Goal: Task Accomplishment & Management: Complete application form

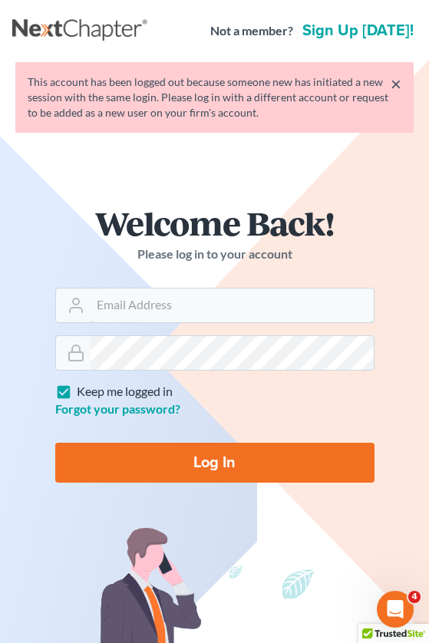
type input "GulleyLaw@gmail.com"
drag, startPoint x: 216, startPoint y: 451, endPoint x: 224, endPoint y: 457, distance: 10.4
click at [216, 451] on input "Log In" at bounding box center [214, 463] width 319 height 40
type input "Thinking..."
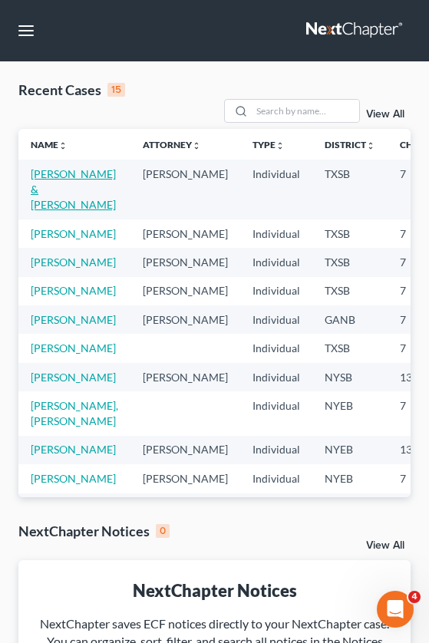
click at [54, 188] on link "[PERSON_NAME] & [PERSON_NAME]" at bounding box center [73, 189] width 85 height 44
select select "4"
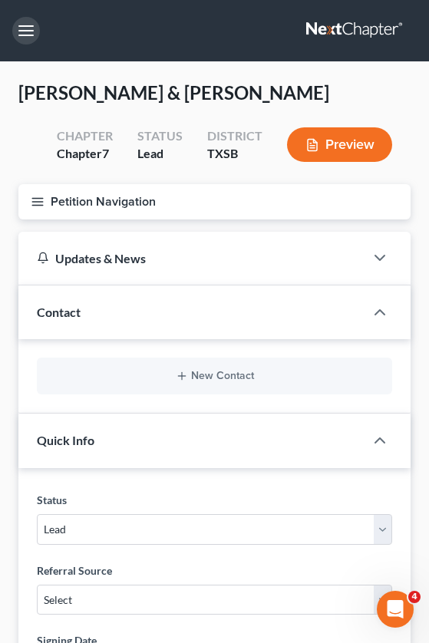
click at [19, 32] on button "button" at bounding box center [26, 31] width 28 height 28
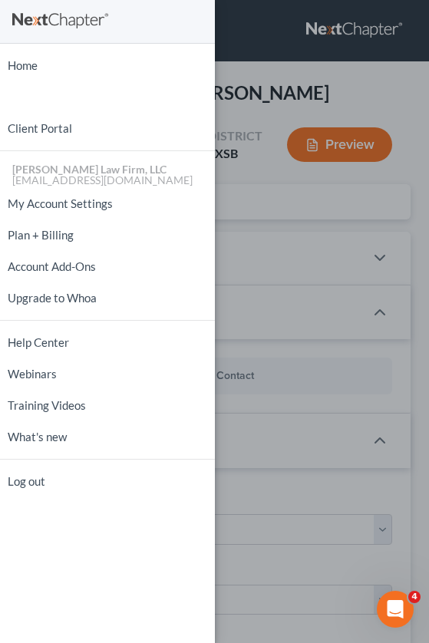
click at [296, 234] on div "Home New Case Client Portal [PERSON_NAME] Law Firm, LLC [EMAIL_ADDRESS][DOMAIN_…" at bounding box center [214, 321] width 429 height 643
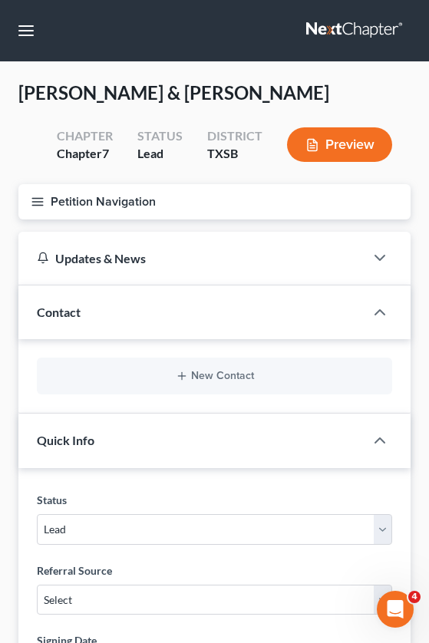
click at [39, 199] on icon "button" at bounding box center [38, 202] width 14 height 14
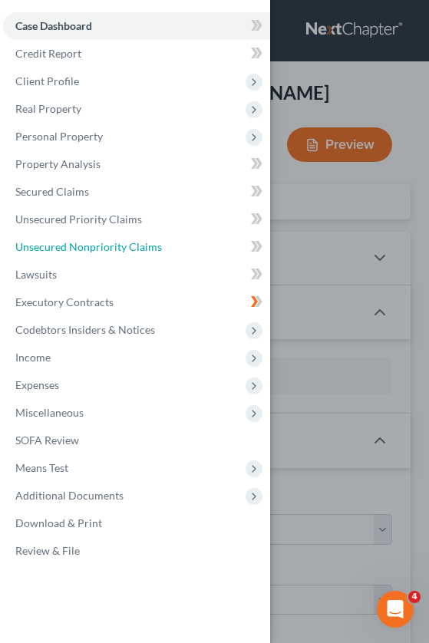
click at [103, 247] on span "Unsecured Nonpriority Claims" at bounding box center [88, 246] width 147 height 13
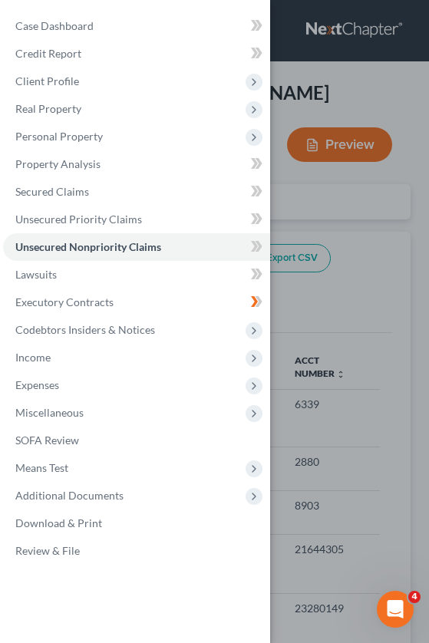
click at [119, 242] on span "Unsecured Nonpriority Claims" at bounding box center [88, 246] width 146 height 13
click at [256, 243] on icon at bounding box center [257, 246] width 12 height 19
click at [59, 240] on span "Unsecured Nonpriority Claims" at bounding box center [88, 246] width 146 height 13
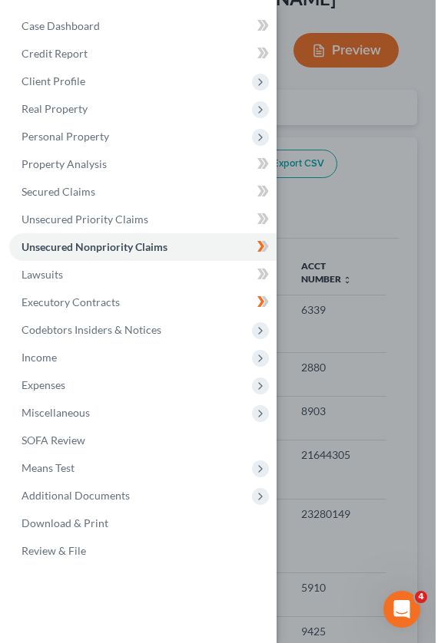
scroll to position [77, 0]
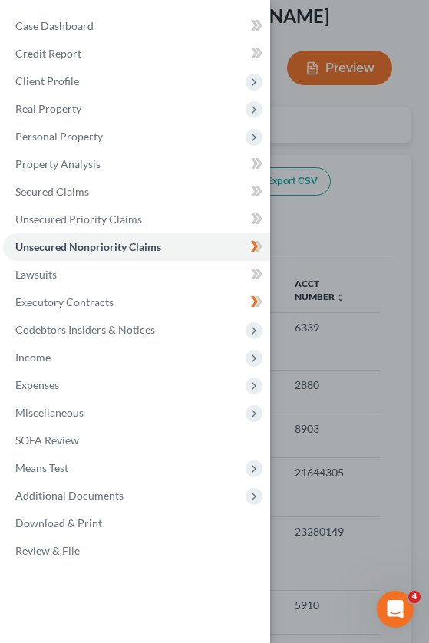
drag, startPoint x: 394, startPoint y: 183, endPoint x: 375, endPoint y: 188, distance: 19.2
click at [394, 183] on div "Case Dashboard Payments Invoices Payments Payments Credit Report Client Profile" at bounding box center [214, 321] width 429 height 643
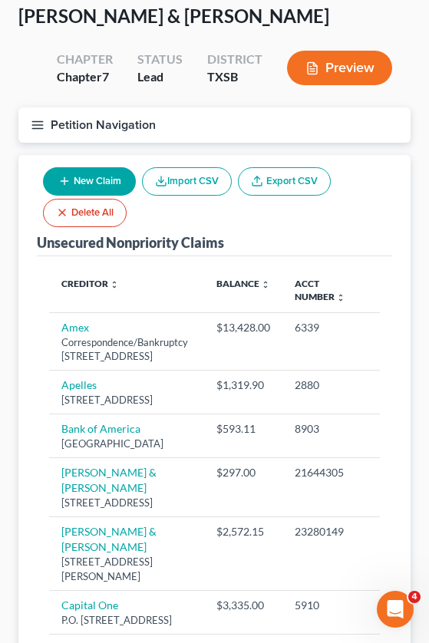
click at [93, 179] on button "New Claim" at bounding box center [89, 181] width 93 height 28
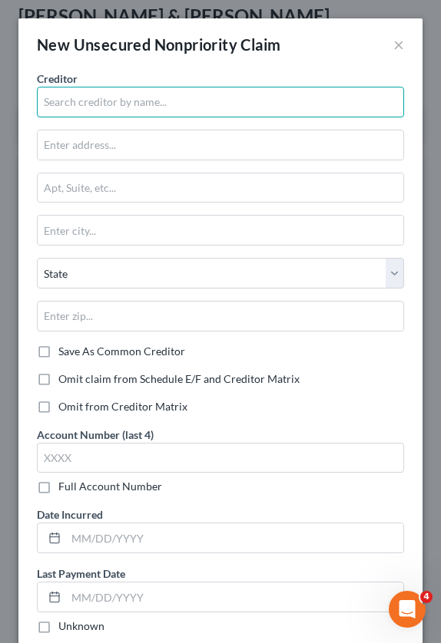
click at [151, 94] on input "text" at bounding box center [220, 102] width 367 height 31
type input "TX Tag"
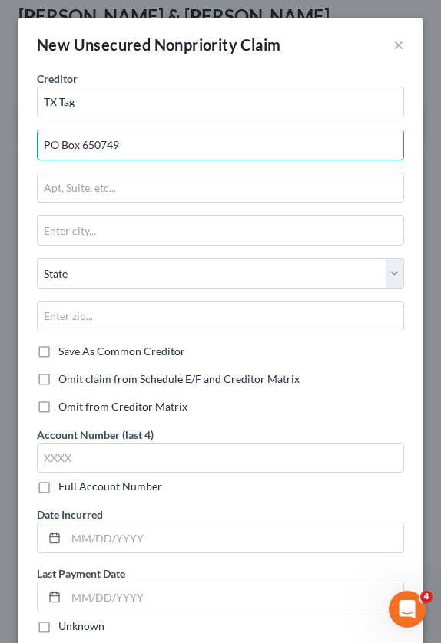
type input "PO Box 650749"
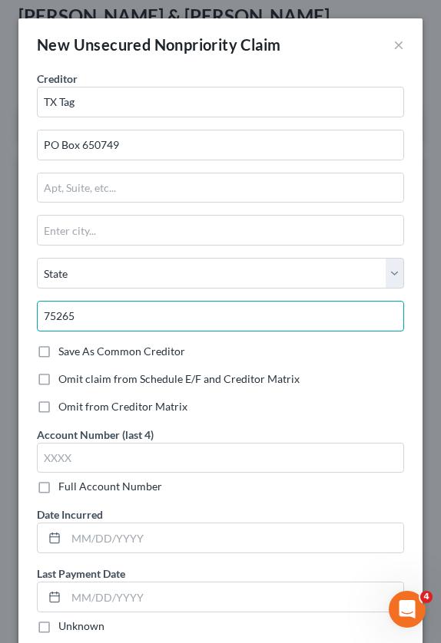
type input "75265"
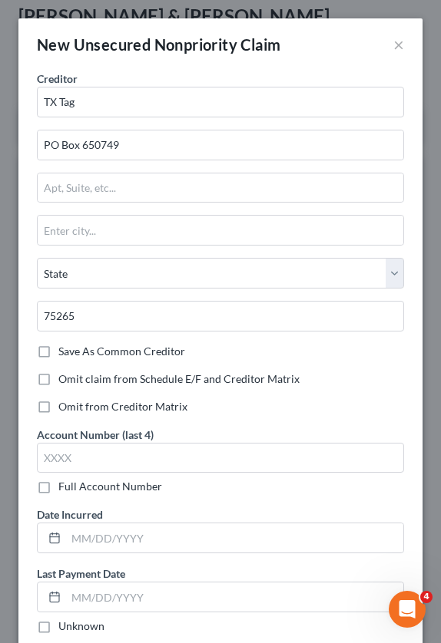
type input "[GEOGRAPHIC_DATA]"
select select "45"
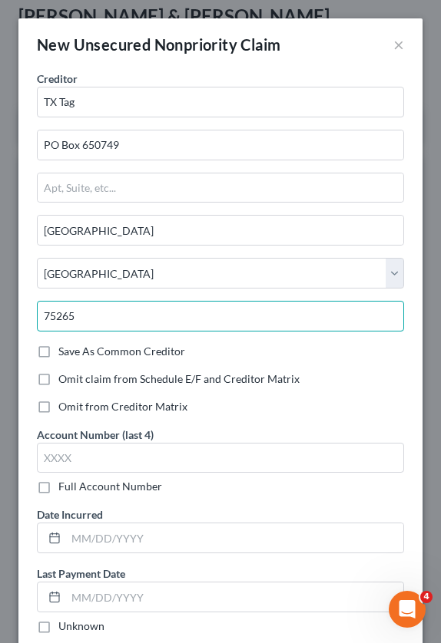
click at [236, 327] on input "75265" at bounding box center [220, 316] width 367 height 31
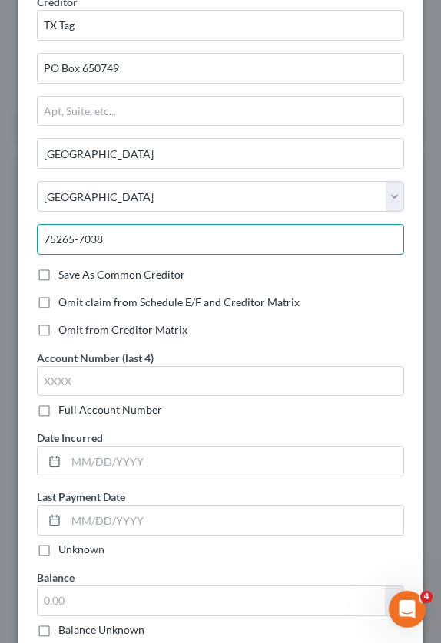
type input "75265-7038"
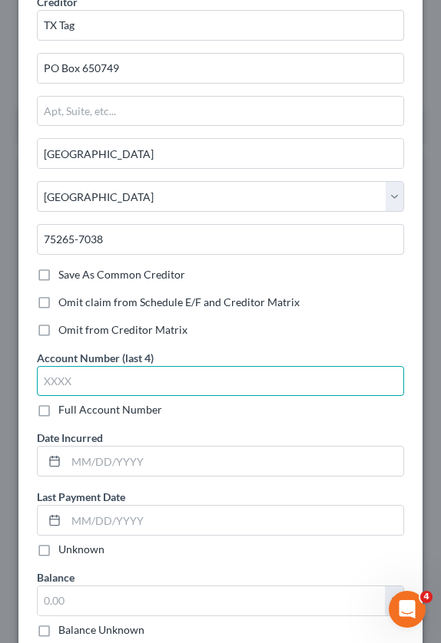
click at [162, 374] on input "text" at bounding box center [220, 381] width 367 height 31
type input "1085"
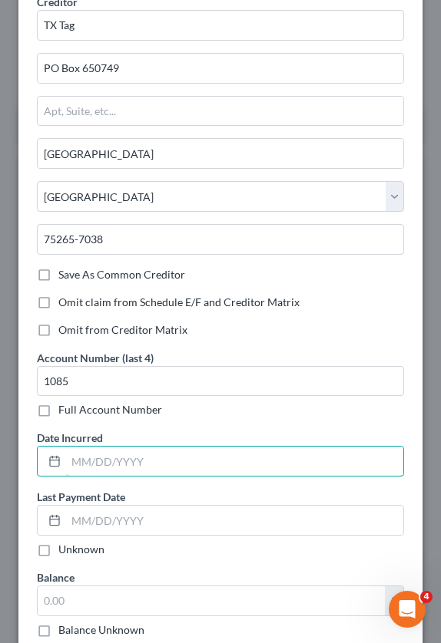
click at [148, 471] on input "text" at bounding box center [234, 461] width 337 height 29
type input "[DATE]"
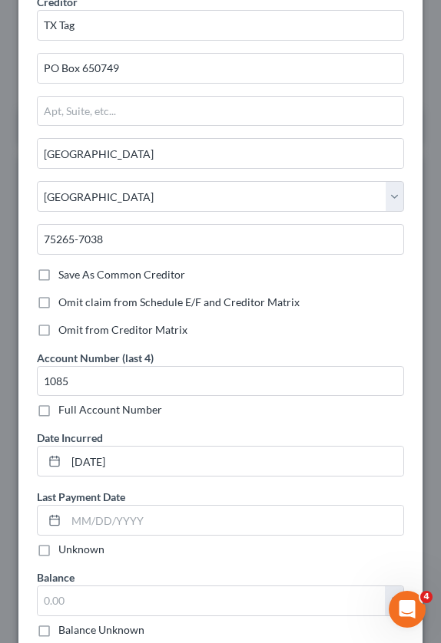
click at [58, 550] on label "Unknown" at bounding box center [81, 549] width 46 height 15
click at [64, 550] on input "Unknown" at bounding box center [69, 547] width 10 height 10
checkbox input "true"
click at [84, 601] on input "text" at bounding box center [211, 601] width 347 height 29
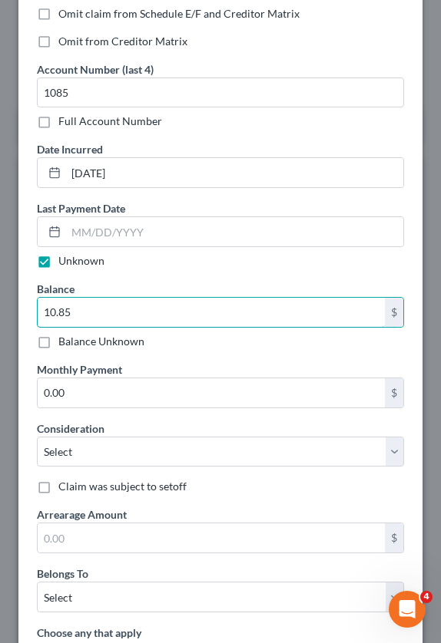
scroll to position [384, 0]
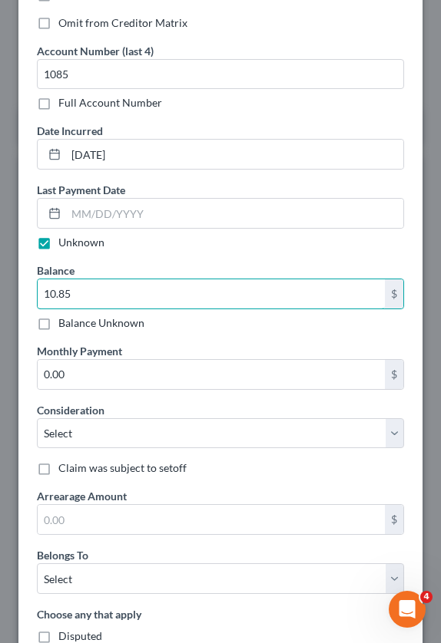
type input "10.85"
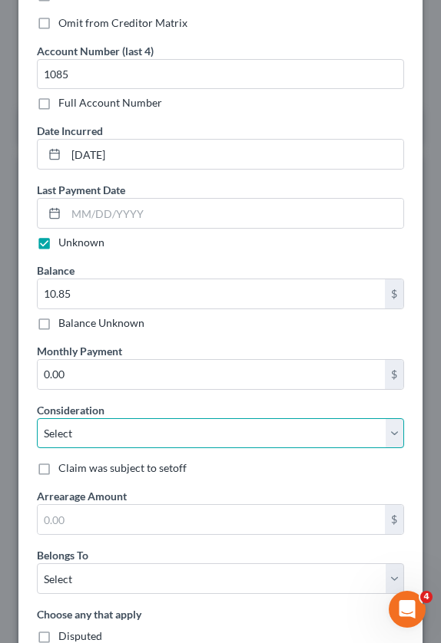
click at [83, 428] on select "Select Cable / Satellite Services Collection Agency Credit Card Debt Debt Couns…" at bounding box center [220, 433] width 367 height 31
select select "14"
click at [37, 418] on select "Select Cable / Satellite Services Collection Agency Credit Card Debt Debt Couns…" at bounding box center [220, 433] width 367 height 31
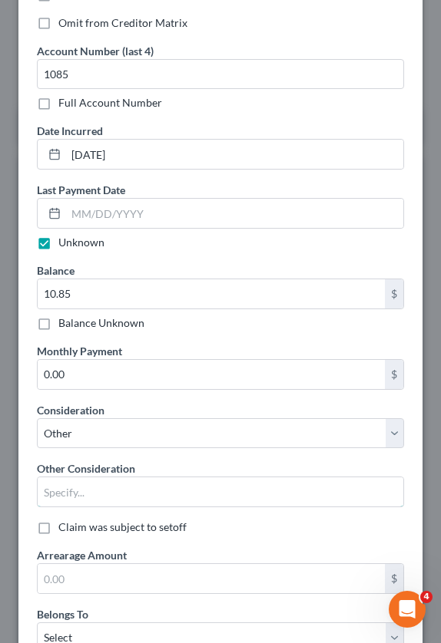
click at [92, 488] on input "text" at bounding box center [220, 492] width 365 height 29
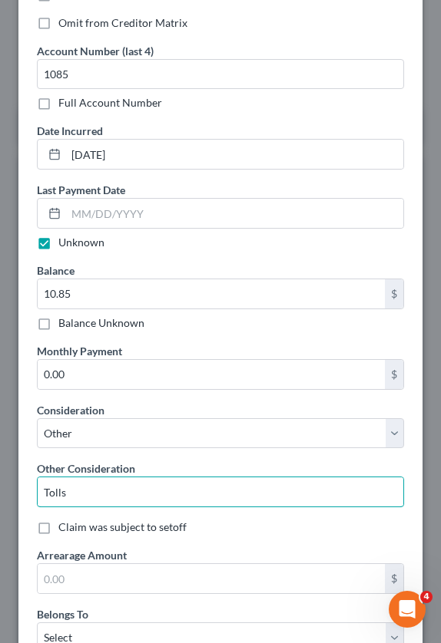
scroll to position [461, 0]
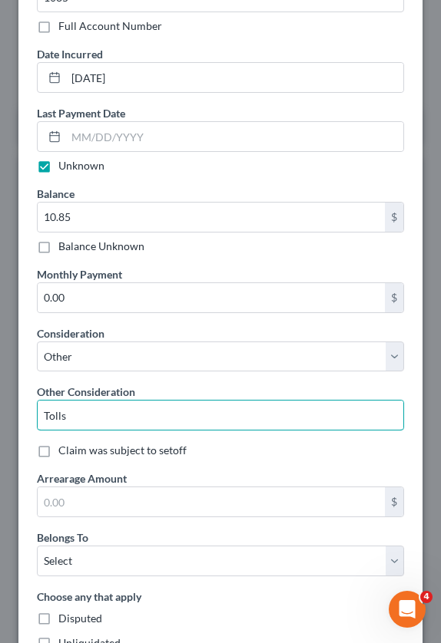
type input "Tolls"
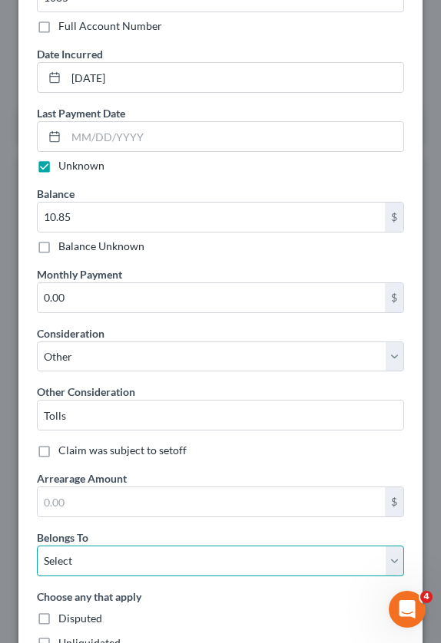
click at [87, 564] on select "Select Debtor 1 Only Debtor 2 Only Debtor 1 And Debtor 2 Only At Least One Of T…" at bounding box center [220, 561] width 367 height 31
select select "0"
click at [37, 546] on select "Select Debtor 1 Only Debtor 2 Only Debtor 1 And Debtor 2 Only At Least One Of T…" at bounding box center [220, 561] width 367 height 31
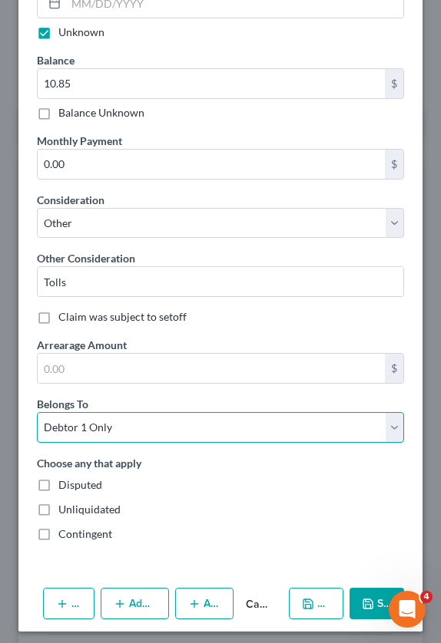
scroll to position [601, 0]
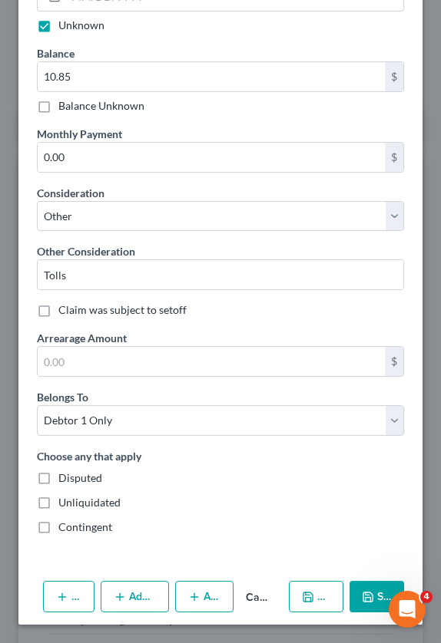
click at [300, 610] on button "Save & New" at bounding box center [316, 597] width 54 height 32
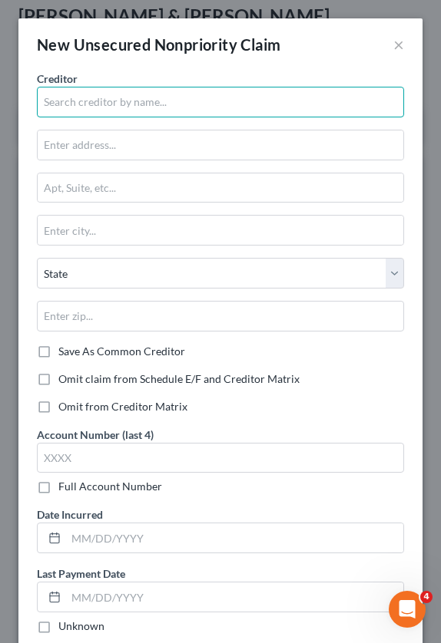
click at [101, 101] on input "text" at bounding box center [220, 102] width 367 height 31
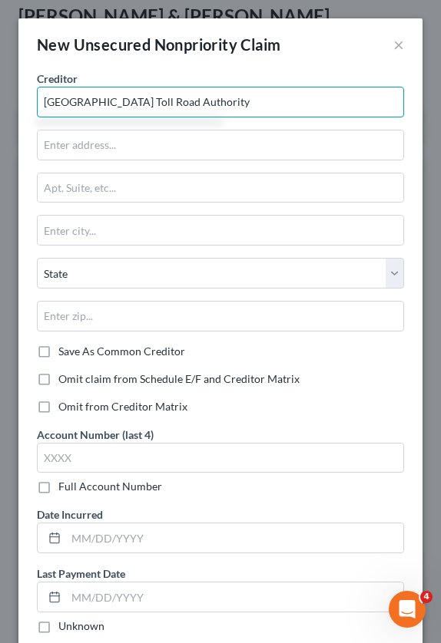
type input "[GEOGRAPHIC_DATA] Toll Road Authority"
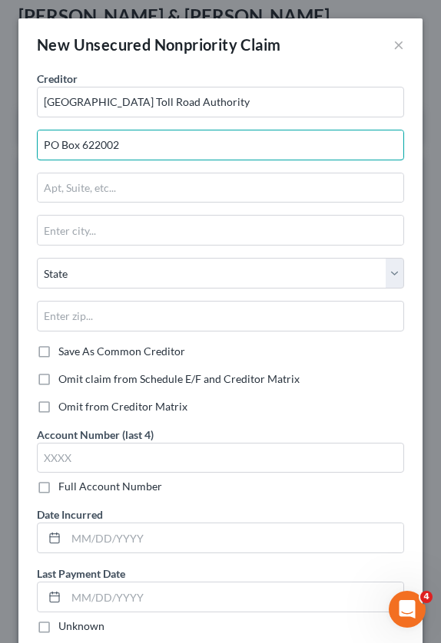
type input "PO Box 622002"
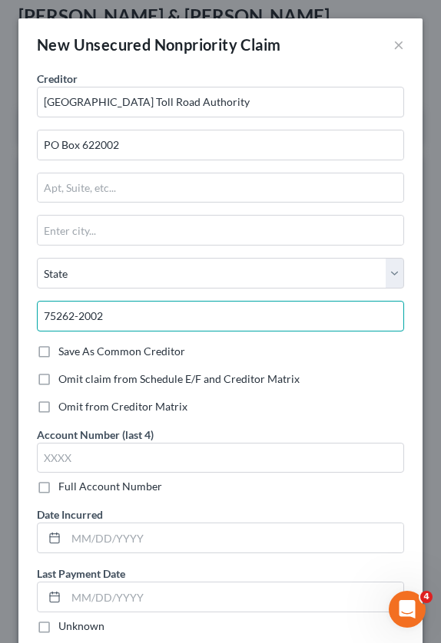
type input "75262-2002"
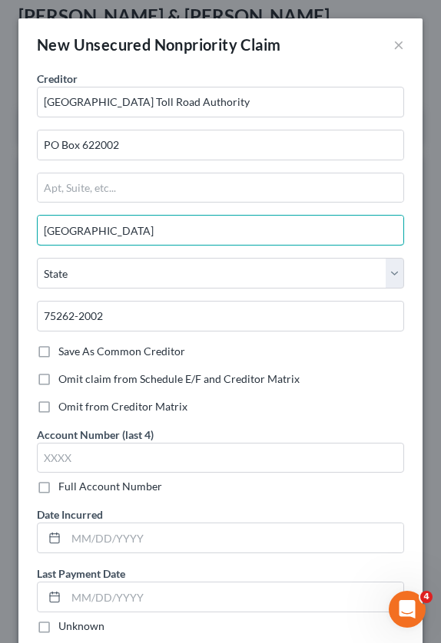
type input "[GEOGRAPHIC_DATA]"
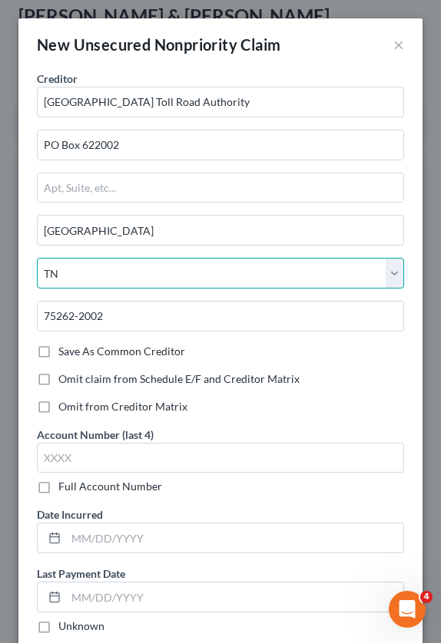
select select "45"
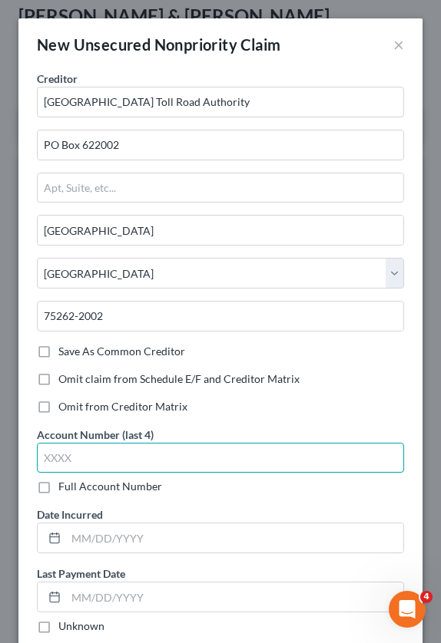
click at [88, 461] on input "text" at bounding box center [220, 458] width 367 height 31
click at [75, 465] on input "text" at bounding box center [220, 458] width 367 height 31
type input "5674"
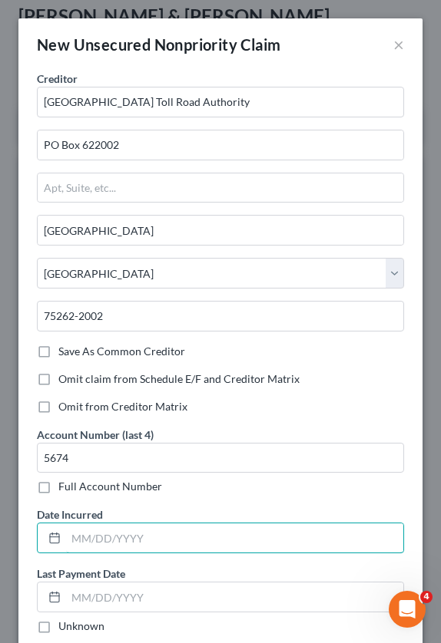
click at [120, 541] on input "text" at bounding box center [234, 538] width 337 height 29
type input "[DATE]"
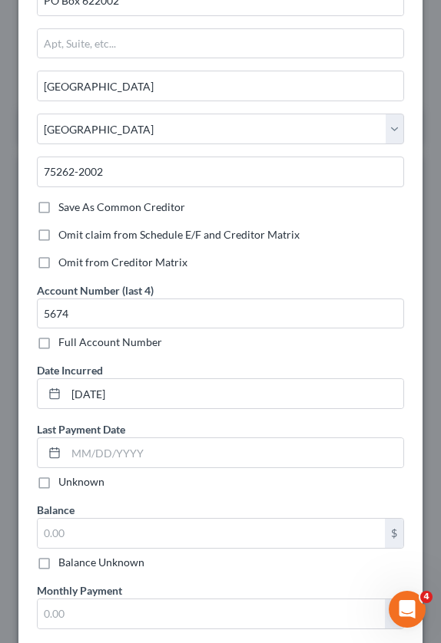
scroll to position [154, 0]
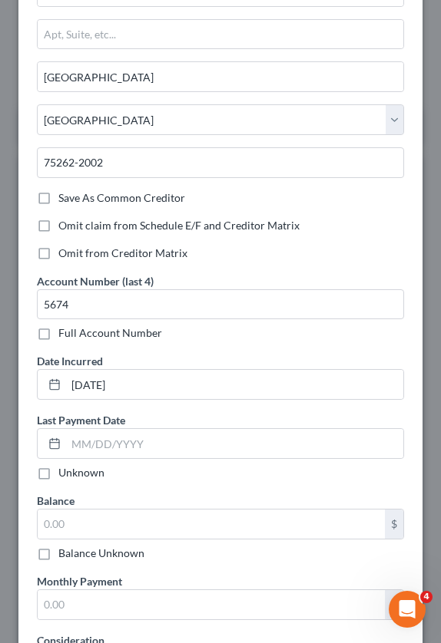
drag, startPoint x: 44, startPoint y: 469, endPoint x: 31, endPoint y: 500, distance: 33.1
click at [58, 469] on label "Unknown" at bounding box center [81, 472] width 46 height 15
click at [64, 469] on input "Unknown" at bounding box center [69, 470] width 10 height 10
checkbox input "true"
click at [56, 524] on input "text" at bounding box center [211, 524] width 347 height 29
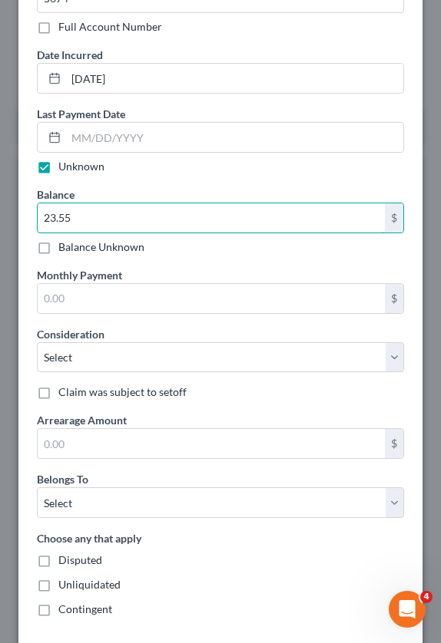
scroll to position [461, 0]
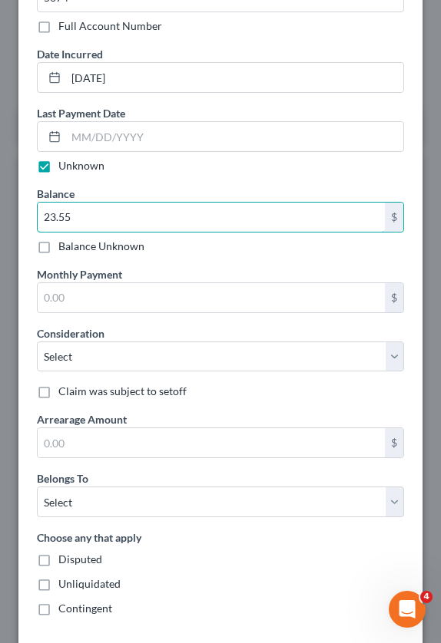
type input "23.55"
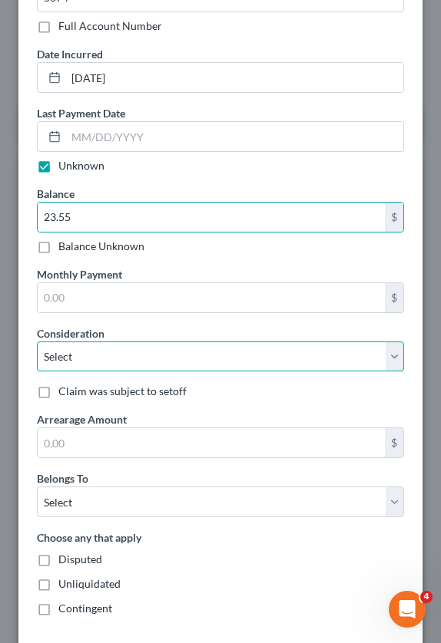
click at [93, 344] on select "Select Cable / Satellite Services Collection Agency Credit Card Debt Debt Couns…" at bounding box center [220, 357] width 367 height 31
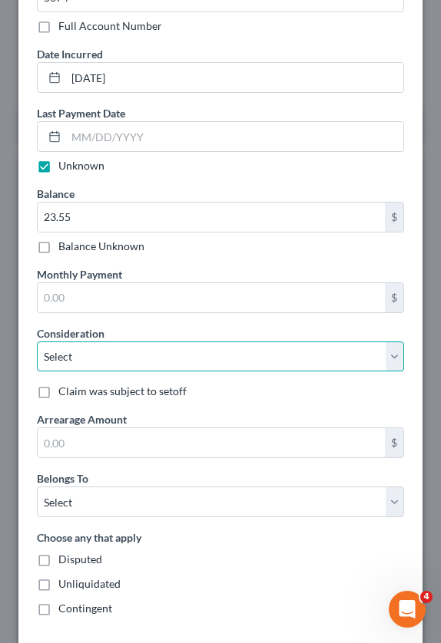
select select "14"
click at [37, 342] on select "Select Cable / Satellite Services Collection Agency Credit Card Debt Debt Couns…" at bounding box center [220, 357] width 367 height 31
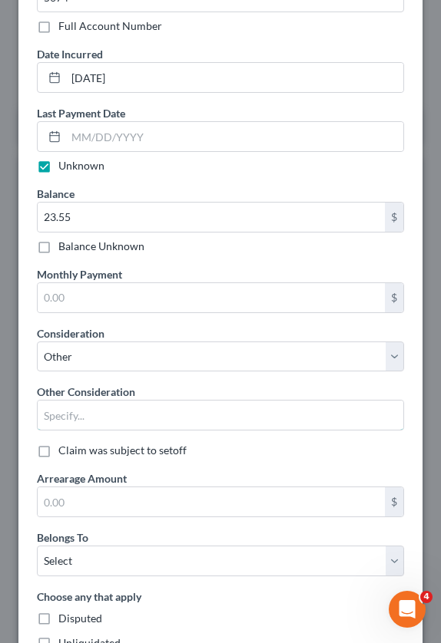
click at [71, 407] on input "text" at bounding box center [220, 415] width 365 height 29
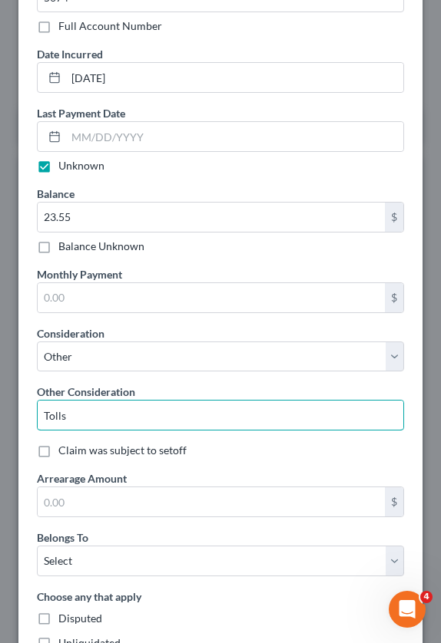
type input "Tolls"
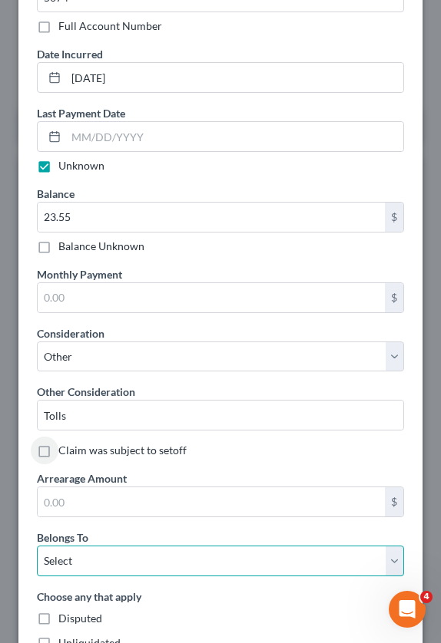
click at [89, 564] on select "Select Debtor 1 Only Debtor 2 Only Debtor 1 And Debtor 2 Only At Least One Of T…" at bounding box center [220, 561] width 367 height 31
select select "0"
click at [37, 546] on select "Select Debtor 1 Only Debtor 2 Only Debtor 1 And Debtor 2 Only At Least One Of T…" at bounding box center [220, 561] width 367 height 31
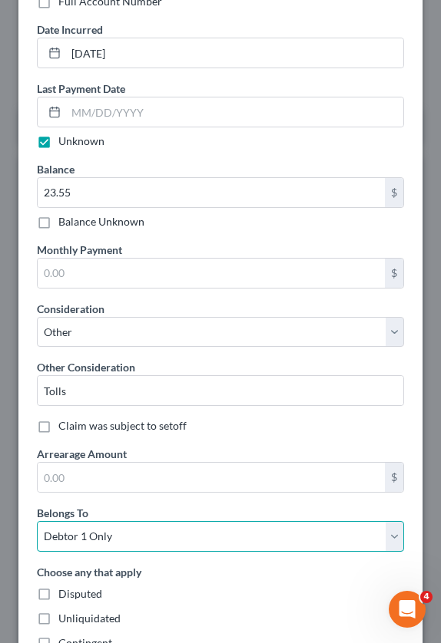
scroll to position [601, 0]
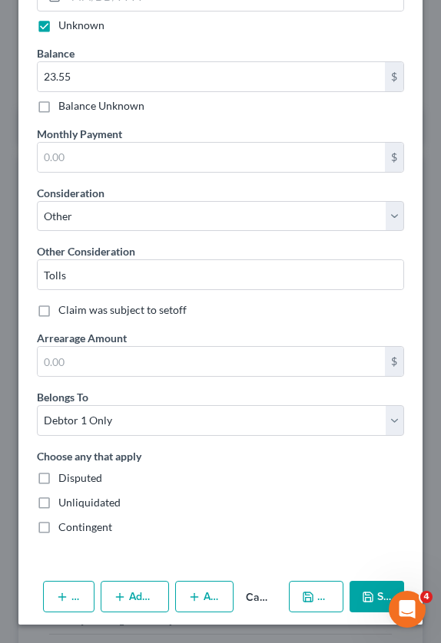
click at [306, 593] on polyline "button" at bounding box center [308, 594] width 4 height 2
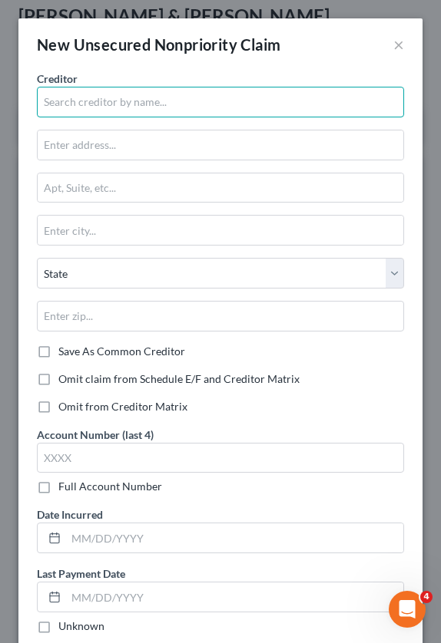
click at [123, 107] on input "text" at bounding box center [220, 102] width 367 height 31
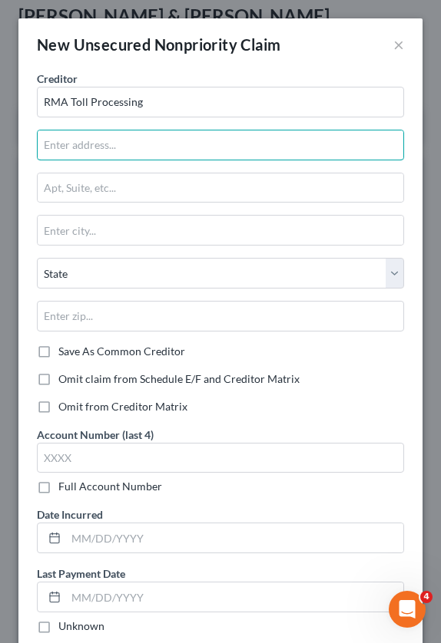
type input "RMA Toll Processing"
type input "PO Box 734182"
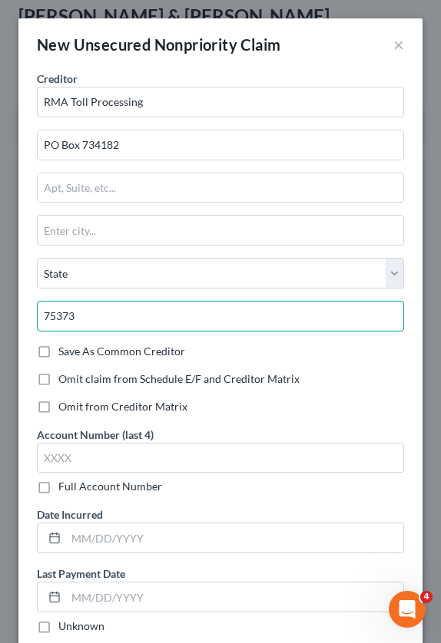
type input "75373"
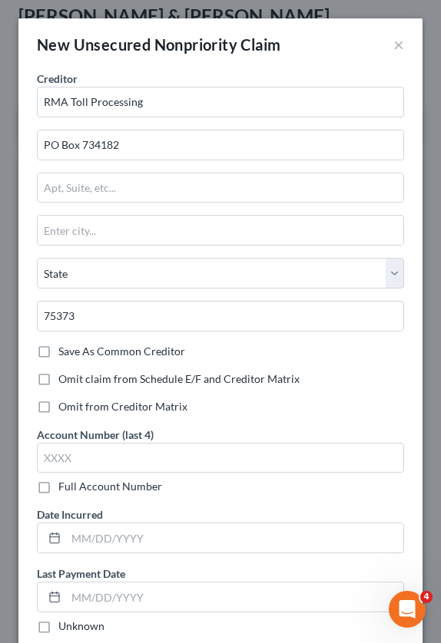
type input "[GEOGRAPHIC_DATA]"
select select "45"
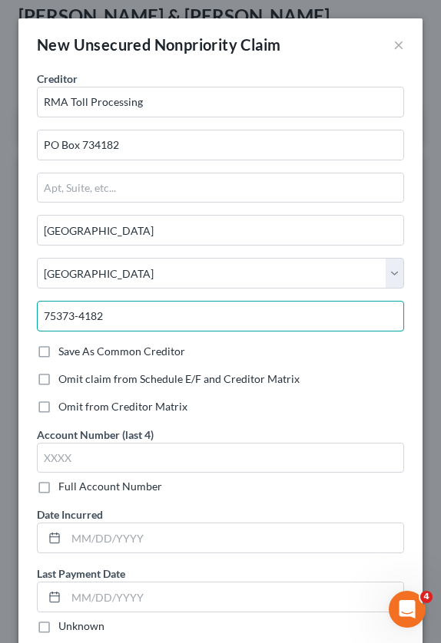
type input "75373-4182"
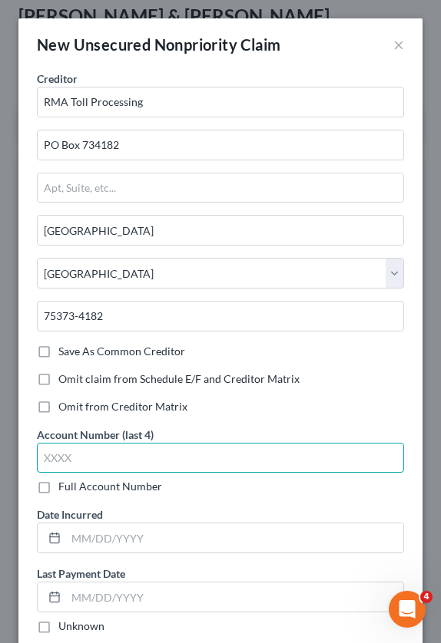
click at [88, 457] on input "text" at bounding box center [220, 458] width 367 height 31
click at [69, 457] on input "text" at bounding box center [220, 458] width 367 height 31
type input "2447"
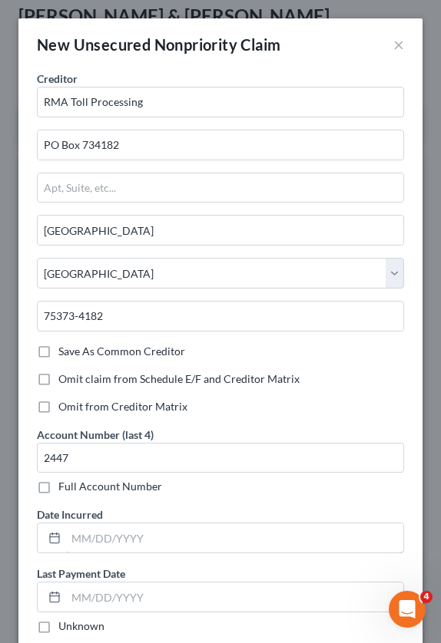
click at [85, 541] on input "text" at bounding box center [234, 538] width 337 height 29
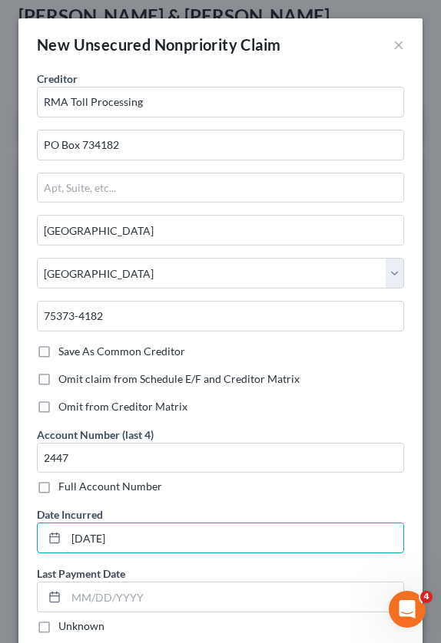
scroll to position [77, 0]
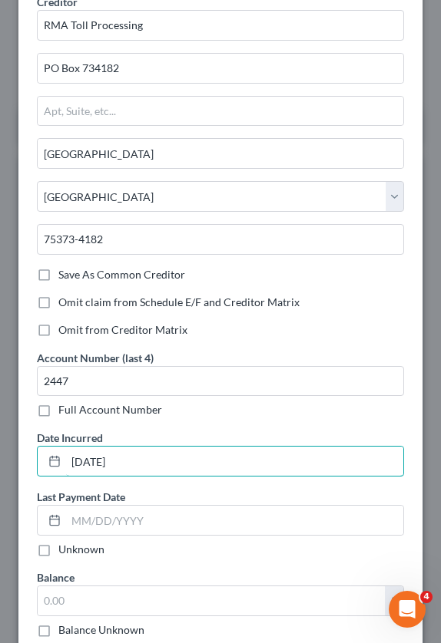
type input "[DATE]"
click at [58, 550] on label "Unknown" at bounding box center [81, 549] width 46 height 15
click at [64, 550] on input "Unknown" at bounding box center [69, 547] width 10 height 10
checkbox input "true"
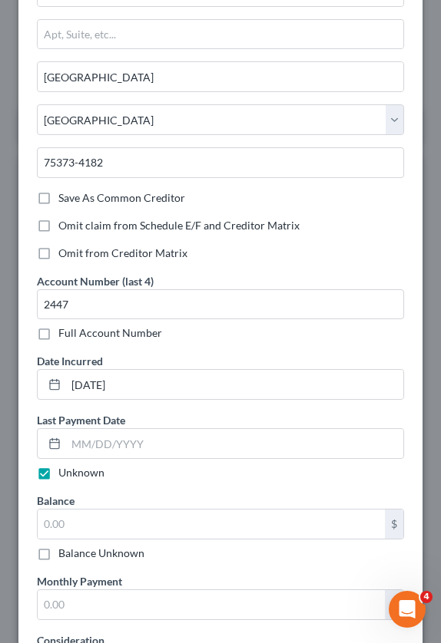
scroll to position [230, 0]
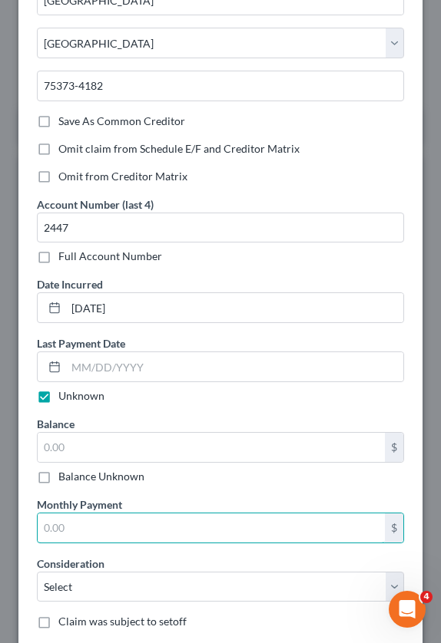
click at [74, 521] on input "text" at bounding box center [211, 528] width 347 height 29
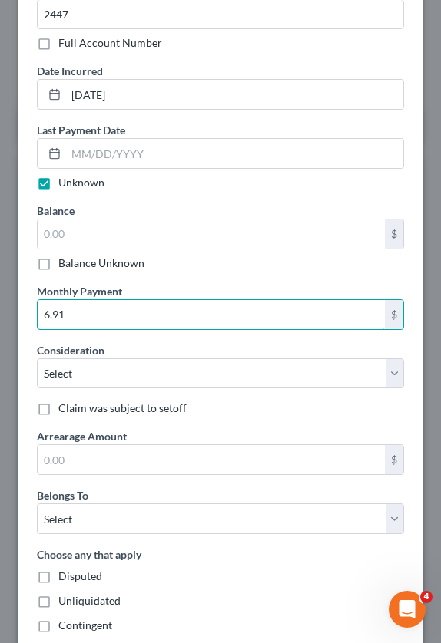
scroll to position [461, 0]
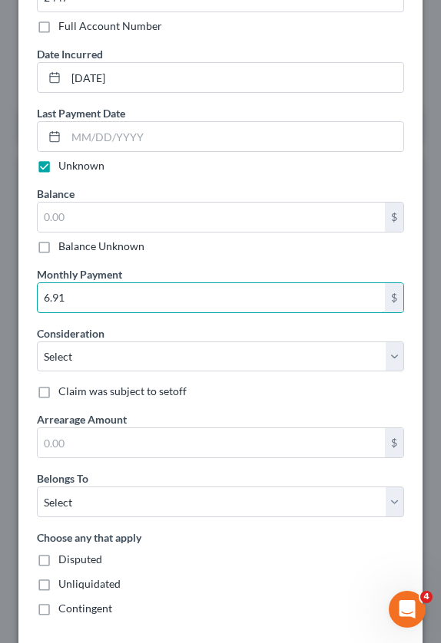
type input "6.91"
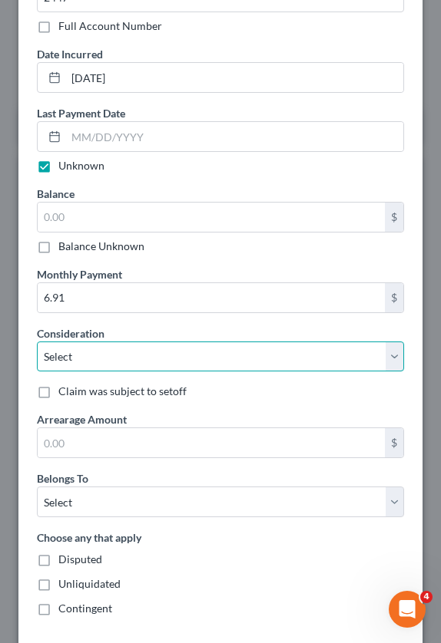
click at [104, 355] on select "Select Cable / Satellite Services Collection Agency Credit Card Debt Debt Couns…" at bounding box center [220, 357] width 367 height 31
select select "14"
click at [37, 342] on select "Select Cable / Satellite Services Collection Agency Credit Card Debt Debt Couns…" at bounding box center [220, 357] width 367 height 31
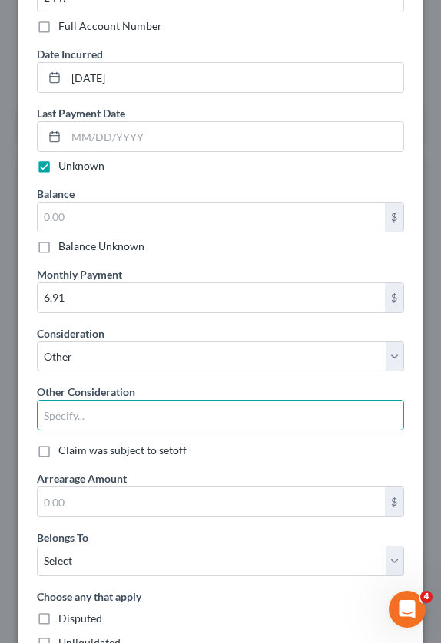
click at [97, 408] on input "text" at bounding box center [220, 415] width 365 height 29
type input "Tolls"
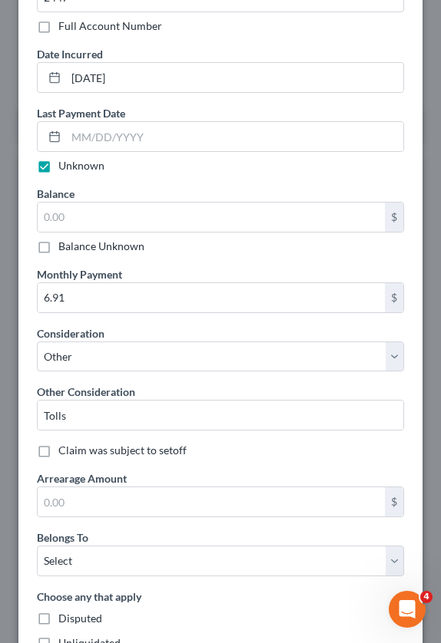
click at [210, 459] on div "Balance $ Balance Unknown Balance Undetermined $ Balance Unknown Monthly Paymen…" at bounding box center [220, 328] width 382 height 285
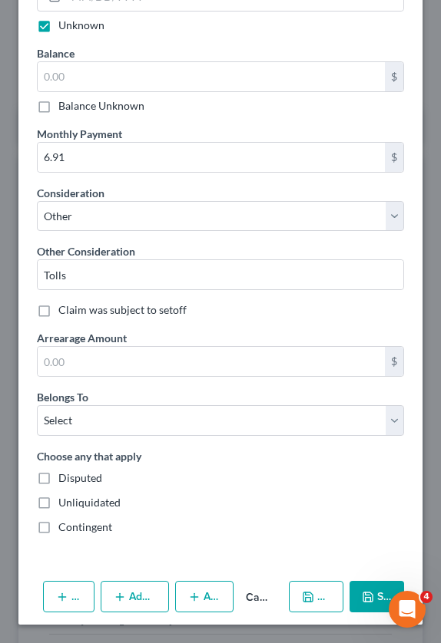
scroll to position [601, 0]
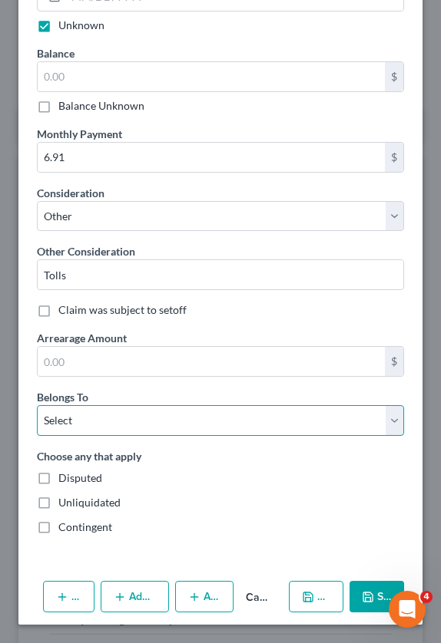
click at [145, 422] on select "Select Debtor 1 Only Debtor 2 Only Debtor 1 And Debtor 2 Only At Least One Of T…" at bounding box center [220, 420] width 367 height 31
select select "0"
click at [37, 405] on select "Select Debtor 1 Only Debtor 2 Only Debtor 1 And Debtor 2 Only At Least One Of T…" at bounding box center [220, 420] width 367 height 31
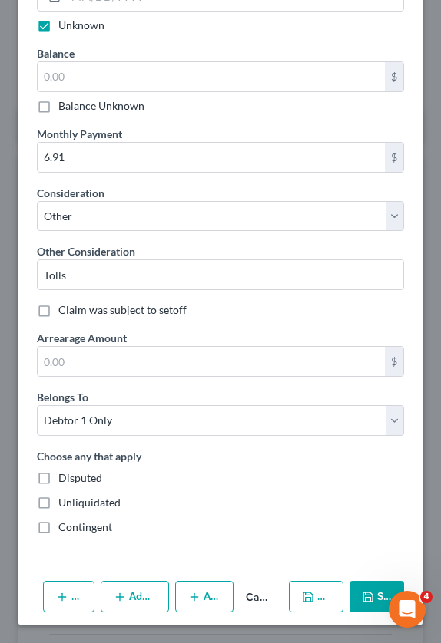
click at [291, 510] on div "Choose any that apply Disputed Unliquidated Contingent" at bounding box center [220, 491] width 367 height 87
click at [314, 596] on icon "button" at bounding box center [308, 597] width 12 height 12
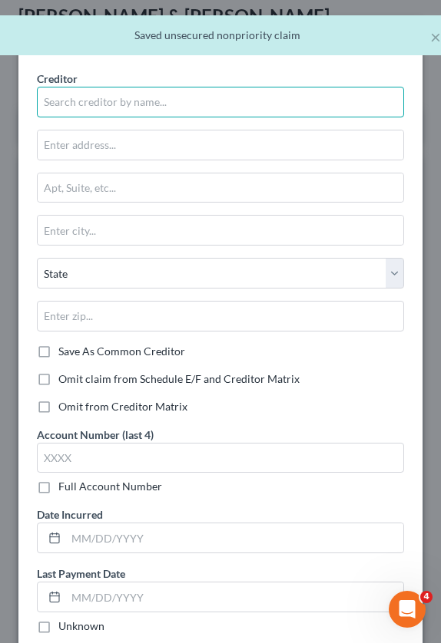
click at [140, 117] on input "text" at bounding box center [220, 102] width 367 height 31
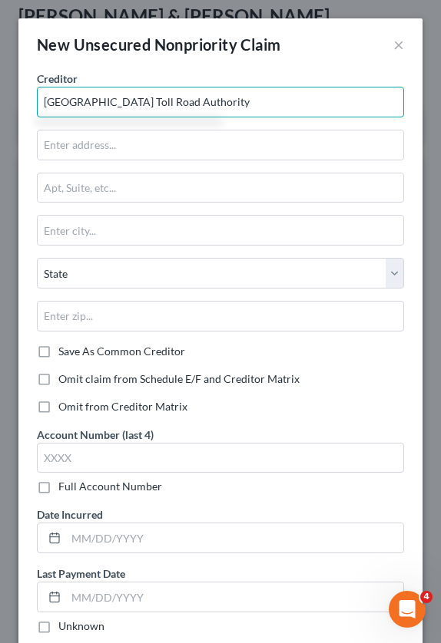
type input "[GEOGRAPHIC_DATA] Toll Road Authority"
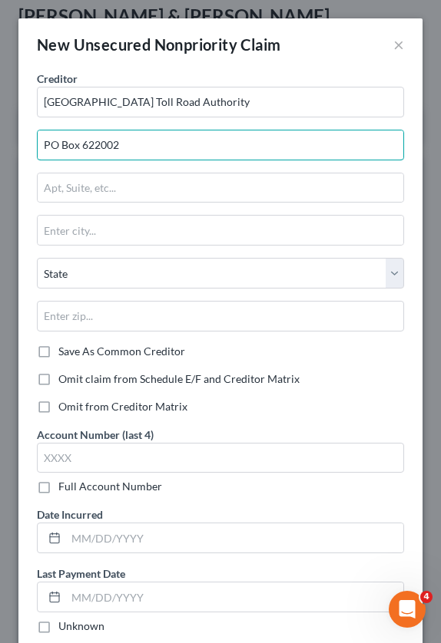
type input "PO Box 622002"
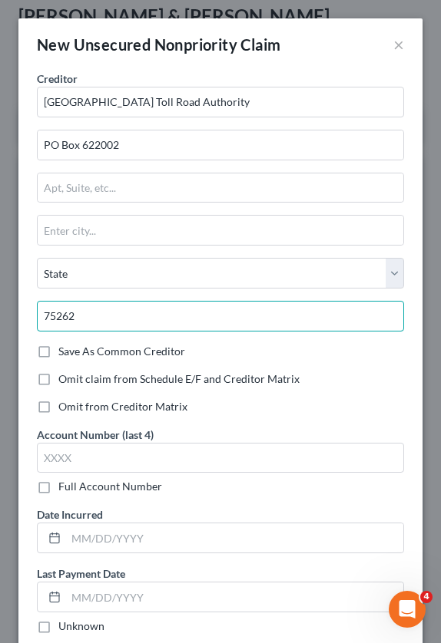
type input "75262"
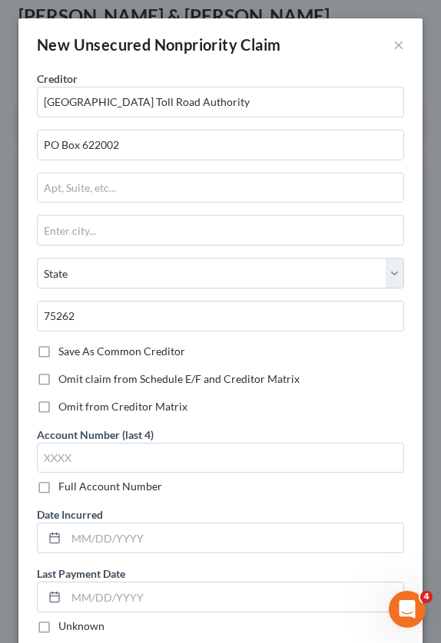
type input "[GEOGRAPHIC_DATA]"
select select "45"
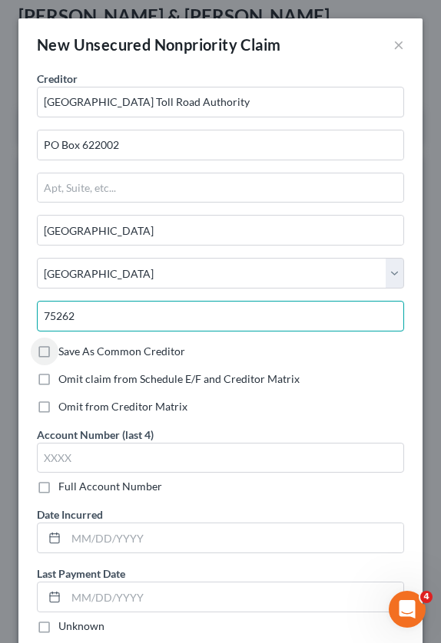
click at [155, 318] on input "75262" at bounding box center [220, 316] width 367 height 31
type input "75262-2002"
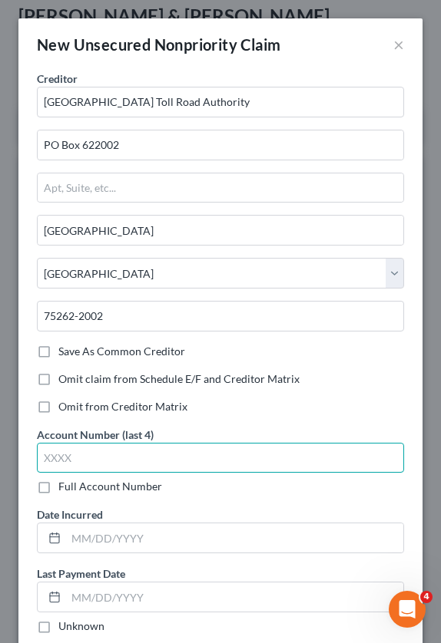
click at [140, 460] on input "text" at bounding box center [220, 458] width 367 height 31
click at [79, 464] on input "text" at bounding box center [220, 458] width 367 height 31
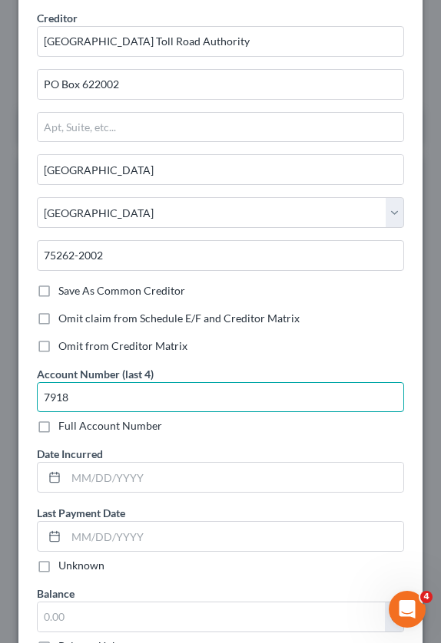
scroll to position [77, 0]
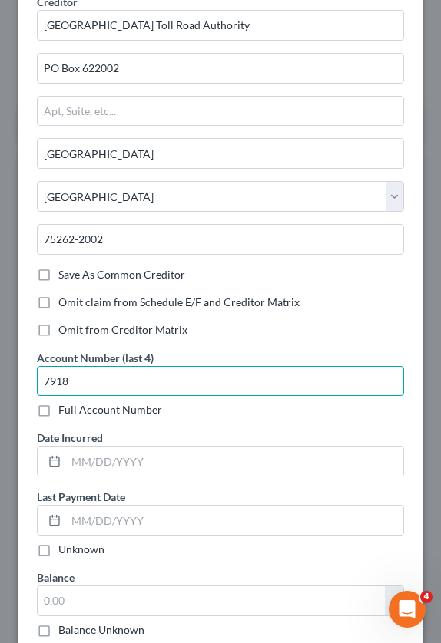
type input "7918"
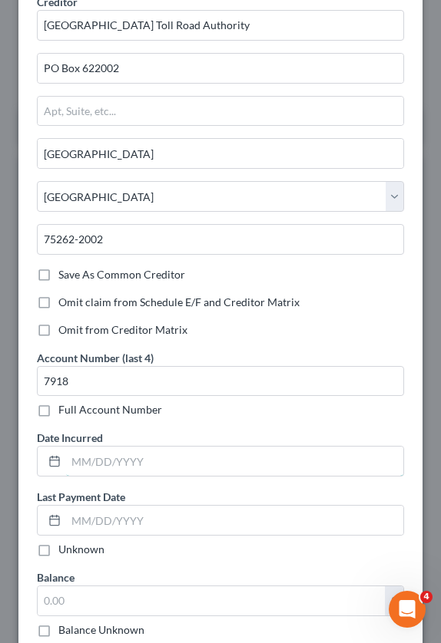
click at [112, 461] on input "text" at bounding box center [234, 461] width 337 height 29
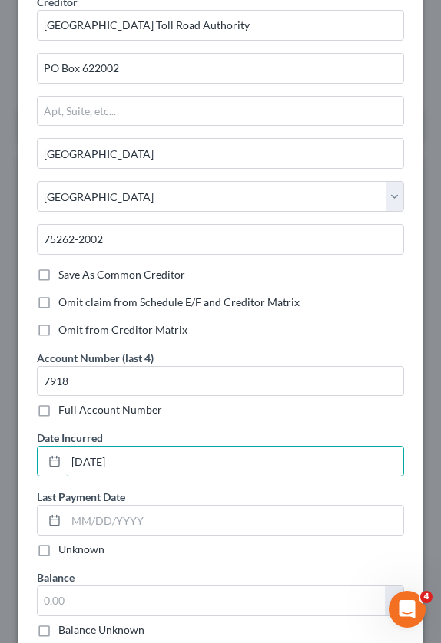
type input "[DATE]"
click at [58, 557] on label "Unknown" at bounding box center [81, 549] width 46 height 15
click at [64, 552] on input "Unknown" at bounding box center [69, 547] width 10 height 10
checkbox input "true"
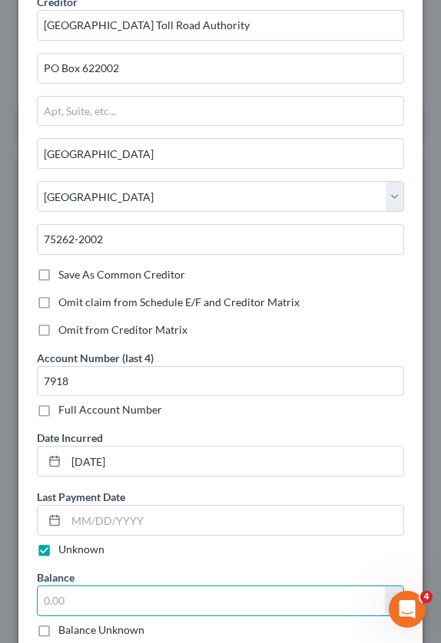
click at [74, 590] on input "text" at bounding box center [211, 601] width 347 height 29
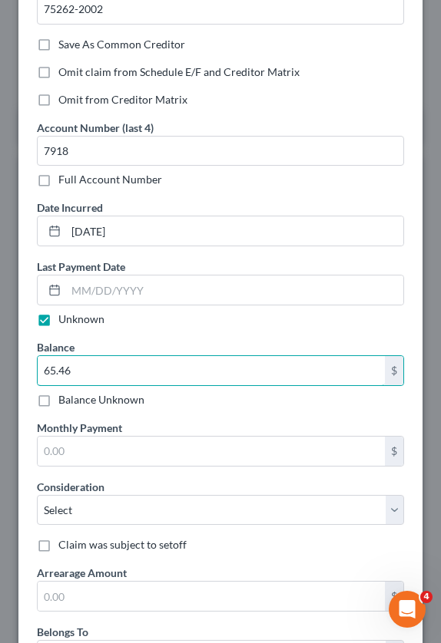
scroll to position [461, 0]
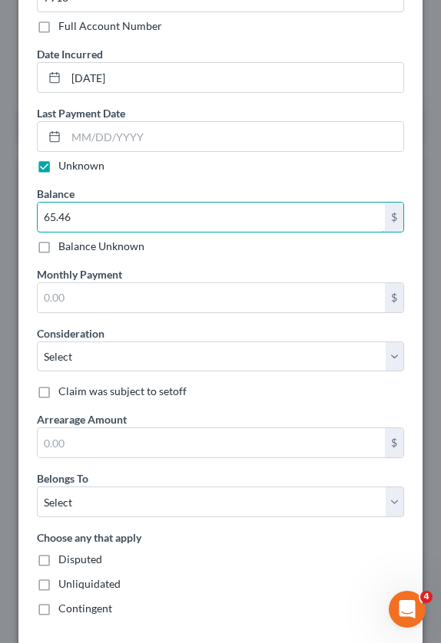
type input "65.46"
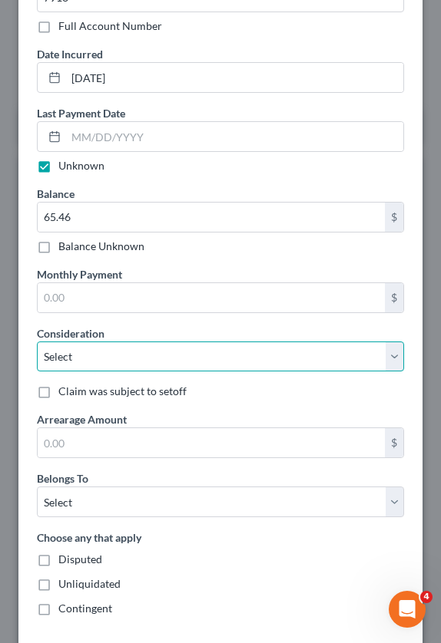
click at [125, 365] on select "Select Cable / Satellite Services Collection Agency Credit Card Debt Debt Couns…" at bounding box center [220, 357] width 367 height 31
select select "14"
click at [37, 342] on select "Select Cable / Satellite Services Collection Agency Credit Card Debt Debt Couns…" at bounding box center [220, 357] width 367 height 31
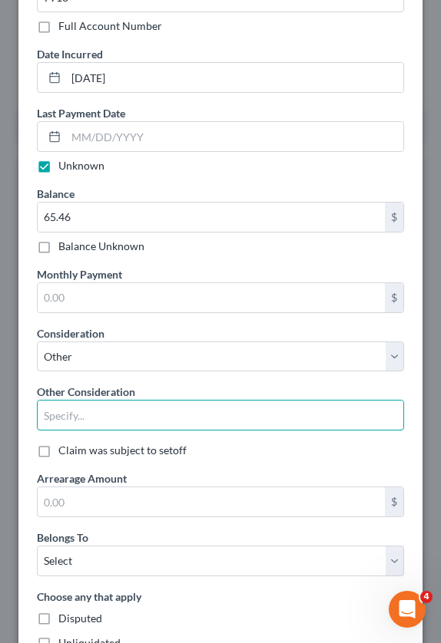
click at [71, 423] on input "text" at bounding box center [220, 415] width 365 height 29
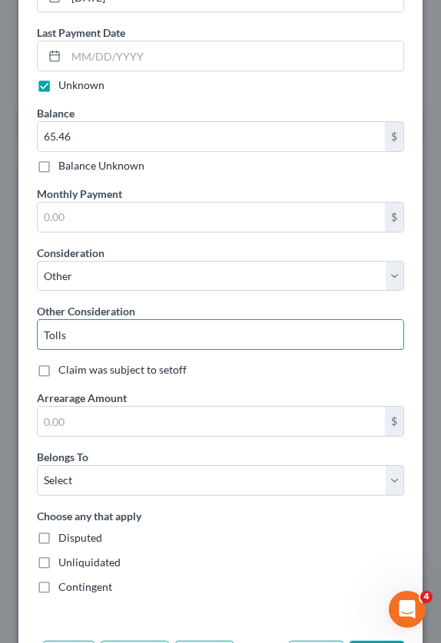
scroll to position [601, 0]
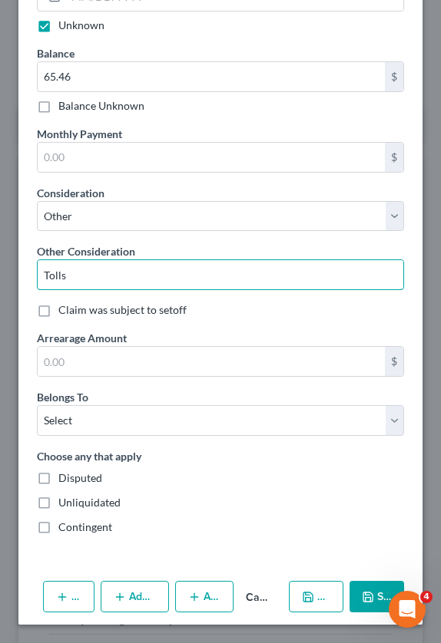
type input "Tolls"
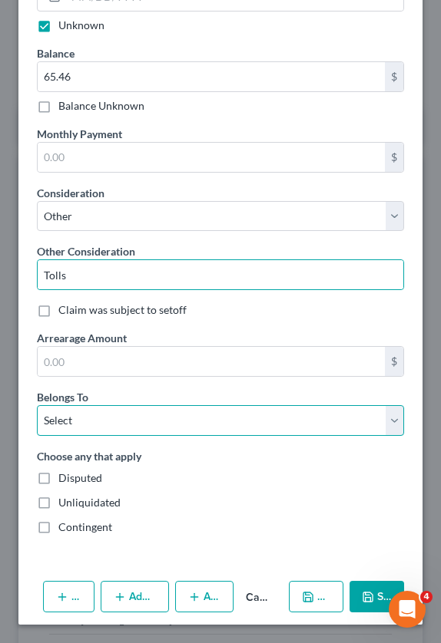
click at [103, 418] on select "Select Debtor 1 Only Debtor 2 Only Debtor 1 And Debtor 2 Only At Least One Of T…" at bounding box center [220, 420] width 367 height 31
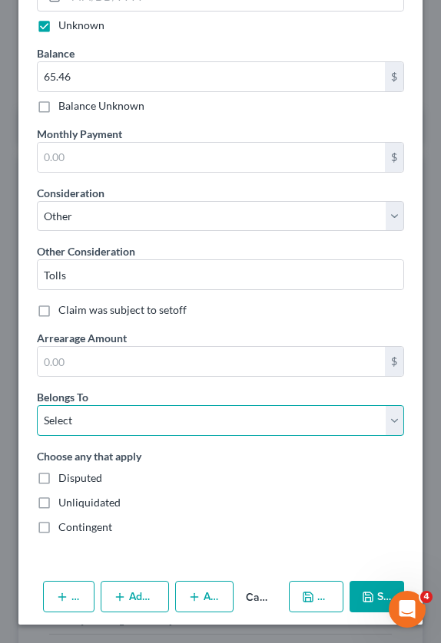
select select "0"
click at [37, 405] on select "Select Debtor 1 Only Debtor 2 Only Debtor 1 And Debtor 2 Only At Least One Of T…" at bounding box center [220, 420] width 367 height 31
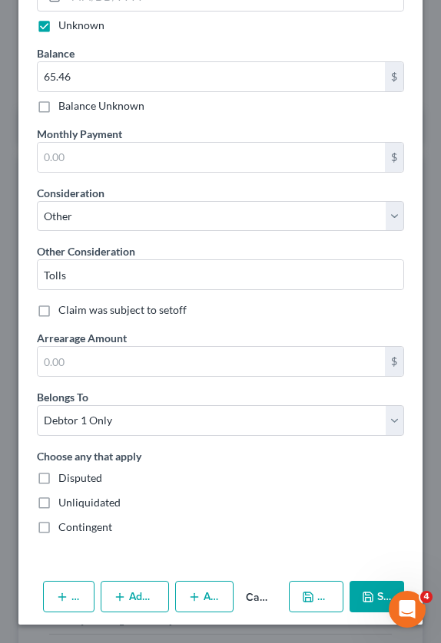
click at [306, 593] on polyline "button" at bounding box center [308, 594] width 4 height 2
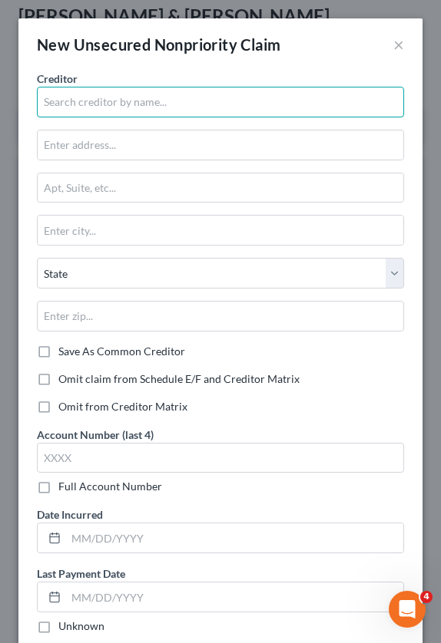
click at [124, 101] on input "text" at bounding box center [220, 102] width 367 height 31
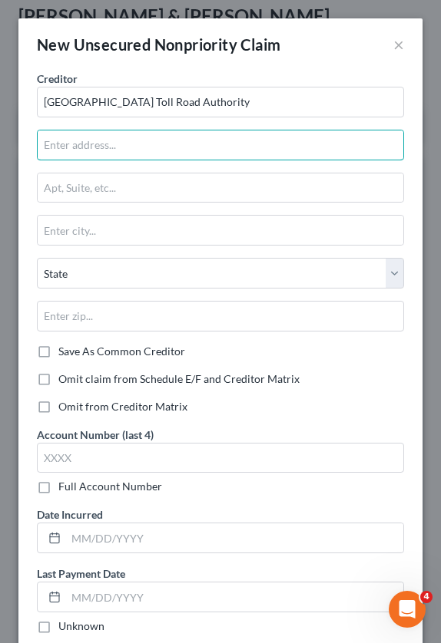
type input "[GEOGRAPHIC_DATA] Toll Road Authority"
type input "PO Box 622022"
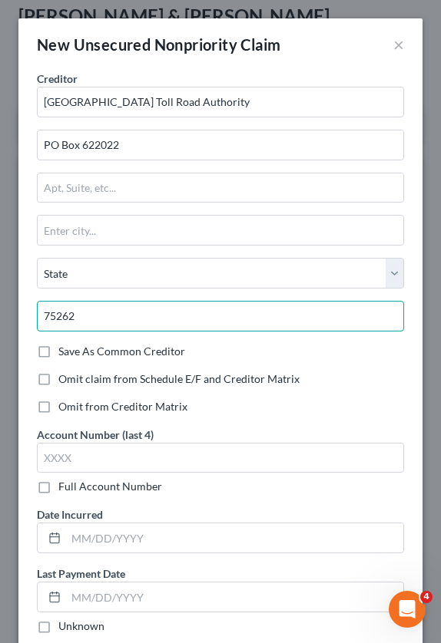
type input "75262"
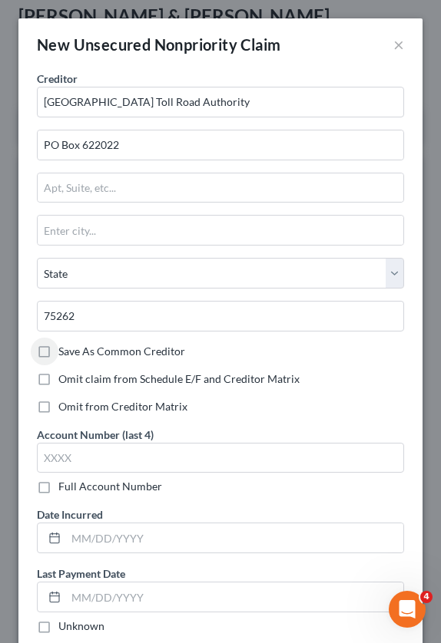
type input "[GEOGRAPHIC_DATA]"
select select "45"
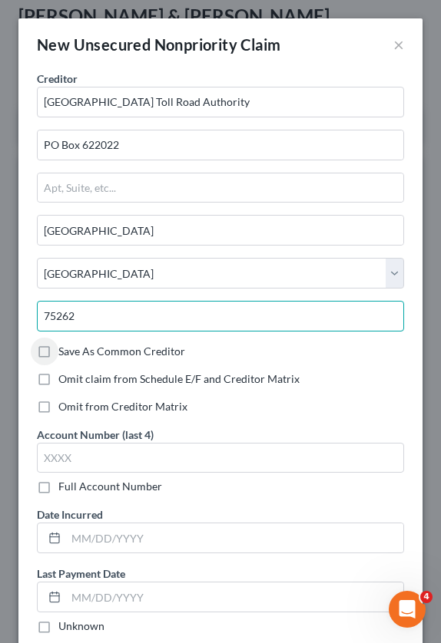
click at [149, 310] on input "75262" at bounding box center [220, 316] width 367 height 31
type input "75262-2002"
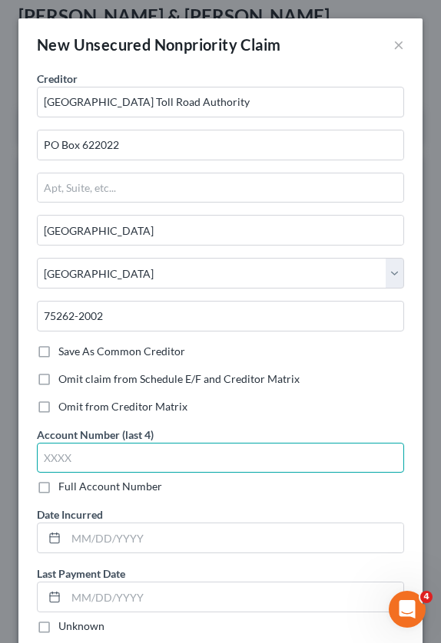
click at [88, 455] on input "text" at bounding box center [220, 458] width 367 height 31
click at [124, 459] on input "text" at bounding box center [220, 458] width 367 height 31
type input "5804"
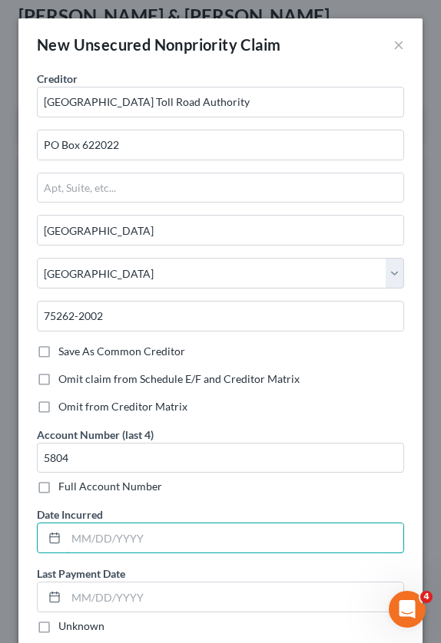
click at [84, 531] on input "text" at bounding box center [234, 538] width 337 height 29
type input "0"
type input "5"
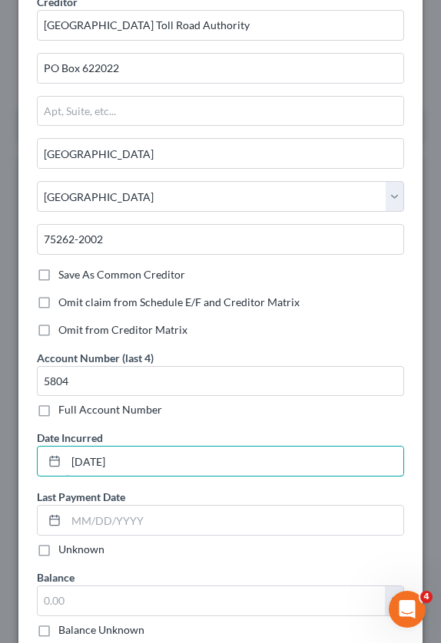
type input "[DATE]"
click at [58, 555] on label "Unknown" at bounding box center [81, 549] width 46 height 15
click at [64, 552] on input "Unknown" at bounding box center [69, 547] width 10 height 10
checkbox input "true"
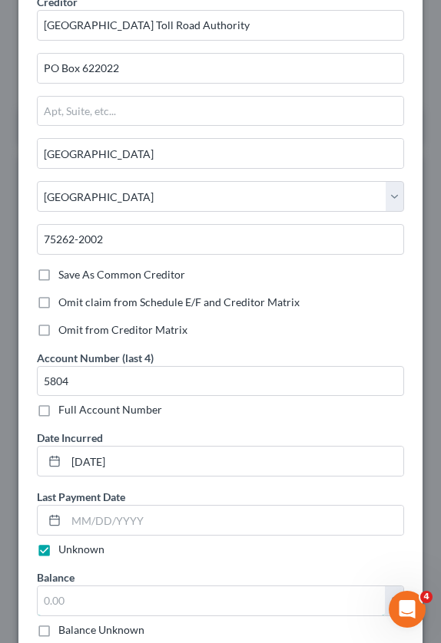
click at [61, 593] on input "text" at bounding box center [211, 601] width 347 height 29
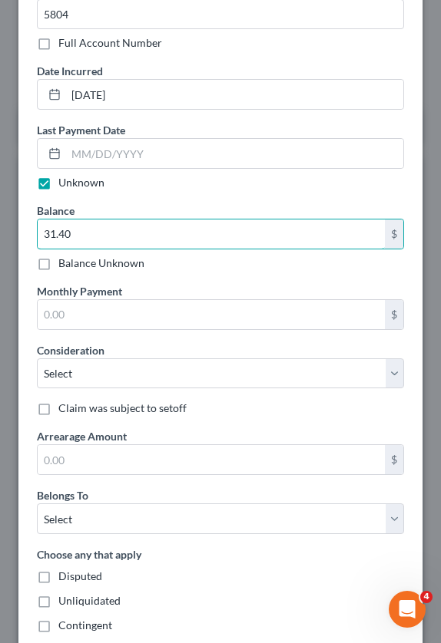
scroll to position [461, 0]
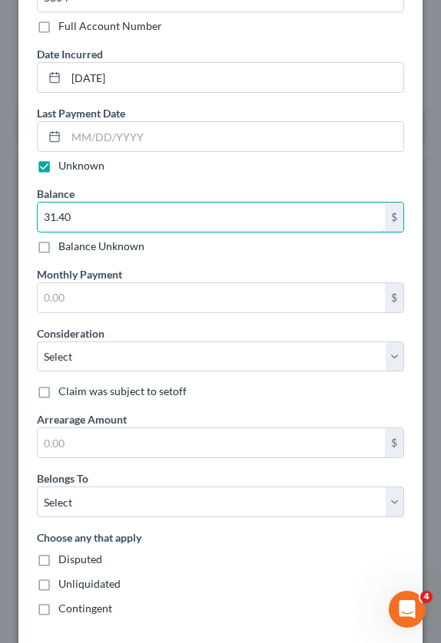
type input "31.40"
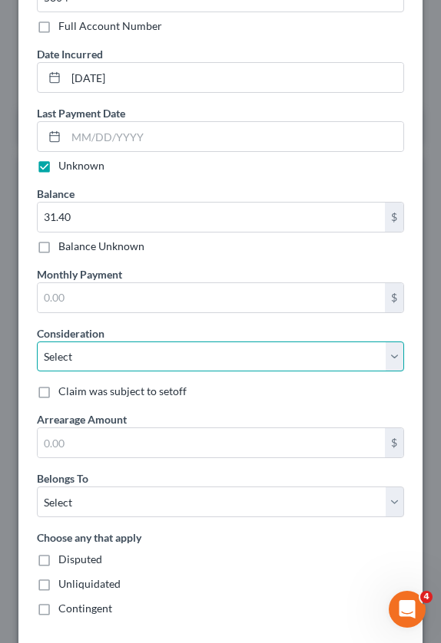
click at [100, 360] on select "Select Cable / Satellite Services Collection Agency Credit Card Debt Debt Couns…" at bounding box center [220, 357] width 367 height 31
click at [37, 342] on select "Select Cable / Satellite Services Collection Agency Credit Card Debt Debt Couns…" at bounding box center [220, 357] width 367 height 31
click at [77, 363] on select "Select Cable / Satellite Services Collection Agency Credit Card Debt Debt Couns…" at bounding box center [220, 357] width 367 height 31
select select "14"
click at [37, 342] on select "Select Cable / Satellite Services Collection Agency Credit Card Debt Debt Couns…" at bounding box center [220, 357] width 367 height 31
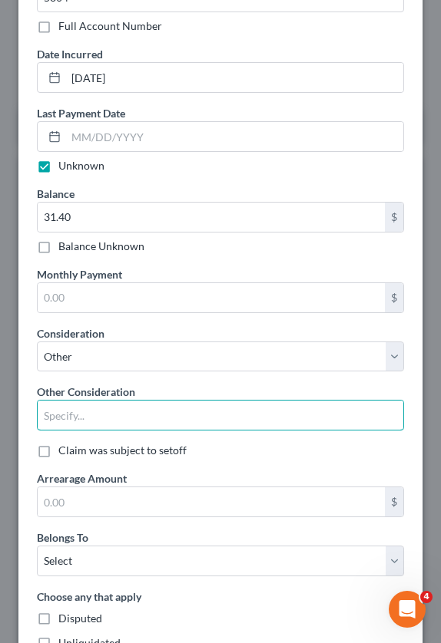
click at [99, 404] on input "text" at bounding box center [220, 415] width 365 height 29
type input "Tolls"
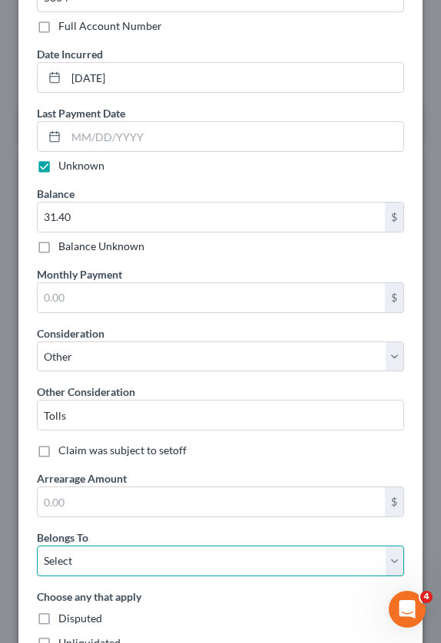
click at [96, 572] on select "Select Debtor 1 Only Debtor 2 Only Debtor 1 And Debtor 2 Only At Least One Of T…" at bounding box center [220, 561] width 367 height 31
select select "0"
click at [37, 546] on select "Select Debtor 1 Only Debtor 2 Only Debtor 1 And Debtor 2 Only At Least One Of T…" at bounding box center [220, 561] width 367 height 31
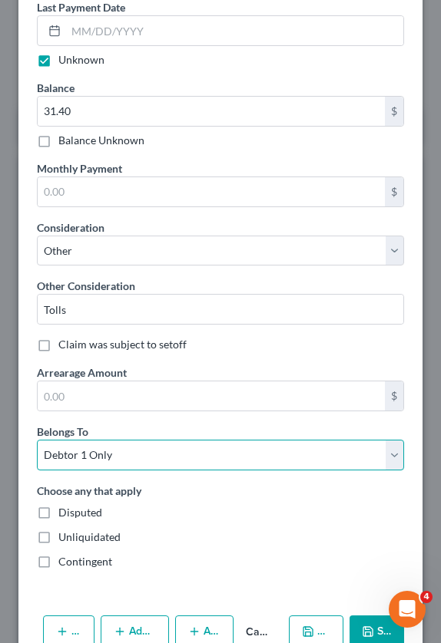
scroll to position [601, 0]
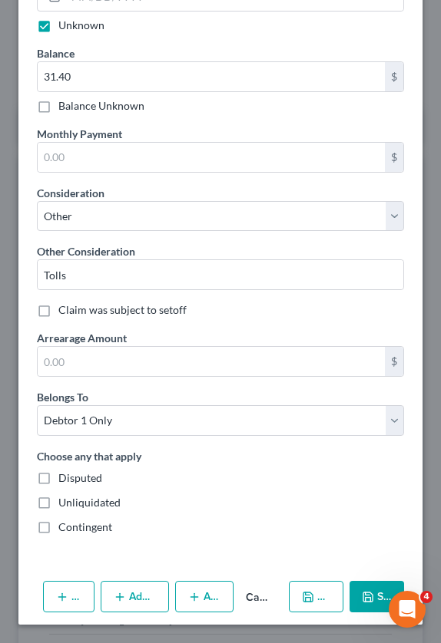
click at [302, 593] on icon "button" at bounding box center [308, 597] width 12 height 12
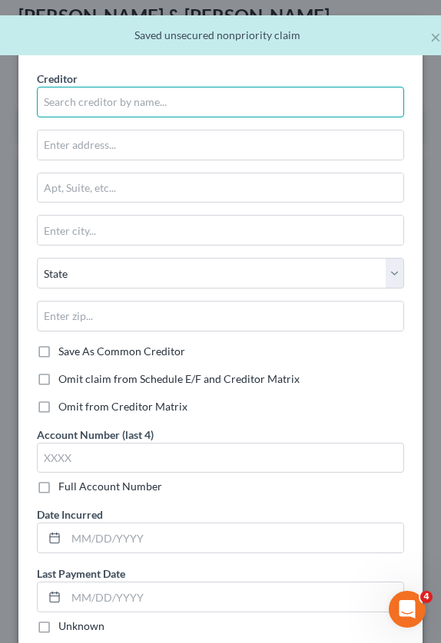
click at [118, 107] on input "text" at bounding box center [220, 102] width 367 height 31
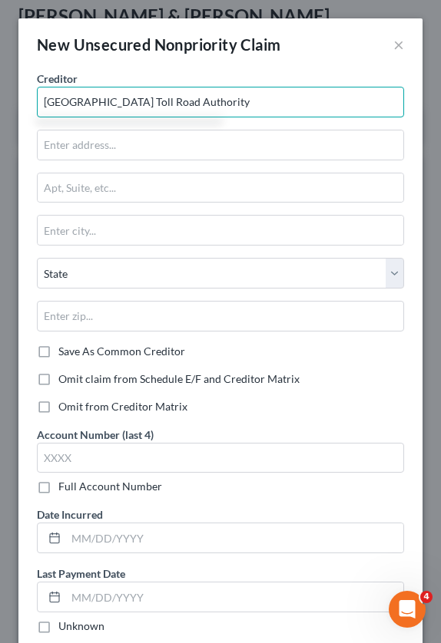
type input "[GEOGRAPHIC_DATA] Toll Road Authority"
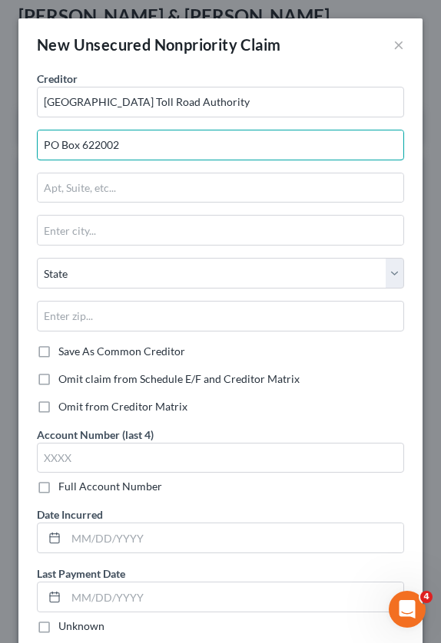
type input "PO Box 622002"
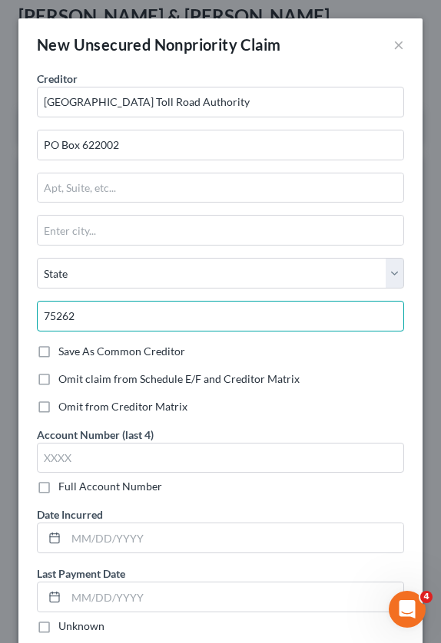
type input "75262"
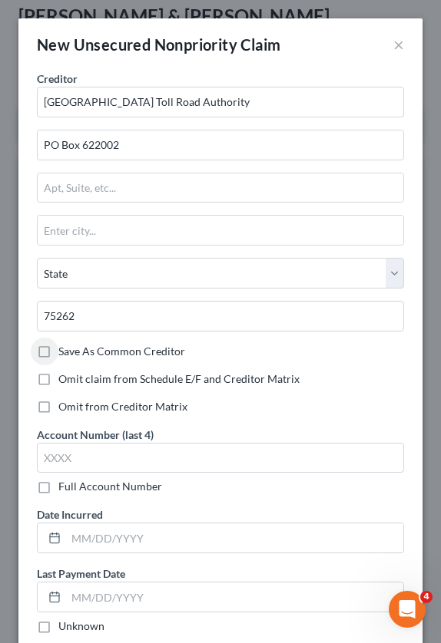
type input "[GEOGRAPHIC_DATA]"
select select "45"
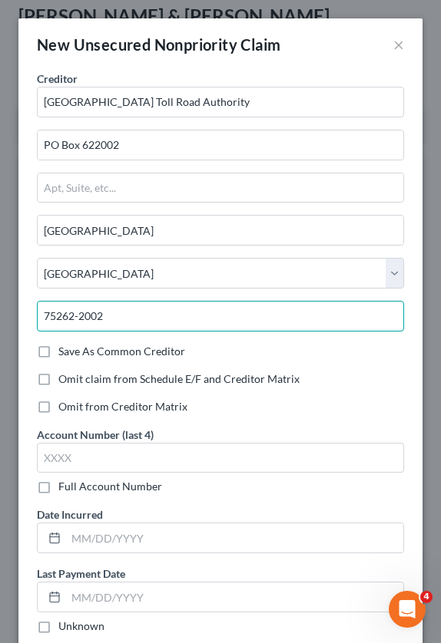
type input "75262-2002"
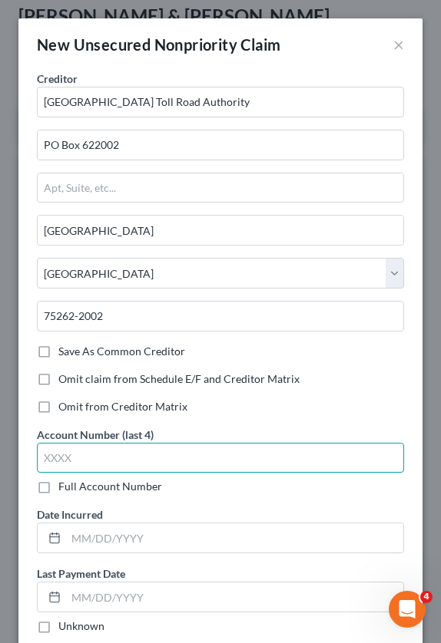
click at [124, 455] on input "text" at bounding box center [220, 458] width 367 height 31
type input "2087"
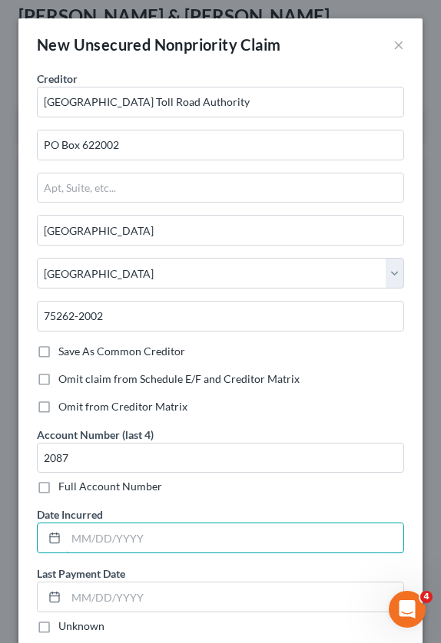
click at [81, 532] on input "text" at bounding box center [234, 538] width 337 height 29
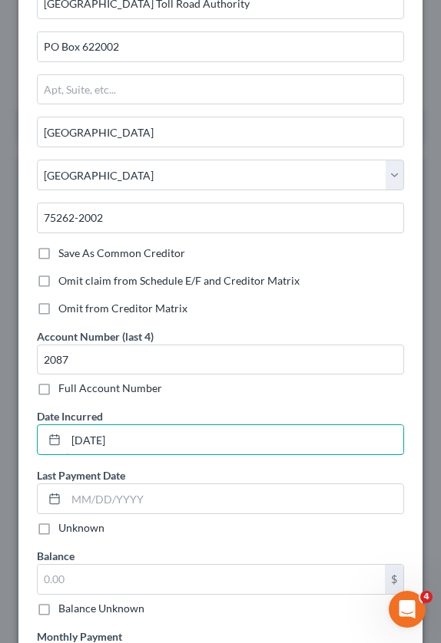
scroll to position [154, 0]
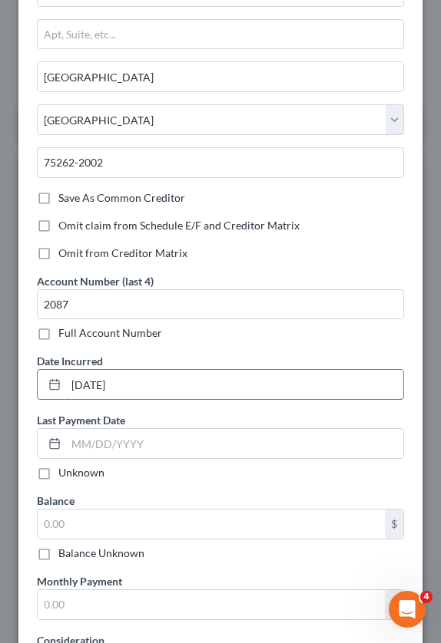
type input "[DATE]"
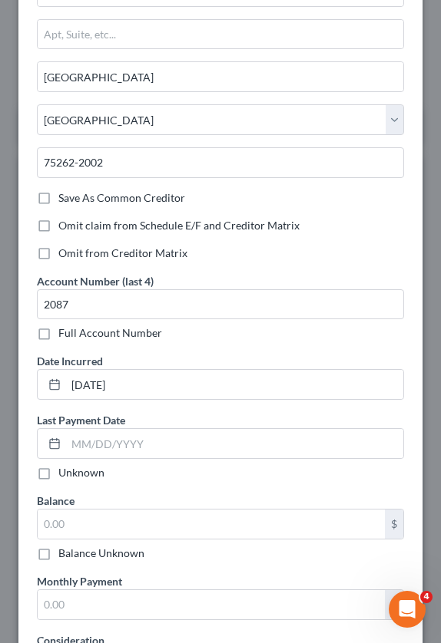
click at [58, 465] on label "Unknown" at bounding box center [81, 472] width 46 height 15
click at [64, 465] on input "Unknown" at bounding box center [69, 470] width 10 height 10
click at [58, 481] on label "Unknown" at bounding box center [81, 472] width 46 height 15
click at [64, 475] on input "Unknown" at bounding box center [69, 470] width 10 height 10
click at [58, 474] on label "Unknown" at bounding box center [81, 472] width 46 height 15
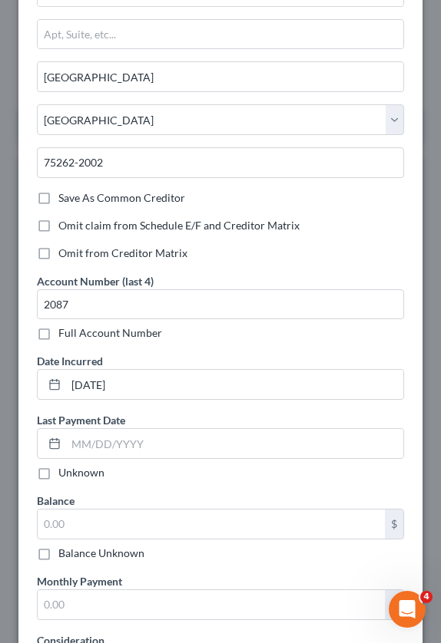
click at [64, 474] on input "Unknown" at bounding box center [69, 470] width 10 height 10
checkbox input "true"
click at [67, 524] on input "text" at bounding box center [211, 524] width 347 height 29
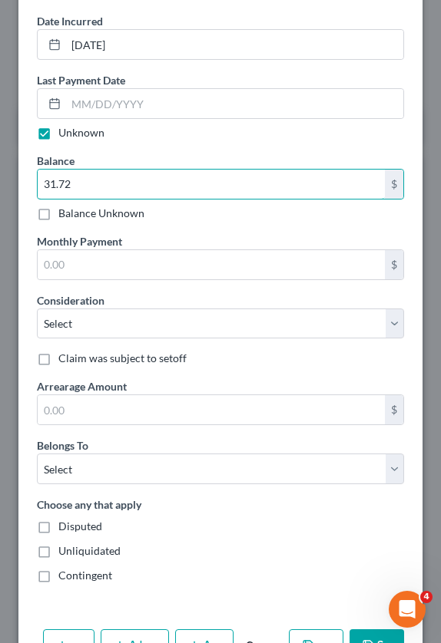
scroll to position [537, 0]
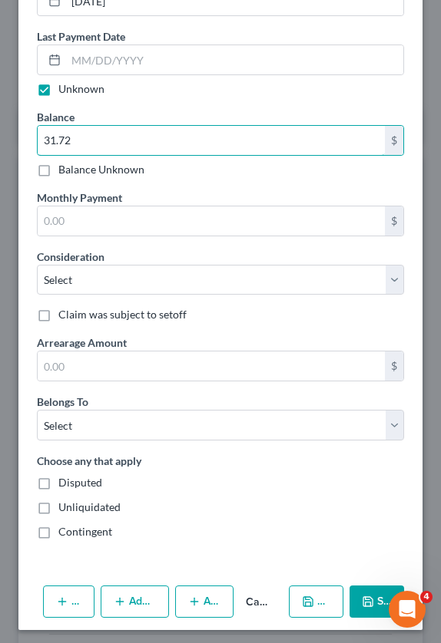
type input "31.72"
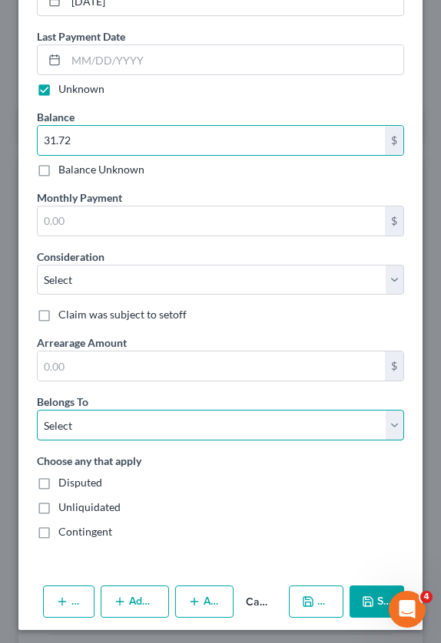
click at [95, 432] on select "Select Debtor 1 Only Debtor 2 Only Debtor 1 And Debtor 2 Only At Least One Of T…" at bounding box center [220, 425] width 367 height 31
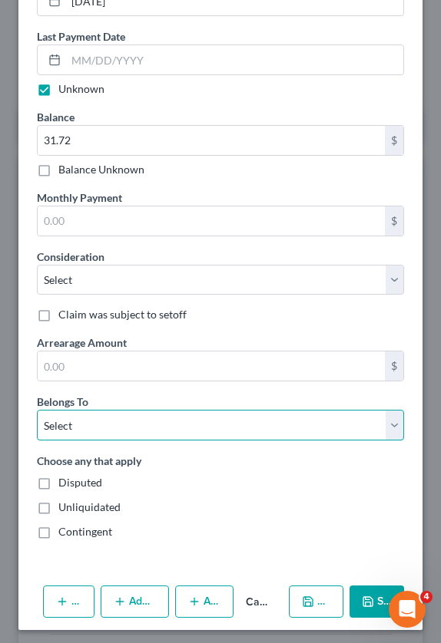
select select "0"
click at [37, 410] on select "Select Debtor 1 Only Debtor 2 Only Debtor 1 And Debtor 2 Only At Least One Of T…" at bounding box center [220, 425] width 367 height 31
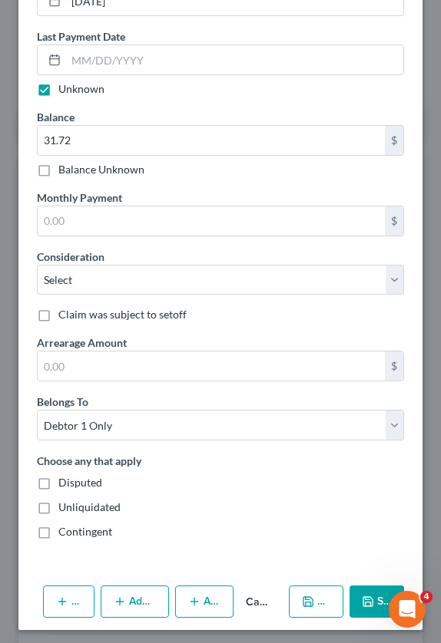
click at [295, 610] on button "Save & New" at bounding box center [316, 602] width 54 height 32
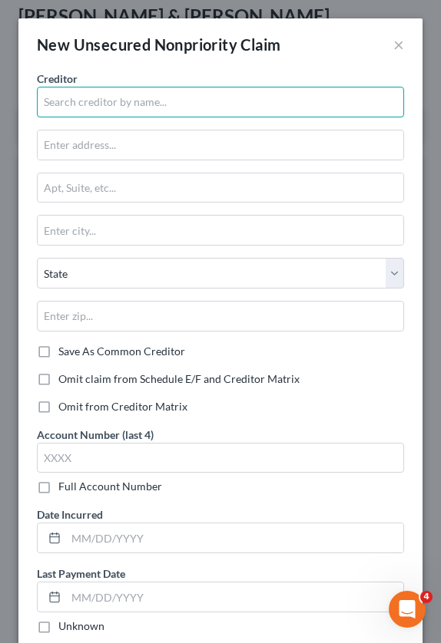
drag, startPoint x: 132, startPoint y: 109, endPoint x: 145, endPoint y: 76, distance: 35.5
click at [132, 109] on input "text" at bounding box center [220, 102] width 367 height 31
type input "TXTag"
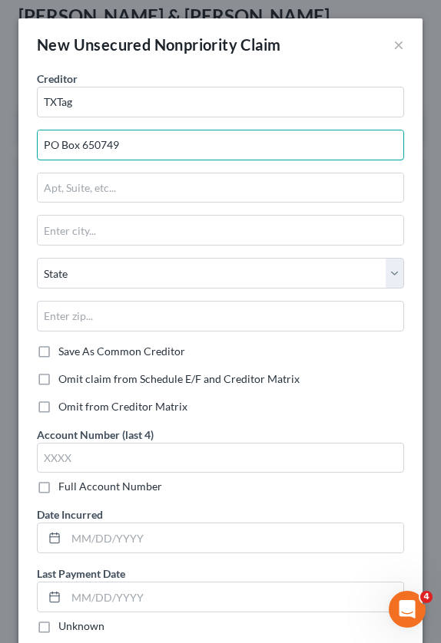
type input "PO Box 650749"
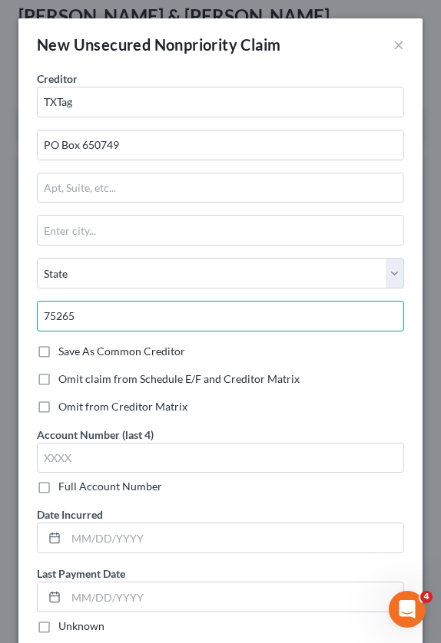
type input "75265"
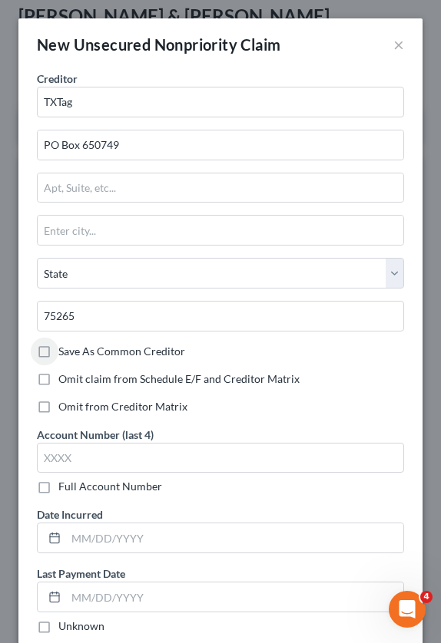
type input "[GEOGRAPHIC_DATA]"
select select "45"
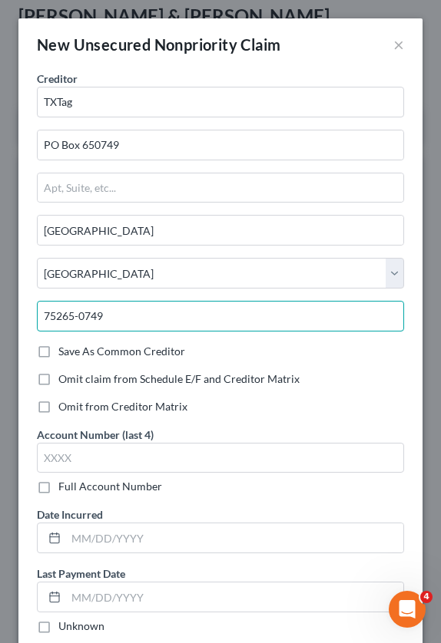
type input "75265-0749"
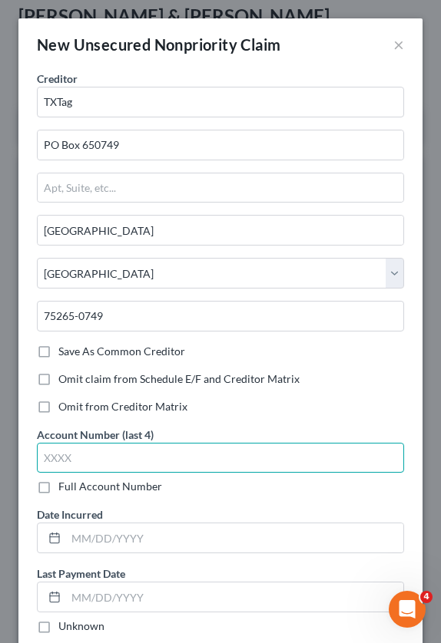
click at [107, 455] on input "text" at bounding box center [220, 458] width 367 height 31
click at [165, 457] on input "text" at bounding box center [220, 458] width 367 height 31
type input "1085"
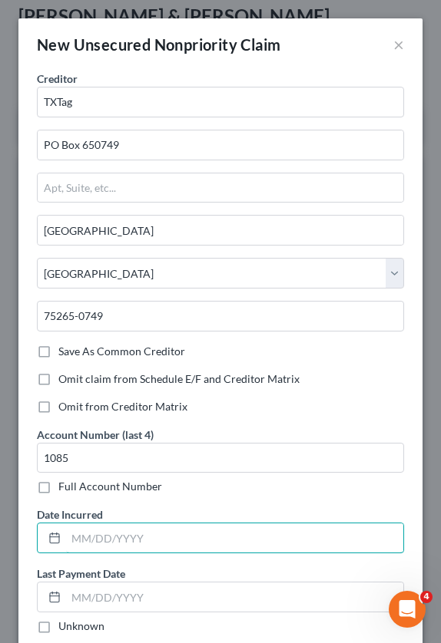
click at [107, 537] on input "text" at bounding box center [234, 538] width 337 height 29
type input "[DATE]"
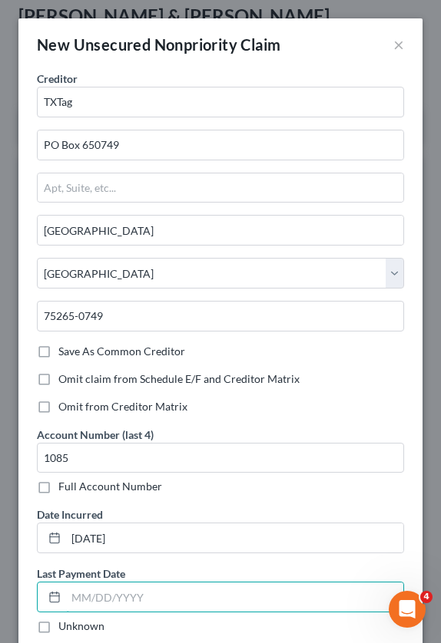
scroll to position [230, 0]
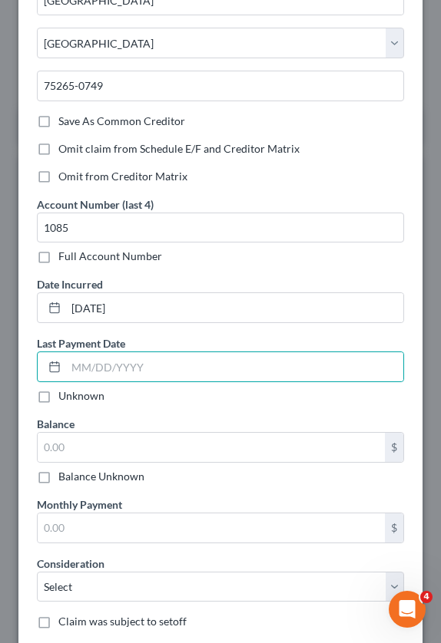
drag, startPoint x: 47, startPoint y: 392, endPoint x: 42, endPoint y: 405, distance: 13.1
click at [58, 393] on label "Unknown" at bounding box center [81, 395] width 46 height 15
click at [64, 393] on input "Unknown" at bounding box center [69, 393] width 10 height 10
checkbox input "true"
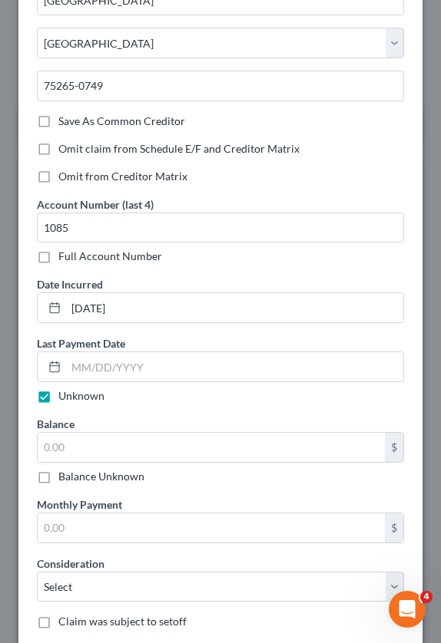
click at [82, 425] on div "Balance $ Balance Unknown Balance Undetermined $ Balance Unknown" at bounding box center [220, 450] width 367 height 68
click at [85, 454] on input "text" at bounding box center [211, 447] width 347 height 29
click at [91, 440] on input "text" at bounding box center [211, 447] width 347 height 29
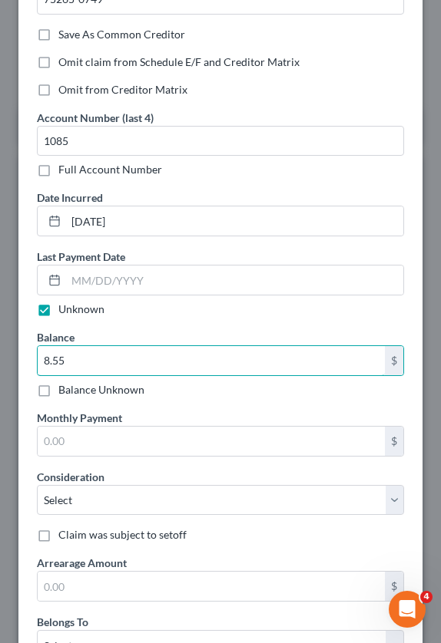
scroll to position [384, 0]
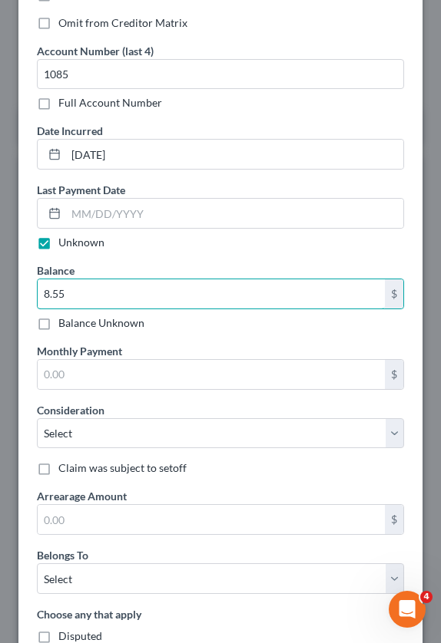
type input "8.55"
click at [95, 409] on label "Consideration" at bounding box center [71, 410] width 68 height 16
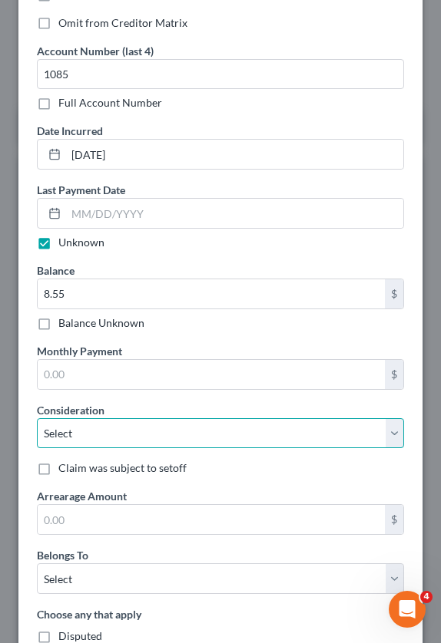
click at [108, 428] on select "Select Cable / Satellite Services Collection Agency Credit Card Debt Debt Couns…" at bounding box center [220, 433] width 367 height 31
select select "14"
click at [37, 418] on select "Select Cable / Satellite Services Collection Agency Credit Card Debt Debt Couns…" at bounding box center [220, 433] width 367 height 31
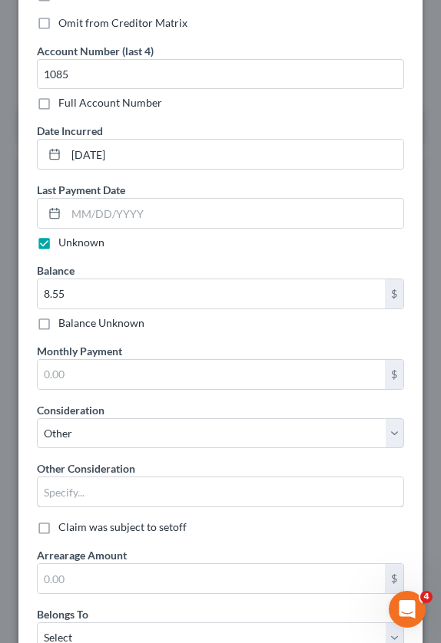
click at [109, 496] on input "text" at bounding box center [220, 492] width 365 height 29
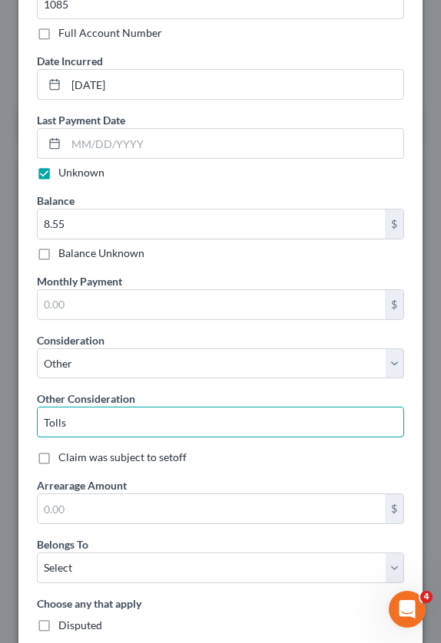
scroll to position [537, 0]
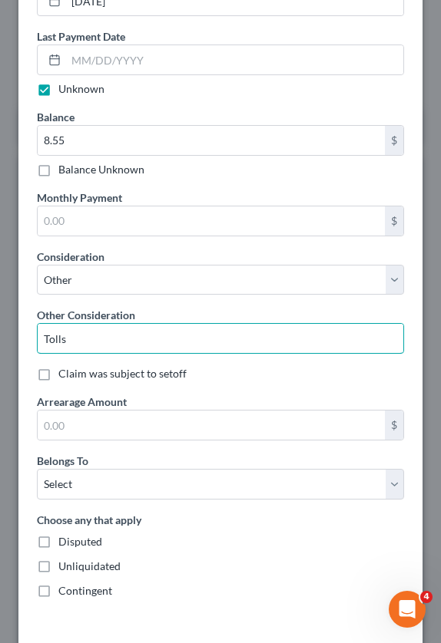
type input "Tolls"
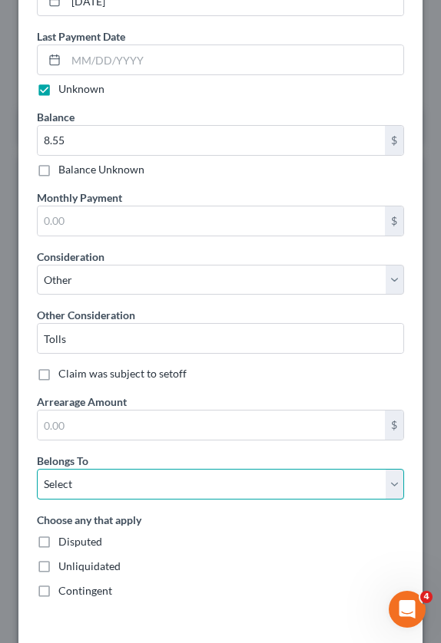
click at [75, 490] on select "Select Debtor 1 Only Debtor 2 Only Debtor 1 And Debtor 2 Only At Least One Of T…" at bounding box center [220, 484] width 367 height 31
select select "0"
click at [37, 469] on select "Select Debtor 1 Only Debtor 2 Only Debtor 1 And Debtor 2 Only At Least One Of T…" at bounding box center [220, 484] width 367 height 31
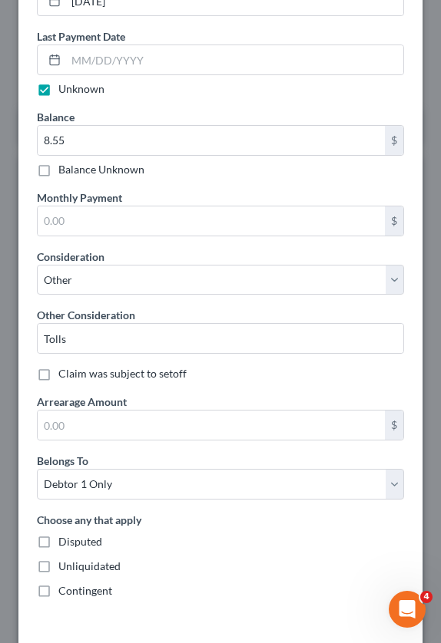
click at [196, 552] on div "Choose any that apply Disputed Unliquidated Contingent" at bounding box center [220, 555] width 367 height 87
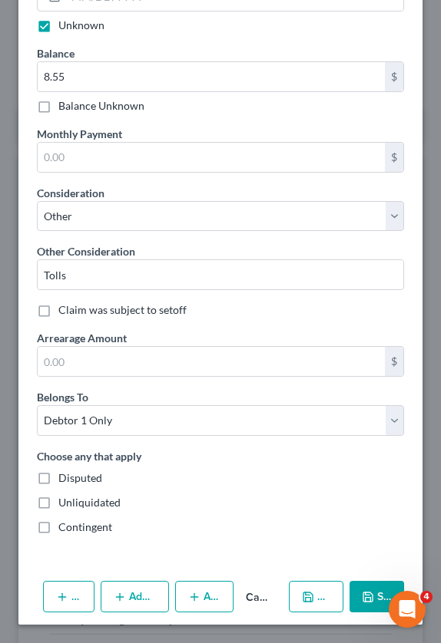
click at [312, 600] on icon "button" at bounding box center [308, 597] width 12 height 12
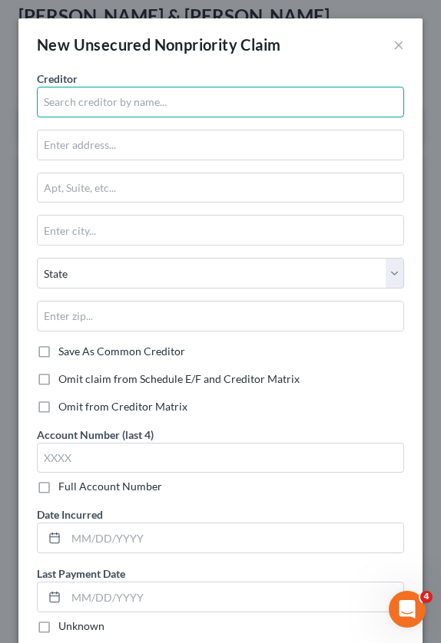
click at [88, 111] on input "text" at bounding box center [220, 102] width 367 height 31
type input "TXTag"
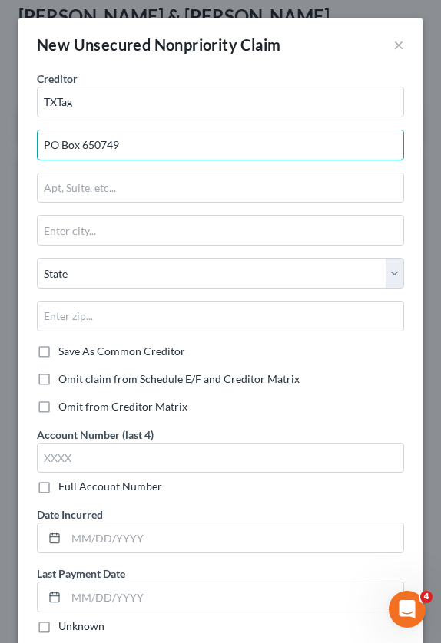
type input "PO Box 650749"
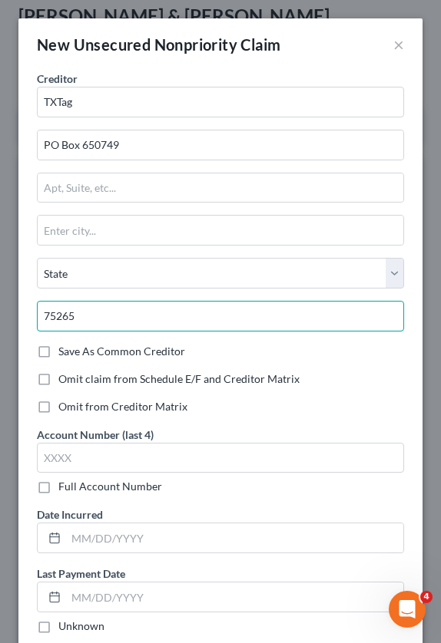
type input "75265"
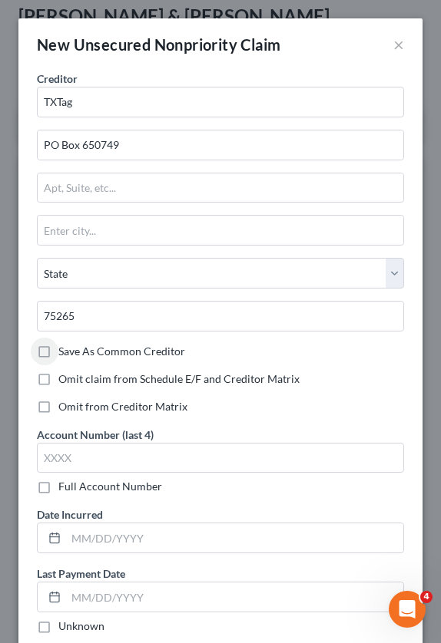
type input "[GEOGRAPHIC_DATA]"
select select "45"
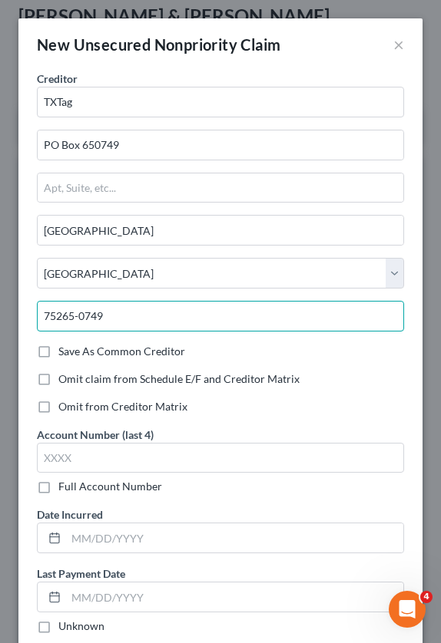
type input "75265-0749"
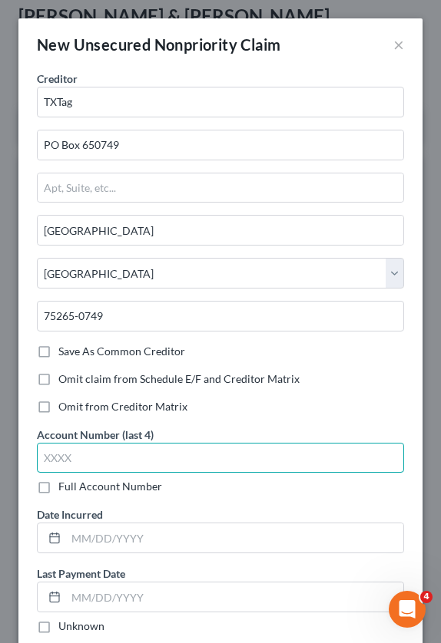
click at [89, 458] on input "text" at bounding box center [220, 458] width 367 height 31
click at [136, 468] on input "text" at bounding box center [220, 458] width 367 height 31
type input "1085"
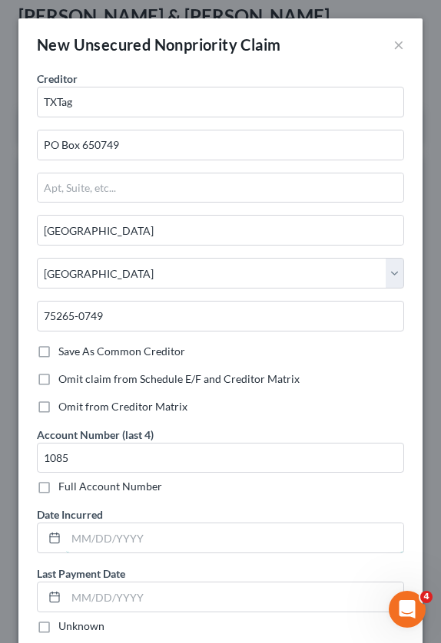
drag, startPoint x: 127, startPoint y: 532, endPoint x: 130, endPoint y: 522, distance: 10.4
click at [127, 532] on input "text" at bounding box center [234, 538] width 337 height 29
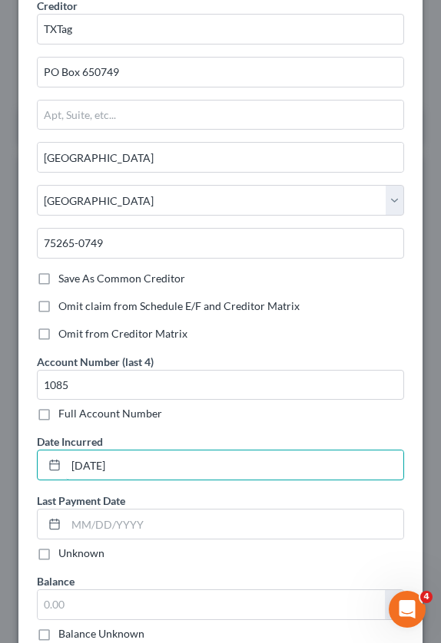
scroll to position [154, 0]
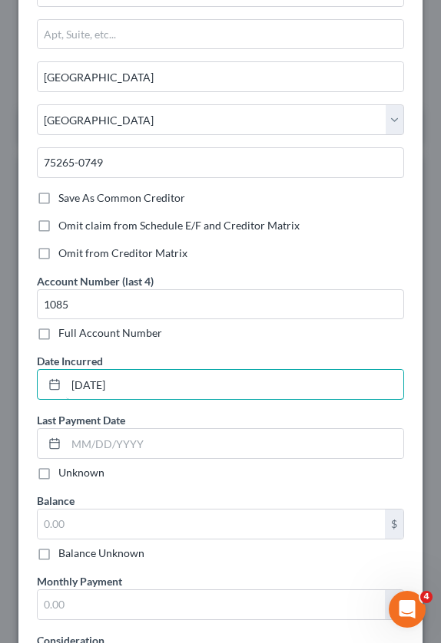
type input "[DATE]"
click at [58, 475] on label "Unknown" at bounding box center [81, 472] width 46 height 15
click at [64, 475] on input "Unknown" at bounding box center [69, 470] width 10 height 10
checkbox input "true"
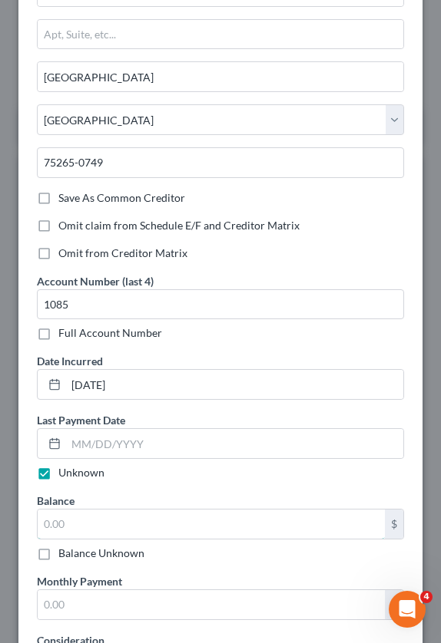
click at [82, 524] on input "text" at bounding box center [211, 524] width 347 height 29
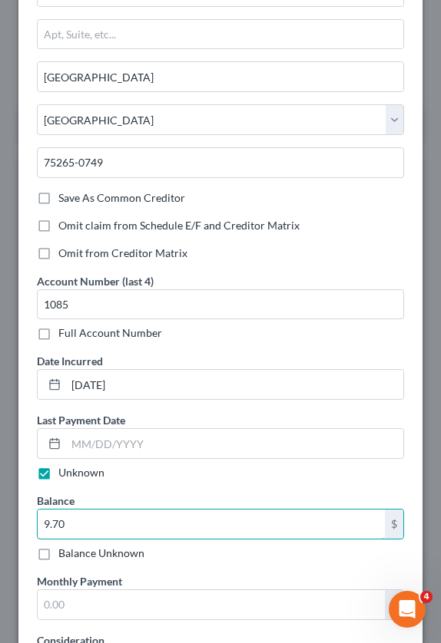
type input "9.70"
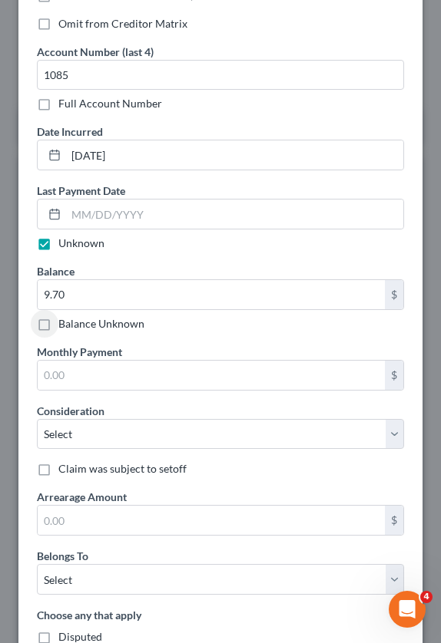
scroll to position [384, 0]
click at [111, 414] on div "Consideration Select Cable / Satellite Services Collection Agency Credit Card D…" at bounding box center [220, 425] width 367 height 47
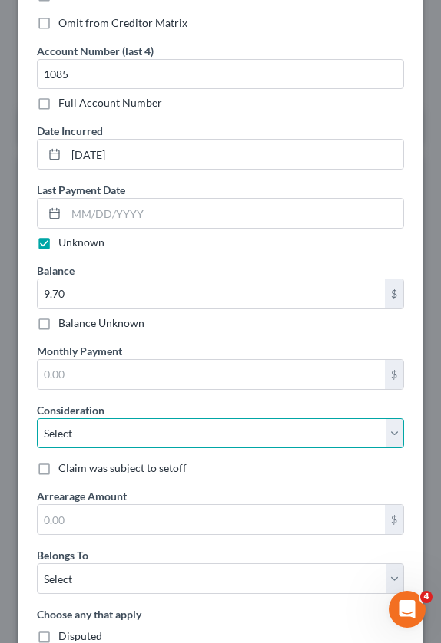
click at [111, 423] on select "Select Cable / Satellite Services Collection Agency Credit Card Debt Debt Couns…" at bounding box center [220, 433] width 367 height 31
select select "14"
click at [37, 418] on select "Select Cable / Satellite Services Collection Agency Credit Card Debt Debt Couns…" at bounding box center [220, 433] width 367 height 31
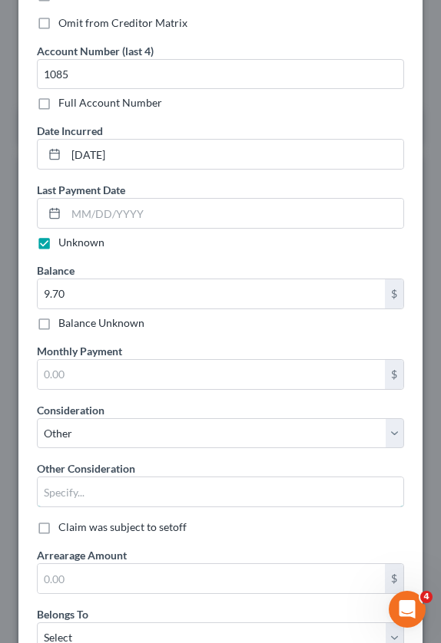
drag, startPoint x: 77, startPoint y: 500, endPoint x: 69, endPoint y: 491, distance: 11.4
click at [77, 500] on input "text" at bounding box center [220, 492] width 365 height 29
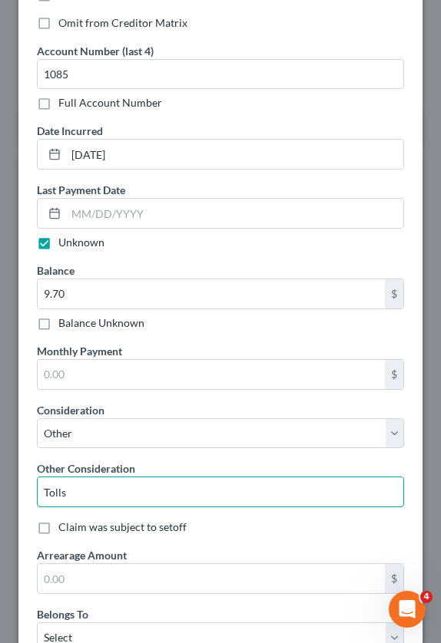
type input "Tolls"
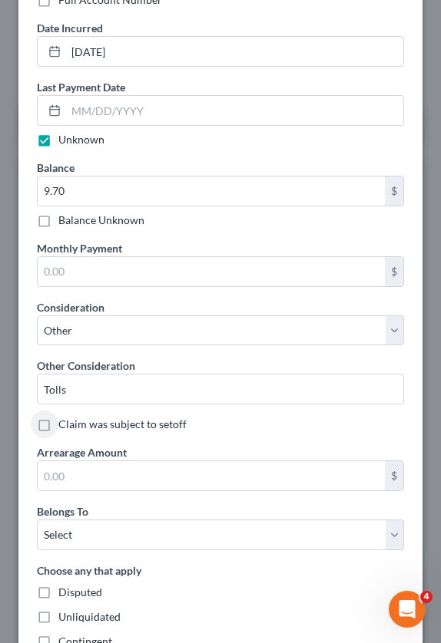
scroll to position [537, 0]
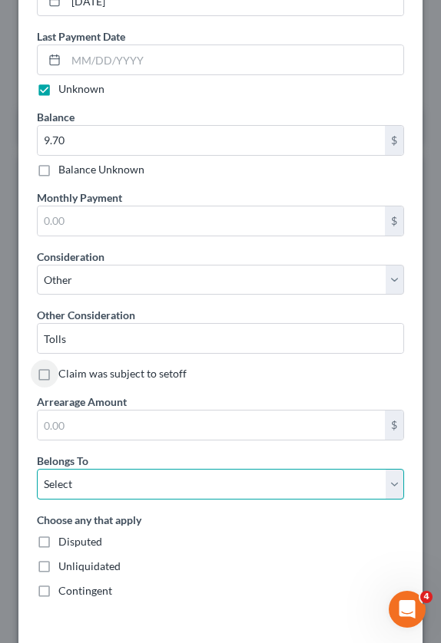
click at [104, 484] on select "Select Debtor 1 Only Debtor 2 Only Debtor 1 And Debtor 2 Only At Least One Of T…" at bounding box center [220, 484] width 367 height 31
select select "0"
click at [37, 469] on select "Select Debtor 1 Only Debtor 2 Only Debtor 1 And Debtor 2 Only At Least One Of T…" at bounding box center [220, 484] width 367 height 31
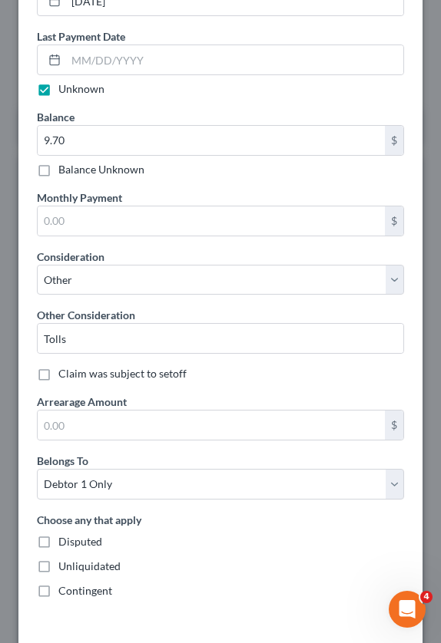
click at [240, 557] on div "Choose any that apply Disputed Unliquidated Contingent" at bounding box center [220, 555] width 367 height 87
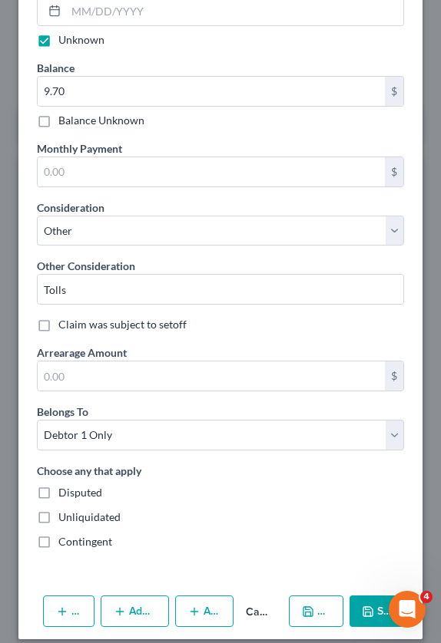
scroll to position [601, 0]
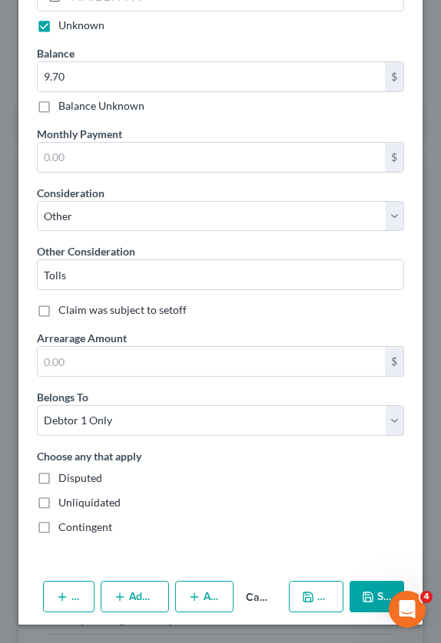
click at [302, 597] on icon "button" at bounding box center [308, 597] width 12 height 12
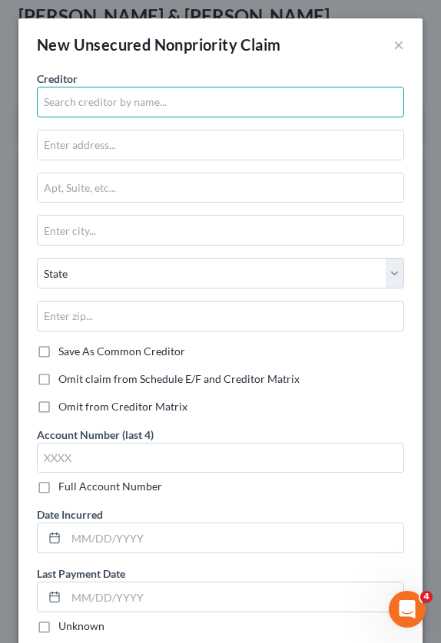
drag, startPoint x: 91, startPoint y: 113, endPoint x: 83, endPoint y: 101, distance: 14.3
click at [91, 113] on input "text" at bounding box center [220, 102] width 367 height 31
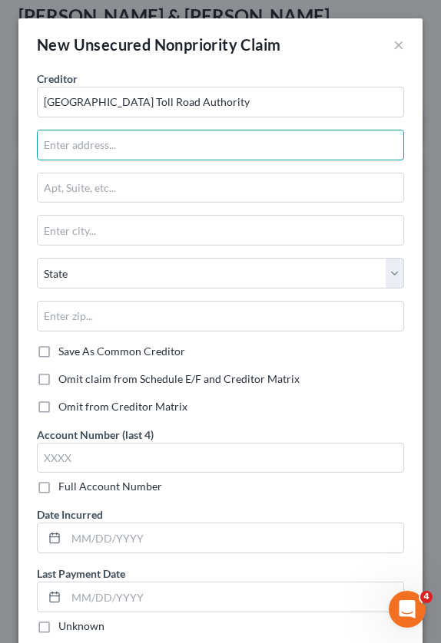
type input "[GEOGRAPHIC_DATA] Toll Road Authority"
type input "PO Box 622002"
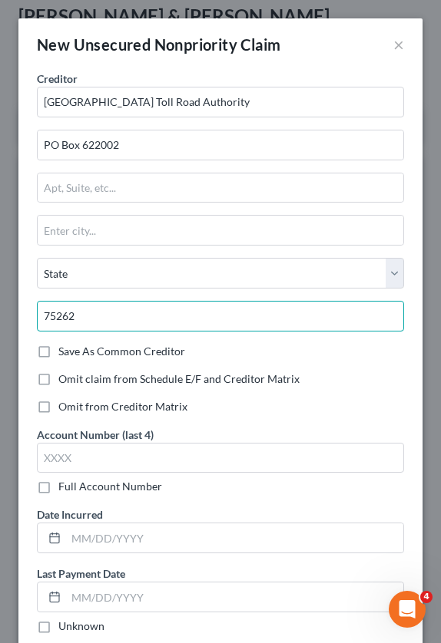
type input "75262"
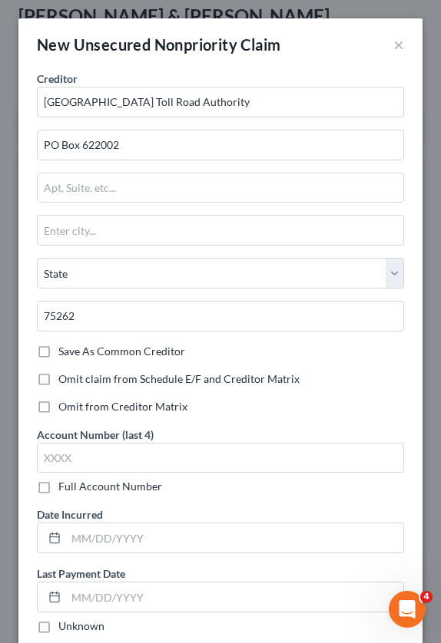
type input "[GEOGRAPHIC_DATA]"
select select "45"
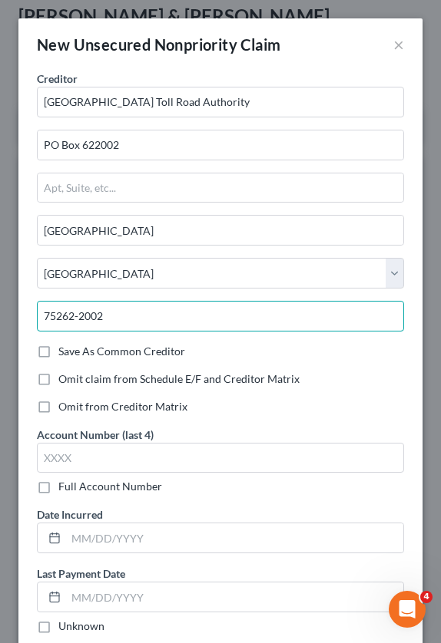
type input "75262-2002"
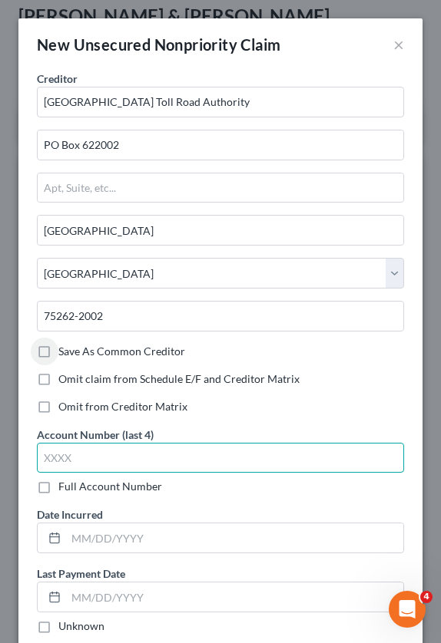
click at [89, 452] on input "text" at bounding box center [220, 458] width 367 height 31
click at [121, 464] on input "text" at bounding box center [220, 458] width 367 height 31
type input "5804"
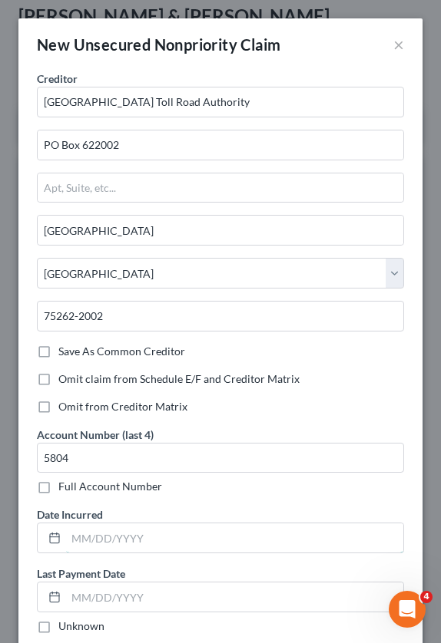
click at [117, 544] on input "text" at bounding box center [234, 538] width 337 height 29
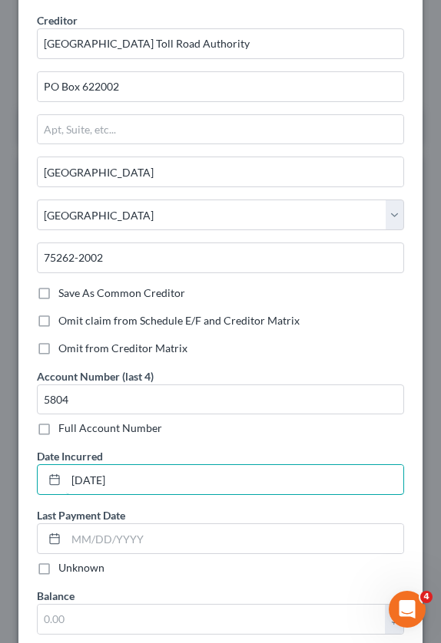
scroll to position [77, 0]
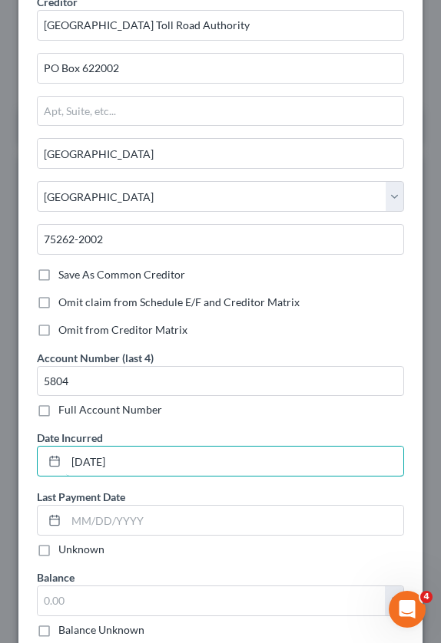
type input "[DATE]"
click at [58, 548] on label "Unknown" at bounding box center [81, 549] width 46 height 15
click at [64, 548] on input "Unknown" at bounding box center [69, 547] width 10 height 10
checkbox input "true"
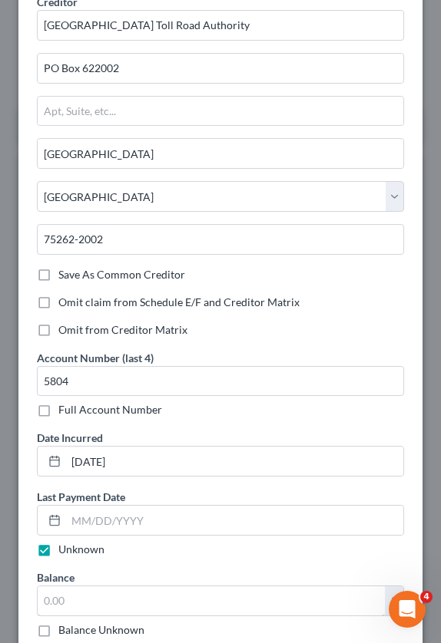
click at [85, 601] on input "text" at bounding box center [211, 601] width 347 height 29
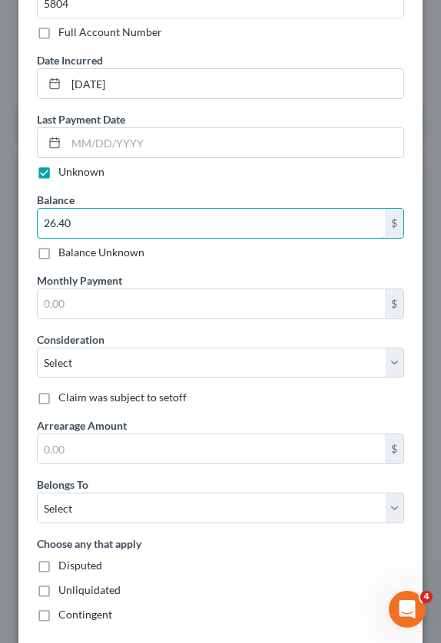
scroll to position [461, 0]
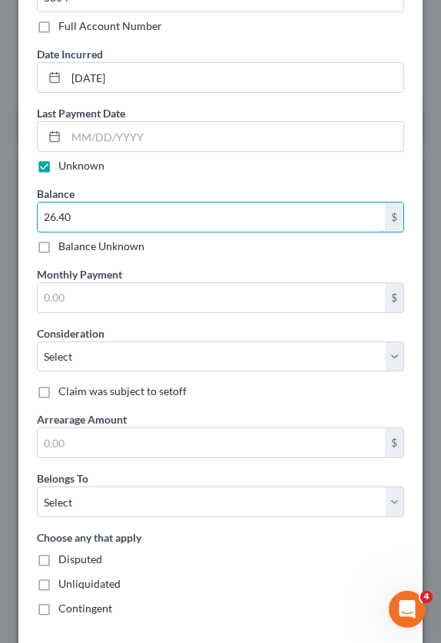
type input "26.40"
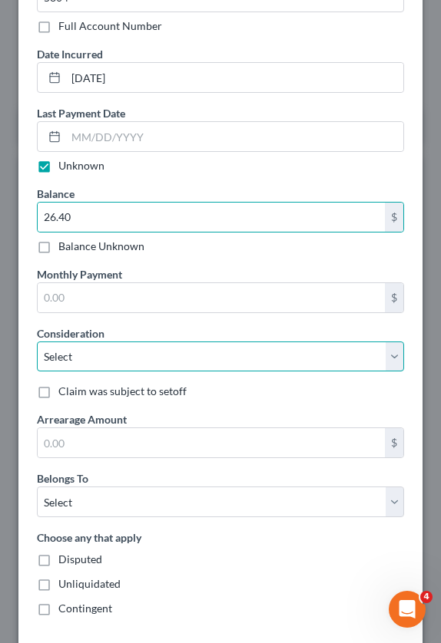
drag, startPoint x: 162, startPoint y: 346, endPoint x: 157, endPoint y: 355, distance: 9.6
click at [162, 346] on select "Select Cable / Satellite Services Collection Agency Credit Card Debt Debt Couns…" at bounding box center [220, 357] width 367 height 31
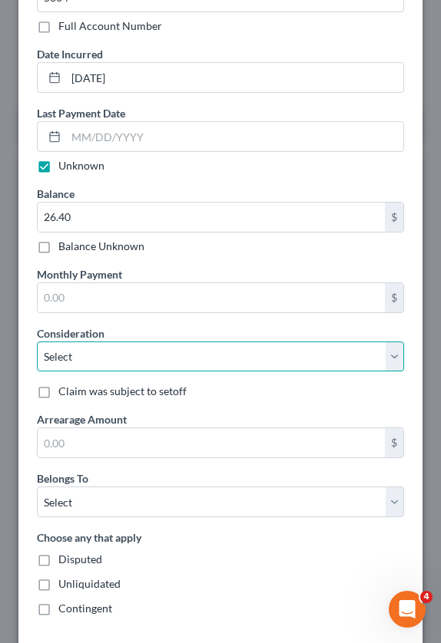
select select "14"
click at [37, 342] on select "Select Cable / Satellite Services Collection Agency Credit Card Debt Debt Couns…" at bounding box center [220, 357] width 367 height 31
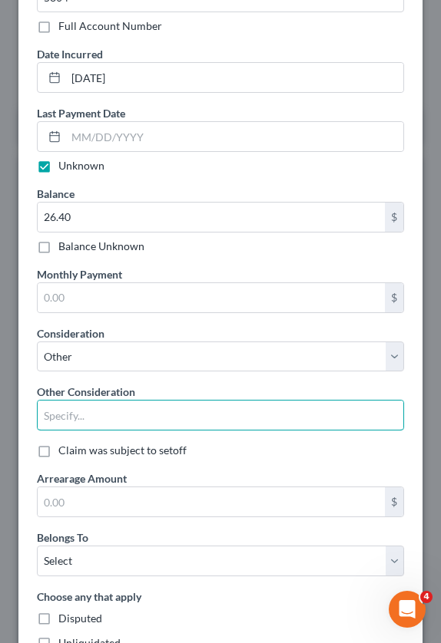
click at [95, 418] on input "text" at bounding box center [220, 415] width 365 height 29
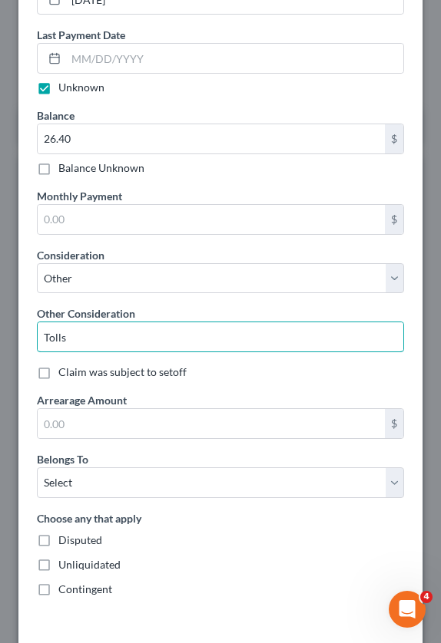
scroll to position [601, 0]
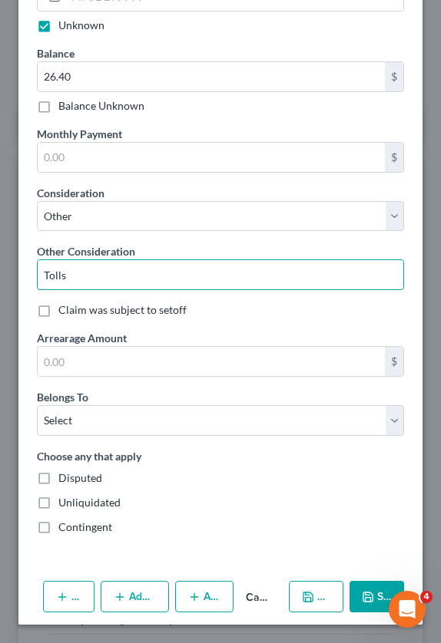
type input "Tolls"
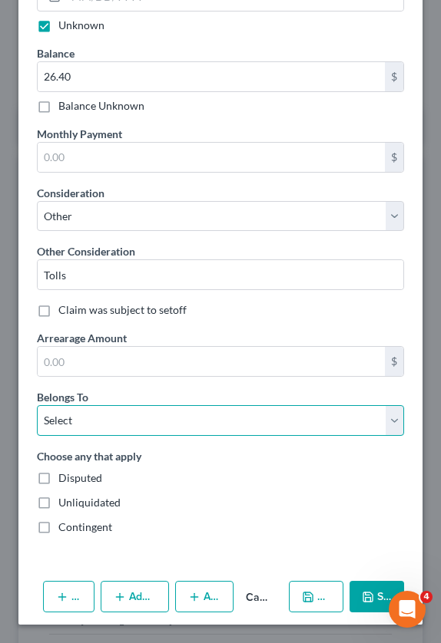
click at [99, 428] on select "Select Debtor 1 Only Debtor 2 Only Debtor 1 And Debtor 2 Only At Least One Of T…" at bounding box center [220, 420] width 367 height 31
select select "0"
click at [37, 405] on select "Select Debtor 1 Only Debtor 2 Only Debtor 1 And Debtor 2 Only At Least One Of T…" at bounding box center [220, 420] width 367 height 31
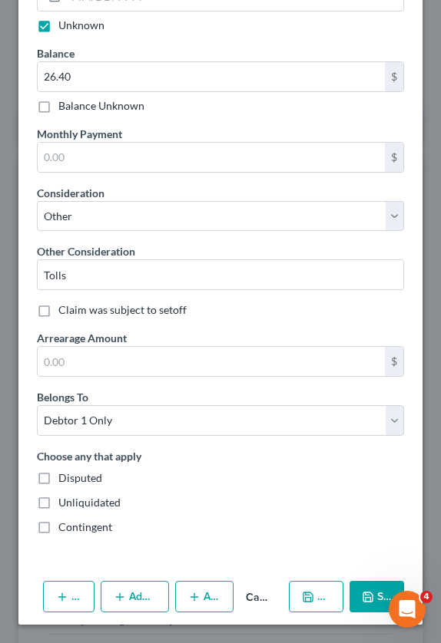
click at [185, 478] on div "Disputed" at bounding box center [220, 478] width 367 height 15
click at [290, 602] on button "Save & New" at bounding box center [316, 597] width 54 height 32
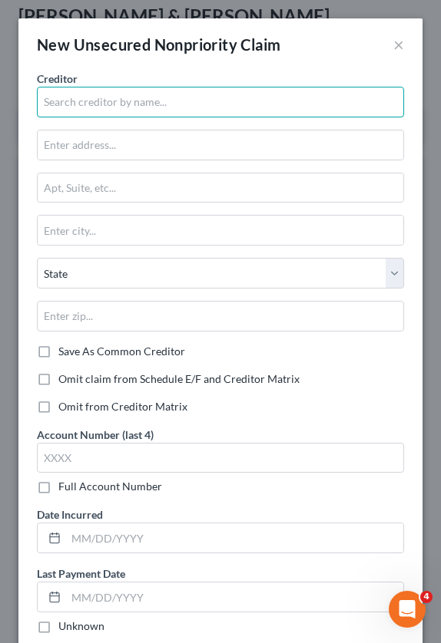
click at [144, 103] on input "text" at bounding box center [220, 102] width 367 height 31
click at [114, 94] on input "text" at bounding box center [220, 102] width 367 height 31
type input "HCTRA-Violations"
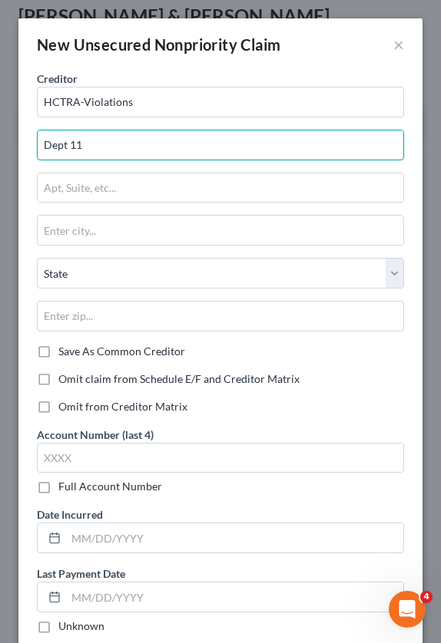
type input "Dept 11"
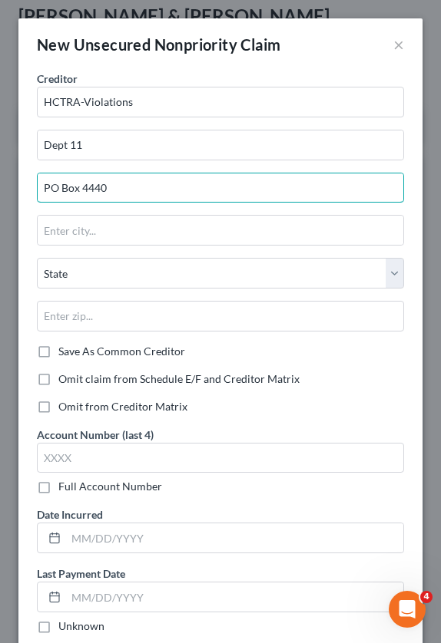
type input "PO Box 4440"
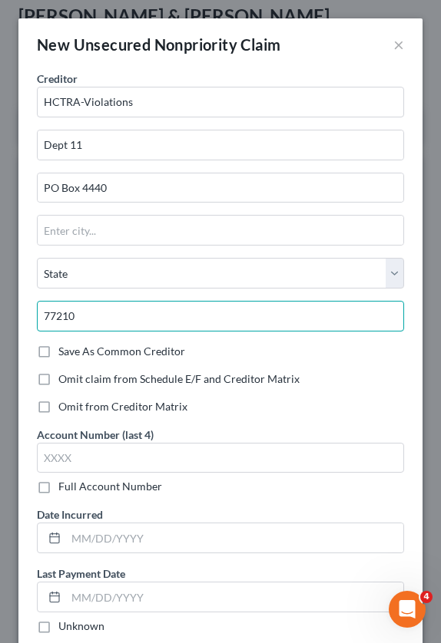
type input "77210"
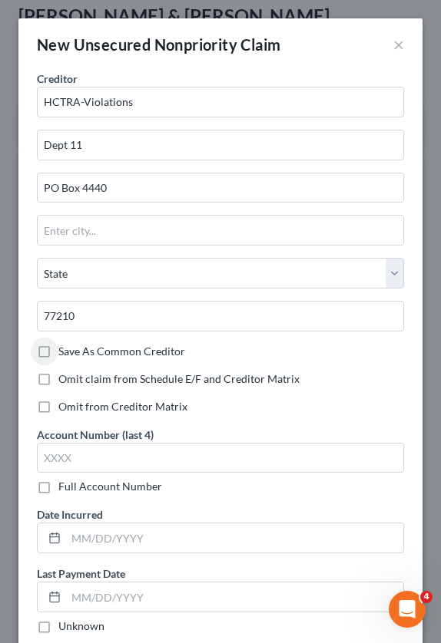
type input "[GEOGRAPHIC_DATA]"
select select "45"
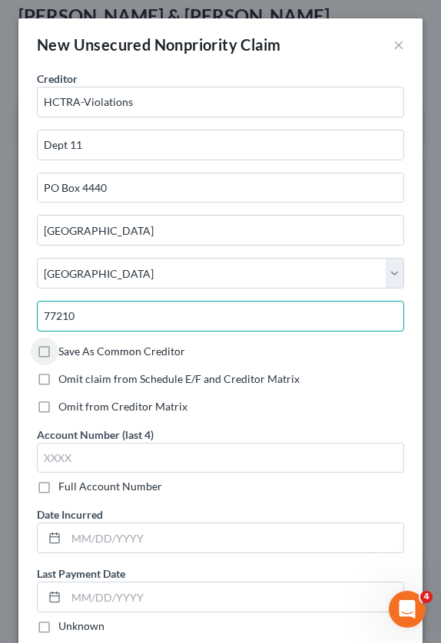
click at [137, 326] on input "77210" at bounding box center [220, 316] width 367 height 31
type input "77210-4440"
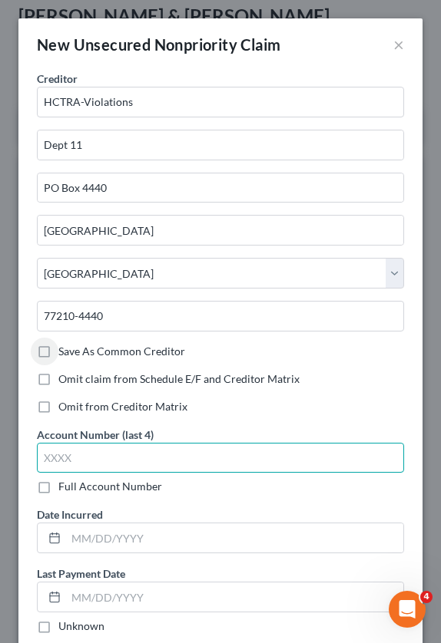
click at [87, 461] on input "text" at bounding box center [220, 458] width 367 height 31
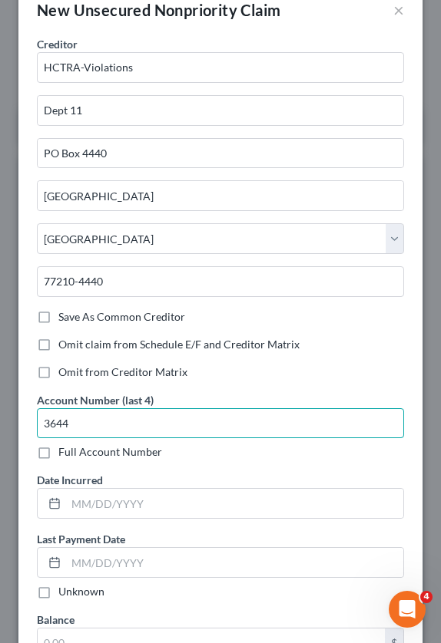
scroll to position [77, 0]
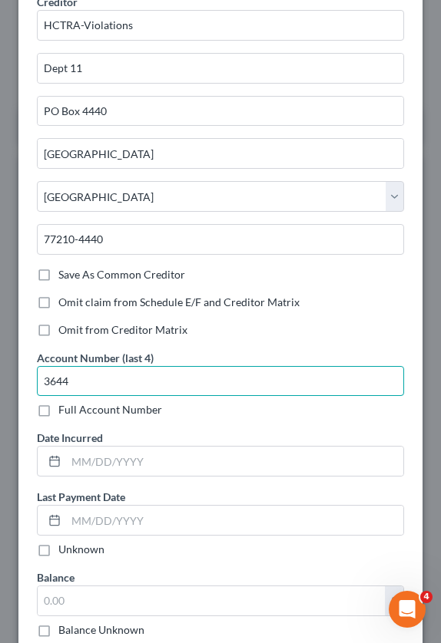
type input "3644"
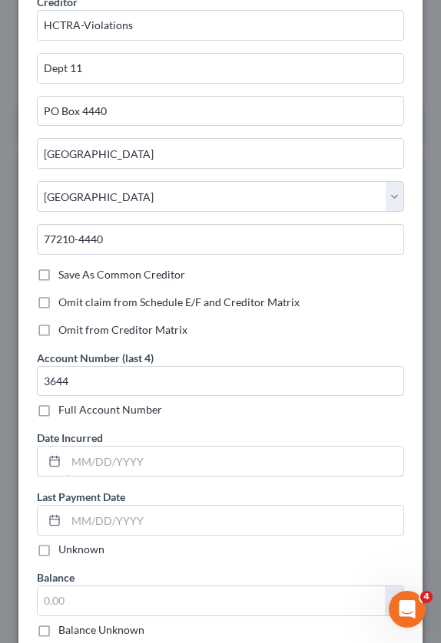
click at [106, 455] on input "text" at bounding box center [234, 461] width 337 height 29
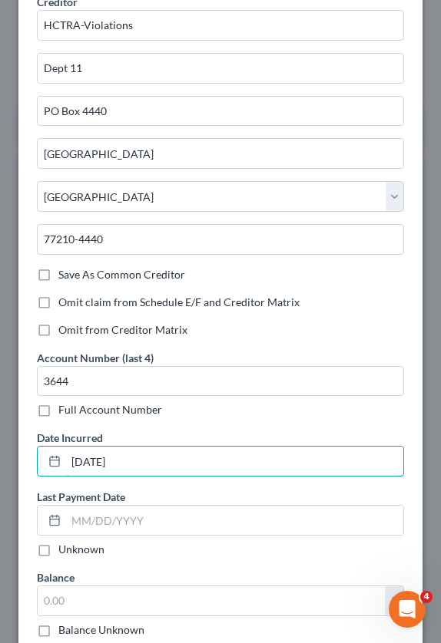
type input "[DATE]"
click at [58, 555] on label "Unknown" at bounding box center [81, 549] width 46 height 15
click at [64, 552] on input "Unknown" at bounding box center [69, 547] width 10 height 10
checkbox input "true"
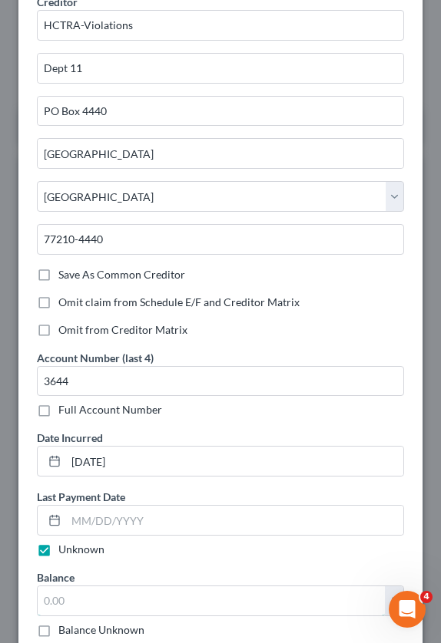
click at [85, 594] on input "text" at bounding box center [211, 601] width 347 height 29
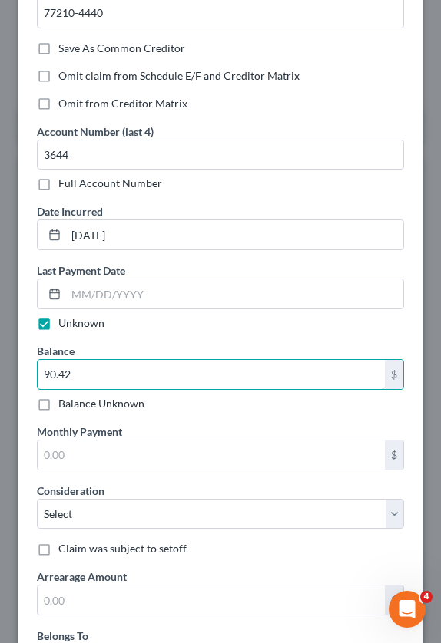
scroll to position [307, 0]
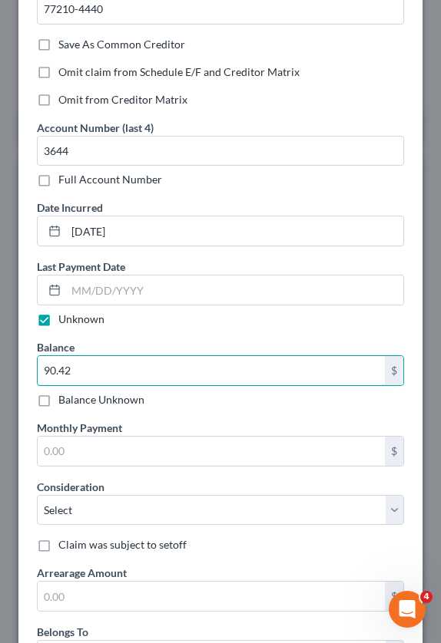
type input "90.42"
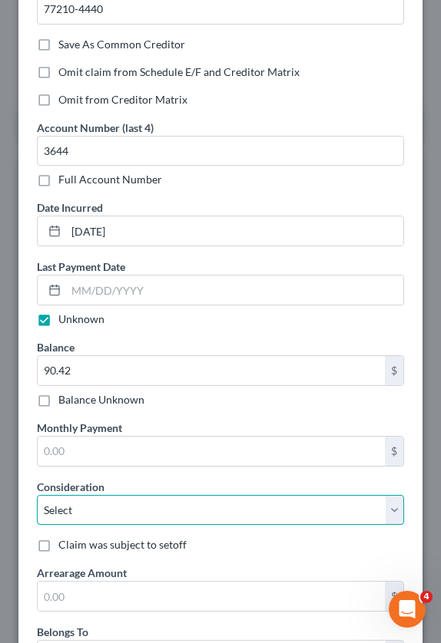
drag, startPoint x: 134, startPoint y: 510, endPoint x: 131, endPoint y: 499, distance: 11.4
click at [134, 510] on select "Select Cable / Satellite Services Collection Agency Credit Card Debt Debt Couns…" at bounding box center [220, 510] width 367 height 31
select select "14"
click at [37, 495] on select "Select Cable / Satellite Services Collection Agency Credit Card Debt Debt Couns…" at bounding box center [220, 510] width 367 height 31
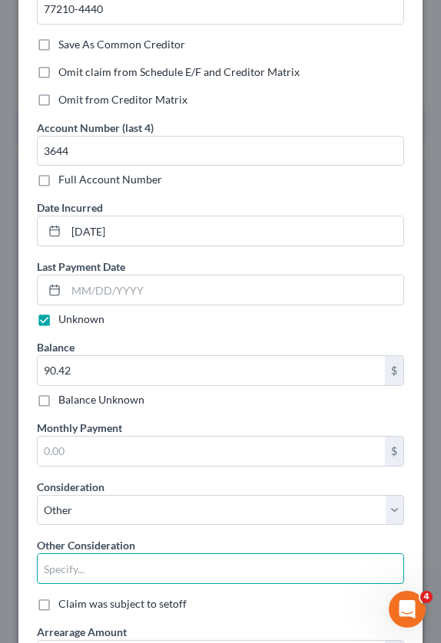
click at [102, 569] on input "text" at bounding box center [220, 568] width 365 height 29
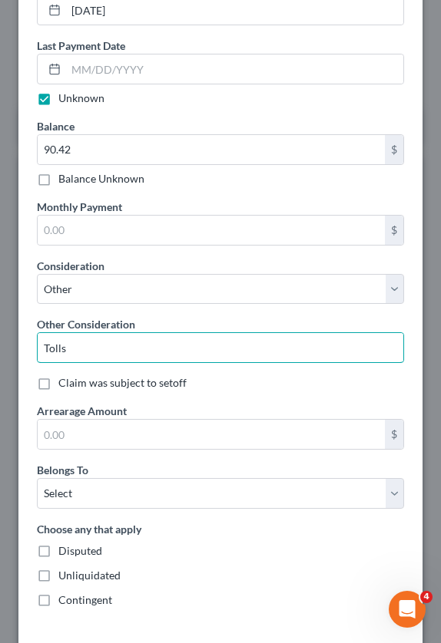
scroll to position [537, 0]
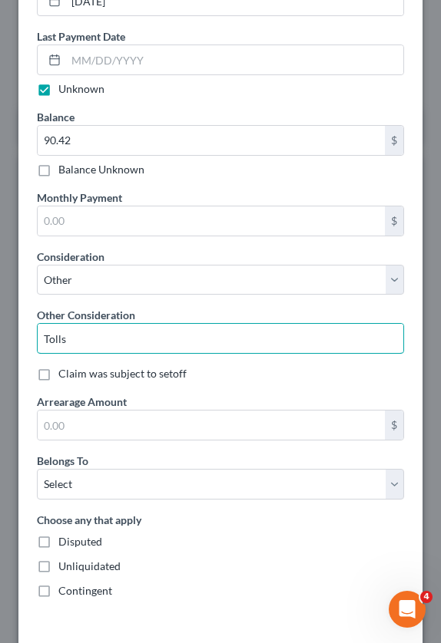
type input "Tolls"
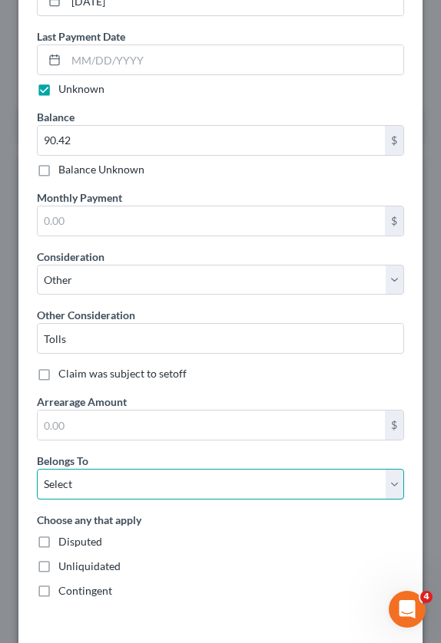
click at [83, 485] on select "Select Debtor 1 Only Debtor 2 Only Debtor 1 And Debtor 2 Only At Least One Of T…" at bounding box center [220, 484] width 367 height 31
select select "0"
click at [37, 469] on select "Select Debtor 1 Only Debtor 2 Only Debtor 1 And Debtor 2 Only At Least One Of T…" at bounding box center [220, 484] width 367 height 31
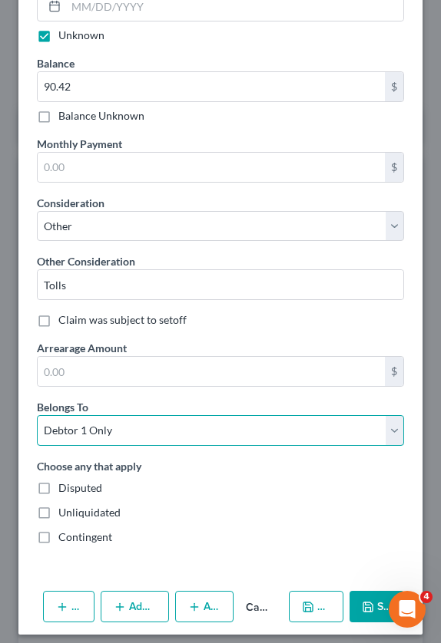
scroll to position [601, 0]
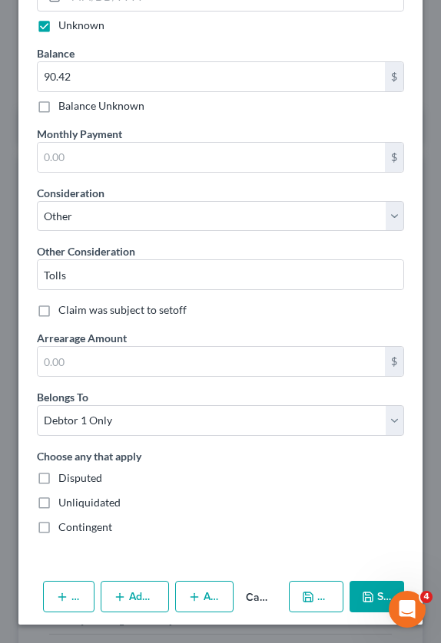
click at [314, 600] on icon "button" at bounding box center [308, 597] width 12 height 12
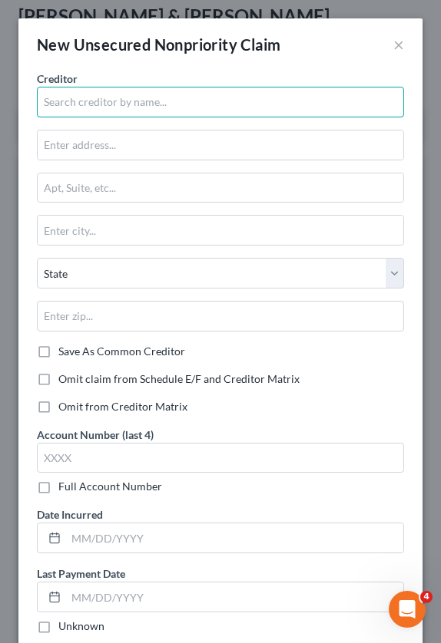
click at [164, 101] on input "text" at bounding box center [220, 102] width 367 height 31
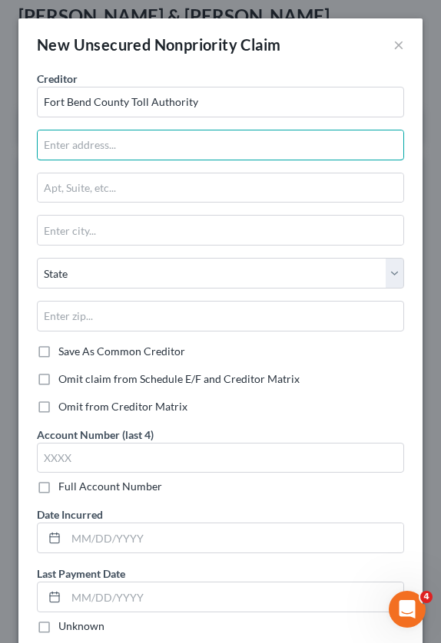
type input "Fort Bend County Toll Authority"
type input "PO Box 622002"
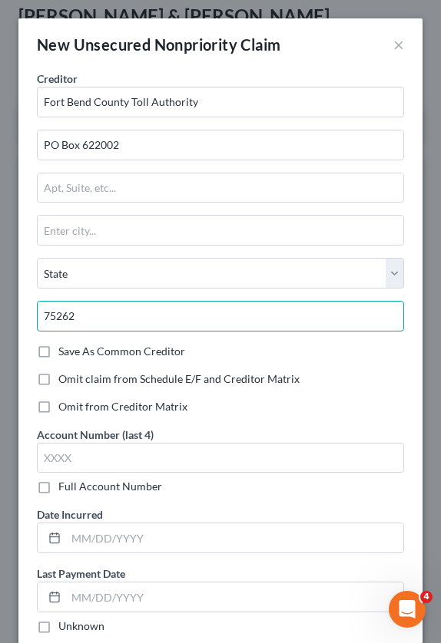
type input "75262"
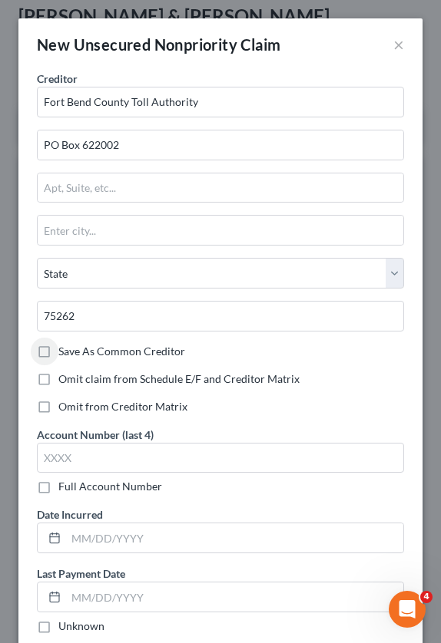
type input "[GEOGRAPHIC_DATA]"
select select "45"
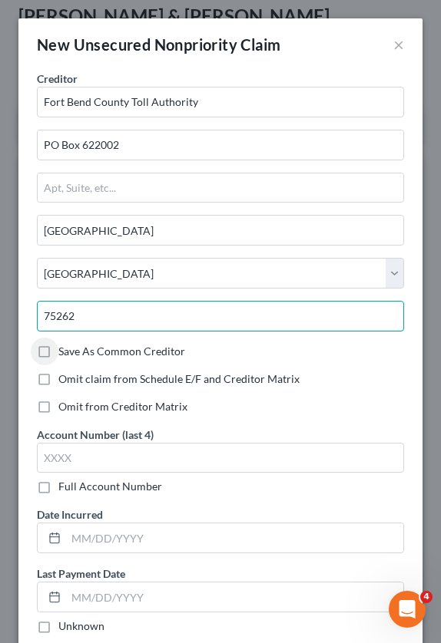
click at [160, 326] on input "75262" at bounding box center [220, 316] width 367 height 31
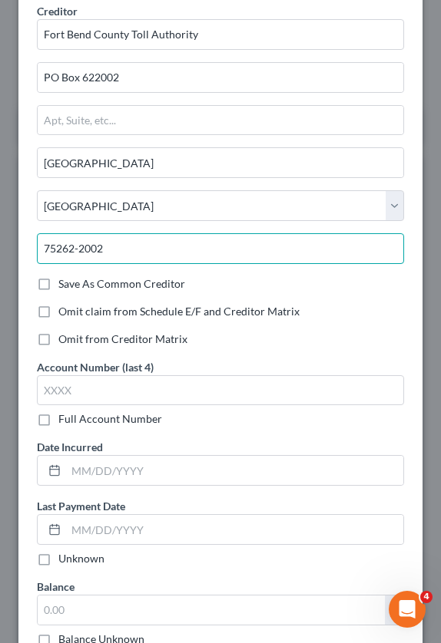
scroll to position [77, 0]
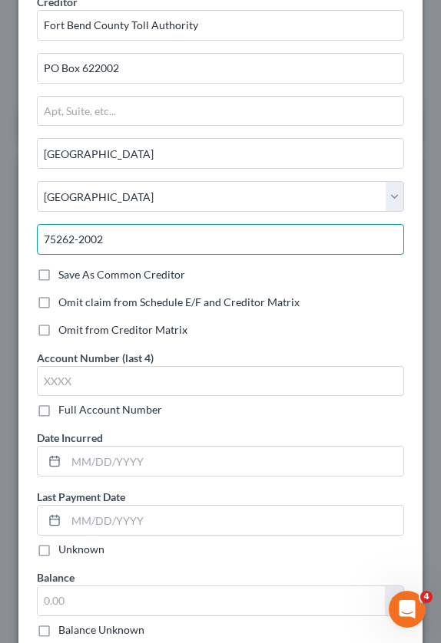
type input "75262-2002"
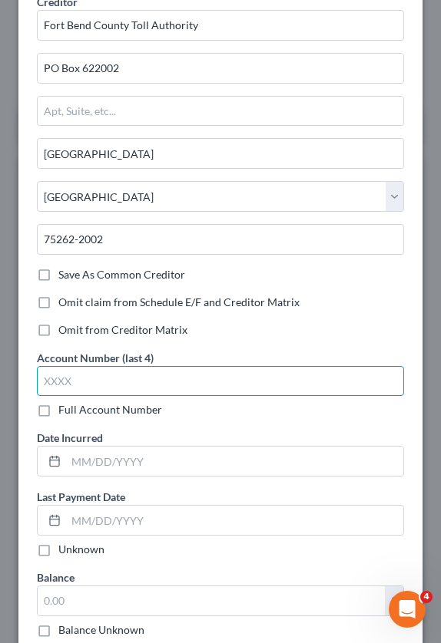
click at [69, 378] on input "text" at bounding box center [220, 381] width 367 height 31
type input "7918"
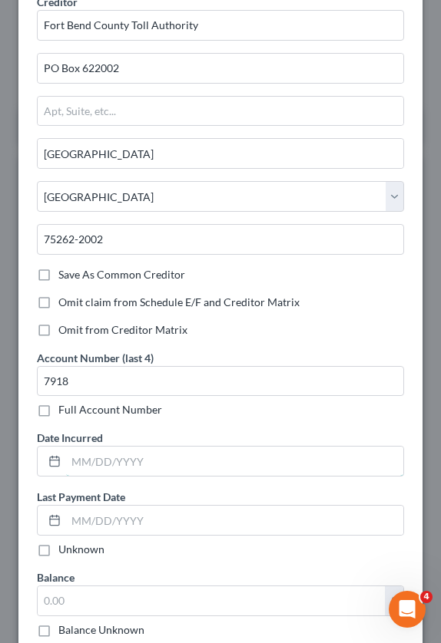
click at [91, 468] on input "text" at bounding box center [234, 461] width 337 height 29
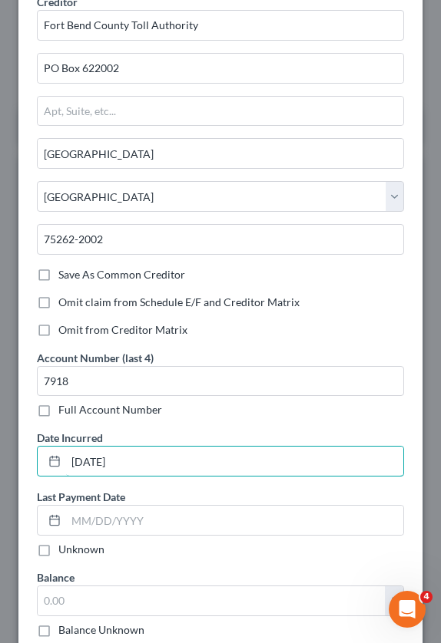
type input "[DATE]"
click at [58, 547] on label "Unknown" at bounding box center [81, 549] width 46 height 15
click at [64, 547] on input "Unknown" at bounding box center [69, 547] width 10 height 10
checkbox input "true"
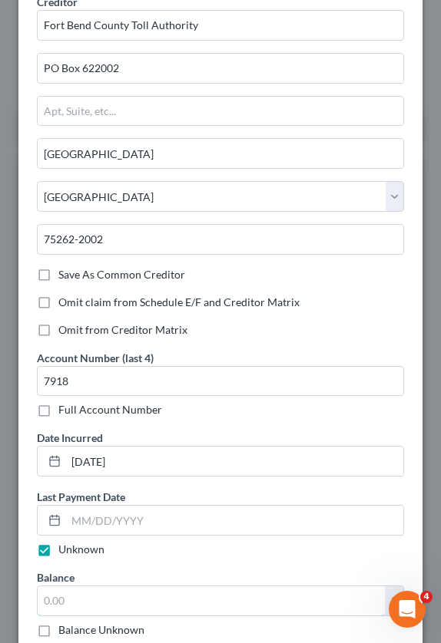
click at [66, 588] on input "text" at bounding box center [211, 601] width 347 height 29
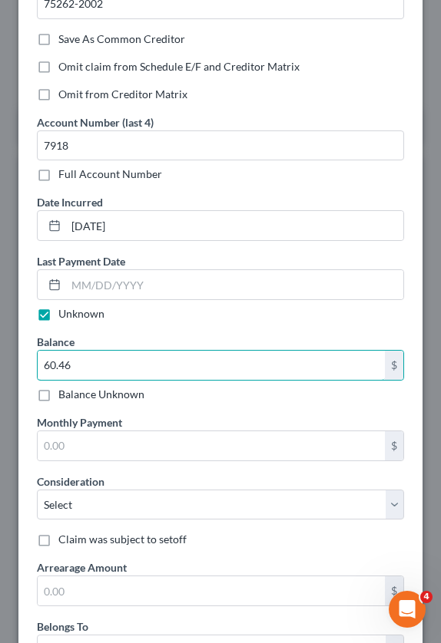
scroll to position [384, 0]
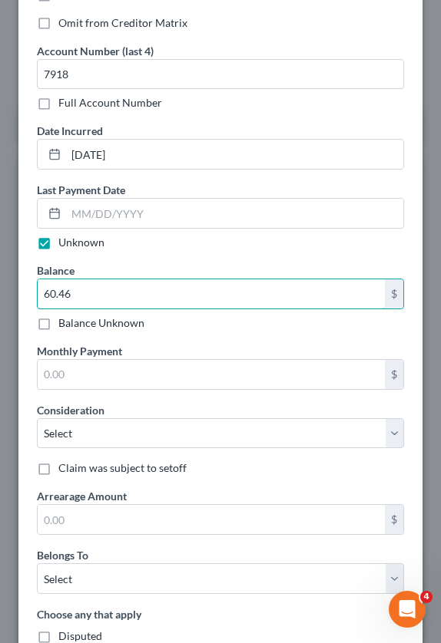
type input "60.46"
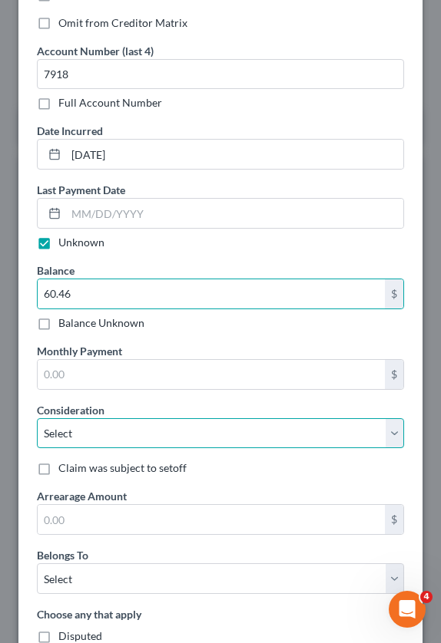
drag, startPoint x: 125, startPoint y: 436, endPoint x: 105, endPoint y: 434, distance: 20.1
click at [125, 436] on select "Select Cable / Satellite Services Collection Agency Credit Card Debt Debt Couns…" at bounding box center [220, 433] width 367 height 31
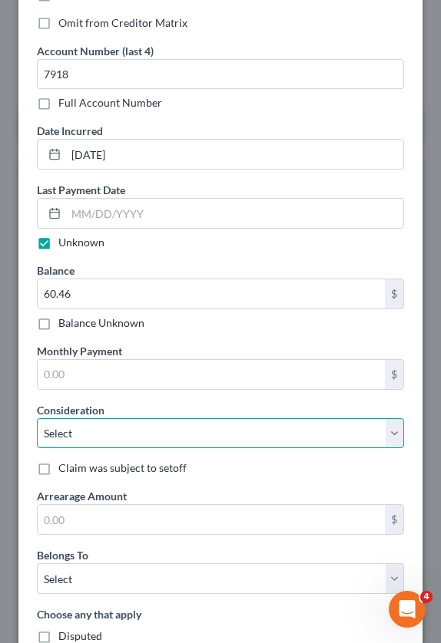
select select "14"
click at [37, 418] on select "Select Cable / Satellite Services Collection Agency Credit Card Debt Debt Couns…" at bounding box center [220, 433] width 367 height 31
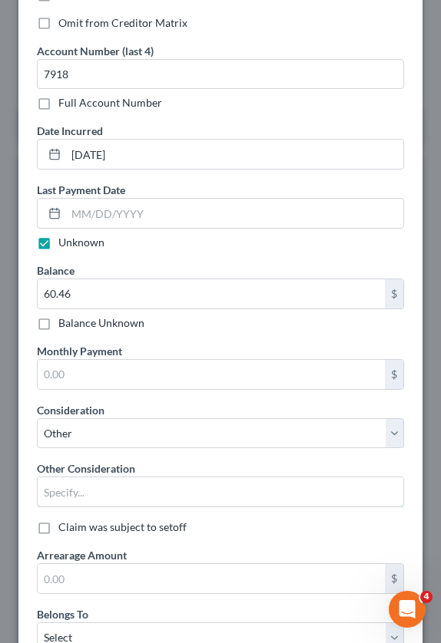
click at [83, 484] on input "text" at bounding box center [220, 492] width 365 height 29
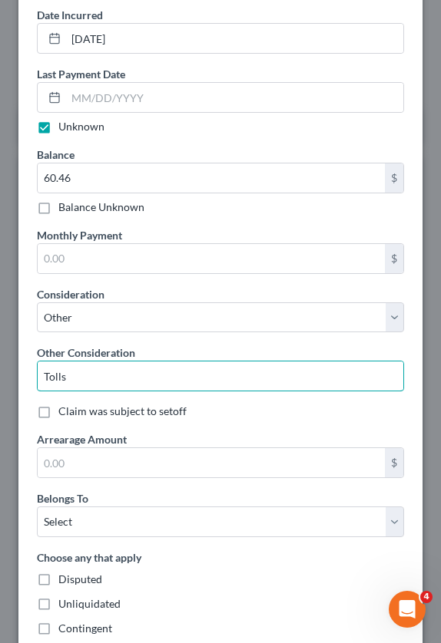
scroll to position [537, 0]
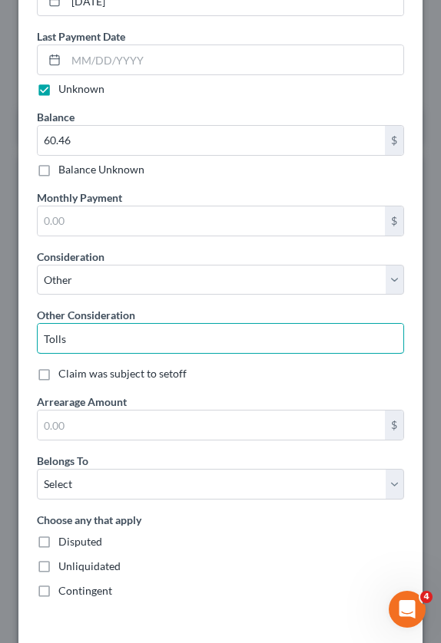
type input "Tolls"
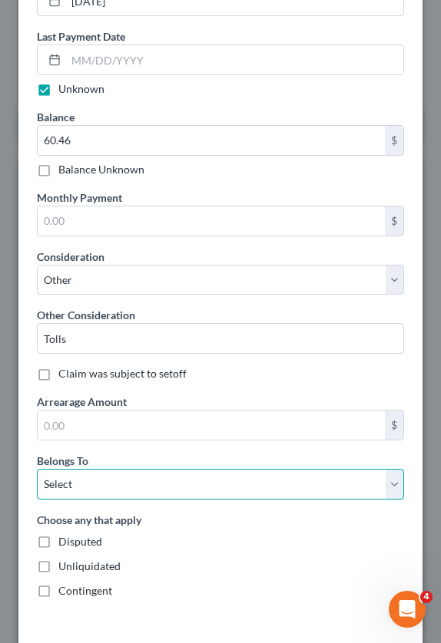
click at [98, 483] on select "Select Debtor 1 Only Debtor 2 Only Debtor 1 And Debtor 2 Only At Least One Of T…" at bounding box center [220, 484] width 367 height 31
select select "0"
click at [37, 469] on select "Select Debtor 1 Only Debtor 2 Only Debtor 1 And Debtor 2 Only At Least One Of T…" at bounding box center [220, 484] width 367 height 31
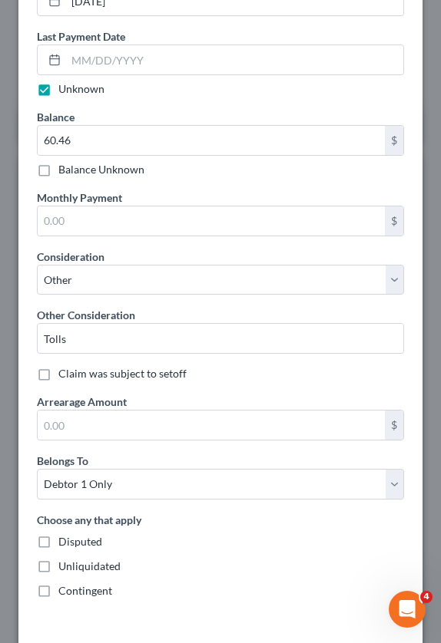
click at [182, 533] on div "Choose any that apply Disputed Unliquidated Contingent" at bounding box center [220, 555] width 367 height 87
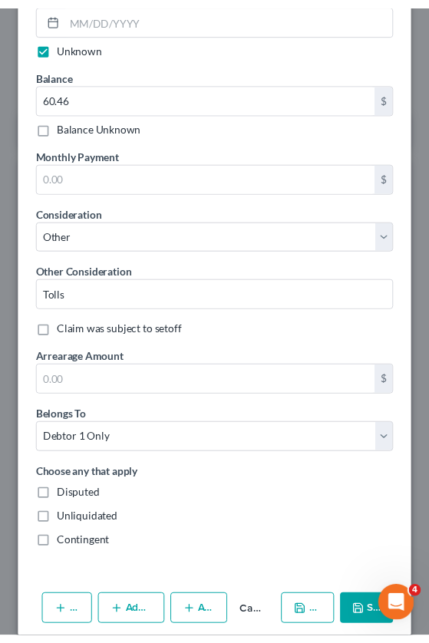
scroll to position [601, 0]
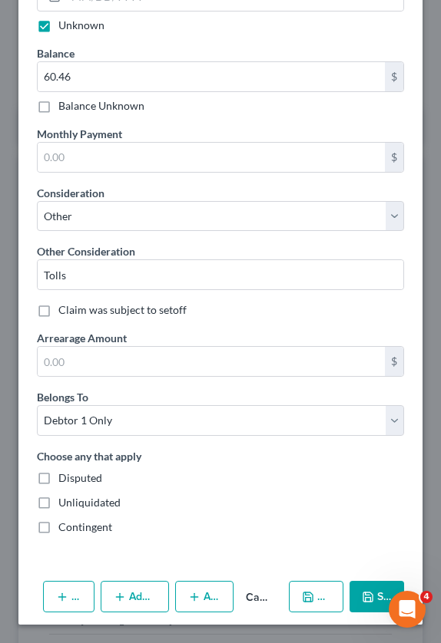
click at [308, 599] on button "Save & New" at bounding box center [316, 597] width 54 height 32
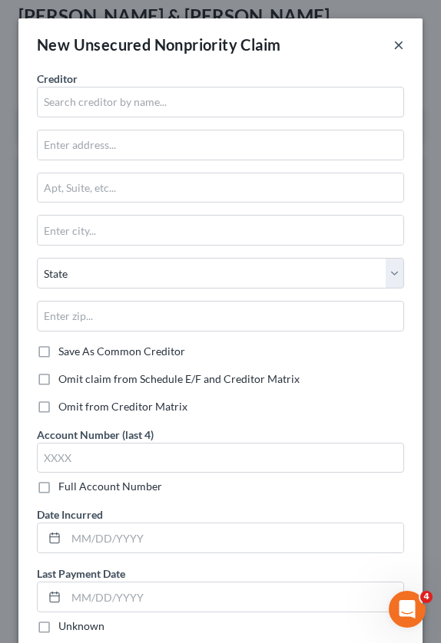
click at [393, 46] on button "×" at bounding box center [398, 44] width 11 height 18
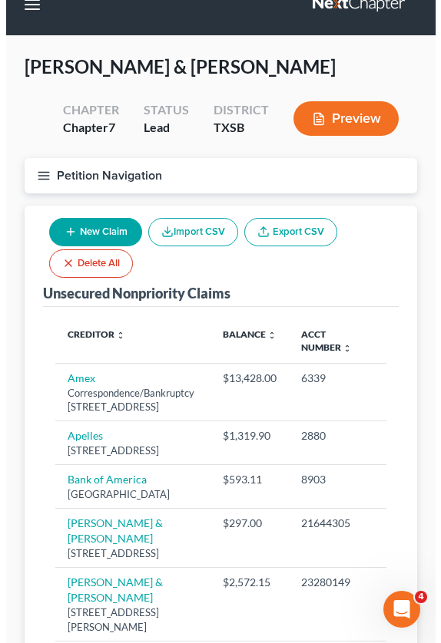
scroll to position [0, 0]
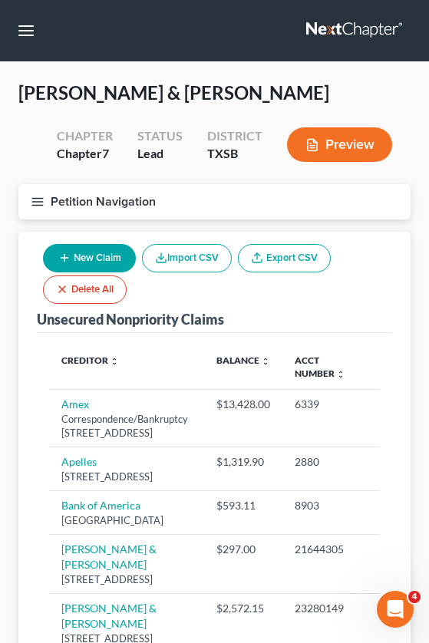
click at [42, 200] on icon "button" at bounding box center [38, 202] width 14 height 14
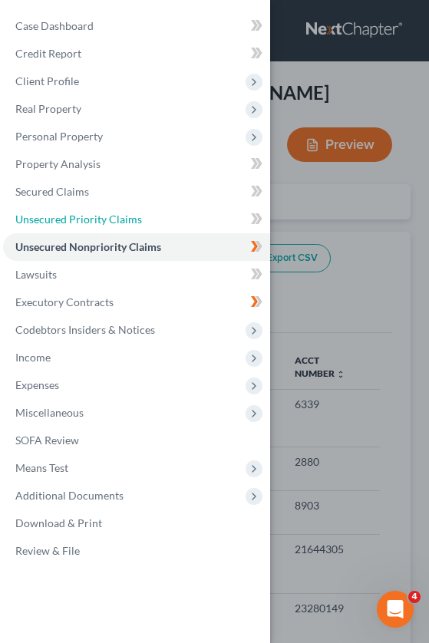
drag, startPoint x: 89, startPoint y: 213, endPoint x: 278, endPoint y: 235, distance: 190.1
click at [89, 213] on span "Unsecured Priority Claims" at bounding box center [78, 219] width 127 height 13
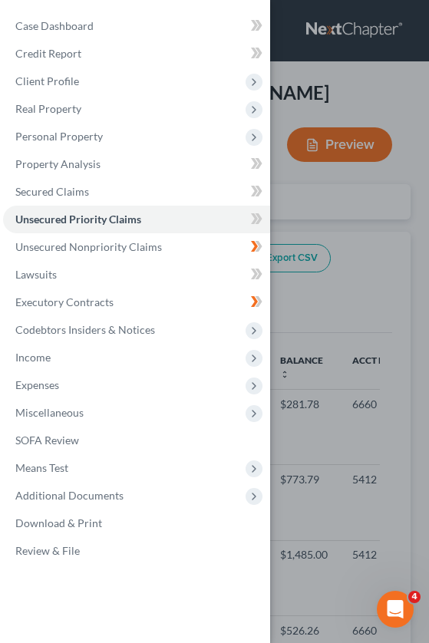
click at [375, 273] on div "Case Dashboard Payments Invoices Payments Payments Credit Report Client Profile" at bounding box center [214, 321] width 429 height 643
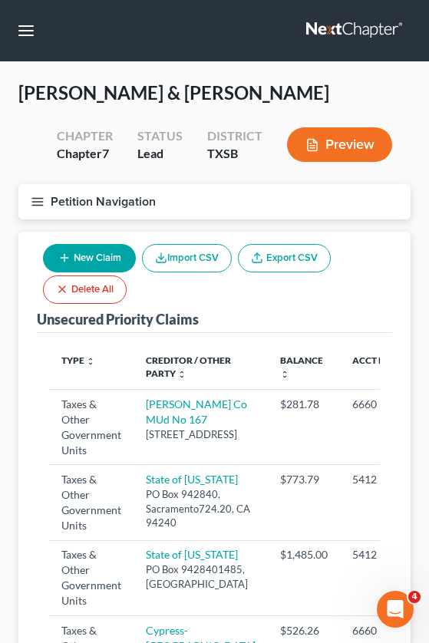
click at [83, 250] on button "New Claim" at bounding box center [89, 258] width 93 height 28
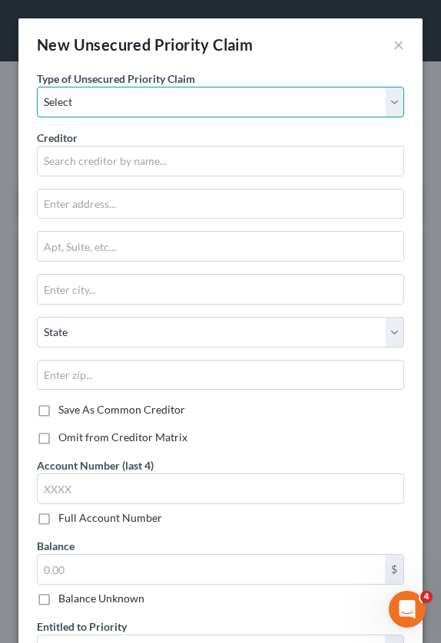
click at [94, 108] on select "Select Taxes & Other Government Units Domestic Support Obligations Extensions o…" at bounding box center [220, 102] width 367 height 31
select select "0"
click at [37, 87] on select "Select Taxes & Other Government Units Domestic Support Obligations Extensions o…" at bounding box center [220, 102] width 367 height 31
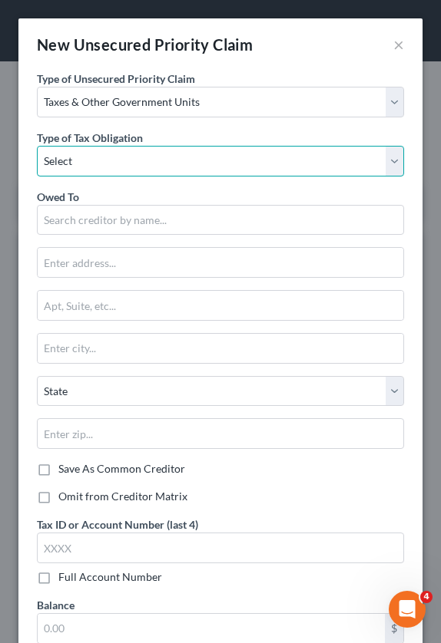
click at [94, 164] on select "Select Federal City State Franchise Tax Board Other" at bounding box center [220, 161] width 367 height 31
select select "0"
click at [37, 146] on select "Select Federal City State Franchise Tax Board Other" at bounding box center [220, 161] width 367 height 31
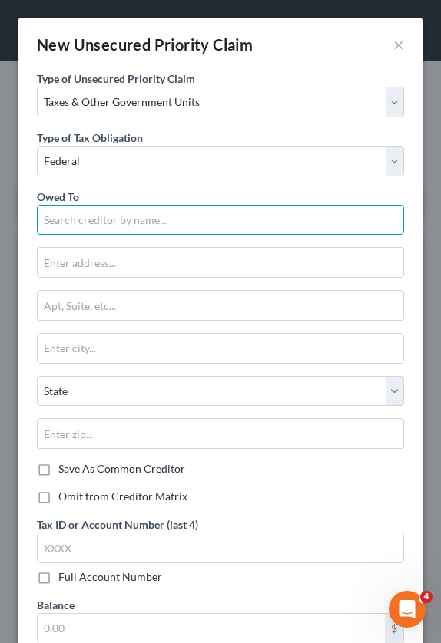
click at [81, 220] on input "text" at bounding box center [220, 220] width 367 height 31
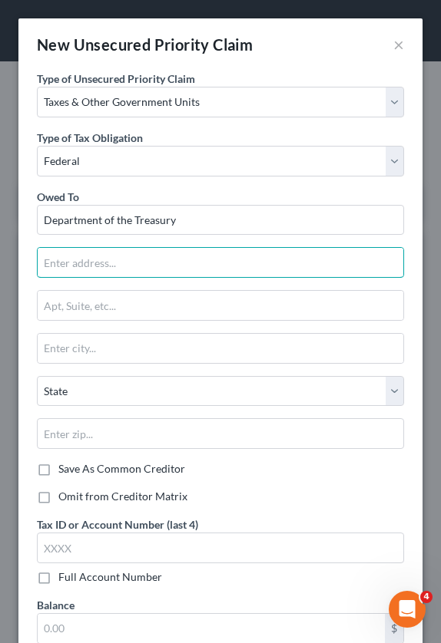
type input "Department of the Treasury"
type input "Internal Revenue Service Center"
click at [190, 305] on input "text" at bounding box center [220, 305] width 365 height 29
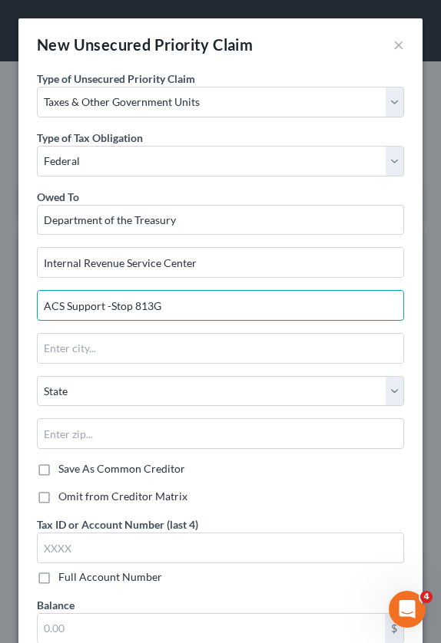
type input "ACS Support -Stop 813G"
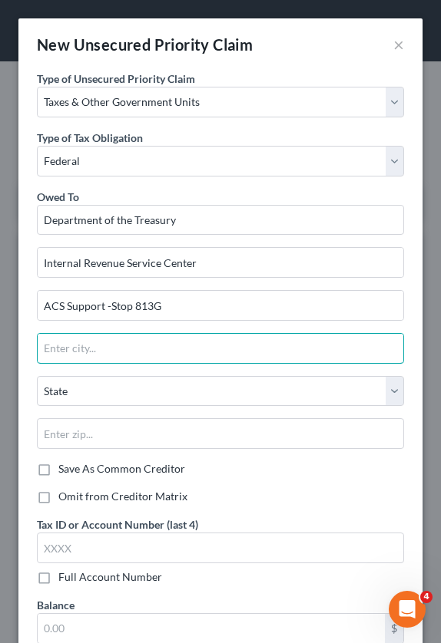
click at [84, 351] on input "text" at bounding box center [220, 348] width 365 height 29
drag, startPoint x: 142, startPoint y: 349, endPoint x: 20, endPoint y: 357, distance: 122.3
click at [20, 357] on div "Type of Unsecured Priority Claim * Select Taxes & Other Government Units Domest…" at bounding box center [220, 633] width 404 height 1125
type input "PO Box 14556"
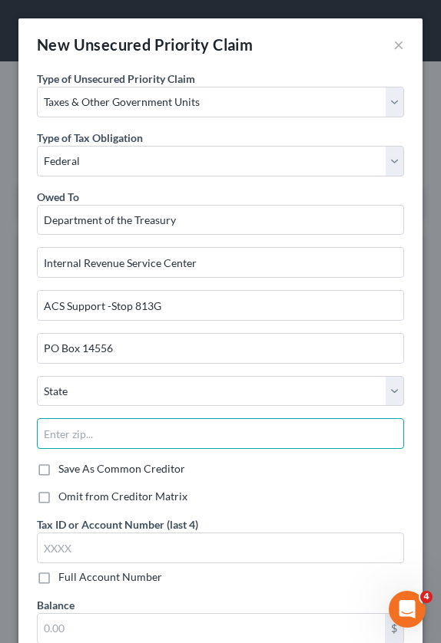
click at [140, 429] on input "text" at bounding box center [220, 433] width 367 height 31
type input "45250"
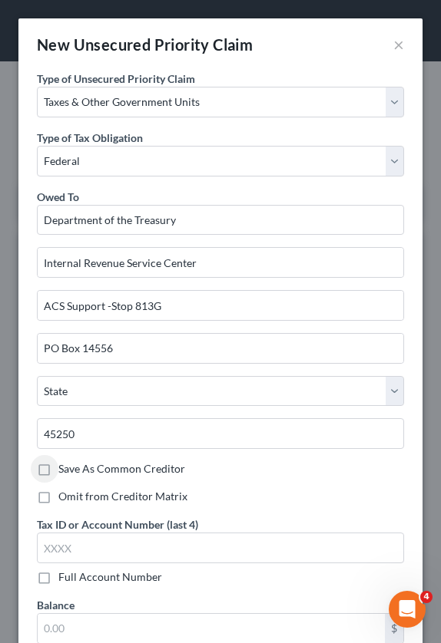
type input "[GEOGRAPHIC_DATA]"
select select "36"
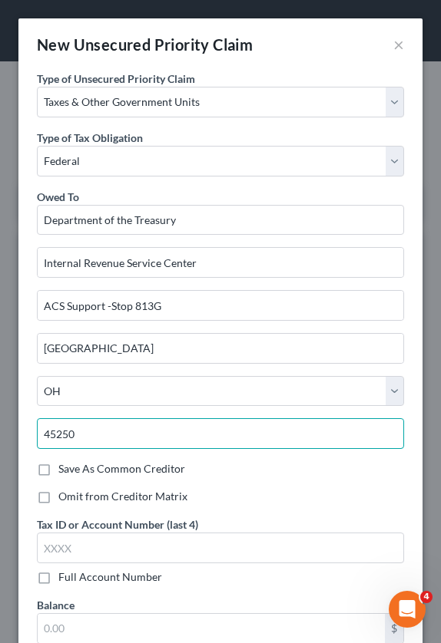
click at [147, 420] on input "45250" at bounding box center [220, 433] width 367 height 31
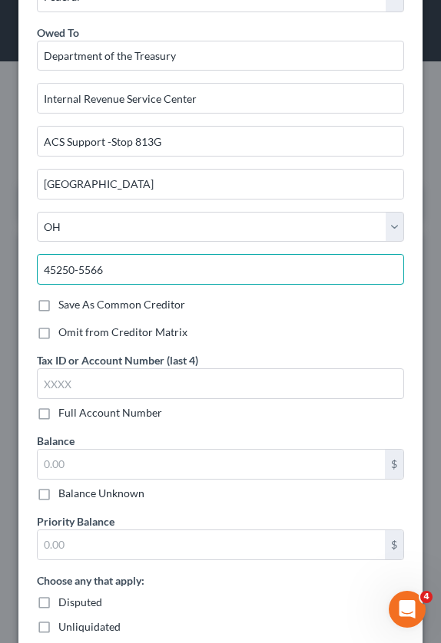
scroll to position [230, 0]
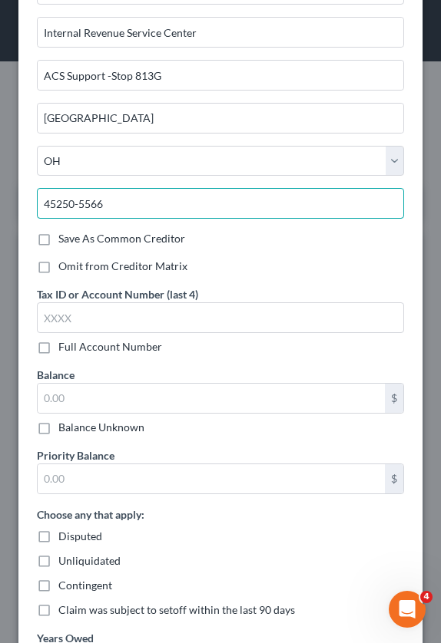
type input "45250-5566"
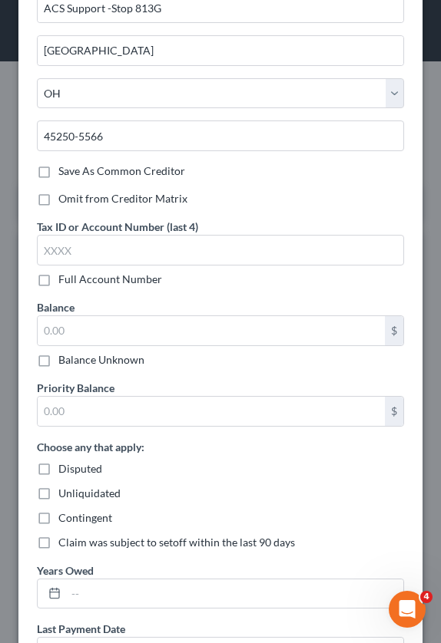
scroll to position [307, 0]
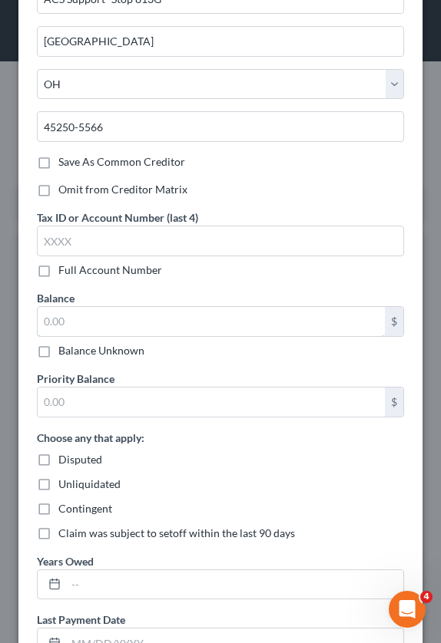
click at [121, 321] on input "text" at bounding box center [211, 321] width 347 height 29
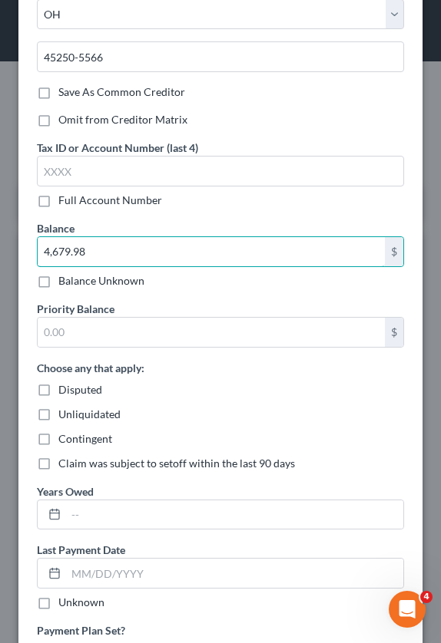
scroll to position [384, 0]
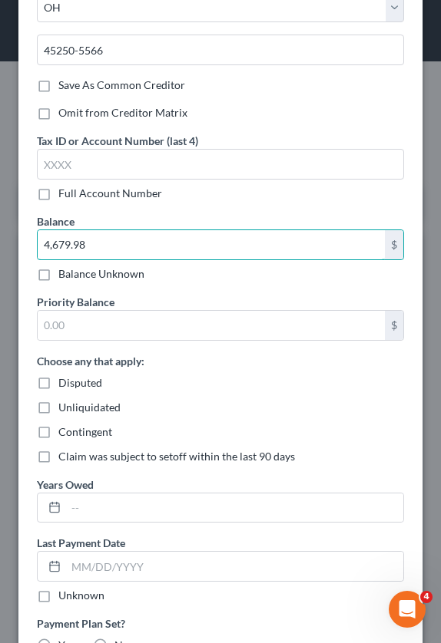
type input "4,679.98"
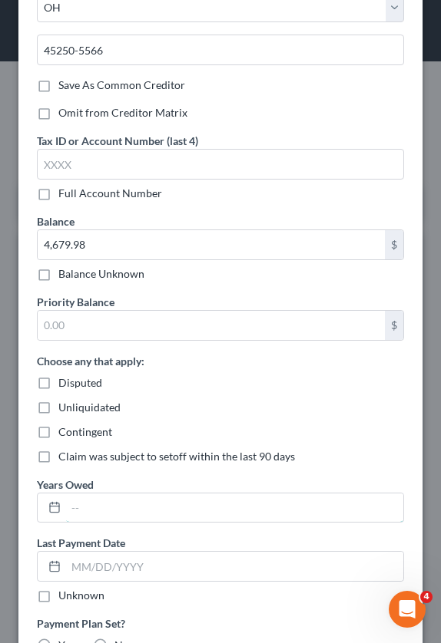
click at [86, 503] on input "text" at bounding box center [234, 508] width 337 height 29
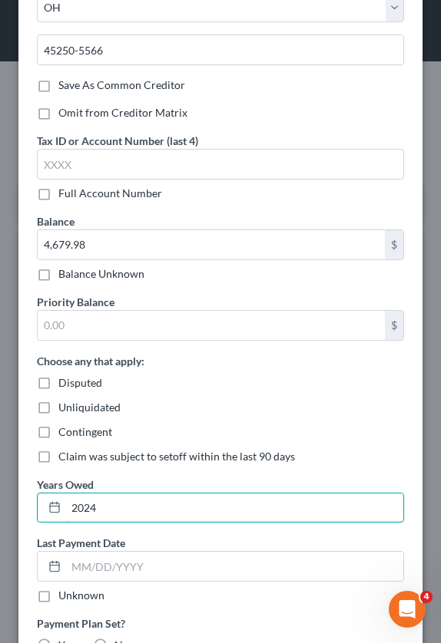
type input "2024"
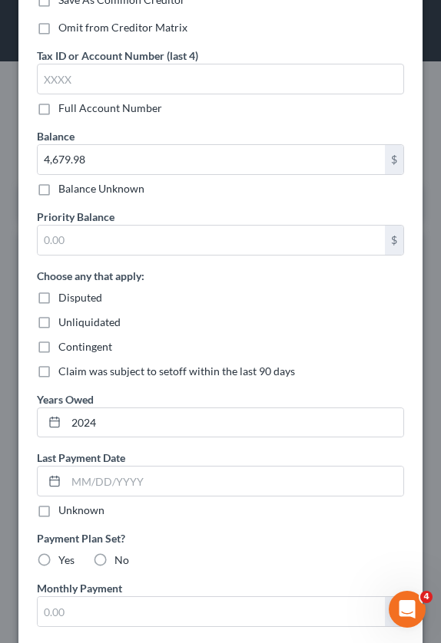
scroll to position [537, 0]
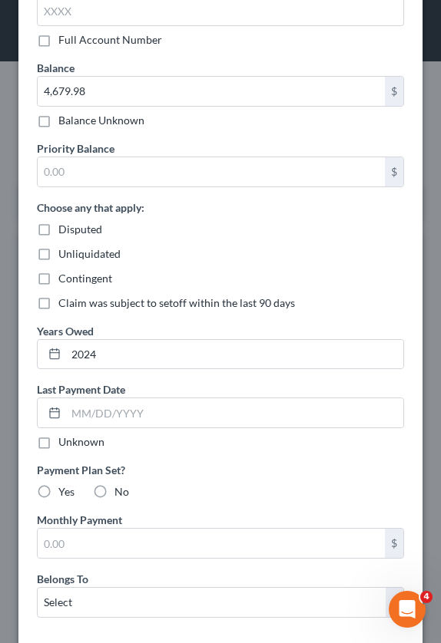
drag, startPoint x: 41, startPoint y: 445, endPoint x: 53, endPoint y: 482, distance: 38.6
click at [58, 445] on label "Unknown" at bounding box center [81, 442] width 46 height 15
click at [64, 445] on input "Unknown" at bounding box center [69, 440] width 10 height 10
checkbox input "true"
click at [114, 489] on label "No" at bounding box center [121, 491] width 15 height 15
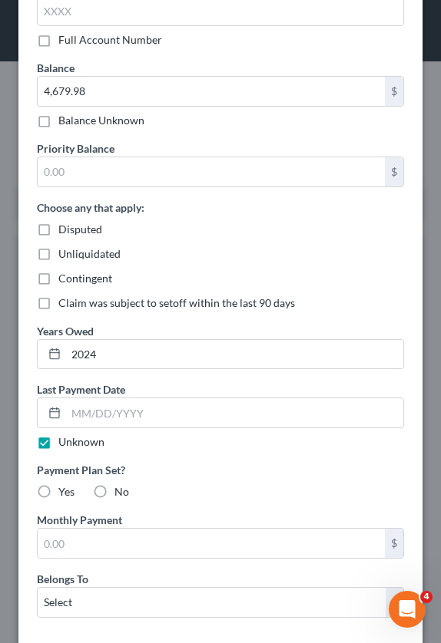
click at [121, 489] on input "No" at bounding box center [126, 489] width 10 height 10
radio input "true"
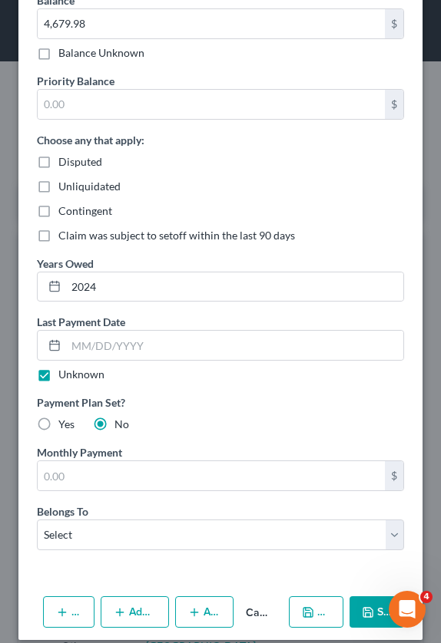
scroll to position [620, 0]
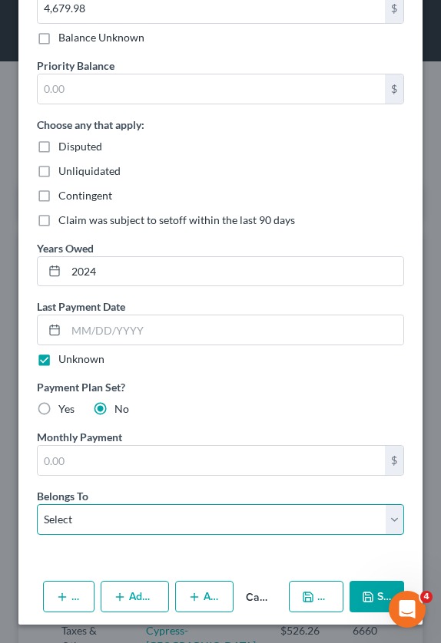
click at [167, 507] on select "Select Debtor 1 Only Debtor 2 Only Debtor 1 And Debtor 2 Only At Least One Of T…" at bounding box center [220, 519] width 367 height 31
drag, startPoint x: 120, startPoint y: 519, endPoint x: 114, endPoint y: 504, distance: 15.8
click at [120, 519] on select "Select Debtor 1 Only Debtor 2 Only Debtor 1 And Debtor 2 Only At Least One Of T…" at bounding box center [220, 519] width 367 height 31
select select "0"
click at [37, 504] on select "Select Debtor 1 Only Debtor 2 Only Debtor 1 And Debtor 2 Only At Least One Of T…" at bounding box center [220, 519] width 367 height 31
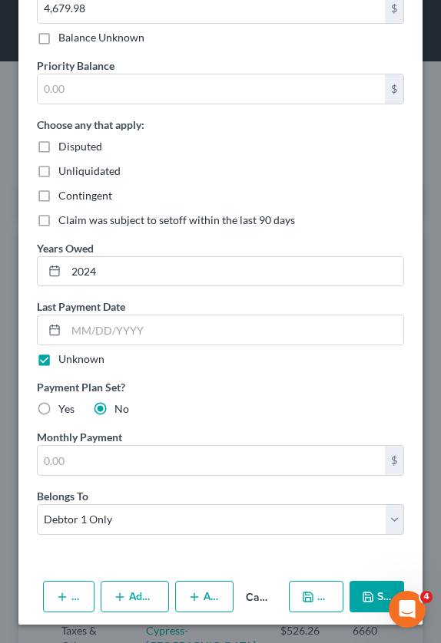
click at [303, 601] on icon "button" at bounding box center [307, 597] width 9 height 9
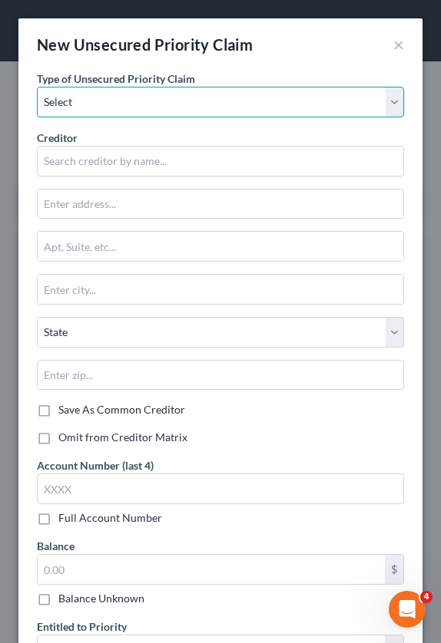
drag, startPoint x: 134, startPoint y: 91, endPoint x: 130, endPoint y: 109, distance: 18.2
click at [134, 91] on select "Select Taxes & Other Government Units Domestic Support Obligations Extensions o…" at bounding box center [220, 102] width 367 height 31
select select "0"
click at [37, 87] on select "Select Taxes & Other Government Units Domestic Support Obligations Extensions o…" at bounding box center [220, 102] width 367 height 31
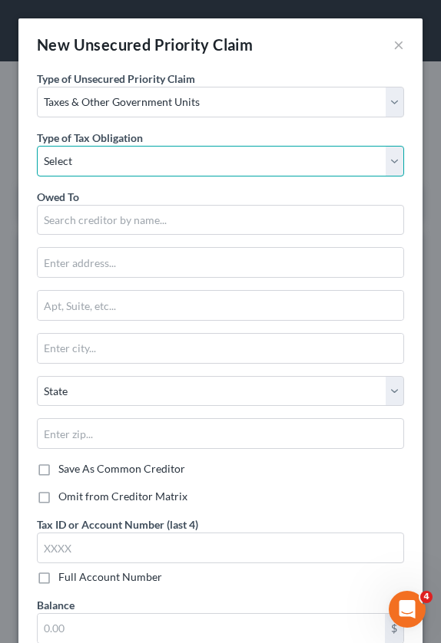
click at [85, 161] on select "Select Federal City State Franchise Tax Board Other" at bounding box center [220, 161] width 367 height 31
click at [87, 156] on select "Select Federal City State Franchise Tax Board Other" at bounding box center [220, 161] width 367 height 31
click at [83, 166] on select "Select Federal City State Franchise Tax Board Other" at bounding box center [220, 161] width 367 height 31
select select "0"
click at [37, 146] on select "Select Federal City State Franchise Tax Board Other" at bounding box center [220, 161] width 367 height 31
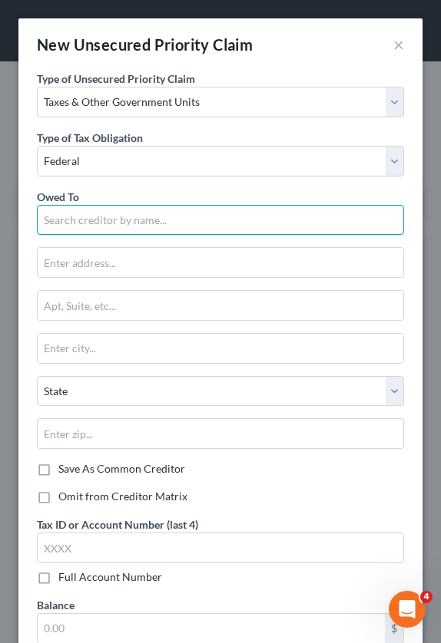
click at [98, 223] on input "text" at bounding box center [220, 220] width 367 height 31
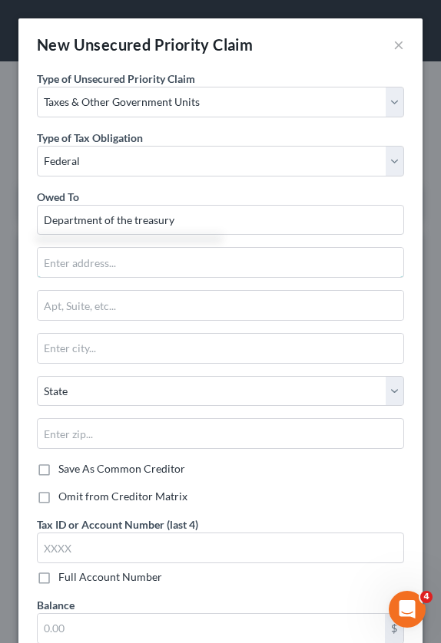
type input "Department of the treasury"
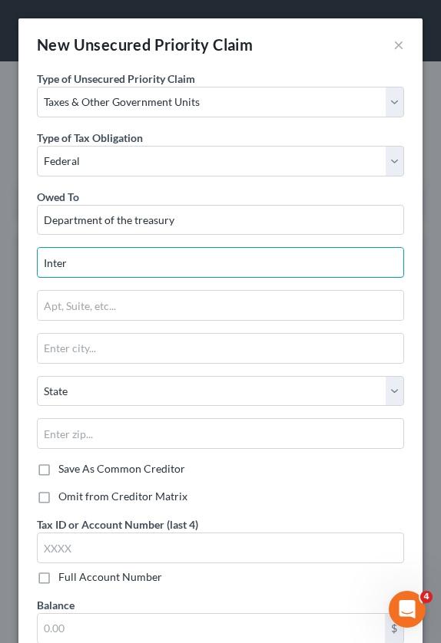
type input "Internal Revenue Service Center"
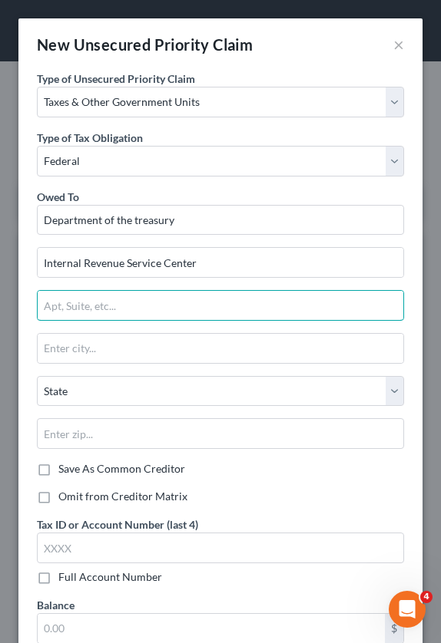
click at [136, 310] on input "text" at bounding box center [220, 305] width 365 height 29
type input "ACS Support=Stop 813G"
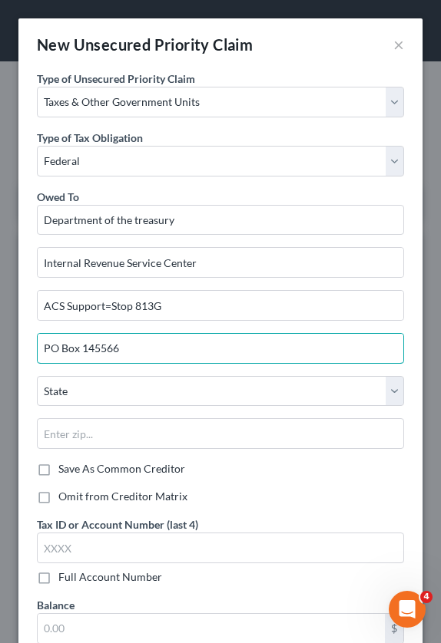
type input "PO Box 145566"
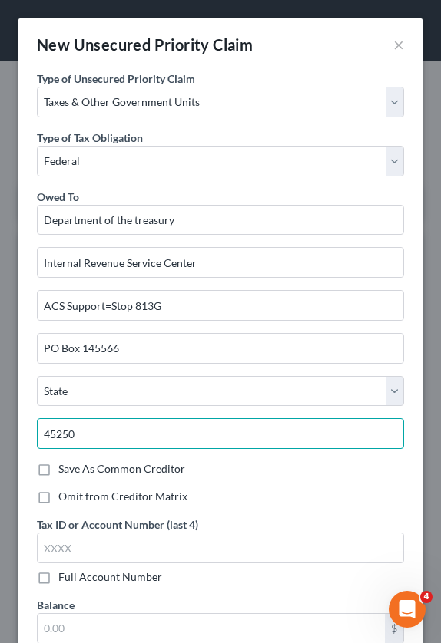
type input "45250"
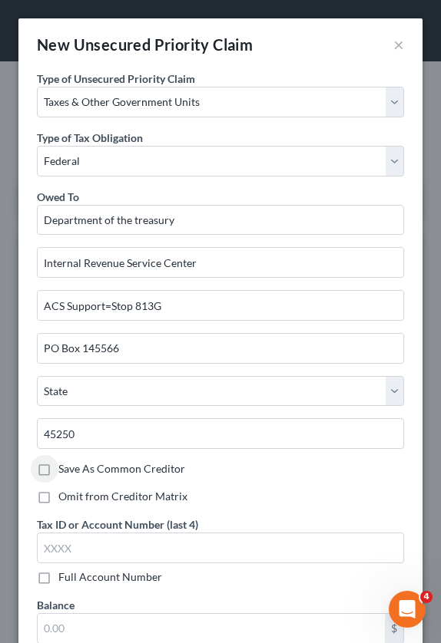
type input "[GEOGRAPHIC_DATA]"
select select "36"
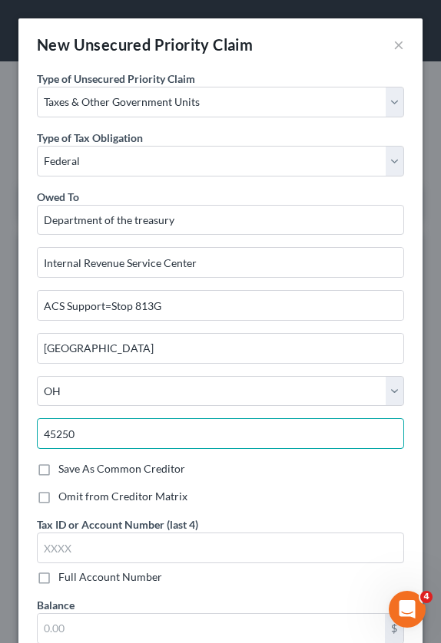
click at [135, 431] on input "45250" at bounding box center [220, 433] width 367 height 31
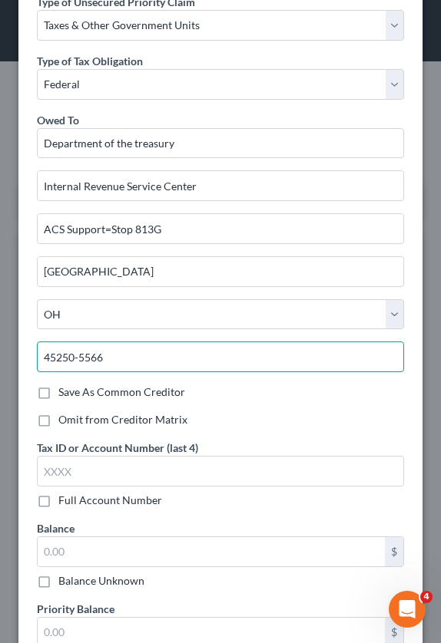
type input "45250-5566"
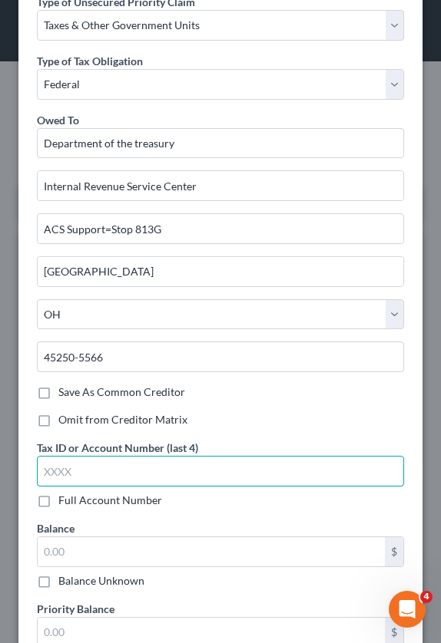
click at [166, 471] on input "text" at bounding box center [220, 471] width 367 height 31
click at [112, 470] on input "text" at bounding box center [220, 471] width 367 height 31
type input "9748"
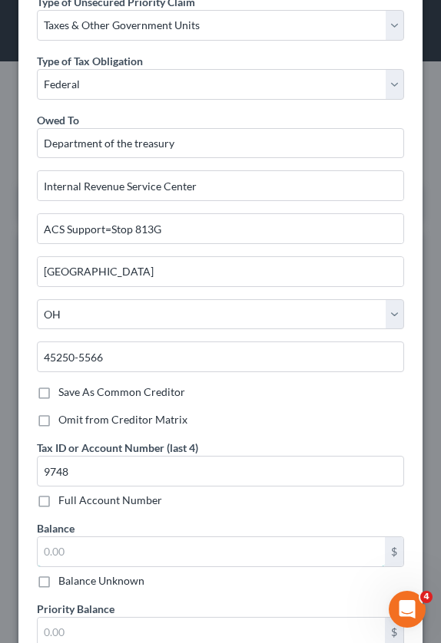
click at [78, 560] on input "text" at bounding box center [211, 551] width 347 height 29
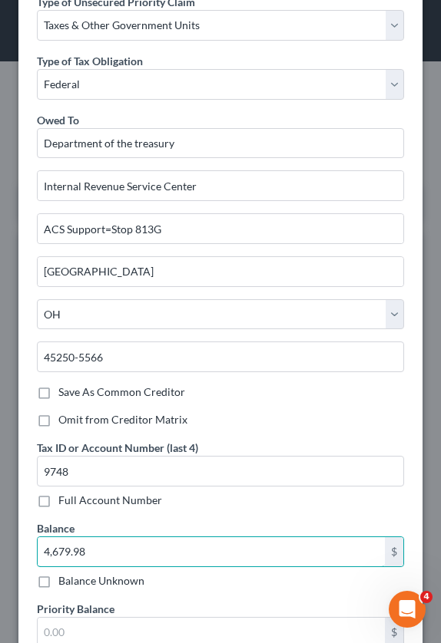
type input "4,679.98"
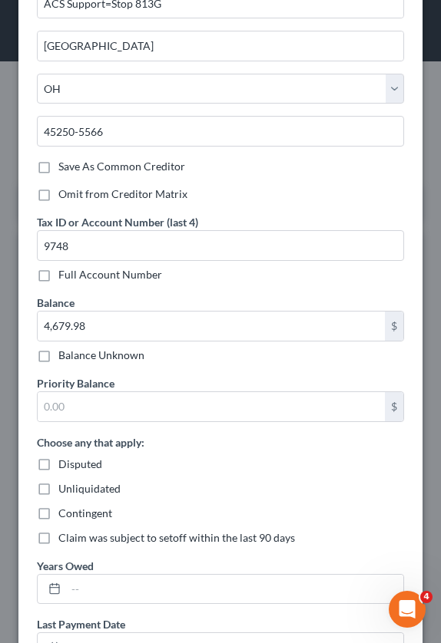
scroll to position [384, 0]
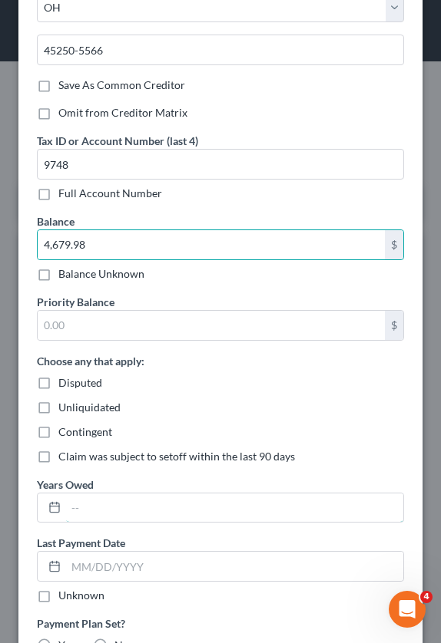
click at [88, 504] on input "text" at bounding box center [234, 508] width 337 height 29
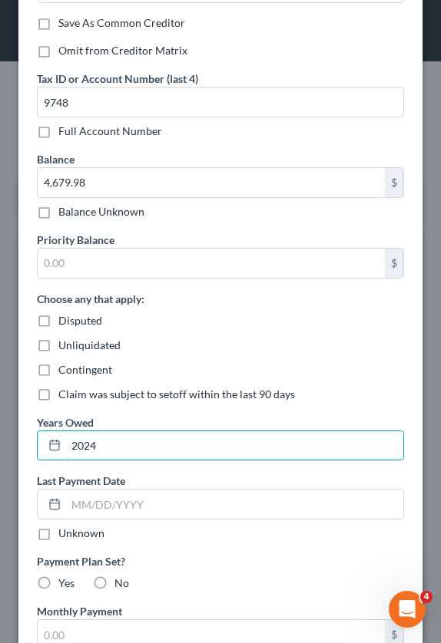
scroll to position [461, 0]
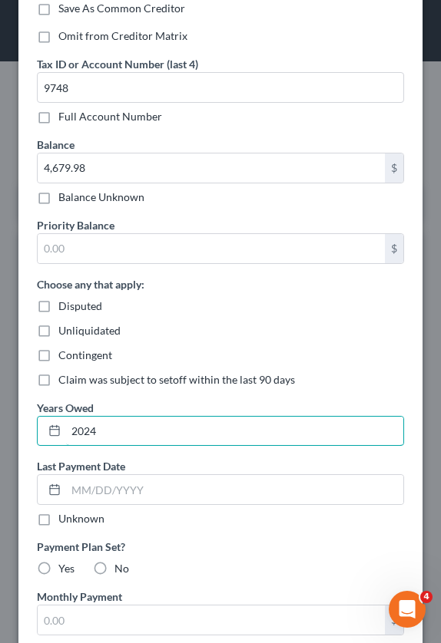
type input "2024"
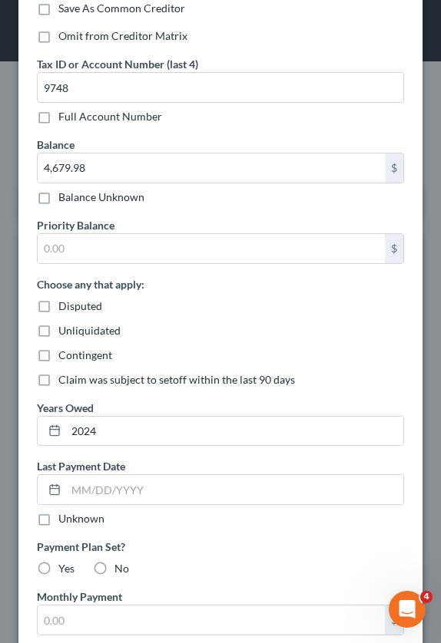
click at [58, 519] on label "Unknown" at bounding box center [81, 518] width 46 height 15
click at [64, 519] on input "Unknown" at bounding box center [69, 516] width 10 height 10
checkbox input "true"
click at [114, 565] on label "No" at bounding box center [121, 568] width 15 height 15
click at [121, 565] on input "No" at bounding box center [126, 566] width 10 height 10
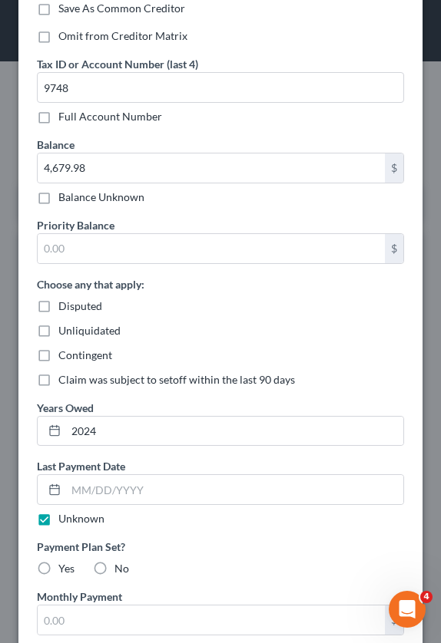
radio input "true"
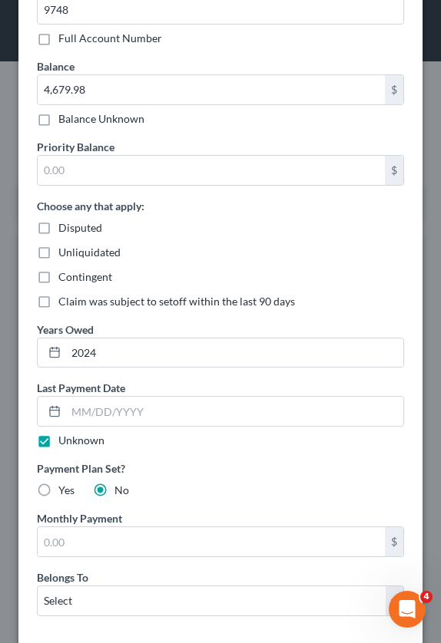
scroll to position [614, 0]
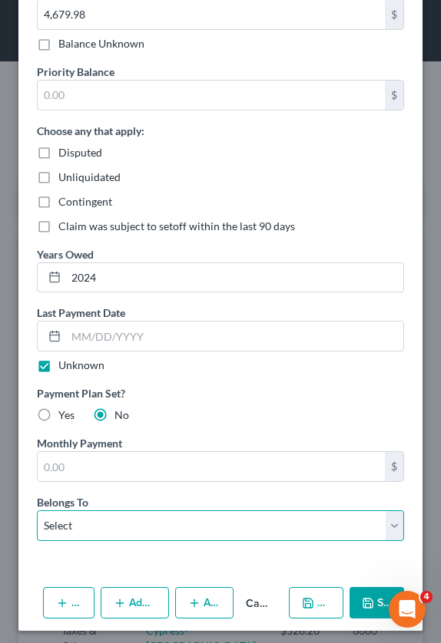
click at [265, 528] on select "Select Debtor 1 Only Debtor 2 Only Debtor 1 And Debtor 2 Only At Least One Of T…" at bounding box center [220, 526] width 367 height 31
select select "1"
click at [37, 511] on select "Select Debtor 1 Only Debtor 2 Only Debtor 1 And Debtor 2 Only At Least One Of T…" at bounding box center [220, 526] width 367 height 31
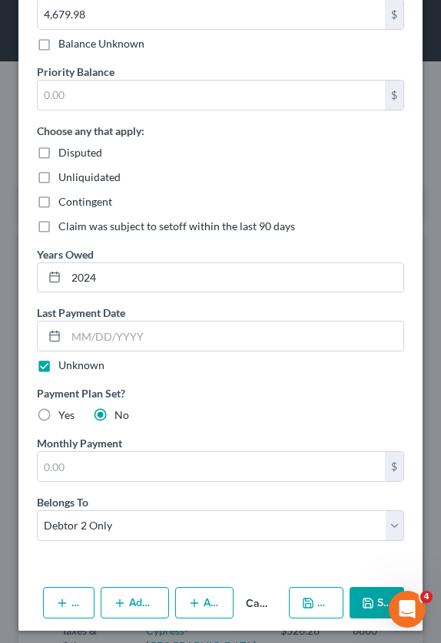
click at [295, 602] on button "Save & New" at bounding box center [316, 603] width 54 height 32
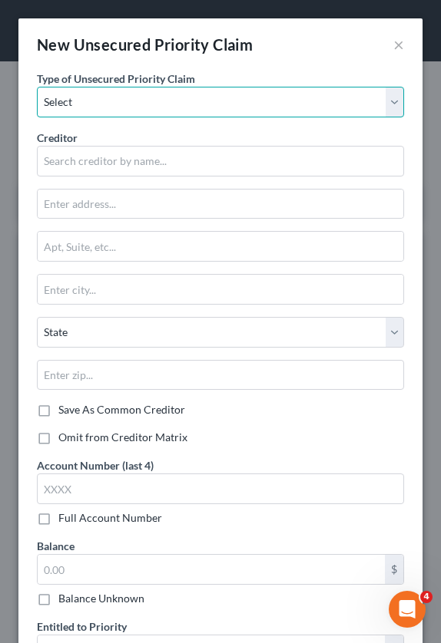
click at [230, 108] on select "Select Taxes & Other Government Units Domestic Support Obligations Extensions o…" at bounding box center [220, 102] width 367 height 31
select select "0"
click at [37, 87] on select "Select Taxes & Other Government Units Domestic Support Obligations Extensions o…" at bounding box center [220, 102] width 367 height 31
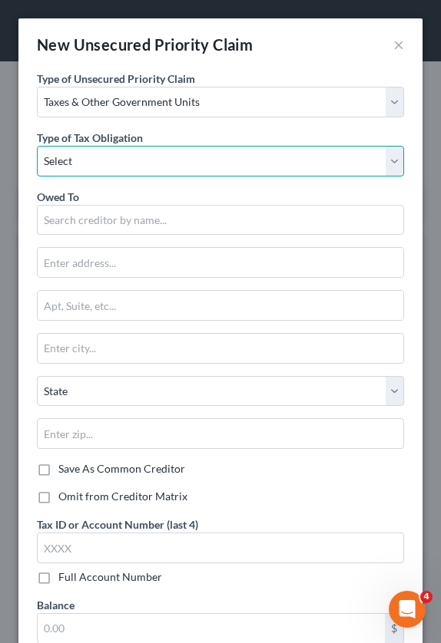
click at [107, 160] on select "Select Federal City State Franchise Tax Board Other" at bounding box center [220, 161] width 367 height 31
select select "0"
click at [37, 146] on select "Select Federal City State Franchise Tax Board Other" at bounding box center [220, 161] width 367 height 31
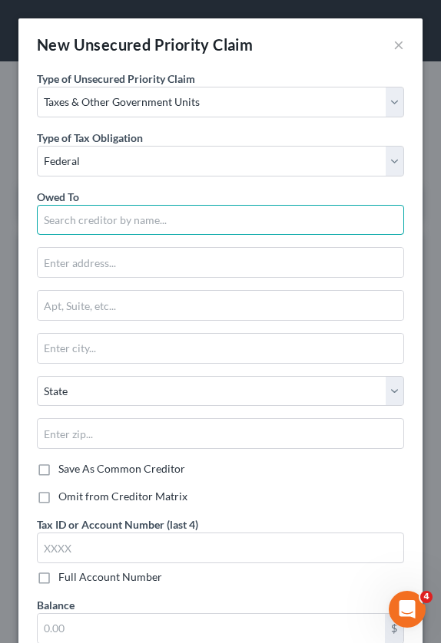
click at [97, 226] on input "text" at bounding box center [220, 220] width 367 height 31
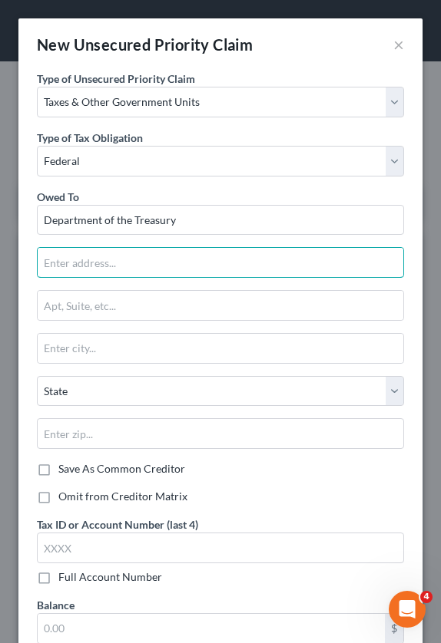
type input "Department of the Treasury"
type input "Internal Revenue Service Center"
drag, startPoint x: 92, startPoint y: 305, endPoint x: 88, endPoint y: 296, distance: 10.0
click at [92, 305] on input "text" at bounding box center [220, 305] width 365 height 29
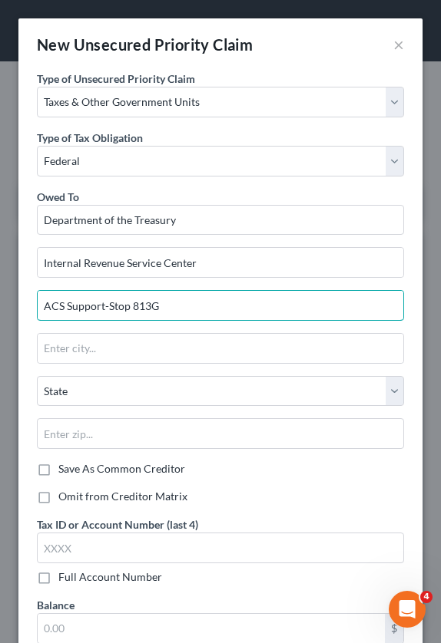
type input "ACS Support-Stop 813G"
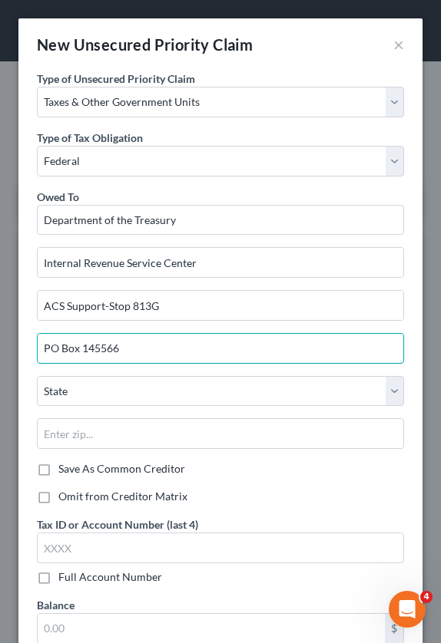
type input "PO Box 145566"
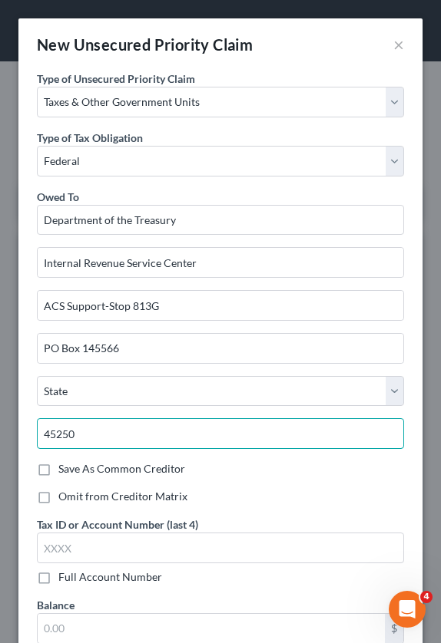
type input "45250"
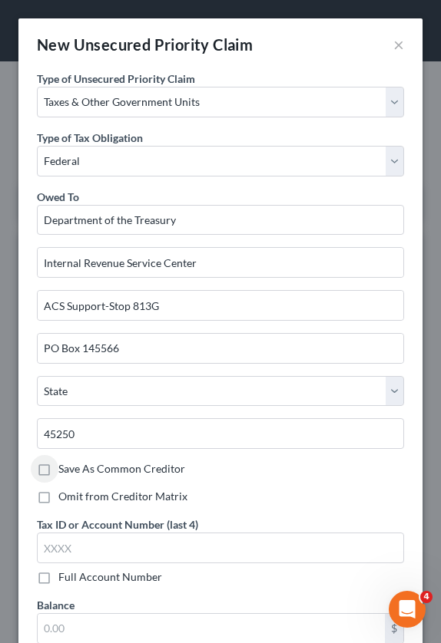
type input "[GEOGRAPHIC_DATA]"
select select "36"
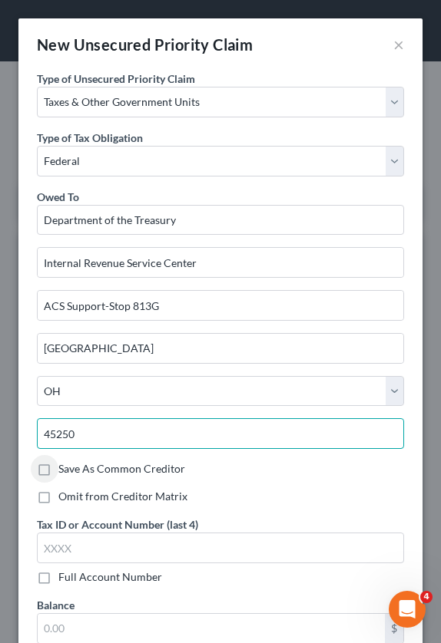
click at [162, 435] on input "45250" at bounding box center [220, 433] width 367 height 31
type input "45250-5566"
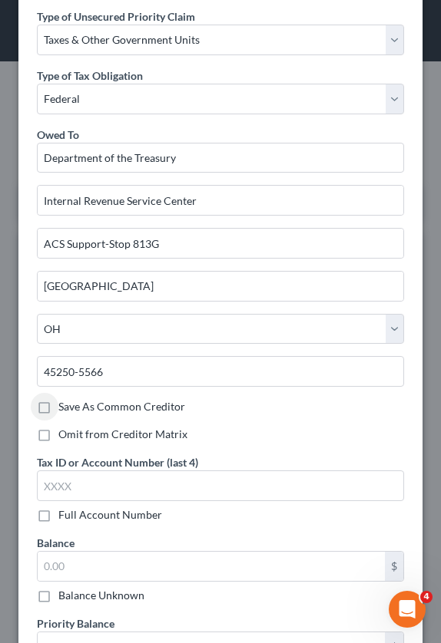
scroll to position [77, 0]
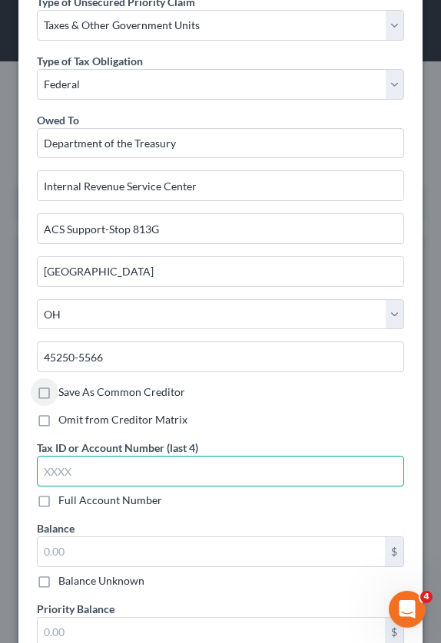
click at [97, 469] on input "text" at bounding box center [220, 471] width 367 height 31
click at [160, 481] on input "text" at bounding box center [220, 471] width 367 height 31
type input "9748"
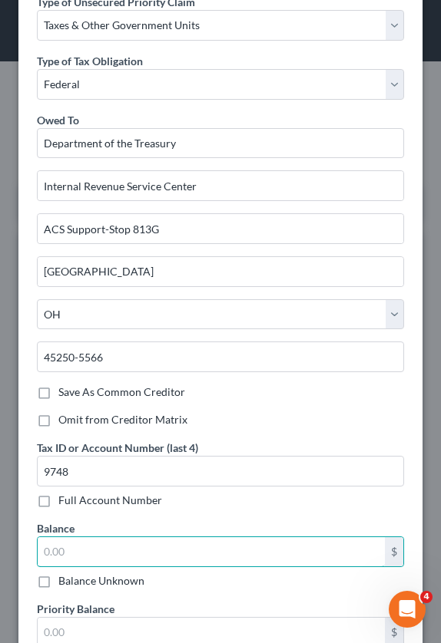
click at [115, 552] on input "text" at bounding box center [211, 551] width 347 height 29
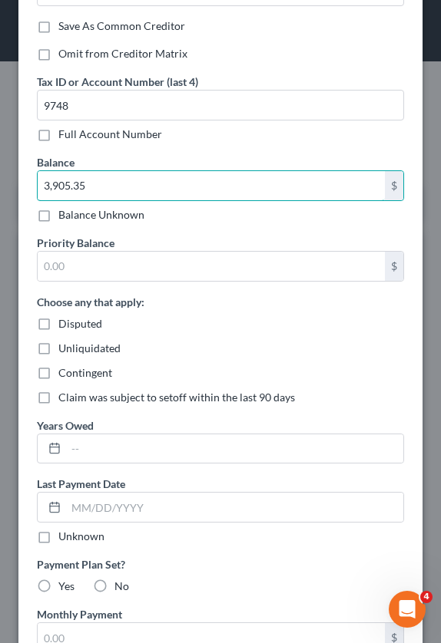
scroll to position [461, 0]
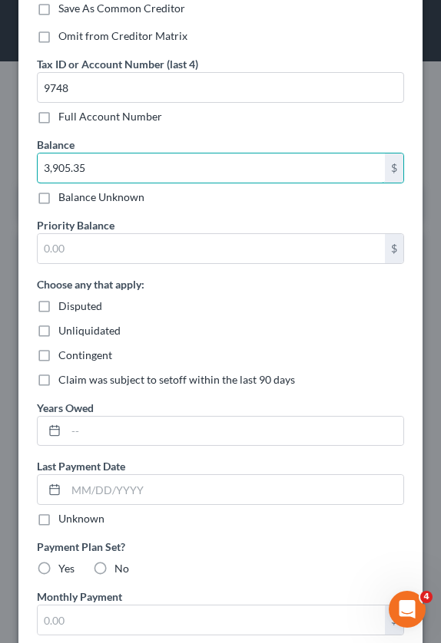
type input "3,905.35"
drag, startPoint x: 114, startPoint y: 437, endPoint x: 148, endPoint y: 398, distance: 51.6
click at [114, 437] on input "text" at bounding box center [234, 431] width 337 height 29
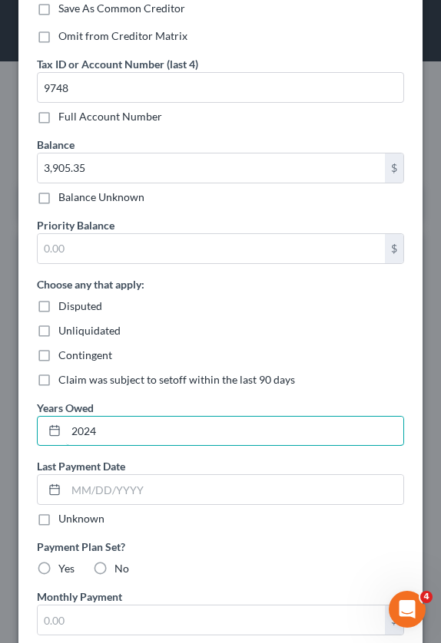
type input "2024"
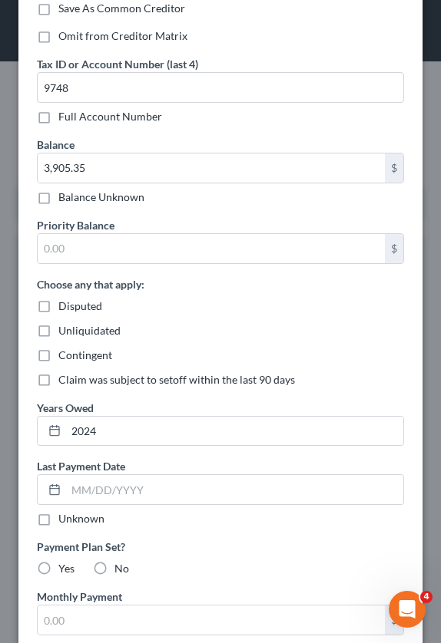
click at [58, 520] on label "Unknown" at bounding box center [81, 518] width 46 height 15
click at [64, 520] on input "Unknown" at bounding box center [69, 516] width 10 height 10
checkbox input "true"
drag, startPoint x: 100, startPoint y: 569, endPoint x: 116, endPoint y: 561, distance: 17.9
click at [114, 569] on label "No" at bounding box center [121, 568] width 15 height 15
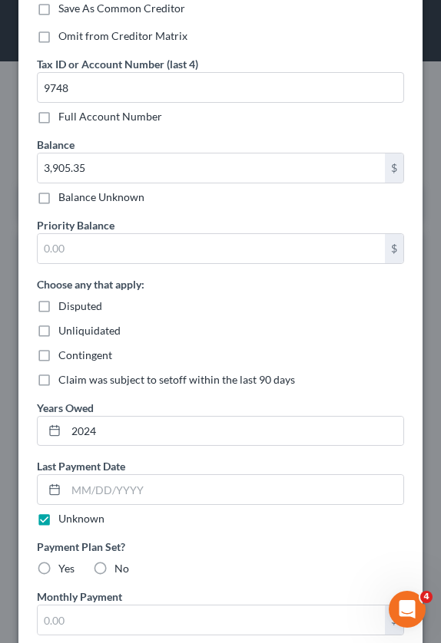
click at [121, 569] on input "No" at bounding box center [126, 566] width 10 height 10
radio input "true"
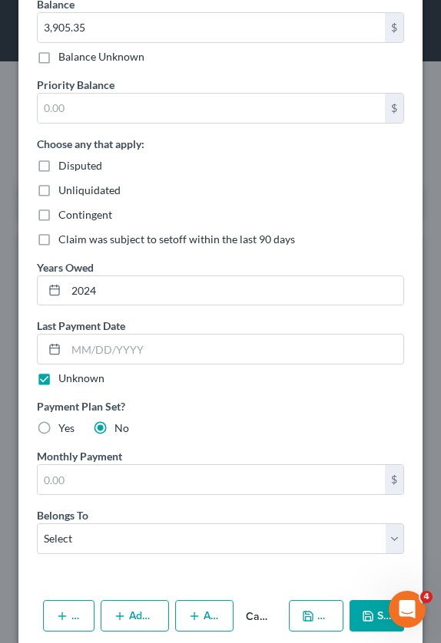
scroll to position [620, 0]
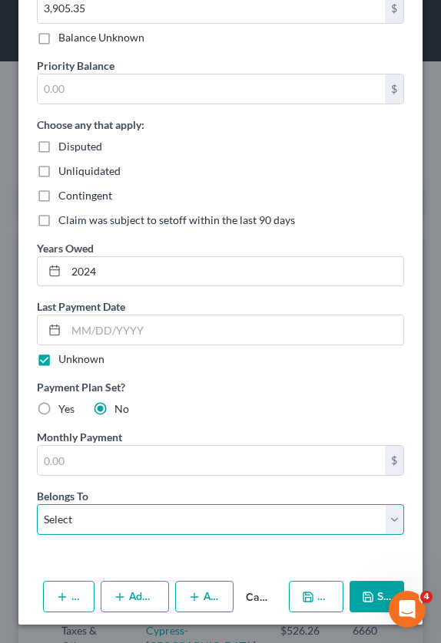
drag, startPoint x: 137, startPoint y: 520, endPoint x: 111, endPoint y: 520, distance: 26.9
click at [137, 520] on select "Select Debtor 1 Only Debtor 2 Only Debtor 1 And Debtor 2 Only At Least One Of T…" at bounding box center [220, 519] width 367 height 31
select select "0"
click at [37, 504] on select "Select Debtor 1 Only Debtor 2 Only Debtor 1 And Debtor 2 Only At Least One Of T…" at bounding box center [220, 519] width 367 height 31
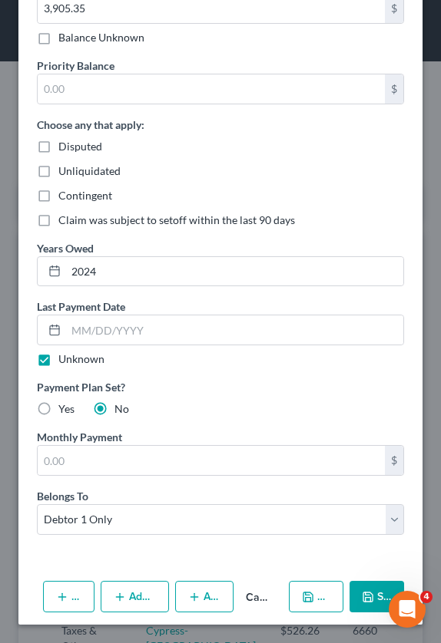
click at [302, 593] on icon "button" at bounding box center [308, 597] width 12 height 12
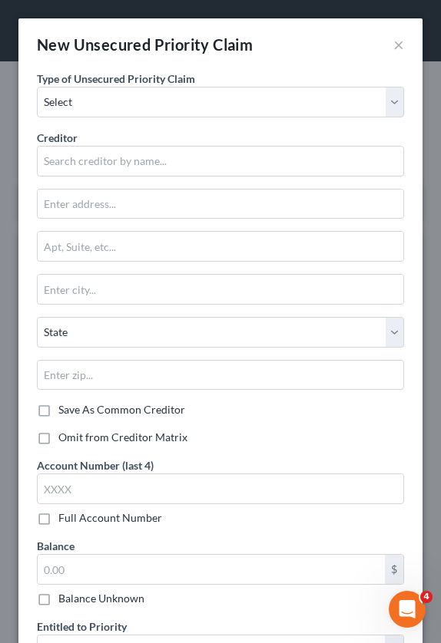
drag, startPoint x: 106, startPoint y: 81, endPoint x: 99, endPoint y: 104, distance: 24.0
click at [106, 81] on span "Type of Unsecured Priority Claim" at bounding box center [116, 78] width 158 height 13
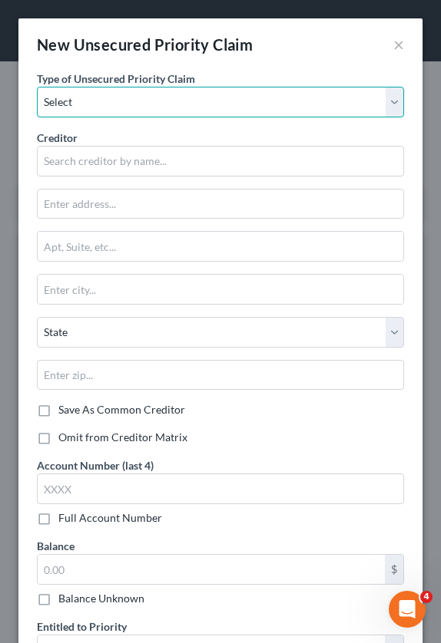
click at [99, 104] on select "Select Taxes & Other Government Units Domestic Support Obligations Extensions o…" at bounding box center [220, 102] width 367 height 31
select select "0"
click at [37, 87] on select "Select Taxes & Other Government Units Domestic Support Obligations Extensions o…" at bounding box center [220, 102] width 367 height 31
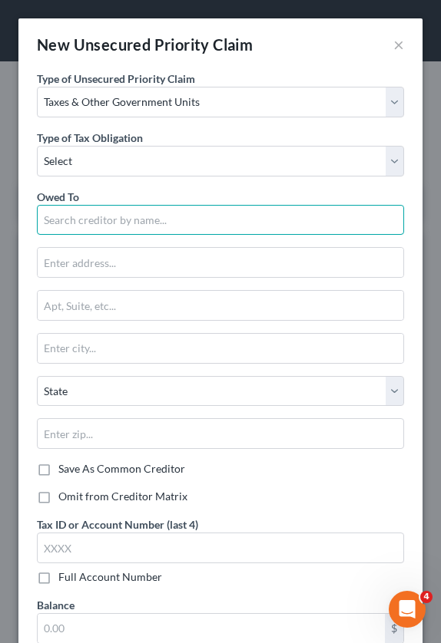
click at [88, 220] on input "text" at bounding box center [220, 220] width 367 height 31
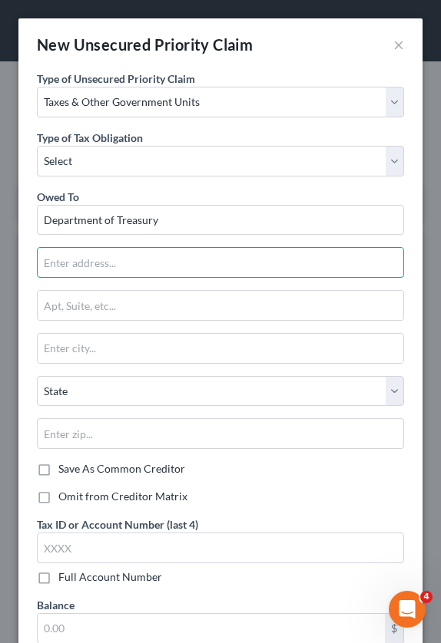
type input "Department of Treasury"
type input "Internal Revenue Service Center"
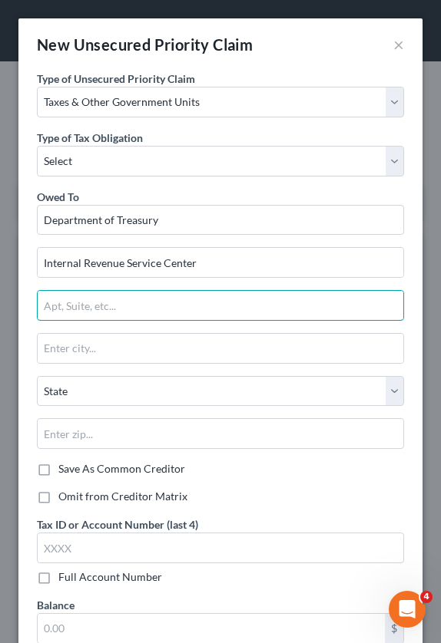
click at [79, 309] on input "text" at bounding box center [220, 305] width 365 height 29
click at [79, 301] on input "ACS" at bounding box center [220, 305] width 365 height 29
type input "A"
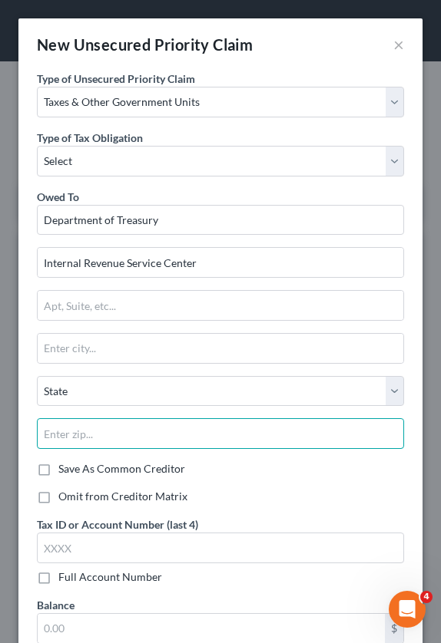
click at [138, 442] on input "text" at bounding box center [220, 433] width 367 height 31
type input "38101"
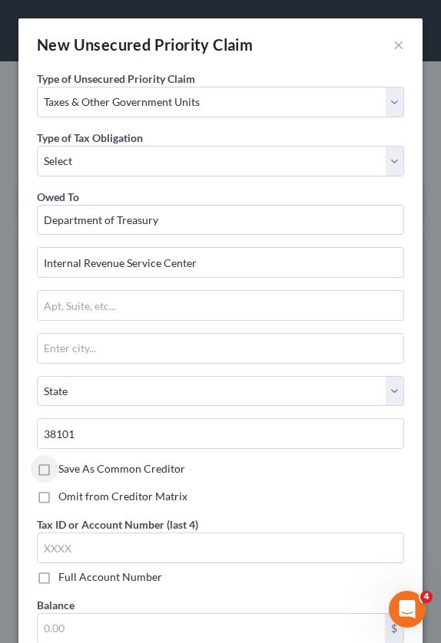
type input "[GEOGRAPHIC_DATA]"
select select "44"
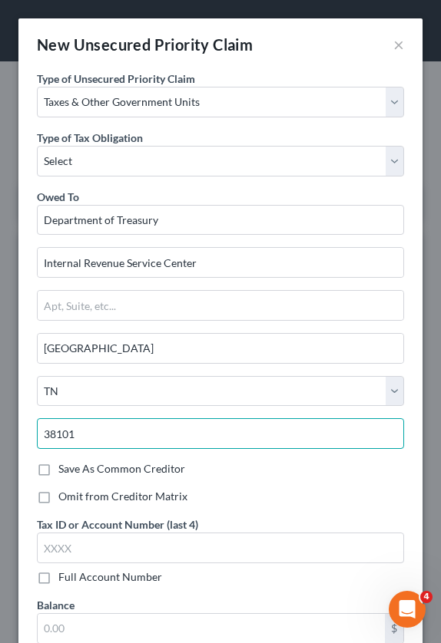
click at [136, 438] on input "38101" at bounding box center [220, 433] width 367 height 31
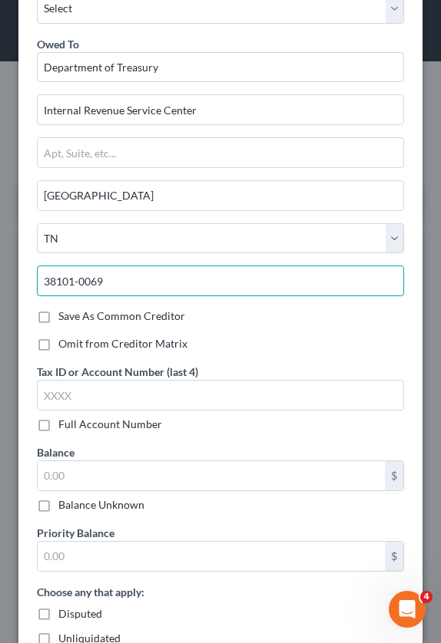
scroll to position [77, 0]
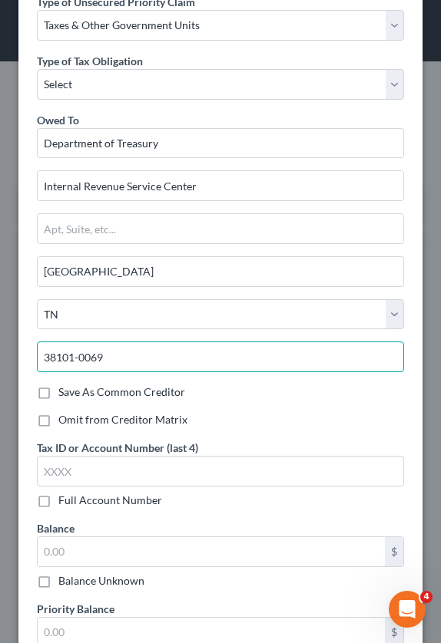
type input "38101-0069"
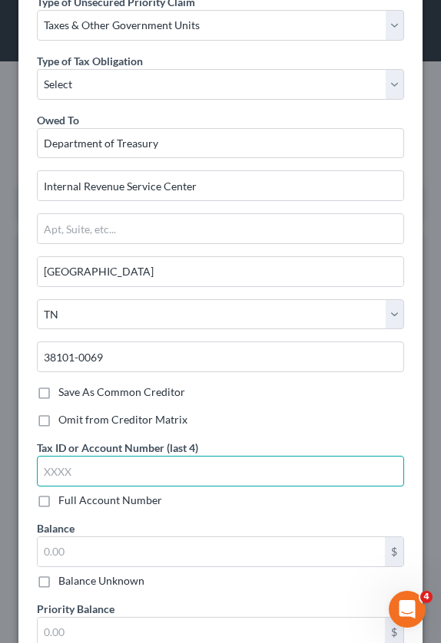
click at [86, 471] on input "text" at bounding box center [220, 471] width 367 height 31
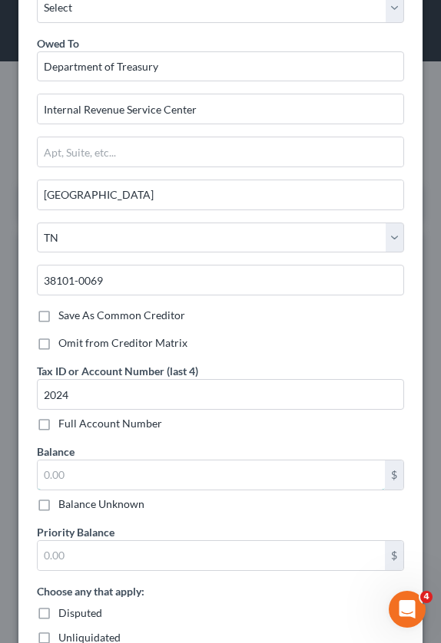
click at [74, 476] on input "text" at bounding box center [211, 475] width 347 height 29
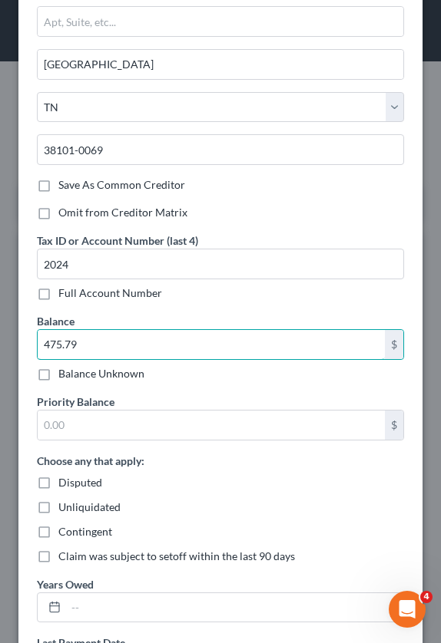
scroll to position [384, 0]
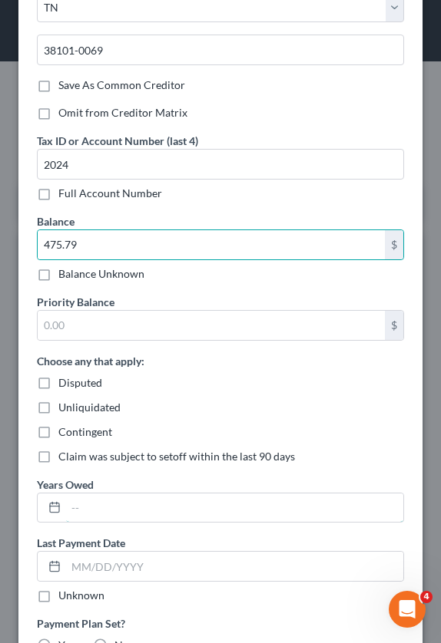
click at [90, 514] on input "text" at bounding box center [234, 508] width 337 height 29
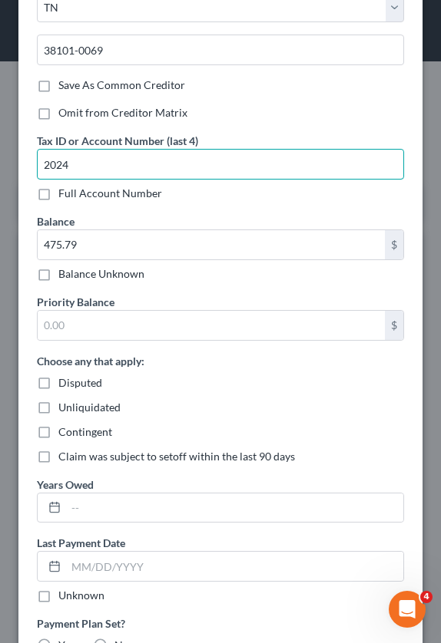
click at [7, 160] on div "New Unsecured Priority Claim × Type of Unsecured Priority Claim * Select Taxes …" at bounding box center [220, 321] width 441 height 643
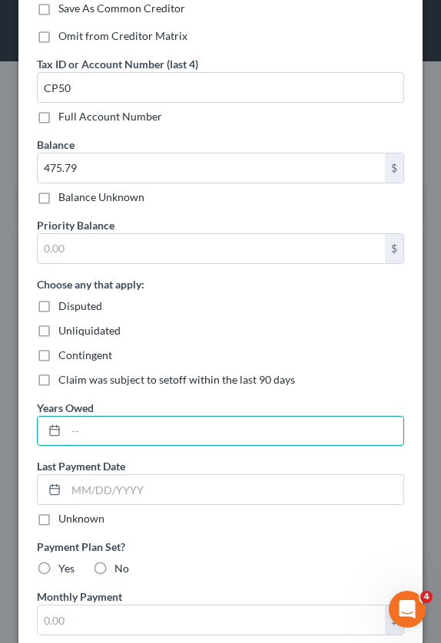
drag, startPoint x: 105, startPoint y: 431, endPoint x: 117, endPoint y: 428, distance: 12.9
click at [105, 431] on input "text" at bounding box center [234, 431] width 337 height 29
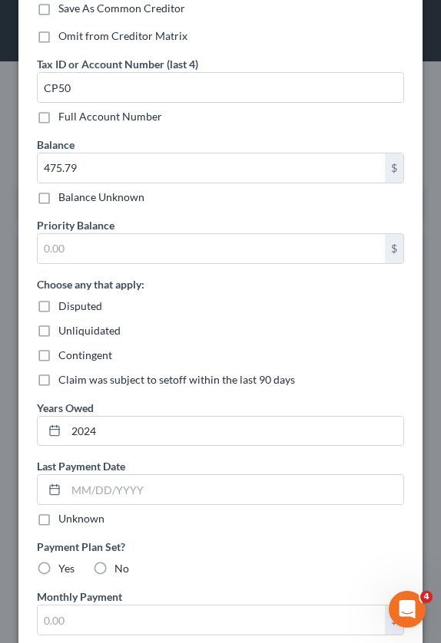
click at [58, 520] on label "Unknown" at bounding box center [81, 518] width 46 height 15
click at [64, 520] on input "Unknown" at bounding box center [69, 516] width 10 height 10
click at [114, 574] on div "No" at bounding box center [111, 568] width 36 height 15
click at [114, 564] on label "No" at bounding box center [121, 568] width 15 height 15
click at [121, 564] on input "No" at bounding box center [126, 566] width 10 height 10
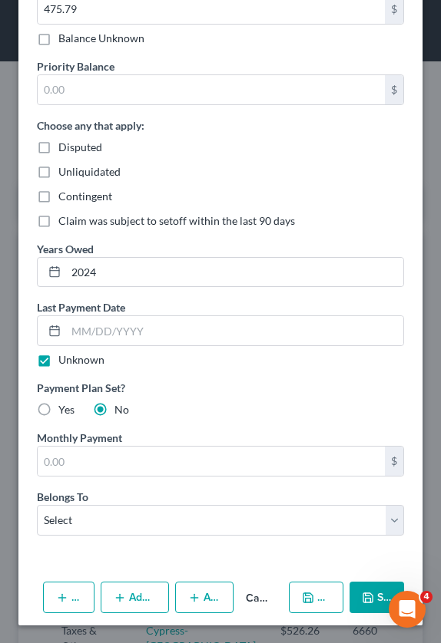
scroll to position [620, 0]
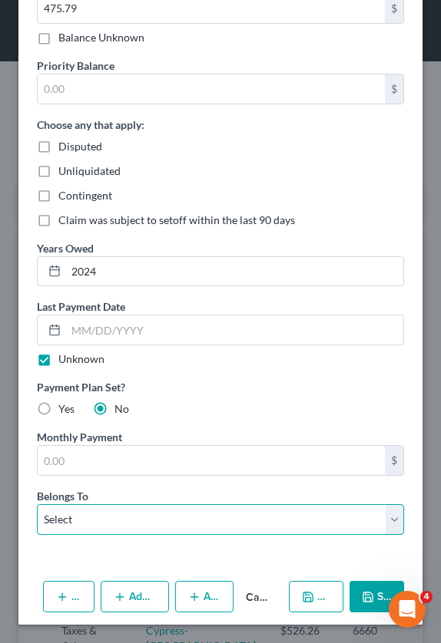
click at [135, 518] on select "Select Debtor 1 Only Debtor 2 Only Debtor 1 And Debtor 2 Only At Least One Of T…" at bounding box center [220, 519] width 367 height 31
click at [37, 504] on select "Select Debtor 1 Only Debtor 2 Only Debtor 1 And Debtor 2 Only At Least One Of T…" at bounding box center [220, 519] width 367 height 31
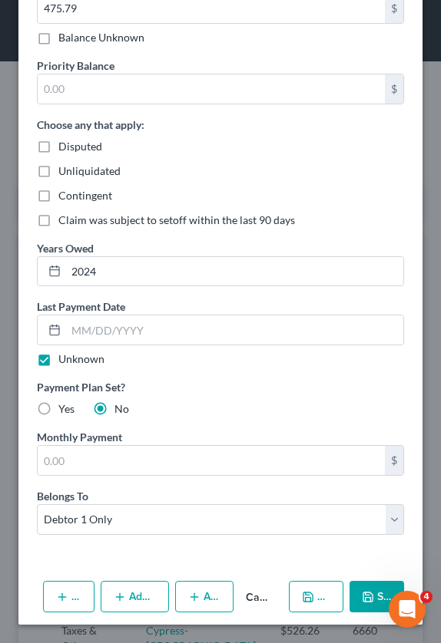
click at [308, 597] on button "Save & New" at bounding box center [316, 597] width 54 height 32
click at [373, 596] on icon "button" at bounding box center [368, 597] width 12 height 12
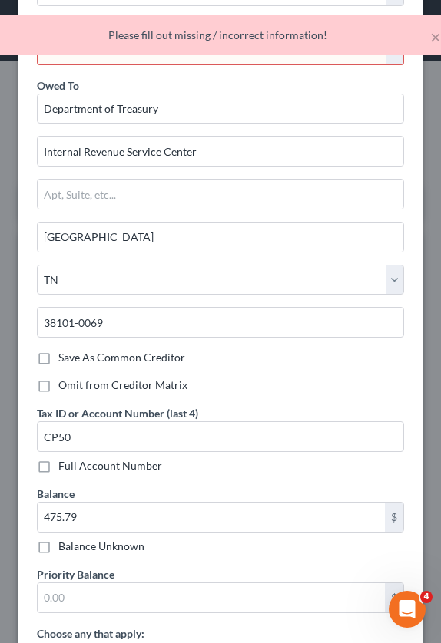
scroll to position [6, 0]
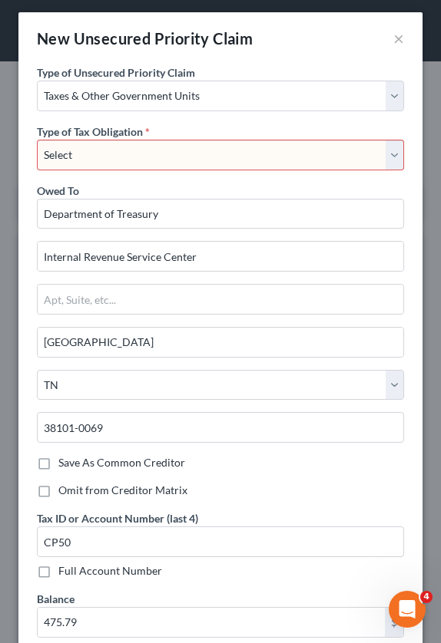
click at [135, 152] on select "Select Federal City State Franchise Tax Board Other" at bounding box center [220, 155] width 367 height 31
click at [37, 140] on select "Select Federal City State Franchise Tax Board Other" at bounding box center [220, 155] width 367 height 31
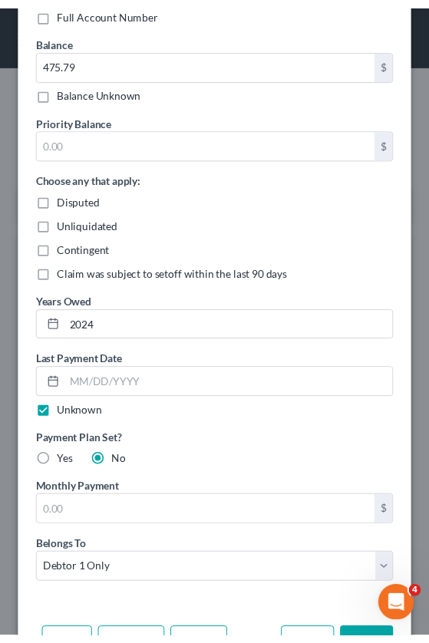
scroll to position [620, 0]
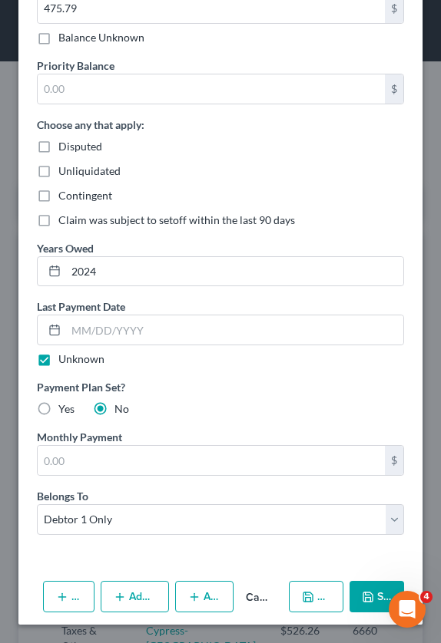
click at [371, 598] on icon "button" at bounding box center [368, 597] width 12 height 12
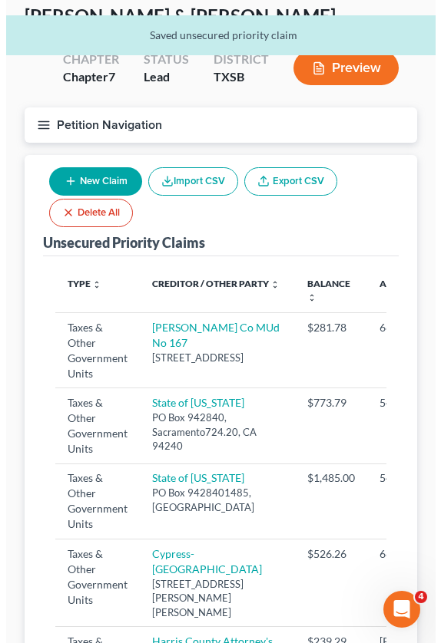
scroll to position [154, 0]
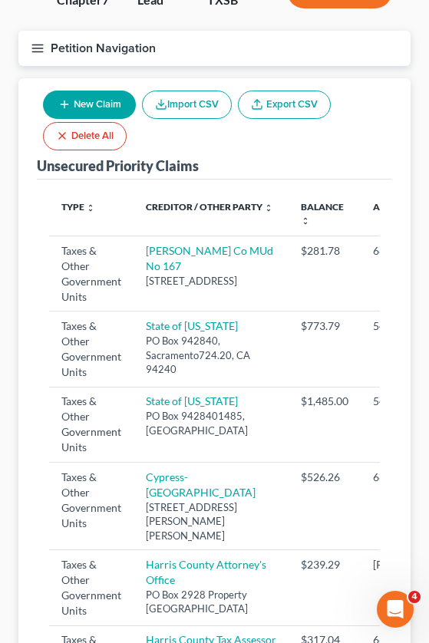
click at [84, 103] on button "New Claim" at bounding box center [89, 105] width 93 height 28
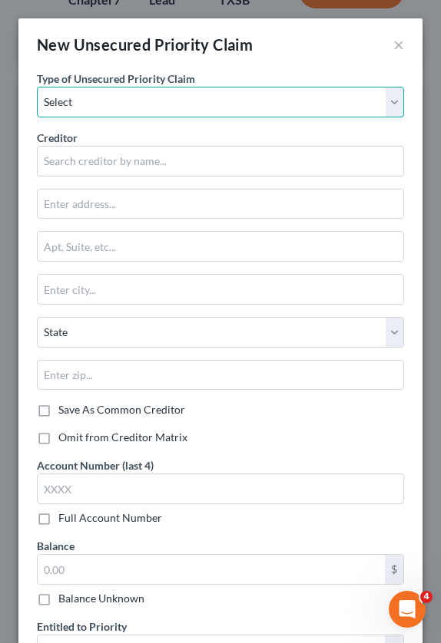
click at [93, 104] on select "Select Taxes & Other Government Units Domestic Support Obligations Extensions o…" at bounding box center [220, 102] width 367 height 31
click at [37, 87] on select "Select Taxes & Other Government Units Domestic Support Obligations Extensions o…" at bounding box center [220, 102] width 367 height 31
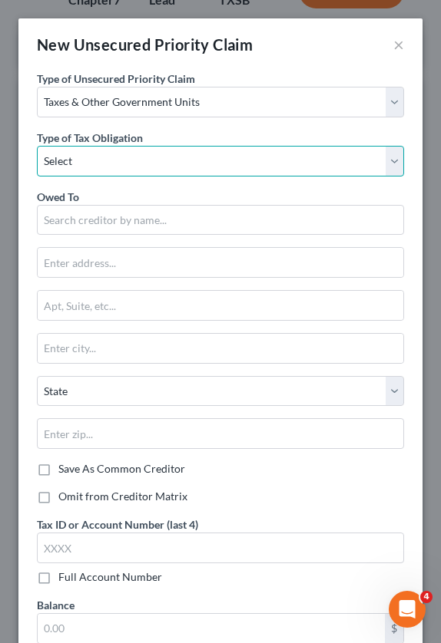
click at [84, 165] on select "Select Federal City State Franchise Tax Board Other" at bounding box center [220, 161] width 367 height 31
click at [37, 146] on select "Select Federal City State Franchise Tax Board Other" at bounding box center [220, 161] width 367 height 31
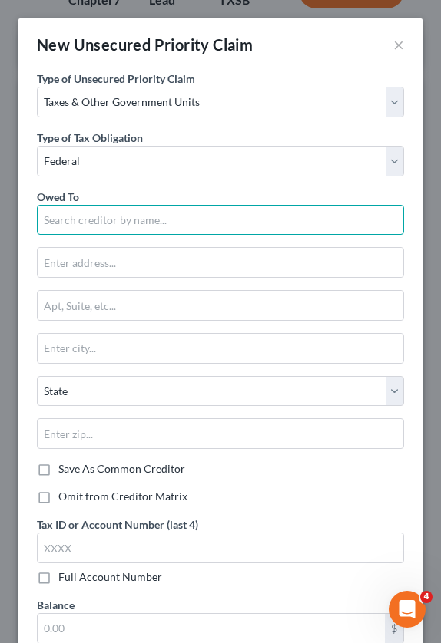
click at [79, 222] on input "text" at bounding box center [220, 220] width 367 height 31
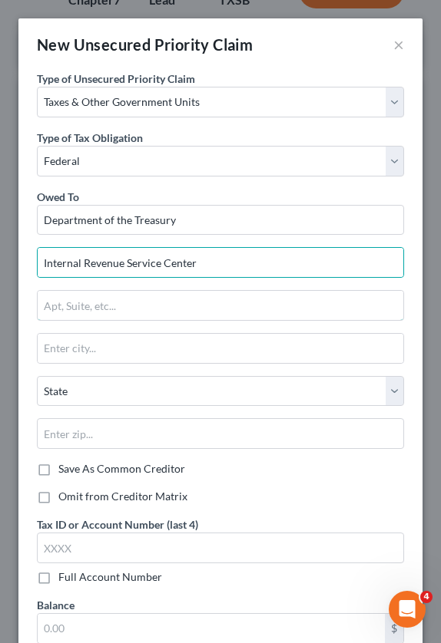
click at [114, 296] on input "text" at bounding box center [220, 305] width 365 height 29
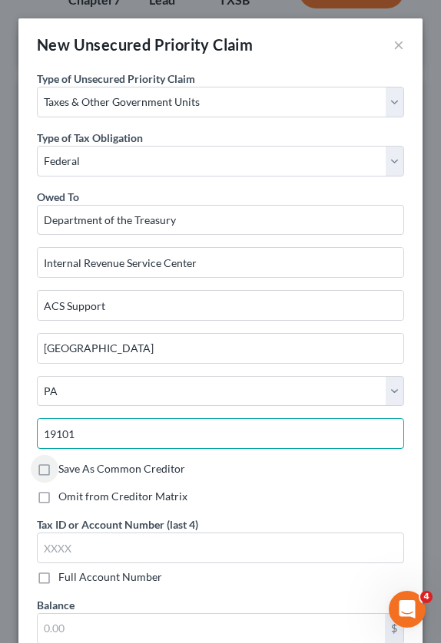
click at [105, 428] on input "19101" at bounding box center [220, 433] width 367 height 31
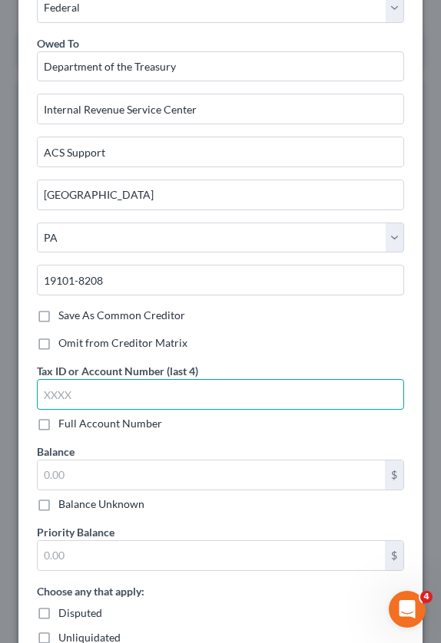
click at [132, 405] on input "text" at bounding box center [220, 394] width 367 height 31
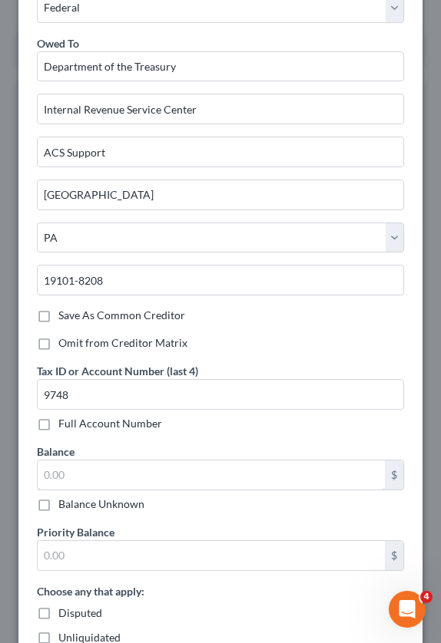
click at [91, 468] on input "text" at bounding box center [211, 475] width 347 height 29
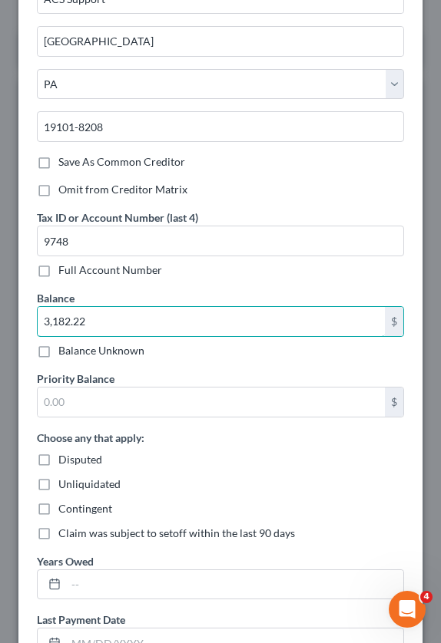
scroll to position [461, 0]
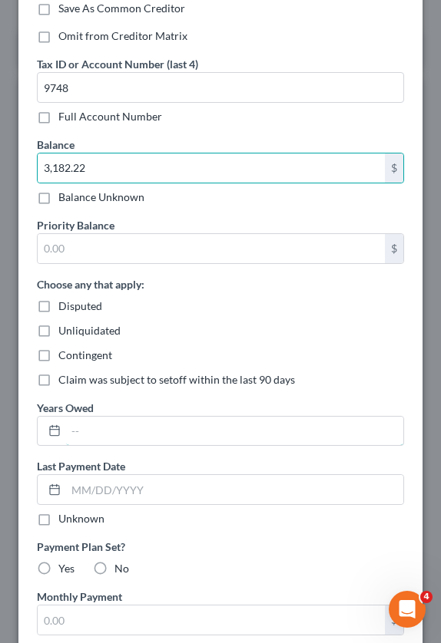
drag, startPoint x: 116, startPoint y: 420, endPoint x: 114, endPoint y: 410, distance: 10.2
click at [116, 420] on input "text" at bounding box center [234, 431] width 337 height 29
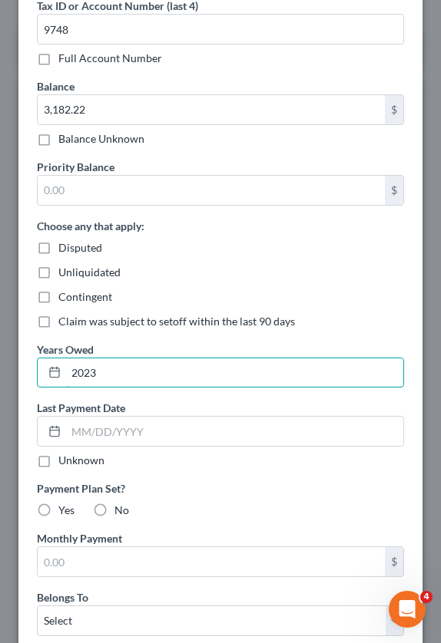
scroll to position [537, 0]
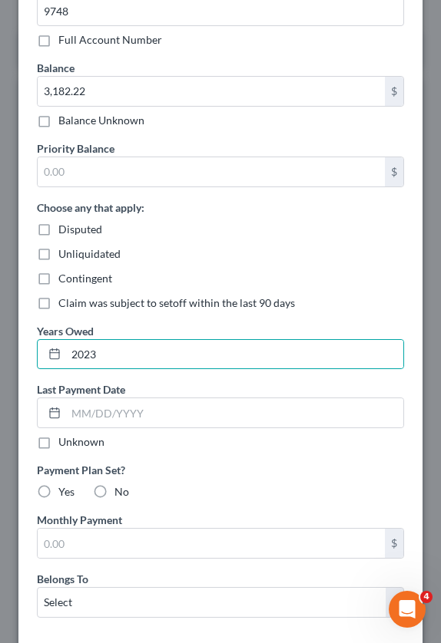
click at [114, 486] on label "No" at bounding box center [121, 491] width 15 height 15
click at [121, 486] on input "No" at bounding box center [126, 489] width 10 height 10
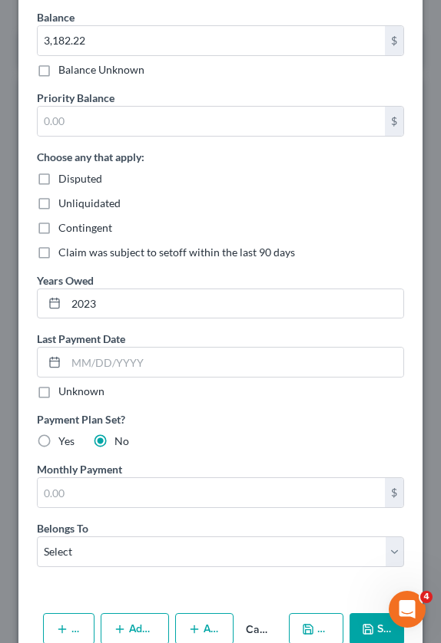
scroll to position [620, 0]
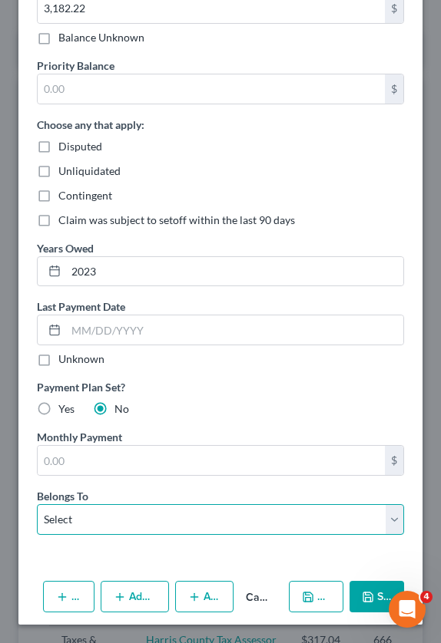
click at [88, 517] on select "Select Debtor 1 Only Debtor 2 Only Debtor 1 And Debtor 2 Only At Least One Of T…" at bounding box center [220, 519] width 367 height 31
click at [37, 504] on select "Select Debtor 1 Only Debtor 2 Only Debtor 1 And Debtor 2 Only At Least One Of T…" at bounding box center [220, 519] width 367 height 31
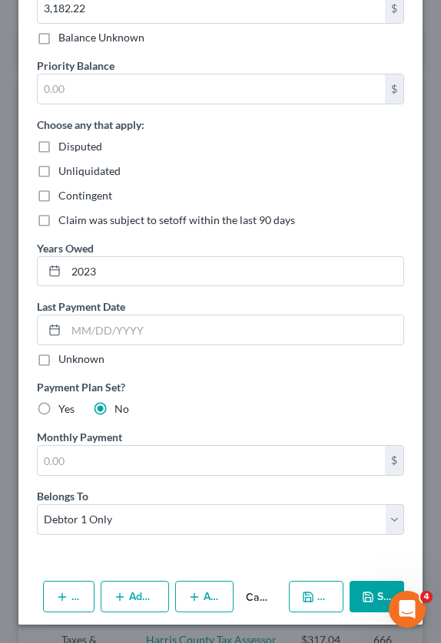
click at [314, 600] on icon "button" at bounding box center [308, 597] width 12 height 12
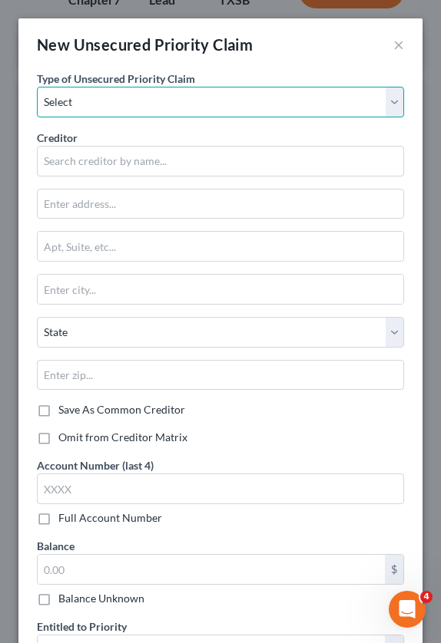
click at [124, 111] on select "Select Taxes & Other Government Units Domestic Support Obligations Extensions o…" at bounding box center [220, 102] width 367 height 31
click at [37, 87] on select "Select Taxes & Other Government Units Domestic Support Obligations Extensions o…" at bounding box center [220, 102] width 367 height 31
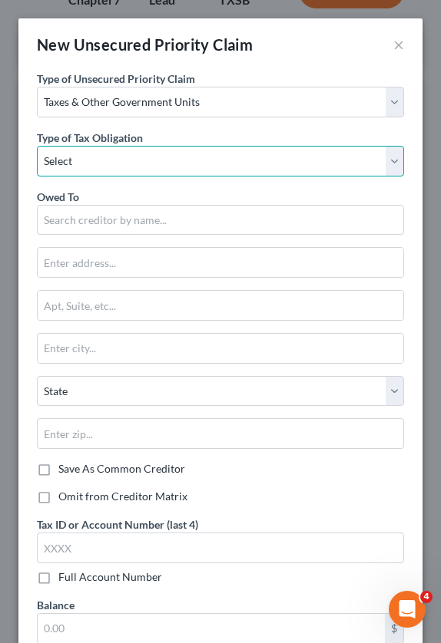
click at [83, 152] on select "Select Federal City State Franchise Tax Board Other" at bounding box center [220, 161] width 367 height 31
click at [37, 146] on select "Select Federal City State Franchise Tax Board Other" at bounding box center [220, 161] width 367 height 31
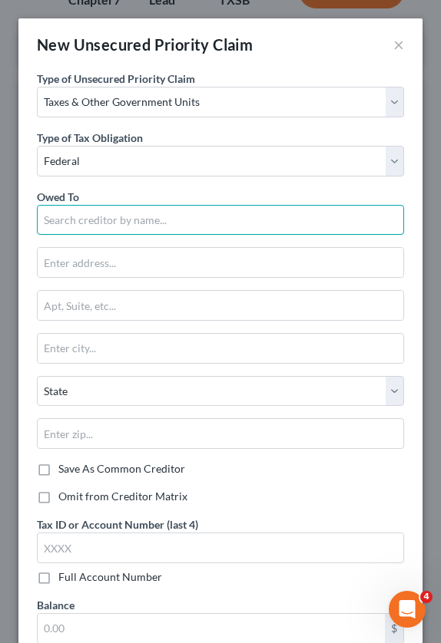
click at [87, 223] on input "text" at bounding box center [220, 220] width 367 height 31
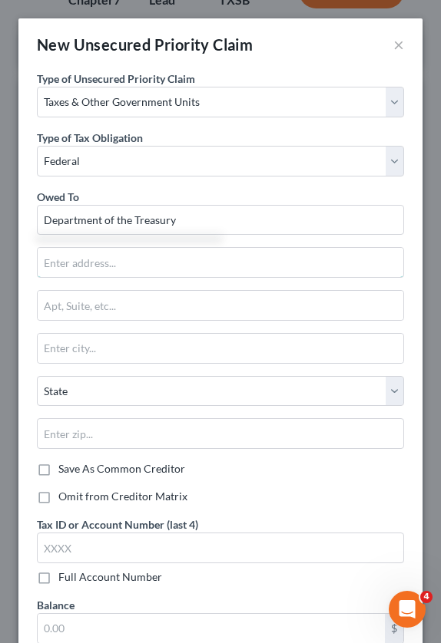
click at [89, 262] on input "text" at bounding box center [220, 262] width 365 height 29
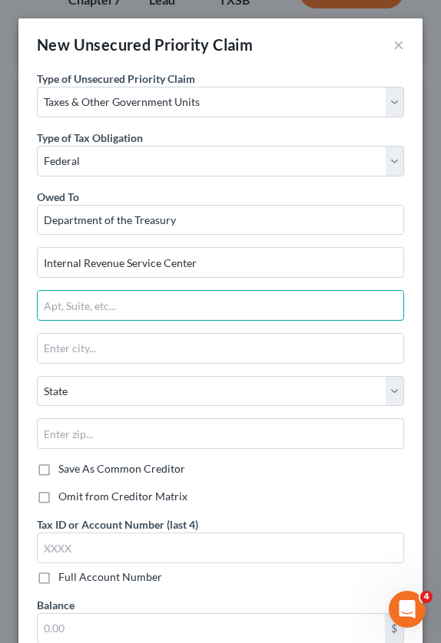
click at [81, 309] on input "text" at bounding box center [220, 305] width 365 height 29
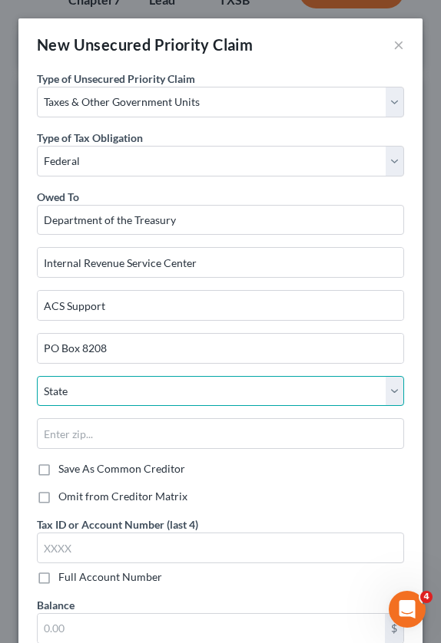
click at [107, 392] on select "State [US_STATE] AK AR AZ CA CO CT DE DC [GEOGRAPHIC_DATA] [GEOGRAPHIC_DATA] GU…" at bounding box center [220, 391] width 367 height 31
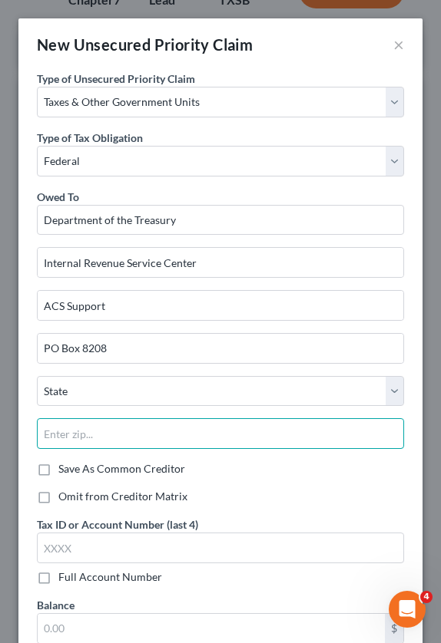
click at [105, 431] on input "text" at bounding box center [220, 433] width 367 height 31
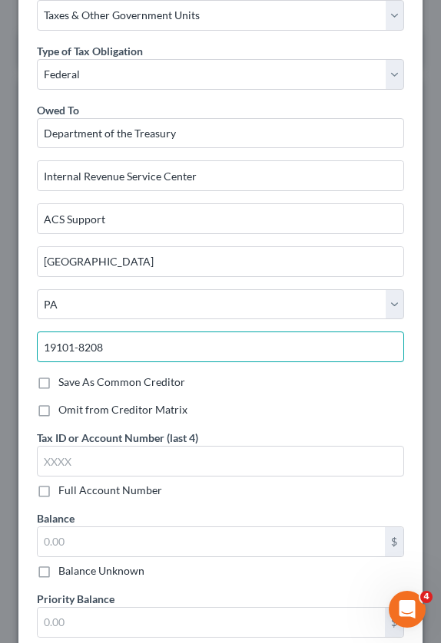
scroll to position [154, 0]
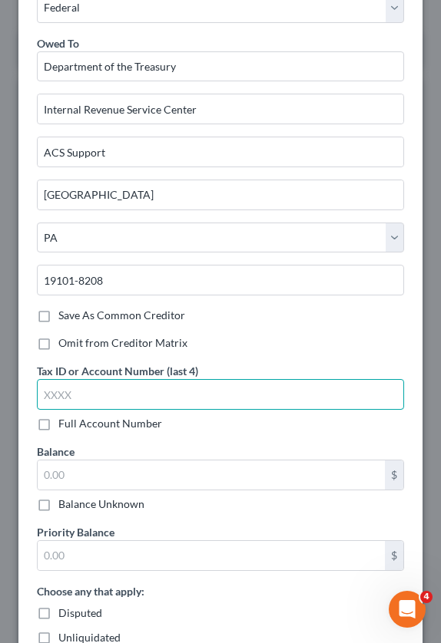
click at [66, 399] on input "text" at bounding box center [220, 394] width 367 height 31
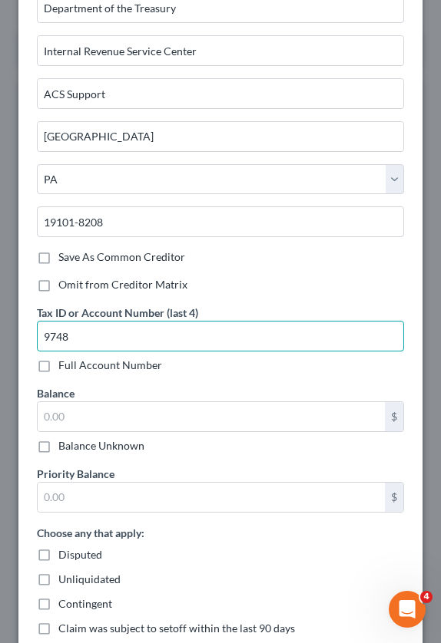
scroll to position [230, 0]
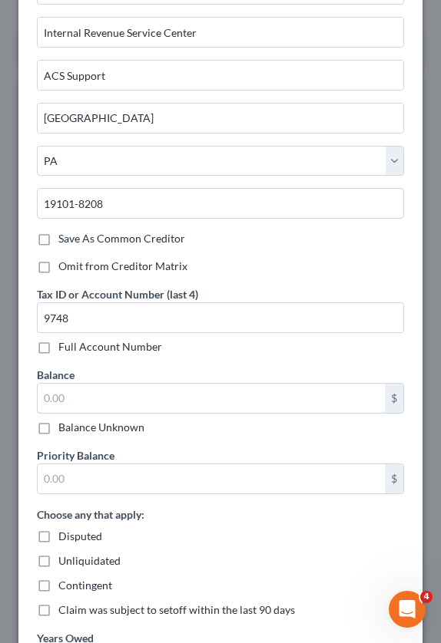
click at [77, 396] on input "text" at bounding box center [211, 398] width 347 height 29
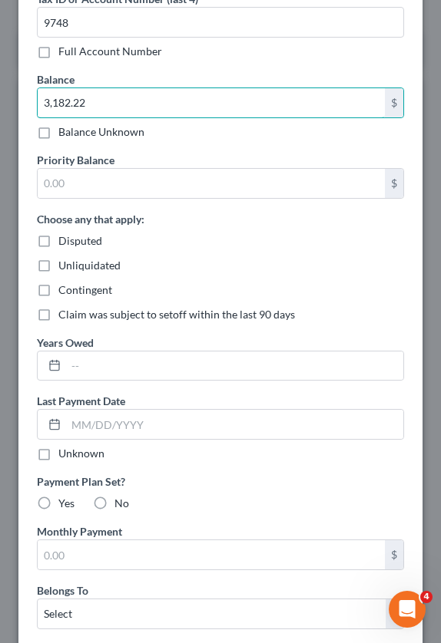
scroll to position [537, 0]
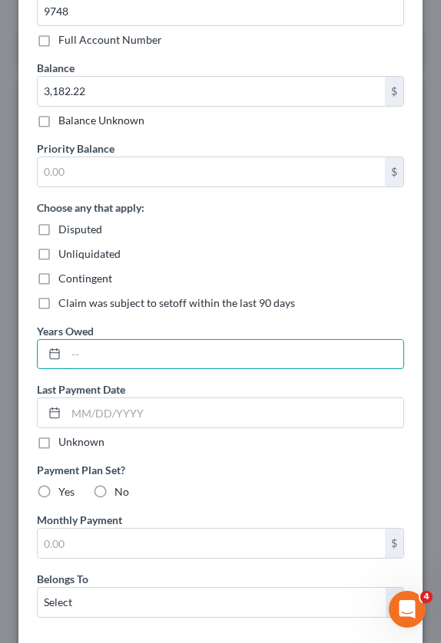
click at [126, 360] on input "text" at bounding box center [234, 354] width 337 height 29
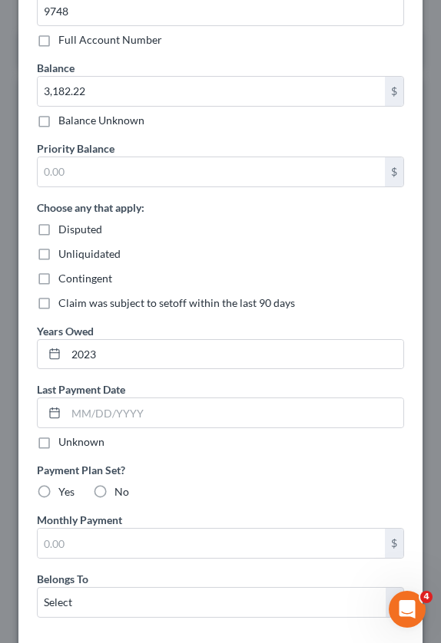
click at [58, 436] on label "Unknown" at bounding box center [81, 442] width 46 height 15
click at [64, 436] on input "Unknown" at bounding box center [69, 440] width 10 height 10
click at [114, 490] on label "No" at bounding box center [121, 491] width 15 height 15
click at [121, 490] on input "No" at bounding box center [126, 489] width 10 height 10
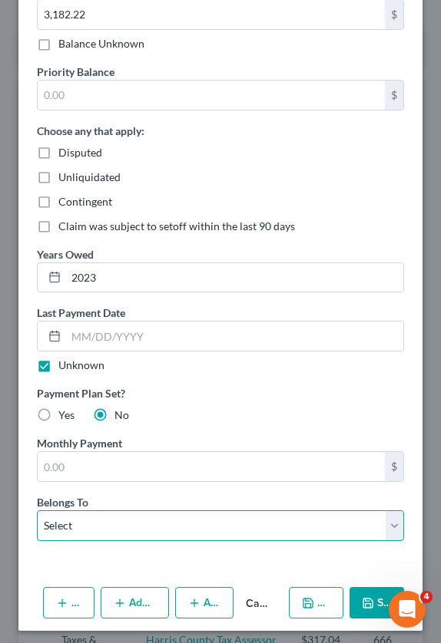
click at [111, 522] on select "Select Debtor 1 Only Debtor 2 Only Debtor 1 And Debtor 2 Only At Least One Of T…" at bounding box center [220, 526] width 367 height 31
click at [37, 511] on select "Select Debtor 1 Only Debtor 2 Only Debtor 1 And Debtor 2 Only At Least One Of T…" at bounding box center [220, 526] width 367 height 31
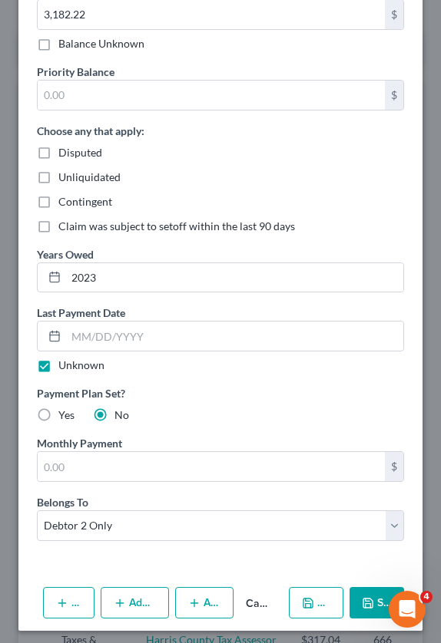
click at [310, 603] on button "Save & New" at bounding box center [316, 603] width 54 height 32
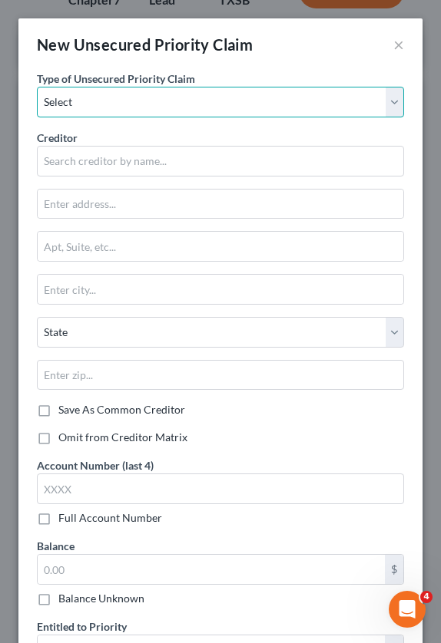
click at [65, 102] on select "Select Taxes & Other Government Units Domestic Support Obligations Extensions o…" at bounding box center [220, 102] width 367 height 31
click at [37, 87] on select "Select Taxes & Other Government Units Domestic Support Obligations Extensions o…" at bounding box center [220, 102] width 367 height 31
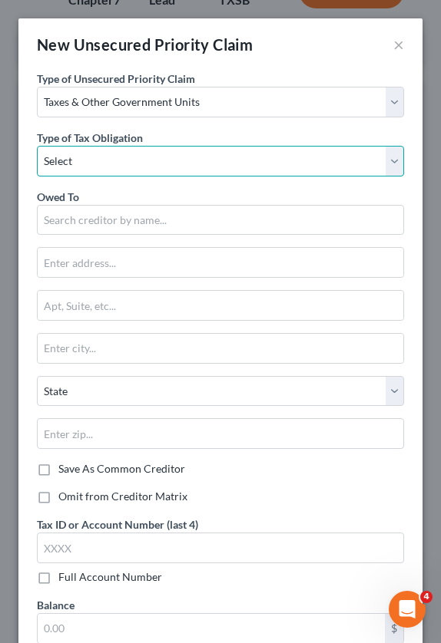
click at [61, 156] on select "Select Federal City State Franchise Tax Board Other" at bounding box center [220, 161] width 367 height 31
click at [37, 146] on select "Select Federal City State Franchise Tax Board Other" at bounding box center [220, 161] width 367 height 31
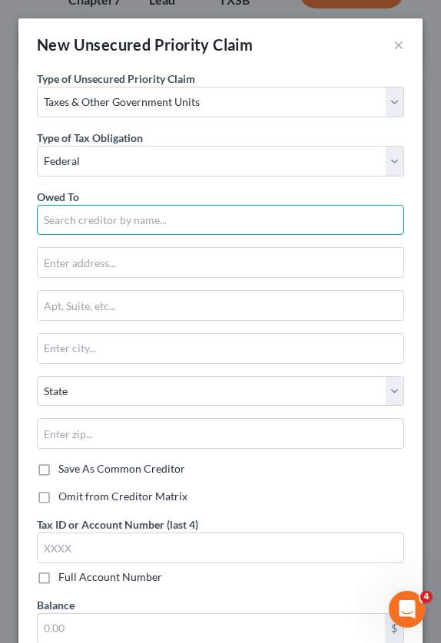
click at [94, 226] on input "text" at bounding box center [220, 220] width 367 height 31
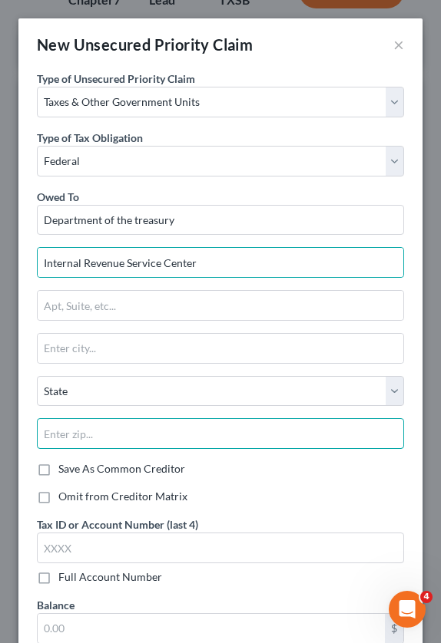
click at [103, 431] on input "text" at bounding box center [220, 433] width 367 height 31
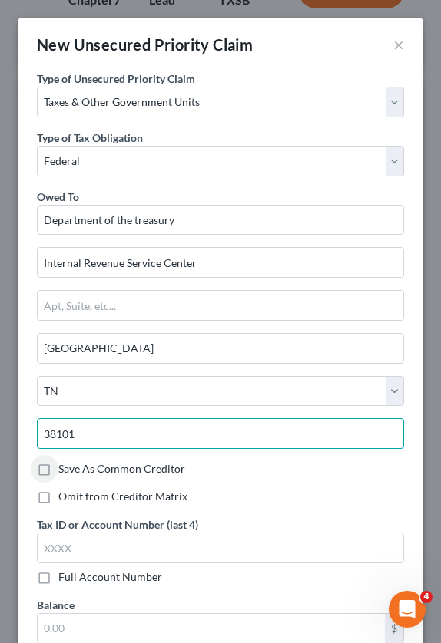
click at [107, 434] on input "38101" at bounding box center [220, 433] width 367 height 31
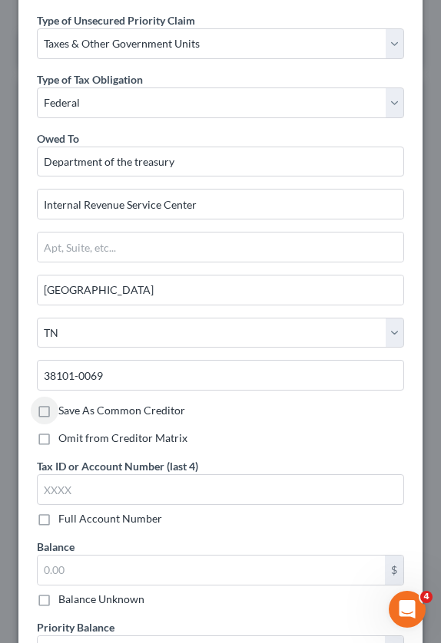
scroll to position [77, 0]
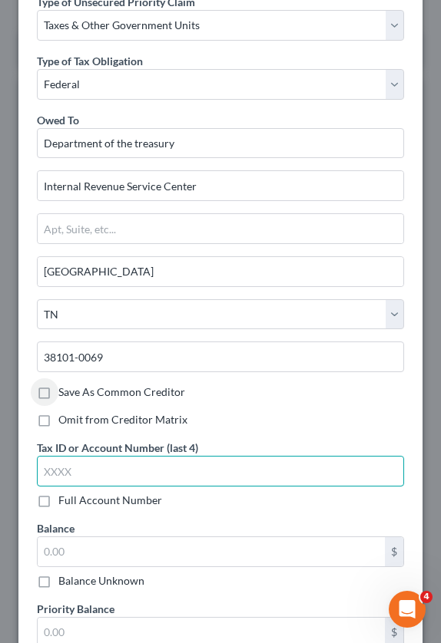
click at [117, 474] on input "text" at bounding box center [220, 471] width 367 height 31
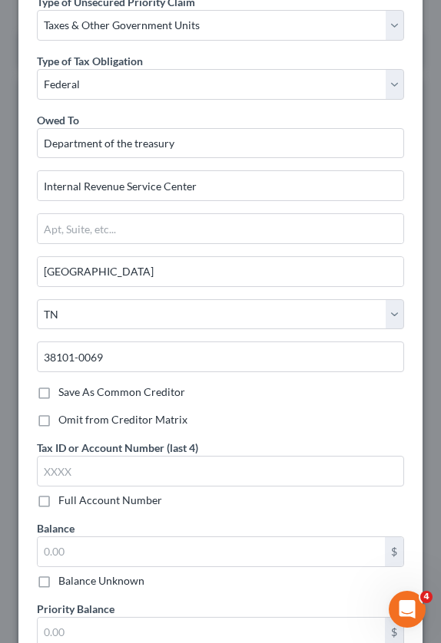
click at [78, 455] on label "Tax ID or Account Number (last 4)" at bounding box center [117, 448] width 161 height 16
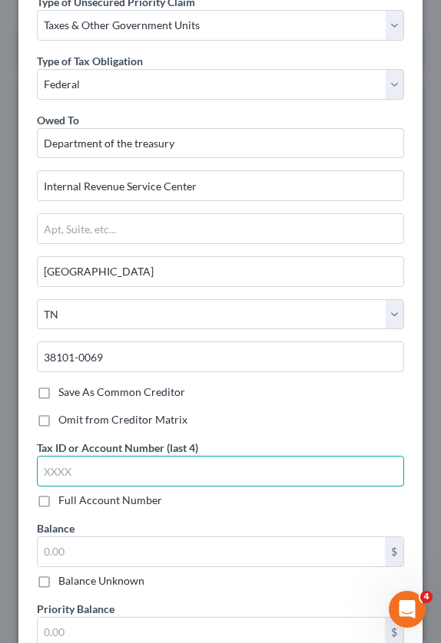
click at [78, 464] on input "text" at bounding box center [220, 471] width 367 height 31
drag, startPoint x: 82, startPoint y: 471, endPoint x: 29, endPoint y: 470, distance: 53.0
click at [29, 470] on div "Tax ID or Account Number (last 4) CP50 Full Account Number Balance $ Balance Un…" at bounding box center [220, 641] width 382 height 402
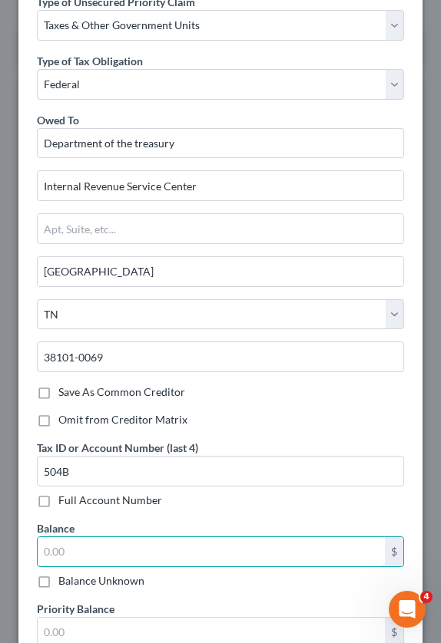
click at [74, 547] on input "text" at bounding box center [211, 551] width 347 height 29
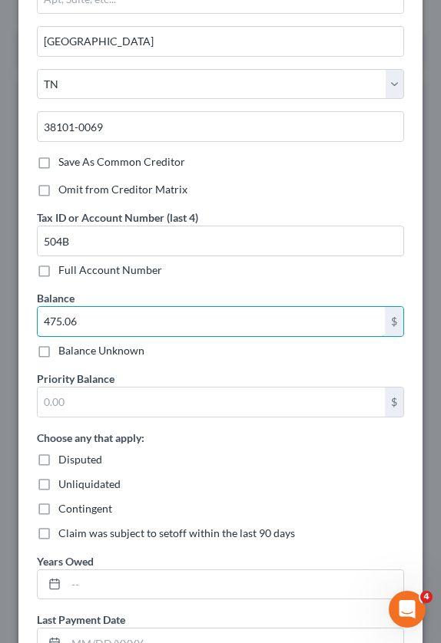
scroll to position [461, 0]
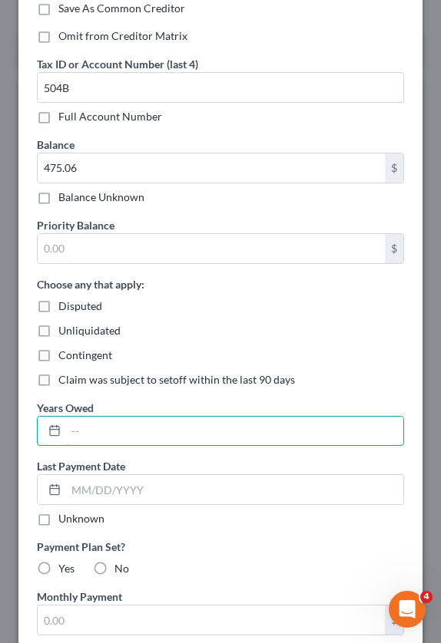
click at [114, 420] on input "text" at bounding box center [234, 431] width 337 height 29
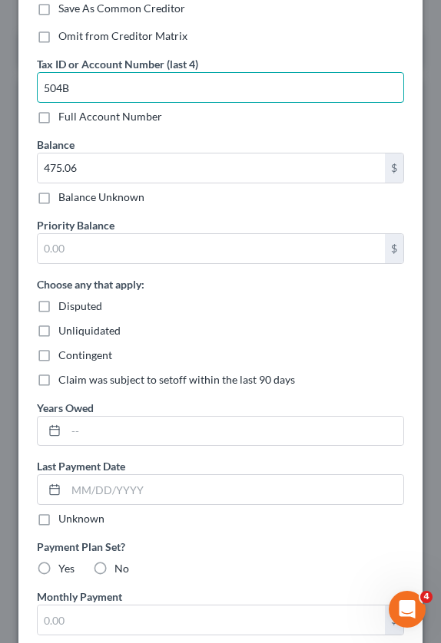
drag, startPoint x: 92, startPoint y: 93, endPoint x: 34, endPoint y: 98, distance: 58.5
click at [34, 98] on div "Tax ID or Account Number (last 4) 504B Full Account Number Balance 475.06 $ Bal…" at bounding box center [220, 257] width 382 height 402
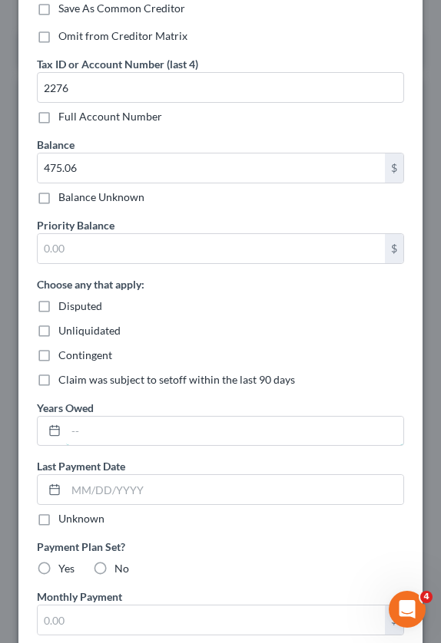
click at [152, 428] on input "text" at bounding box center [234, 431] width 337 height 29
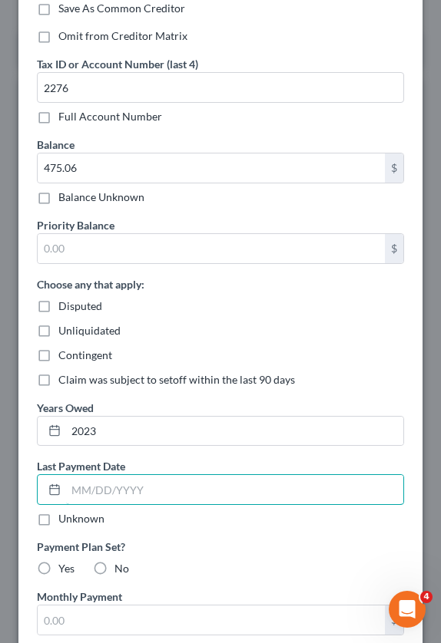
drag, startPoint x: 114, startPoint y: 488, endPoint x: 71, endPoint y: 518, distance: 52.8
click at [114, 488] on input "text" at bounding box center [234, 489] width 337 height 29
click at [58, 521] on label "Unknown" at bounding box center [81, 518] width 46 height 15
click at [64, 521] on input "Unknown" at bounding box center [69, 516] width 10 height 10
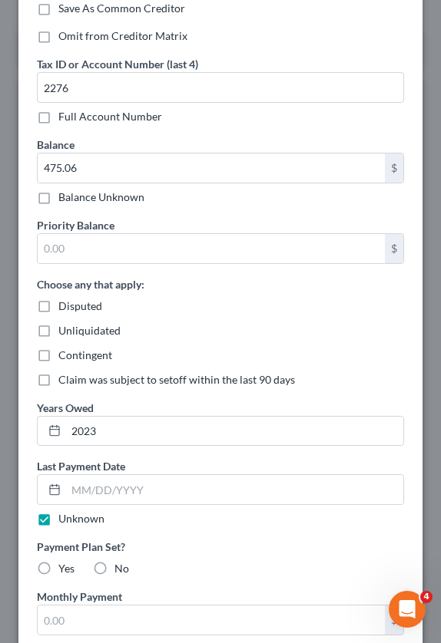
drag, startPoint x: 94, startPoint y: 567, endPoint x: 119, endPoint y: 563, distance: 24.9
click at [114, 565] on label "No" at bounding box center [121, 568] width 15 height 15
click at [121, 565] on input "No" at bounding box center [126, 566] width 10 height 10
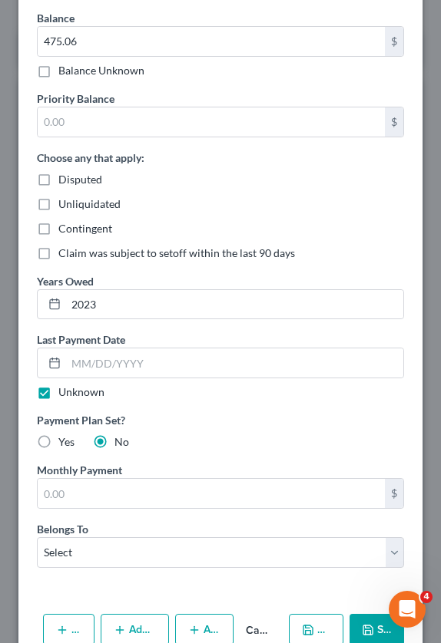
scroll to position [614, 0]
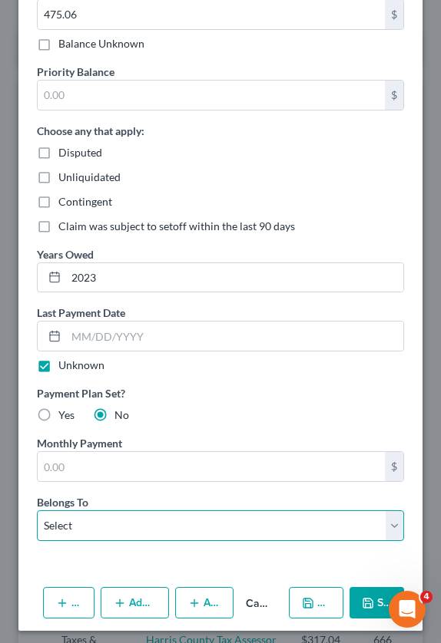
click at [108, 524] on select "Select Debtor 1 Only Debtor 2 Only Debtor 1 And Debtor 2 Only At Least One Of T…" at bounding box center [220, 526] width 367 height 31
click at [37, 511] on select "Select Debtor 1 Only Debtor 2 Only Debtor 1 And Debtor 2 Only At Least One Of T…" at bounding box center [220, 526] width 367 height 31
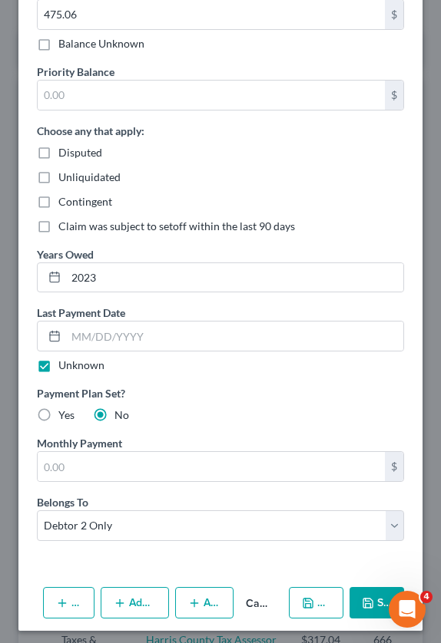
click at [302, 597] on icon "button" at bounding box center [308, 603] width 12 height 12
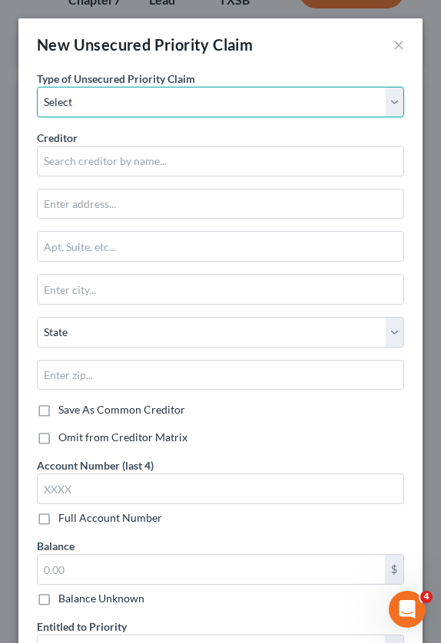
click at [131, 90] on select "Select Taxes & Other Government Units Domestic Support Obligations Extensions o…" at bounding box center [220, 102] width 367 height 31
click at [127, 105] on select "Select Taxes & Other Government Units Domestic Support Obligations Extensions o…" at bounding box center [220, 102] width 367 height 31
click at [154, 92] on select "Select Taxes & Other Government Units Domestic Support Obligations Extensions o…" at bounding box center [220, 102] width 367 height 31
click at [131, 114] on select "Select Taxes & Other Government Units Domestic Support Obligations Extensions o…" at bounding box center [220, 102] width 367 height 31
click at [78, 113] on select "Select Taxes & Other Government Units Domestic Support Obligations Extensions o…" at bounding box center [220, 102] width 367 height 31
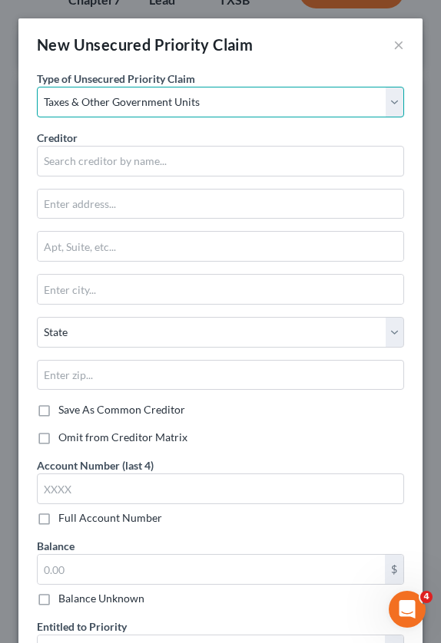
click at [37, 87] on select "Select Taxes & Other Government Units Domestic Support Obligations Extensions o…" at bounding box center [220, 102] width 367 height 31
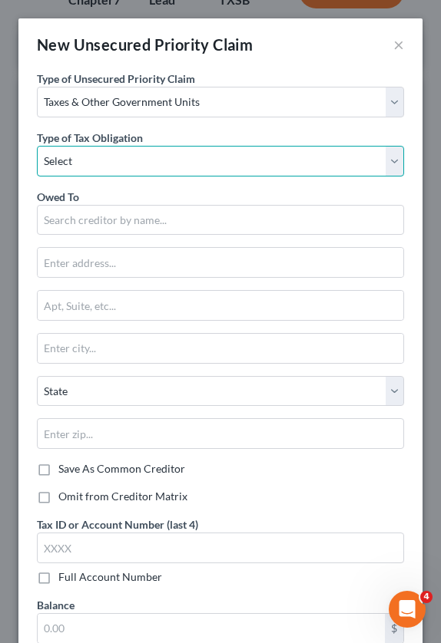
click at [108, 157] on select "Select Federal City State Franchise Tax Board Other" at bounding box center [220, 161] width 367 height 31
click at [37, 146] on select "Select Federal City State Franchise Tax Board Other" at bounding box center [220, 161] width 367 height 31
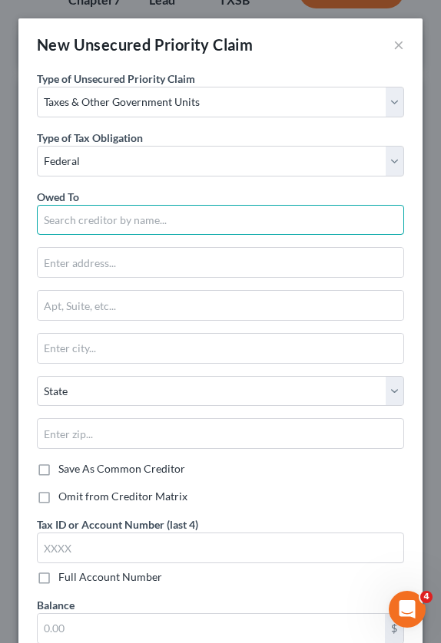
click at [109, 217] on input "text" at bounding box center [220, 220] width 367 height 31
click at [103, 217] on input "text" at bounding box center [220, 220] width 367 height 31
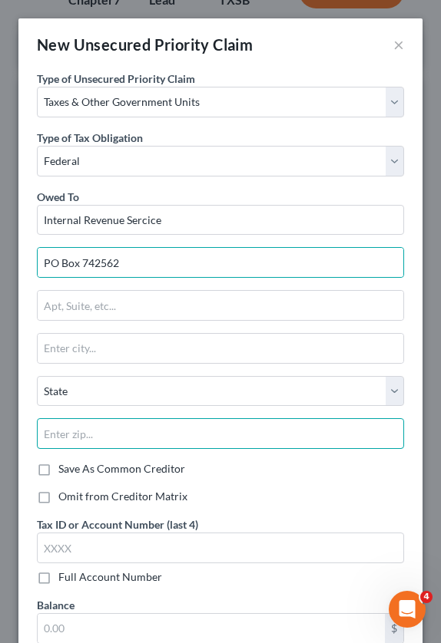
click at [94, 436] on input "text" at bounding box center [220, 433] width 367 height 31
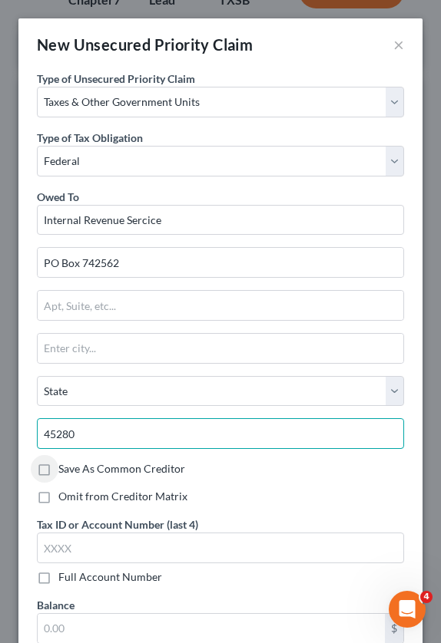
click at [95, 439] on input "45280" at bounding box center [220, 433] width 367 height 31
drag, startPoint x: 95, startPoint y: 438, endPoint x: 28, endPoint y: 435, distance: 66.9
click at [28, 435] on div "Type of Unsecured Priority Claim * Select Taxes & Other Government Units Domest…" at bounding box center [220, 633] width 404 height 1125
click at [103, 429] on input "45280" at bounding box center [220, 433] width 367 height 31
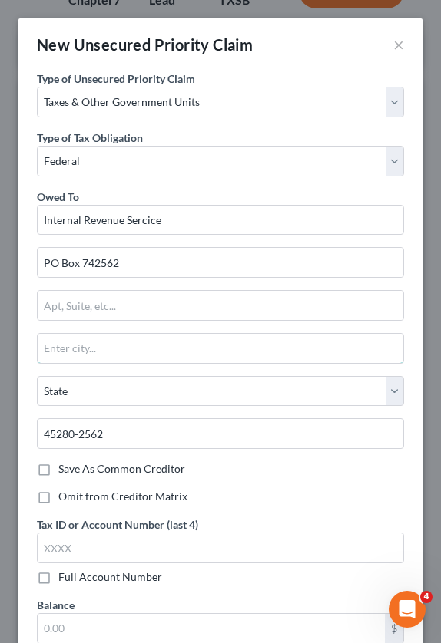
click at [94, 344] on input "text" at bounding box center [220, 348] width 365 height 29
click at [272, 474] on div "Save As Common Creditor" at bounding box center [220, 468] width 367 height 15
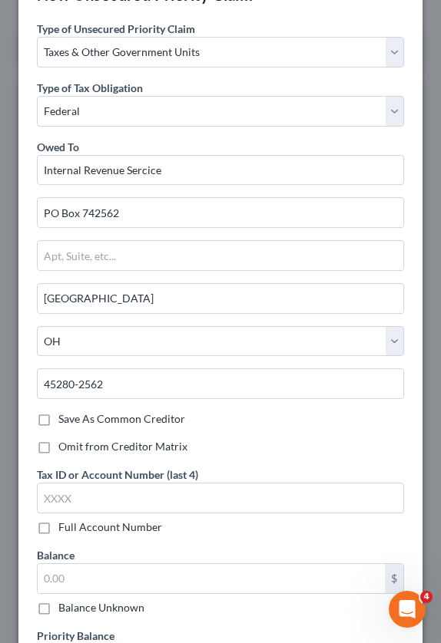
scroll to position [77, 0]
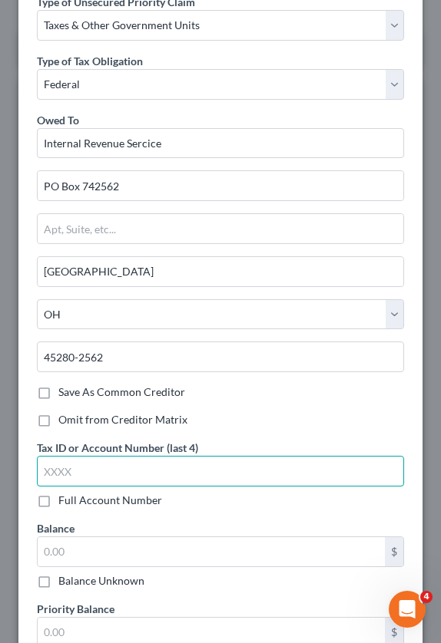
click at [99, 468] on input "text" at bounding box center [220, 471] width 367 height 31
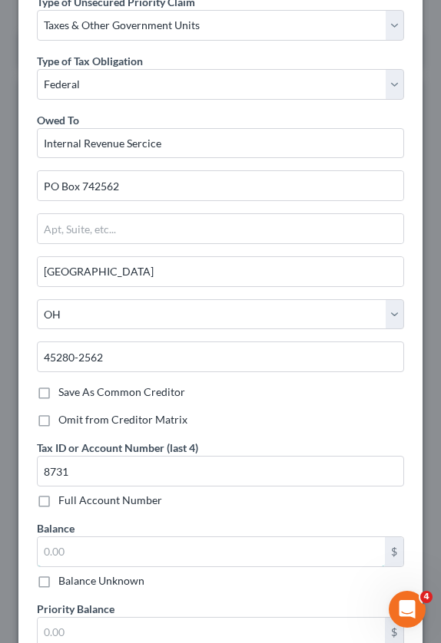
click at [98, 551] on input "text" at bounding box center [211, 551] width 347 height 29
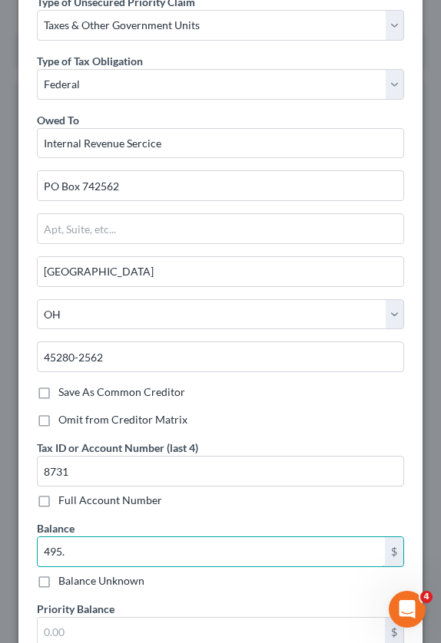
click at [100, 554] on input "495." at bounding box center [211, 551] width 347 height 29
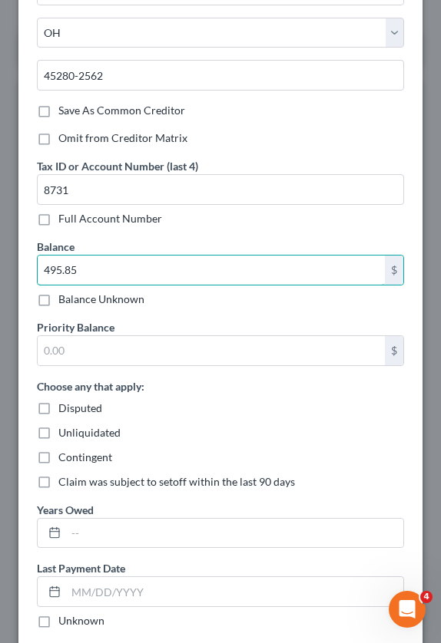
scroll to position [384, 0]
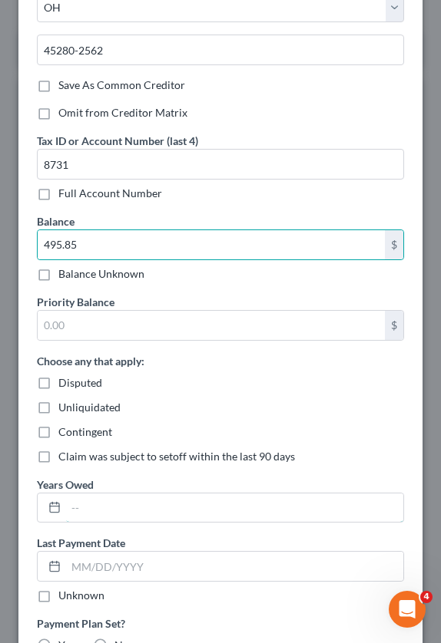
click at [104, 508] on input "text" at bounding box center [234, 508] width 337 height 29
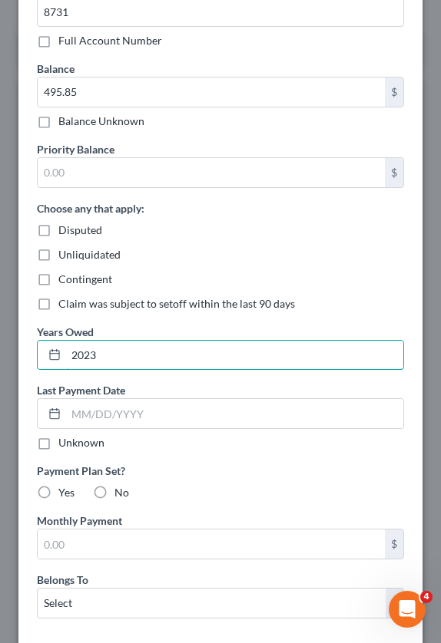
scroll to position [537, 0]
click at [58, 442] on label "Unknown" at bounding box center [81, 442] width 46 height 15
click at [64, 442] on input "Unknown" at bounding box center [69, 440] width 10 height 10
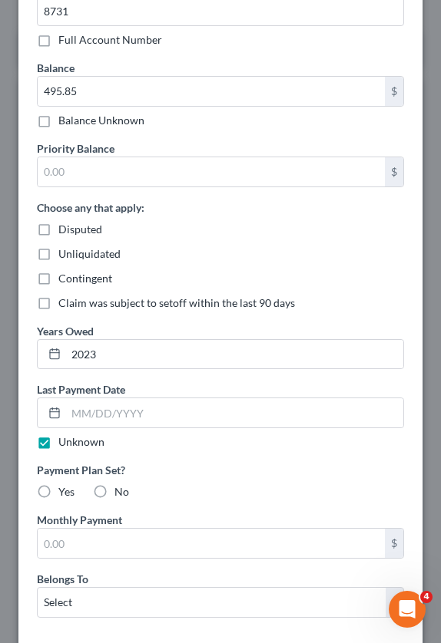
click at [114, 493] on label "No" at bounding box center [121, 491] width 15 height 15
click at [121, 493] on input "No" at bounding box center [126, 489] width 10 height 10
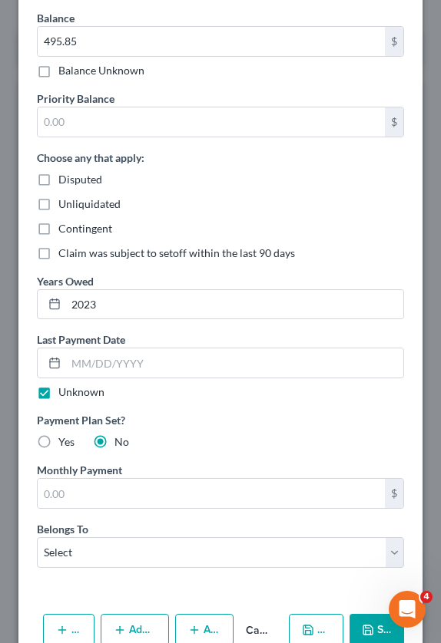
scroll to position [614, 0]
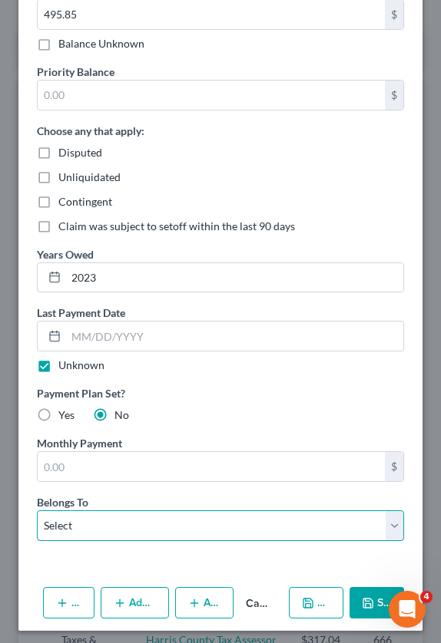
click at [174, 525] on select "Select Debtor 1 Only Debtor 2 Only Debtor 1 And Debtor 2 Only At Least One Of T…" at bounding box center [220, 526] width 367 height 31
click at [37, 511] on select "Select Debtor 1 Only Debtor 2 Only Debtor 1 And Debtor 2 Only At Least One Of T…" at bounding box center [220, 526] width 367 height 31
click at [117, 531] on select "Select Debtor 1 Only Debtor 2 Only Debtor 1 And Debtor 2 Only At Least One Of T…" at bounding box center [220, 526] width 367 height 31
click at [37, 511] on select "Select Debtor 1 Only Debtor 2 Only Debtor 1 And Debtor 2 Only At Least One Of T…" at bounding box center [220, 526] width 367 height 31
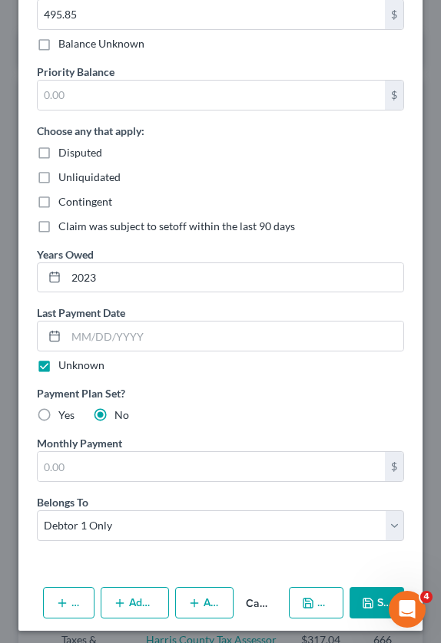
click at [308, 602] on button "Save & New" at bounding box center [316, 603] width 54 height 32
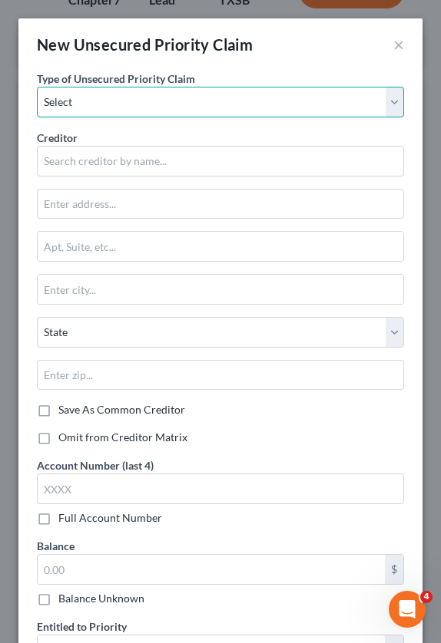
click at [111, 107] on select "Select Taxes & Other Government Units Domestic Support Obligations Extensions o…" at bounding box center [220, 102] width 367 height 31
click at [37, 87] on select "Select Taxes & Other Government Units Domestic Support Obligations Extensions o…" at bounding box center [220, 102] width 367 height 31
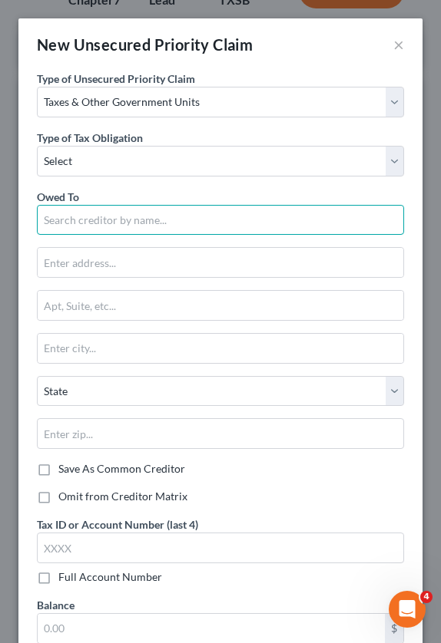
click at [113, 216] on input "text" at bounding box center [220, 220] width 367 height 31
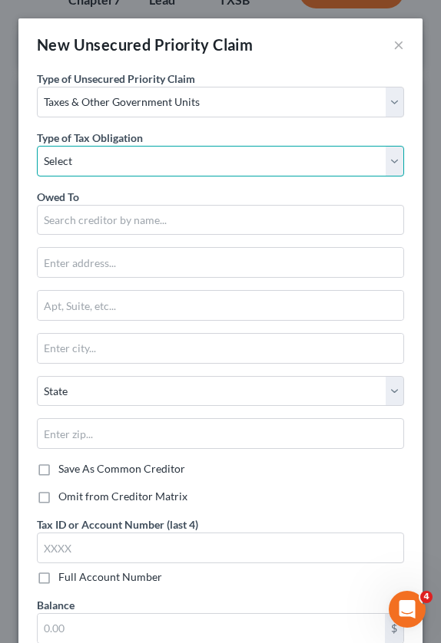
click at [104, 160] on select "Select Federal City State Franchise Tax Board Other" at bounding box center [220, 161] width 367 height 31
click at [37, 146] on select "Select Federal City State Franchise Tax Board Other" at bounding box center [220, 161] width 367 height 31
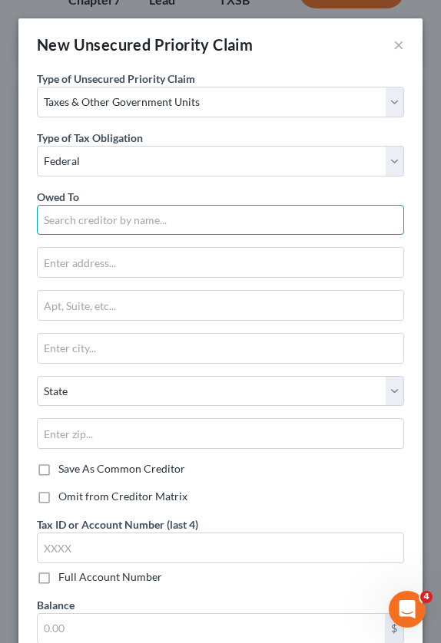
click at [76, 226] on input "text" at bounding box center [220, 220] width 367 height 31
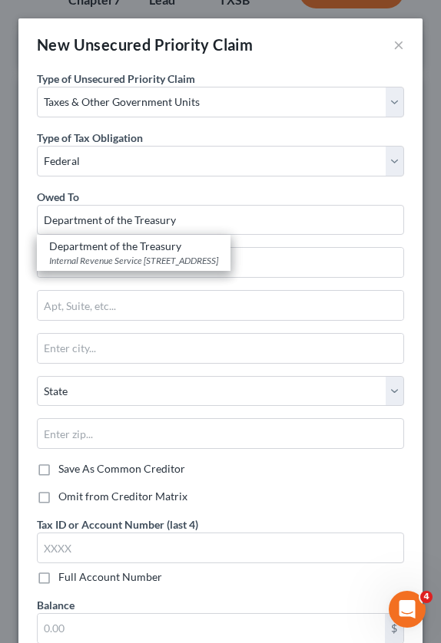
click at [171, 256] on div "Internal Revenue Service [STREET_ADDRESS]" at bounding box center [133, 260] width 169 height 13
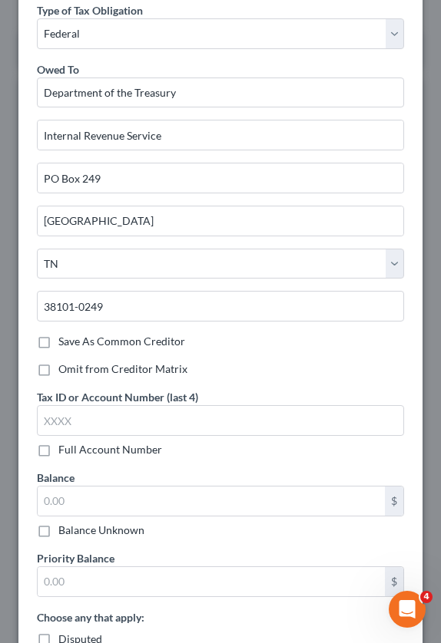
scroll to position [154, 0]
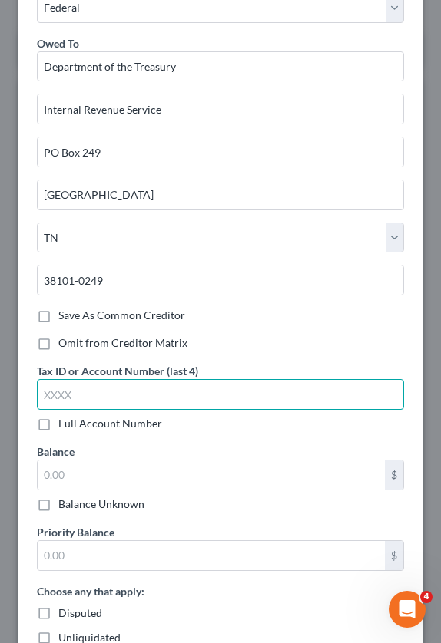
click at [127, 402] on input "text" at bounding box center [220, 394] width 367 height 31
click at [90, 395] on input "text" at bounding box center [220, 394] width 367 height 31
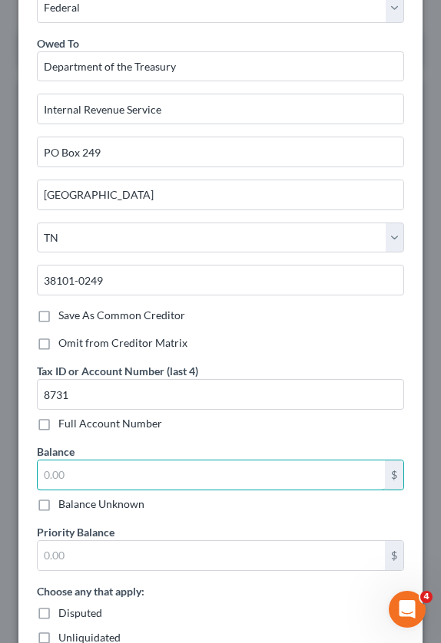
click at [112, 475] on input "text" at bounding box center [211, 475] width 347 height 29
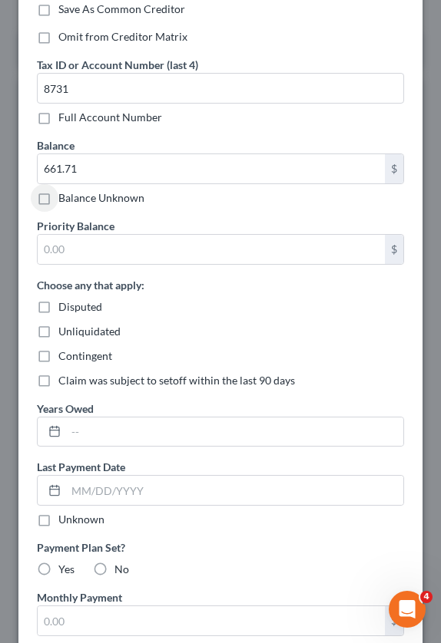
scroll to position [461, 0]
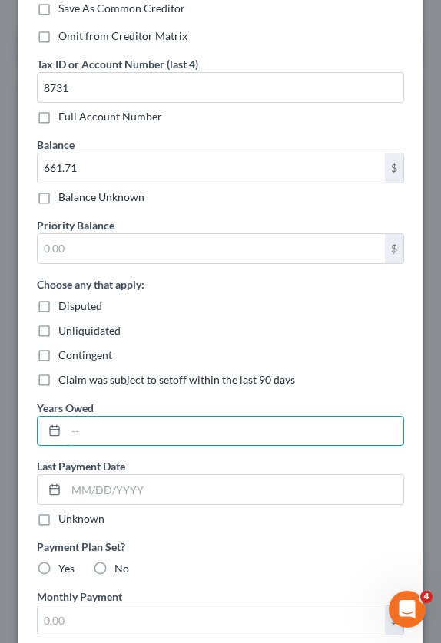
click at [109, 425] on input "text" at bounding box center [234, 431] width 337 height 29
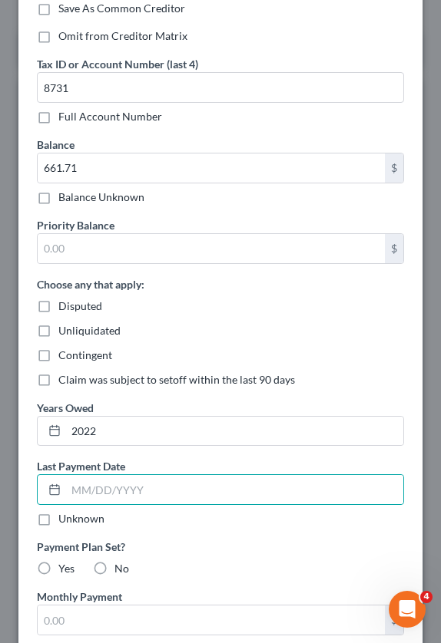
click at [114, 566] on label "No" at bounding box center [121, 568] width 15 height 15
click at [121, 566] on input "No" at bounding box center [126, 566] width 10 height 10
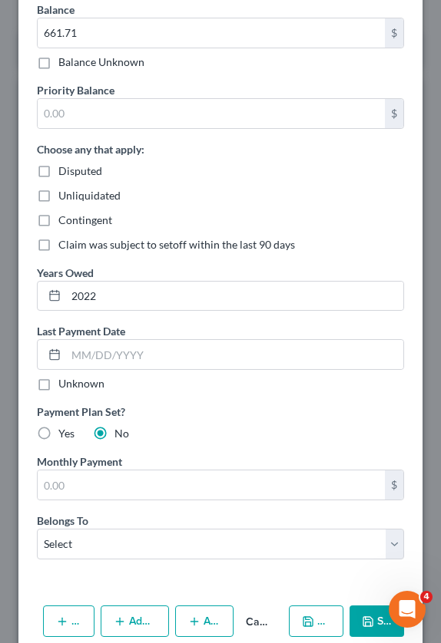
scroll to position [614, 0]
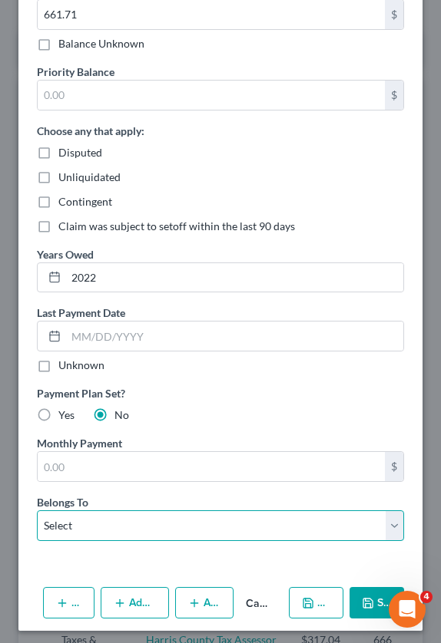
click at [131, 528] on select "Select Debtor 1 Only Debtor 2 Only Debtor 1 And Debtor 2 Only At Least One Of T…" at bounding box center [220, 526] width 367 height 31
click at [94, 530] on select "Select Debtor 1 Only Debtor 2 Only Debtor 1 And Debtor 2 Only At Least One Of T…" at bounding box center [220, 526] width 367 height 31
click at [37, 511] on select "Select Debtor 1 Only Debtor 2 Only Debtor 1 And Debtor 2 Only At Least One Of T…" at bounding box center [220, 526] width 367 height 31
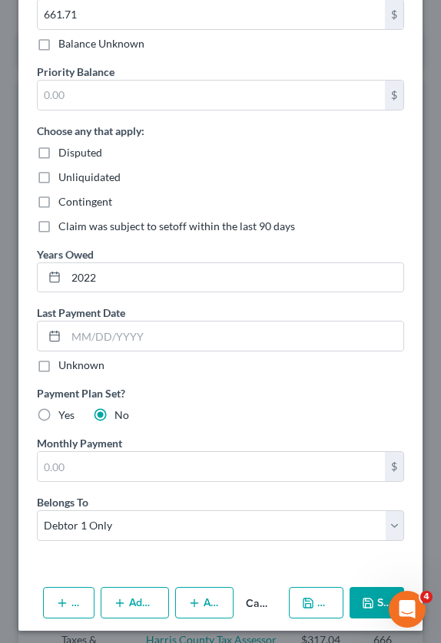
click at [303, 610] on button "Save & New" at bounding box center [316, 603] width 54 height 32
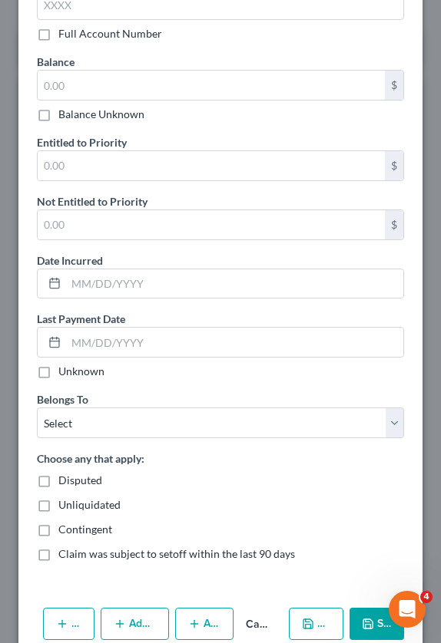
scroll to position [512, 0]
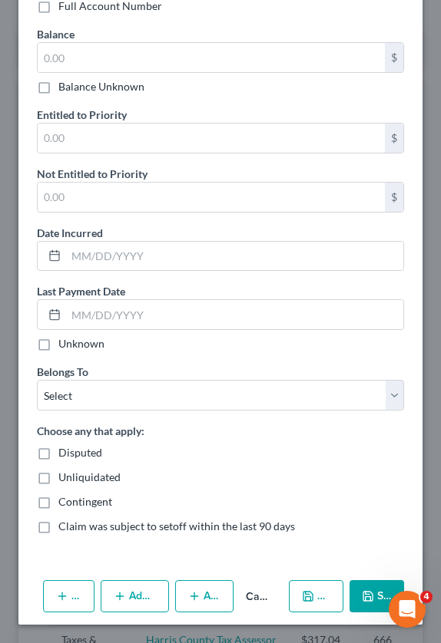
click at [366, 593] on button "Save & Close" at bounding box center [376, 596] width 55 height 32
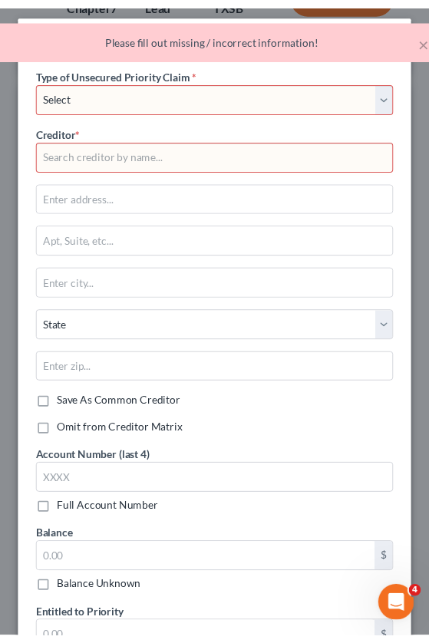
scroll to position [0, 0]
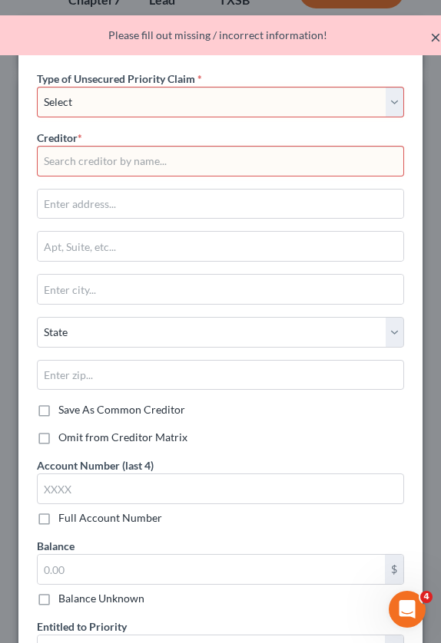
click at [435, 38] on button "×" at bounding box center [435, 37] width 11 height 18
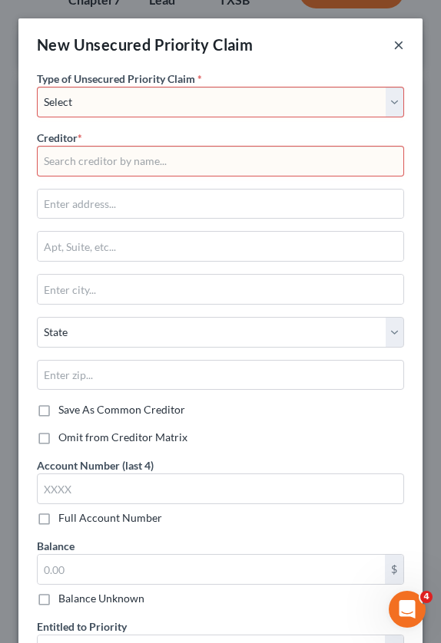
click at [393, 45] on button "×" at bounding box center [398, 44] width 11 height 18
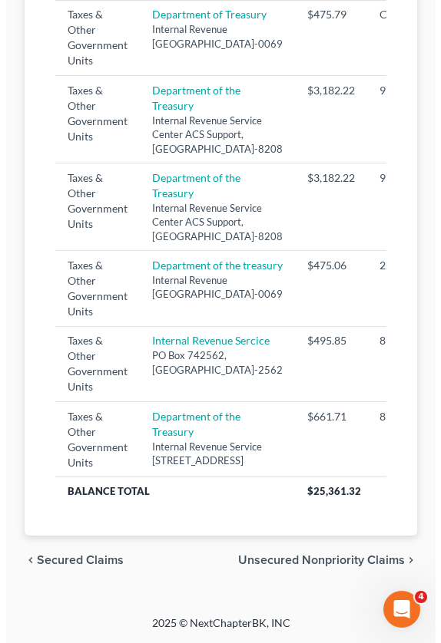
scroll to position [1459, 0]
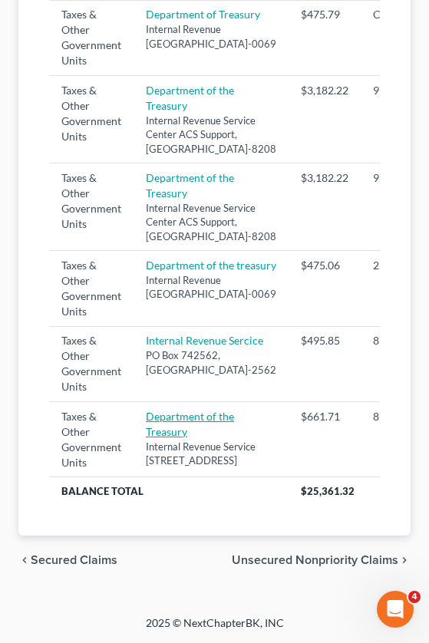
click at [180, 410] on link "Department of the Treasury" at bounding box center [190, 424] width 88 height 28
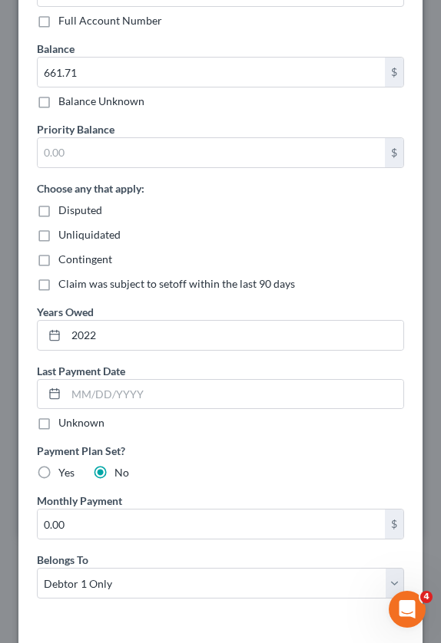
scroll to position [627, 0]
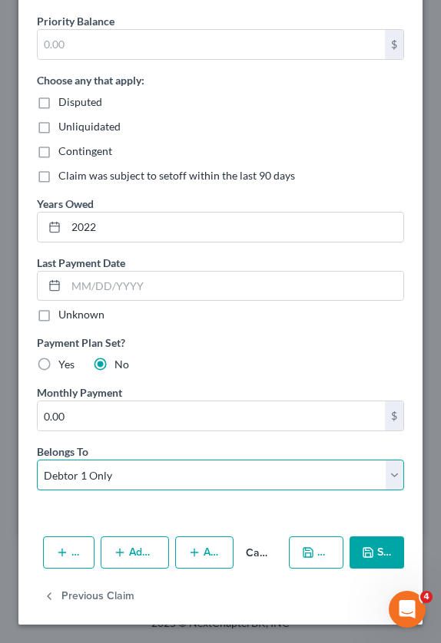
click at [161, 476] on select "Select Debtor 1 Only Debtor 2 Only Debtor 1 And Debtor 2 Only At Least One Of T…" at bounding box center [220, 475] width 367 height 31
click at [37, 460] on select "Select Debtor 1 Only Debtor 2 Only Debtor 1 And Debtor 2 Only At Least One Of T…" at bounding box center [220, 475] width 367 height 31
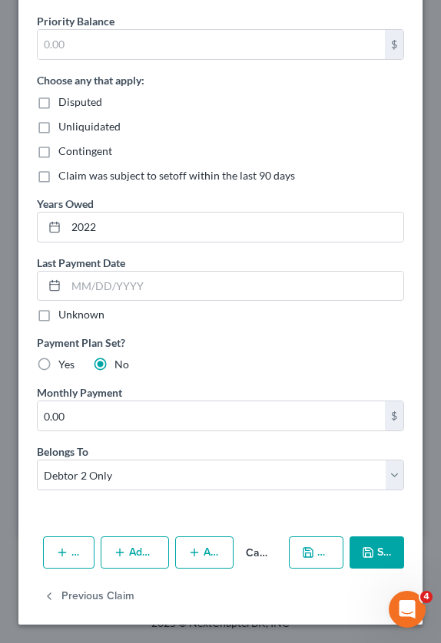
click at [317, 559] on button "Save & New" at bounding box center [316, 553] width 54 height 32
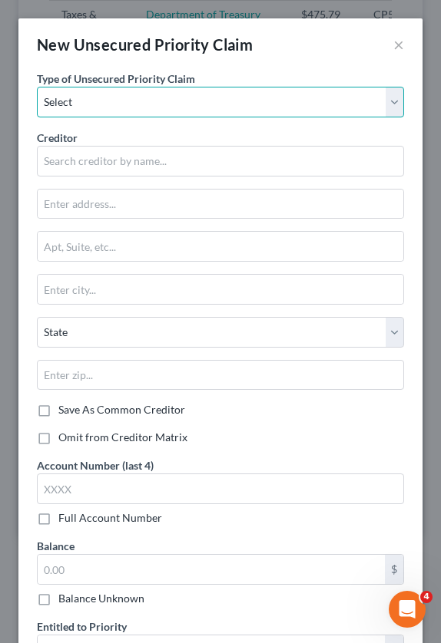
click at [117, 102] on select "Select Taxes & Other Government Units Domestic Support Obligations Extensions o…" at bounding box center [220, 102] width 367 height 31
click at [37, 87] on select "Select Taxes & Other Government Units Domestic Support Obligations Extensions o…" at bounding box center [220, 102] width 367 height 31
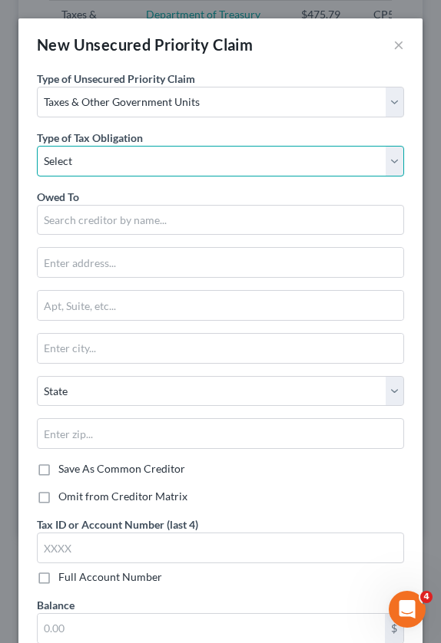
click at [101, 157] on select "Select Federal City State Franchise Tax Board Other" at bounding box center [220, 161] width 367 height 31
click at [37, 146] on select "Select Federal City State Franchise Tax Board Other" at bounding box center [220, 161] width 367 height 31
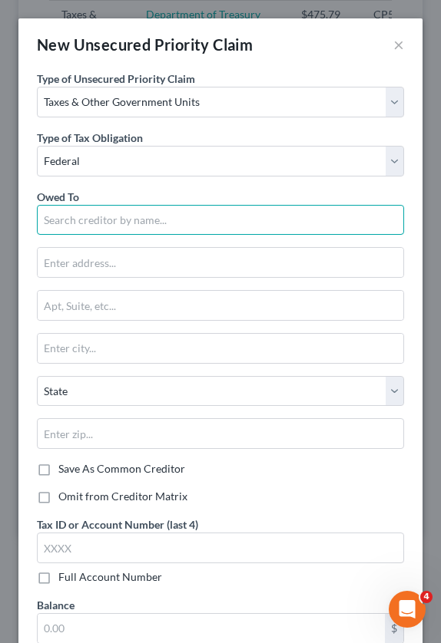
click at [88, 223] on input "text" at bounding box center [220, 220] width 367 height 31
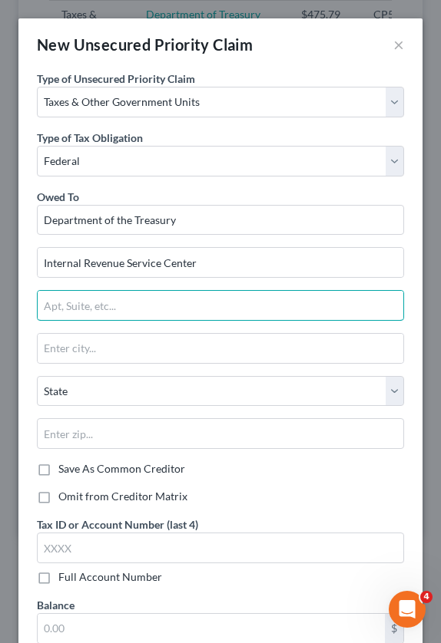
click at [137, 307] on input "text" at bounding box center [220, 305] width 365 height 29
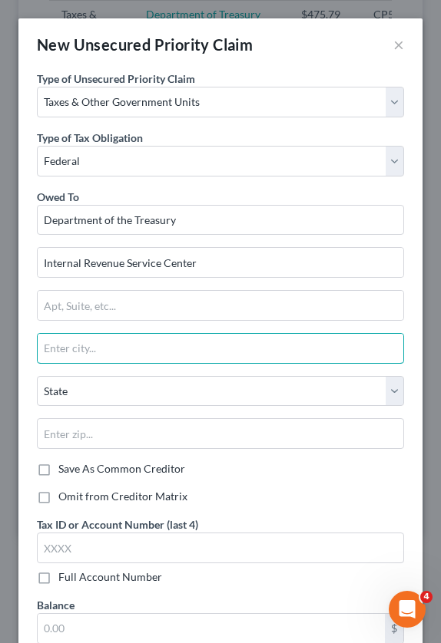
click at [94, 351] on input "text" at bounding box center [220, 348] width 365 height 29
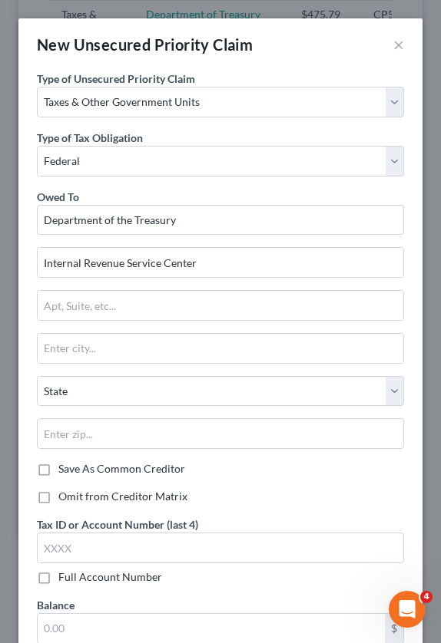
click at [97, 415] on div "State [US_STATE] AK AR AZ CA CO CT DE DC [GEOGRAPHIC_DATA] [GEOGRAPHIC_DATA] GU…" at bounding box center [220, 419] width 382 height 86
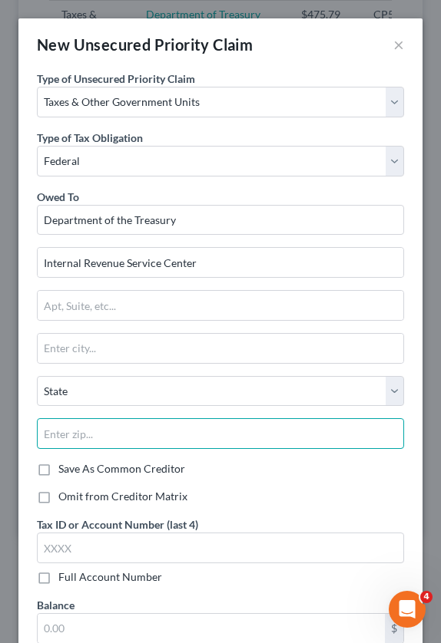
click at [94, 438] on input "text" at bounding box center [220, 433] width 367 height 31
click at [85, 444] on input "84201" at bounding box center [220, 433] width 367 height 31
click at [87, 444] on input "84201-039" at bounding box center [220, 433] width 367 height 31
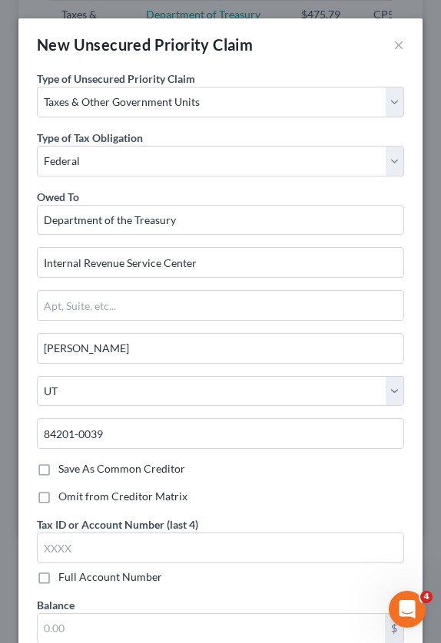
click at [279, 463] on div "Save As Common Creditor" at bounding box center [220, 468] width 367 height 15
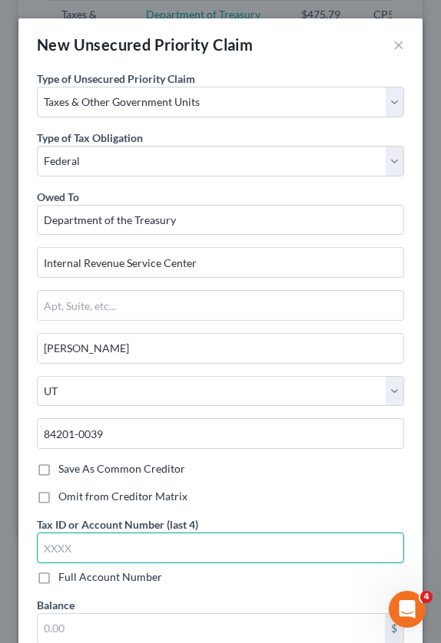
click at [94, 550] on input "text" at bounding box center [220, 548] width 367 height 31
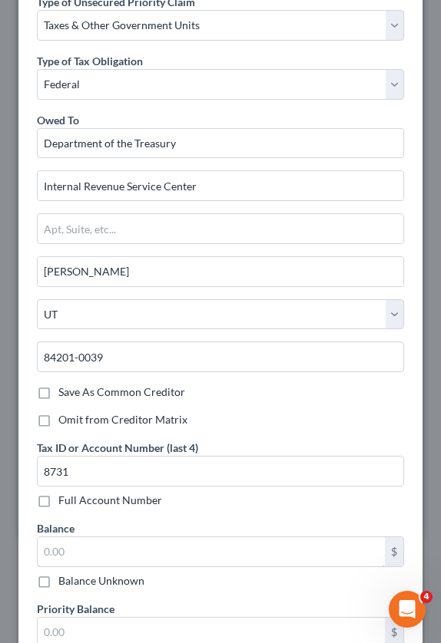
click at [75, 547] on input "text" at bounding box center [211, 551] width 347 height 29
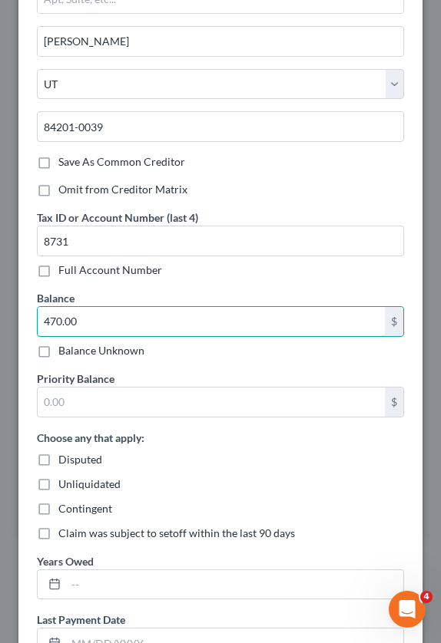
scroll to position [384, 0]
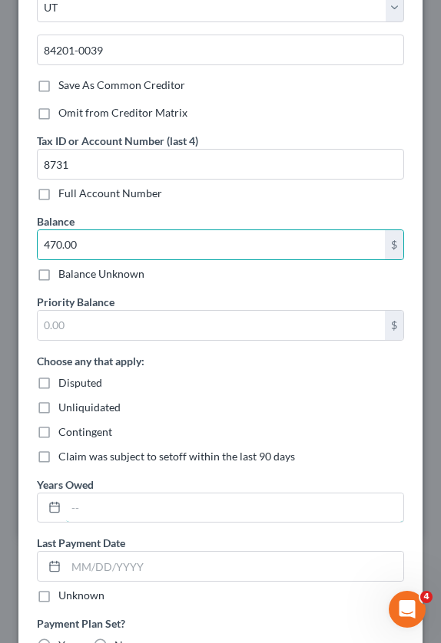
click at [108, 500] on input "text" at bounding box center [234, 508] width 337 height 29
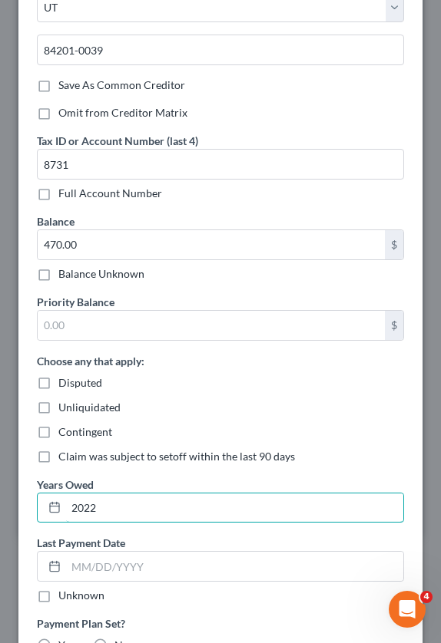
scroll to position [537, 0]
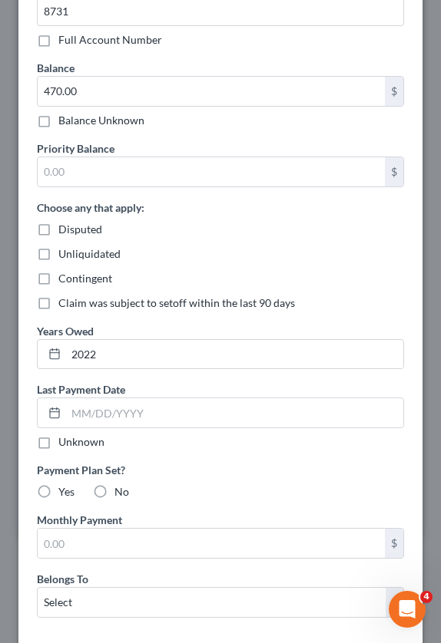
click at [58, 446] on label "Unknown" at bounding box center [81, 442] width 46 height 15
click at [64, 445] on input "Unknown" at bounding box center [69, 440] width 10 height 10
click at [114, 497] on label "No" at bounding box center [121, 491] width 15 height 15
click at [121, 494] on input "No" at bounding box center [126, 489] width 10 height 10
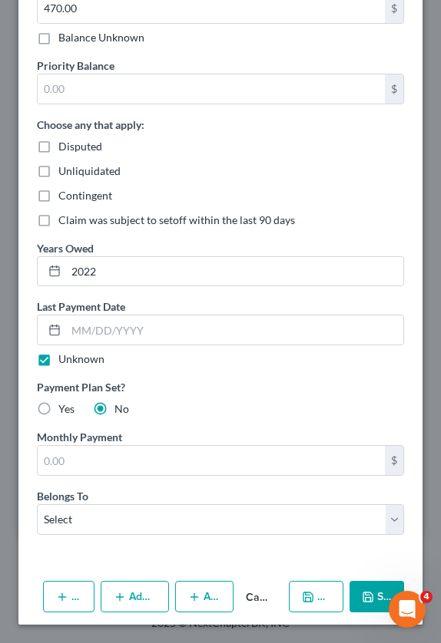
scroll to position [620, 0]
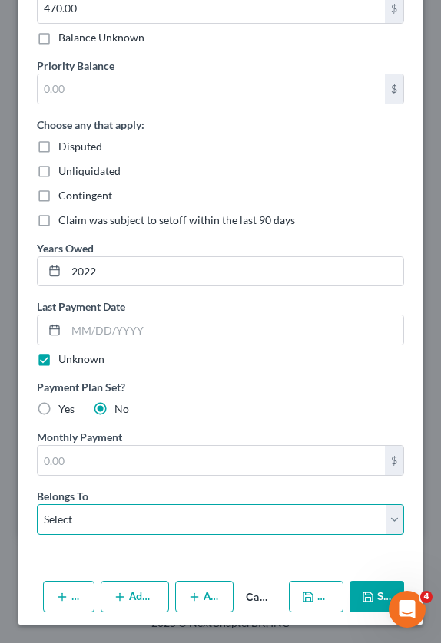
click at [176, 506] on select "Select Debtor 1 Only Debtor 2 Only Debtor 1 And Debtor 2 Only At Least One Of T…" at bounding box center [220, 519] width 367 height 31
click at [98, 521] on select "Select Debtor 1 Only Debtor 2 Only Debtor 1 And Debtor 2 Only At Least One Of T…" at bounding box center [220, 519] width 367 height 31
click at [37, 504] on select "Select Debtor 1 Only Debtor 2 Only Debtor 1 And Debtor 2 Only At Least One Of T…" at bounding box center [220, 519] width 367 height 31
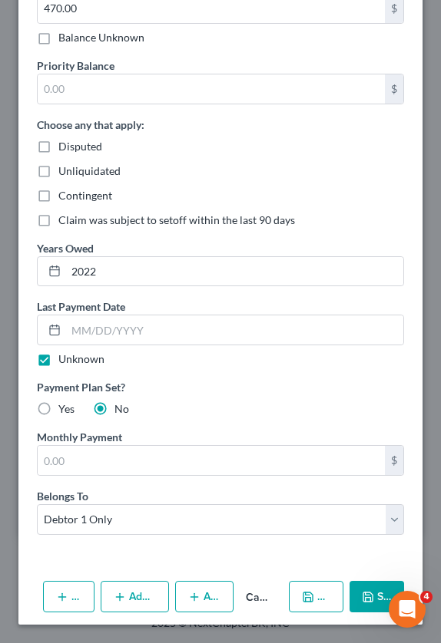
click at [302, 593] on icon "button" at bounding box center [308, 597] width 12 height 12
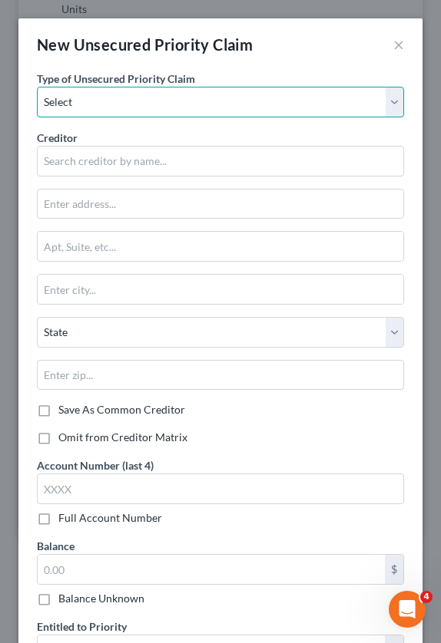
click at [114, 88] on select "Select Taxes & Other Government Units Domestic Support Obligations Extensions o…" at bounding box center [220, 102] width 367 height 31
click at [37, 87] on select "Select Taxes & Other Government Units Domestic Support Obligations Extensions o…" at bounding box center [220, 102] width 367 height 31
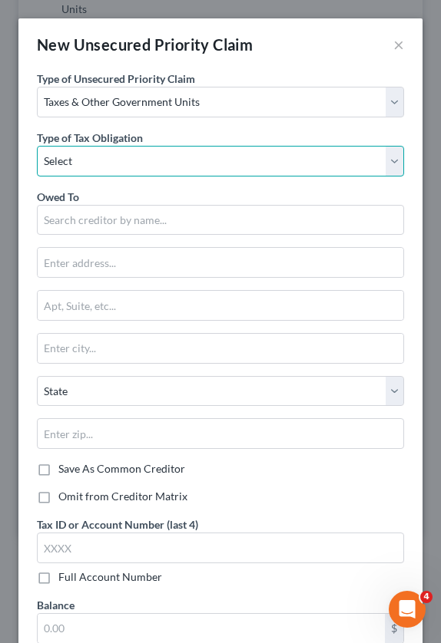
click at [98, 170] on select "Select Federal City State Franchise Tax Board Other" at bounding box center [220, 161] width 367 height 31
click at [37, 146] on select "Select Federal City State Franchise Tax Board Other" at bounding box center [220, 161] width 367 height 31
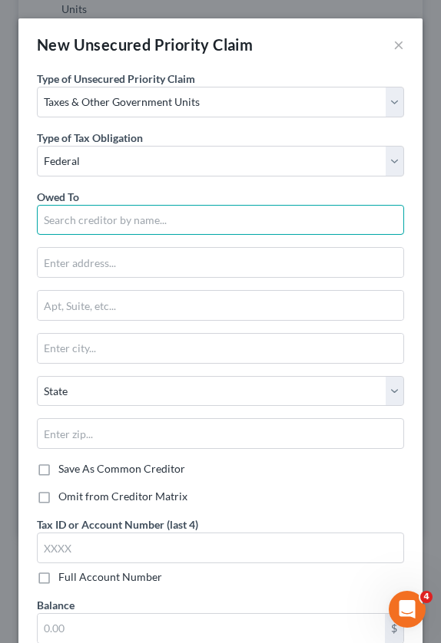
click at [123, 219] on input "text" at bounding box center [220, 220] width 367 height 31
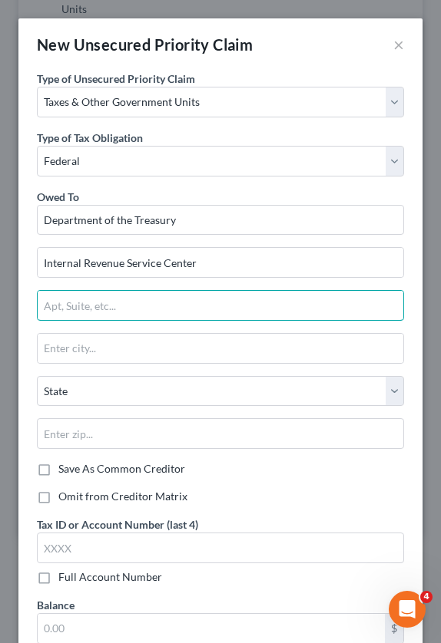
click at [101, 311] on input "text" at bounding box center [220, 305] width 365 height 29
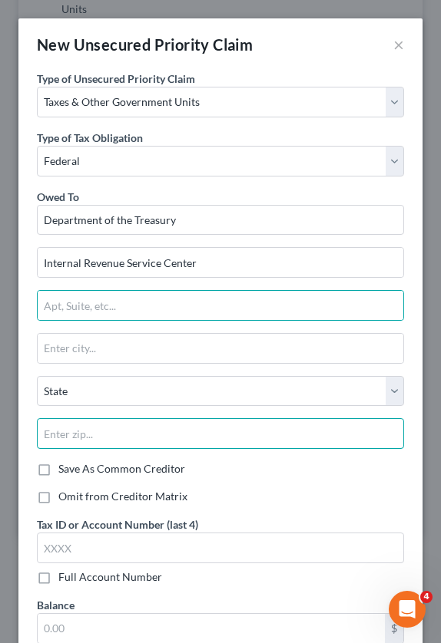
click at [64, 433] on input "text" at bounding box center [220, 433] width 367 height 31
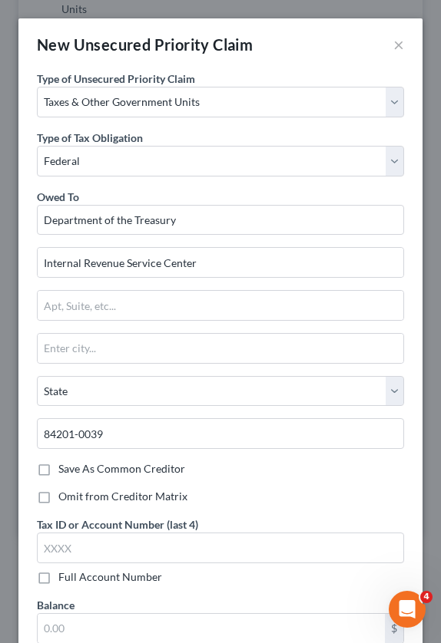
click at [309, 498] on div "Omit from Creditor Matrix" at bounding box center [220, 496] width 367 height 15
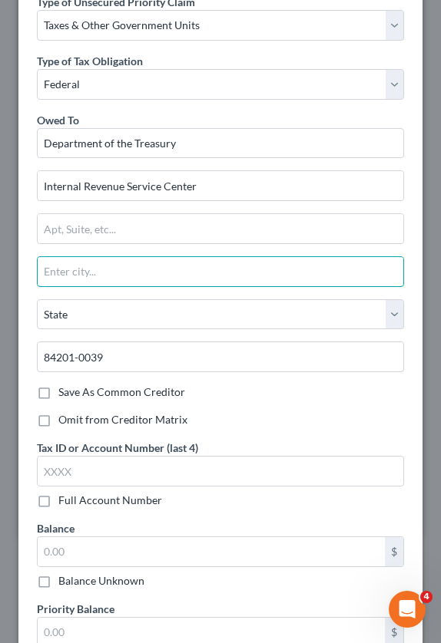
click at [86, 275] on input "text" at bounding box center [220, 271] width 365 height 29
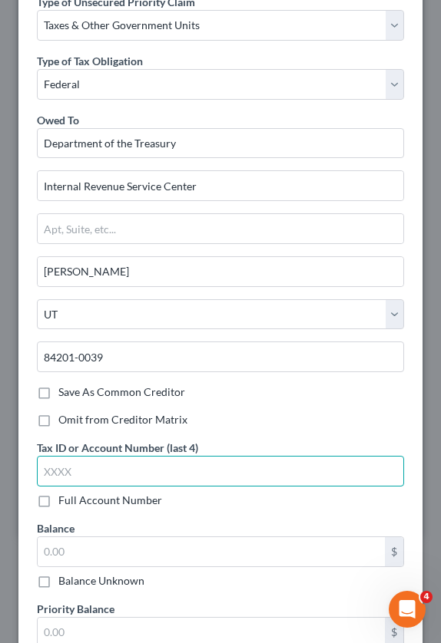
click at [105, 478] on input "text" at bounding box center [220, 471] width 367 height 31
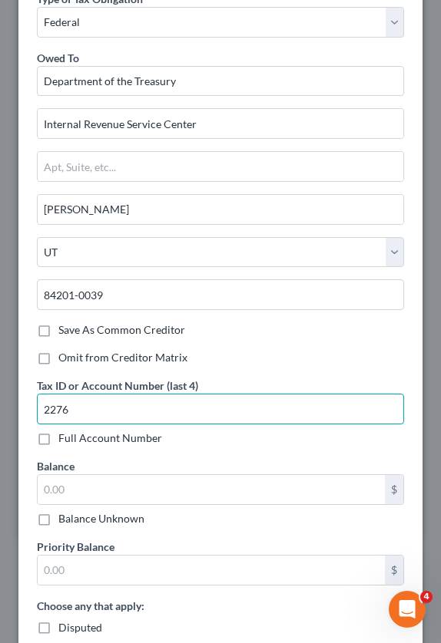
scroll to position [154, 0]
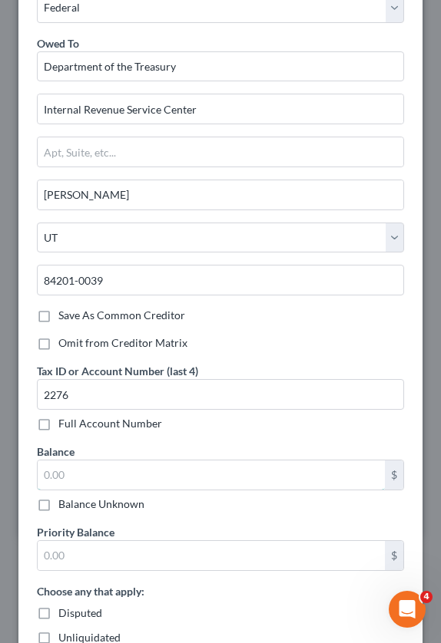
click at [97, 478] on input "text" at bounding box center [211, 475] width 347 height 29
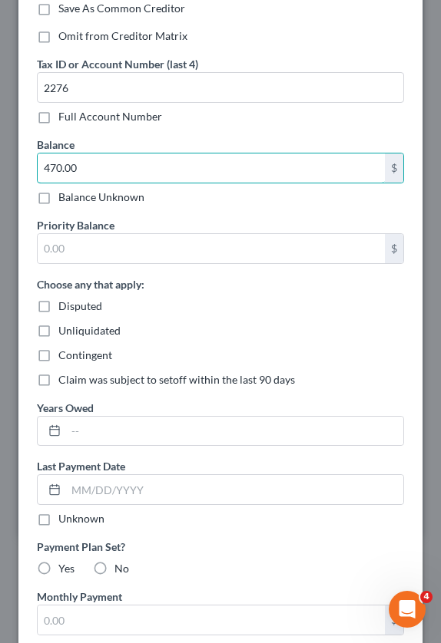
scroll to position [537, 0]
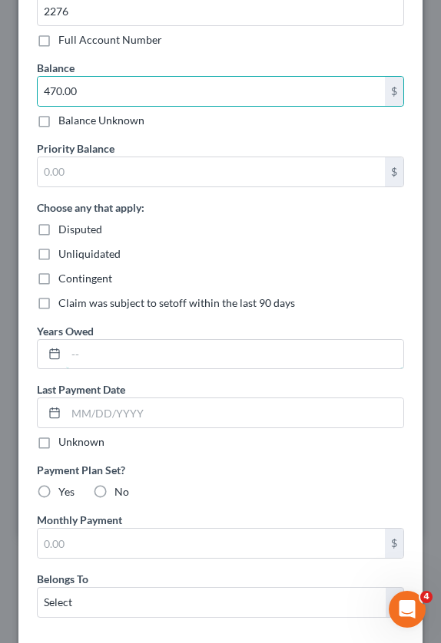
click at [86, 349] on input "text" at bounding box center [234, 354] width 337 height 29
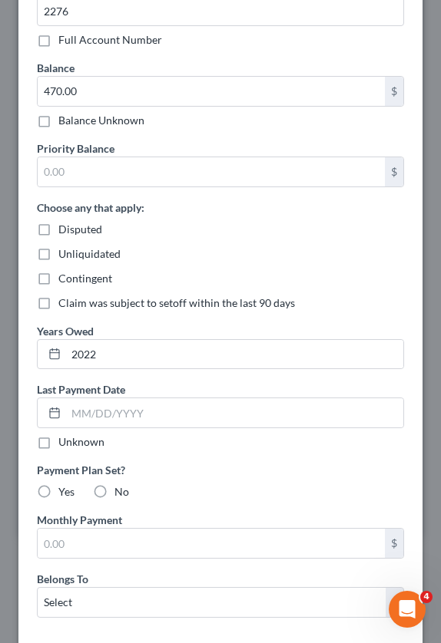
click at [58, 446] on label "Unknown" at bounding box center [81, 442] width 46 height 15
click at [64, 445] on input "Unknown" at bounding box center [69, 440] width 10 height 10
click at [114, 489] on label "No" at bounding box center [121, 491] width 15 height 15
click at [121, 489] on input "No" at bounding box center [126, 489] width 10 height 10
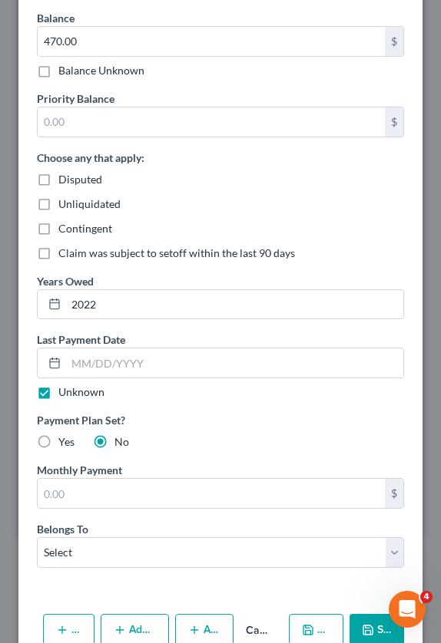
scroll to position [620, 0]
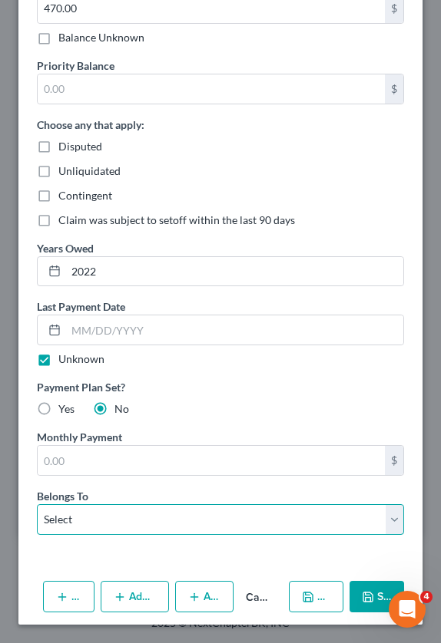
click at [95, 524] on select "Select Debtor 1 Only Debtor 2 Only Debtor 1 And Debtor 2 Only At Least One Of T…" at bounding box center [220, 519] width 367 height 31
drag, startPoint x: 184, startPoint y: 515, endPoint x: 177, endPoint y: 514, distance: 7.8
click at [184, 515] on select "Select Debtor 1 Only Debtor 2 Only Debtor 1 And Debtor 2 Only At Least One Of T…" at bounding box center [220, 519] width 367 height 31
click at [37, 504] on select "Select Debtor 1 Only Debtor 2 Only Debtor 1 And Debtor 2 Only At Least One Of T…" at bounding box center [220, 519] width 367 height 31
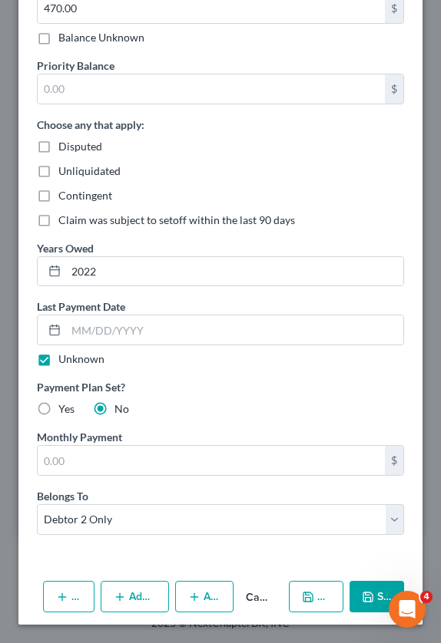
click at [312, 597] on icon "button" at bounding box center [308, 597] width 12 height 12
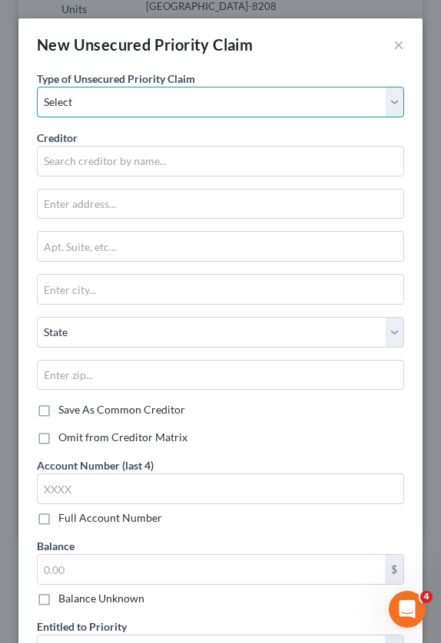
click at [134, 111] on select "Select Taxes & Other Government Units Domestic Support Obligations Extensions o…" at bounding box center [220, 102] width 367 height 31
click at [37, 87] on select "Select Taxes & Other Government Units Domestic Support Obligations Extensions o…" at bounding box center [220, 102] width 367 height 31
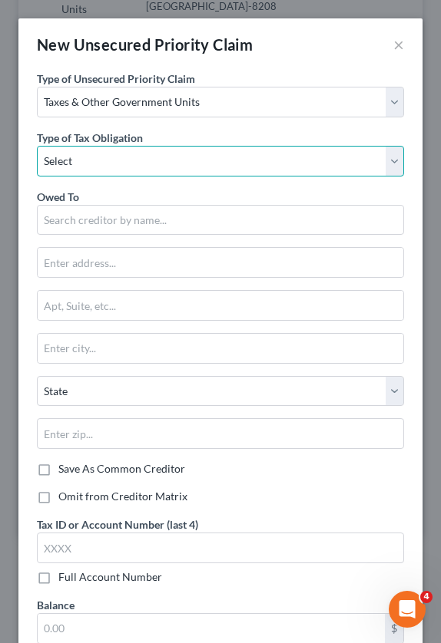
click at [168, 150] on select "Select Federal City State Franchise Tax Board Other" at bounding box center [220, 161] width 367 height 31
click at [37, 146] on select "Select Federal City State Franchise Tax Board Other" at bounding box center [220, 161] width 367 height 31
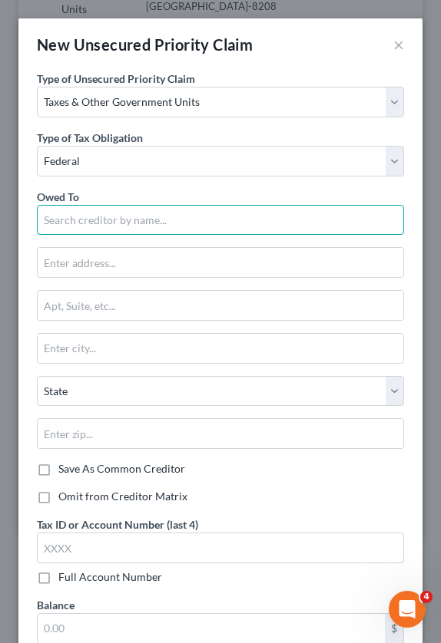
click at [94, 227] on input "text" at bounding box center [220, 220] width 367 height 31
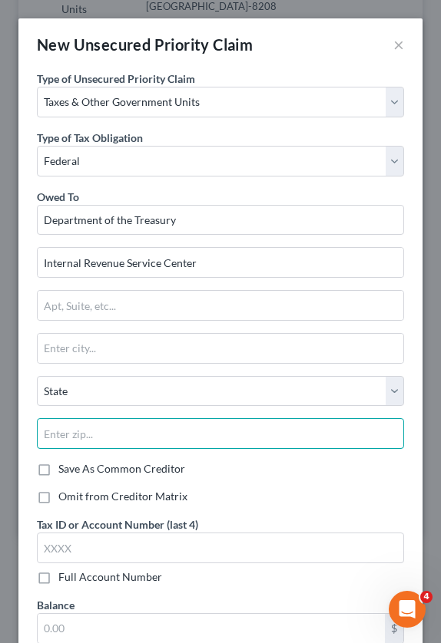
click at [81, 435] on input "text" at bounding box center [220, 433] width 367 height 31
drag, startPoint x: 80, startPoint y: 429, endPoint x: 78, endPoint y: 438, distance: 8.8
click at [78, 432] on input "45999" at bounding box center [220, 433] width 367 height 31
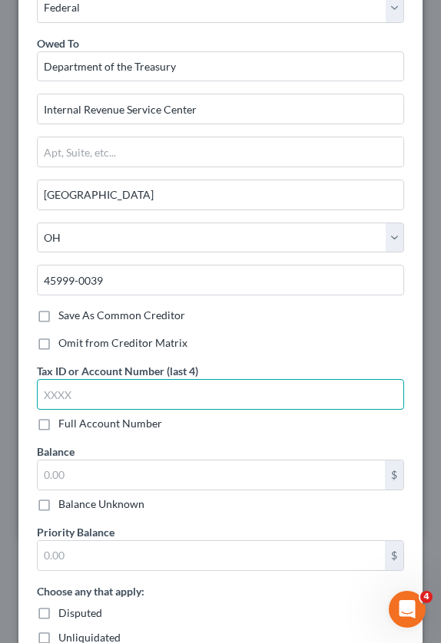
click at [111, 384] on input "text" at bounding box center [220, 394] width 367 height 31
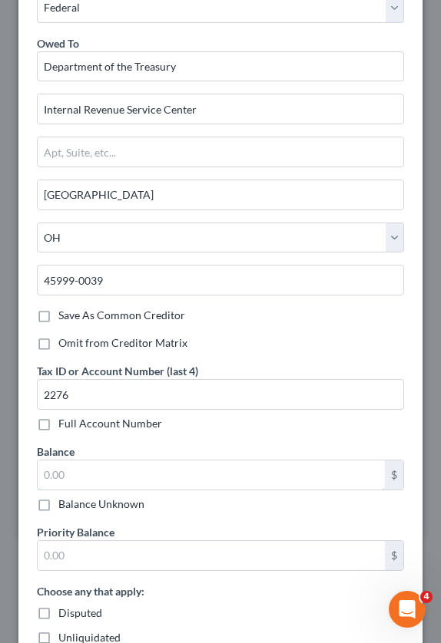
click at [122, 478] on input "text" at bounding box center [211, 475] width 347 height 29
click at [242, 517] on div "Tax ID or Account Number (last 4) 2276 Full Account Number Balance 324.26 $ Bal…" at bounding box center [220, 564] width 382 height 402
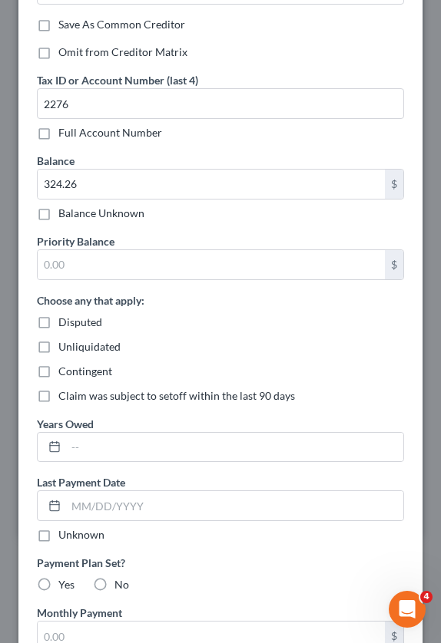
scroll to position [461, 0]
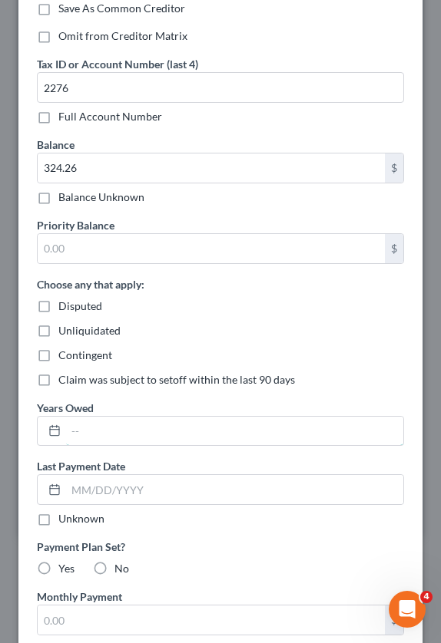
drag, startPoint x: 85, startPoint y: 435, endPoint x: 67, endPoint y: 427, distance: 20.0
click at [85, 435] on input "text" at bounding box center [234, 431] width 337 height 29
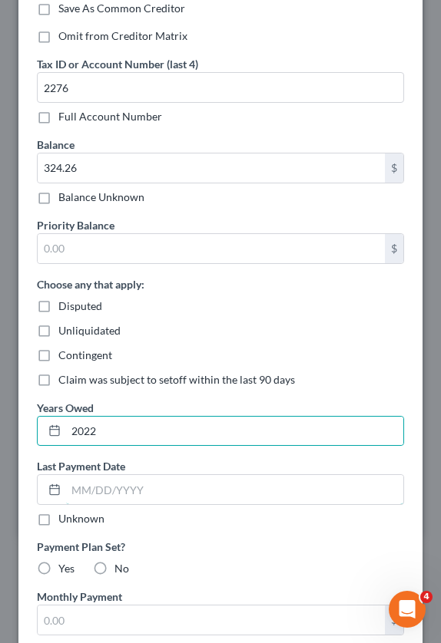
click at [140, 493] on input "text" at bounding box center [234, 489] width 337 height 29
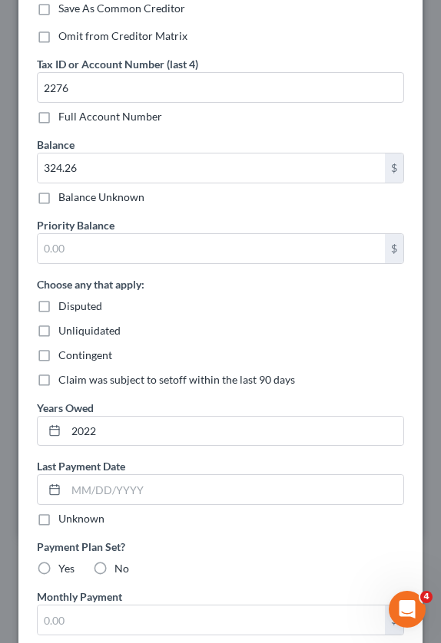
click at [58, 522] on label "Unknown" at bounding box center [81, 518] width 46 height 15
click at [64, 521] on input "Unknown" at bounding box center [69, 516] width 10 height 10
click at [114, 566] on label "No" at bounding box center [121, 568] width 15 height 15
click at [121, 566] on input "No" at bounding box center [126, 566] width 10 height 10
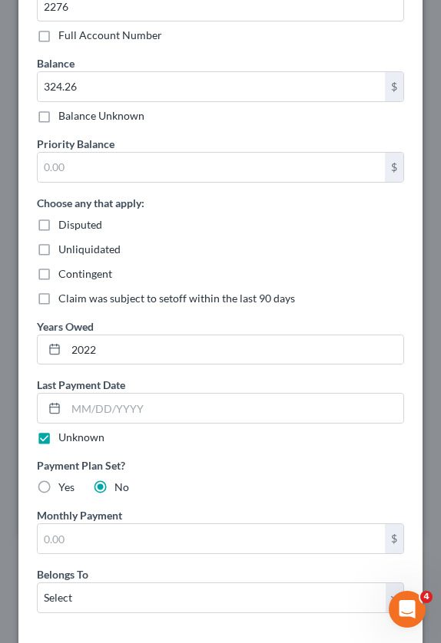
scroll to position [614, 0]
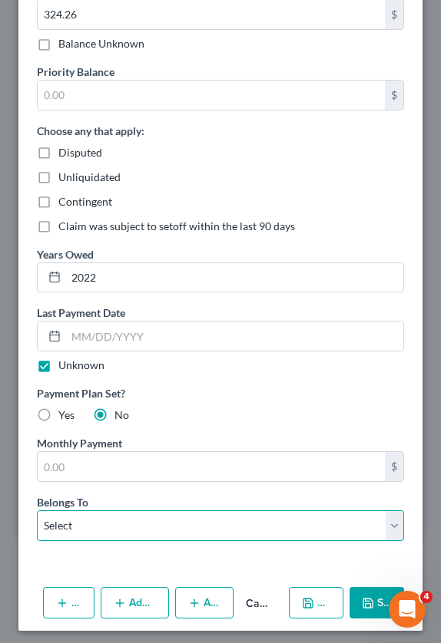
click at [73, 521] on select "Select Debtor 1 Only Debtor 2 Only Debtor 1 And Debtor 2 Only At Least One Of T…" at bounding box center [220, 526] width 367 height 31
click at [37, 511] on select "Select Debtor 1 Only Debtor 2 Only Debtor 1 And Debtor 2 Only At Least One Of T…" at bounding box center [220, 526] width 367 height 31
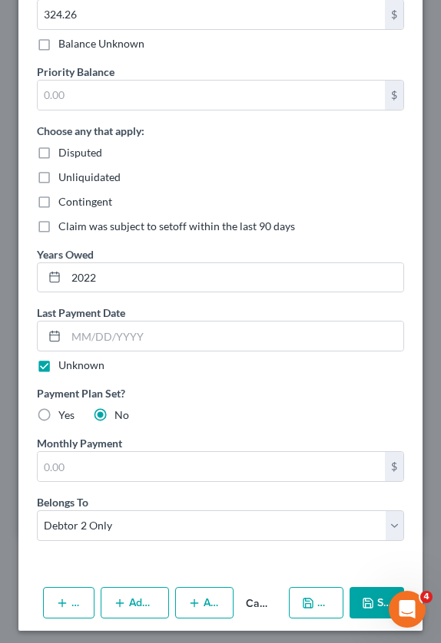
click at [322, 610] on button "Save & New" at bounding box center [316, 603] width 54 height 32
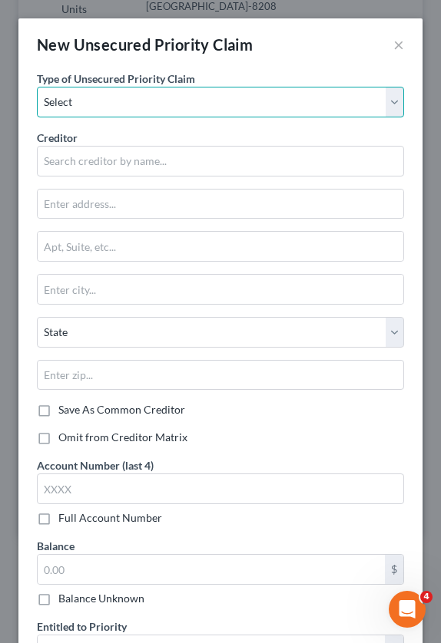
drag, startPoint x: 253, startPoint y: 99, endPoint x: 104, endPoint y: 109, distance: 149.3
click at [253, 99] on select "Select Taxes & Other Government Units Domestic Support Obligations Extensions o…" at bounding box center [220, 102] width 367 height 31
click at [37, 87] on select "Select Taxes & Other Government Units Domestic Support Obligations Extensions o…" at bounding box center [220, 102] width 367 height 31
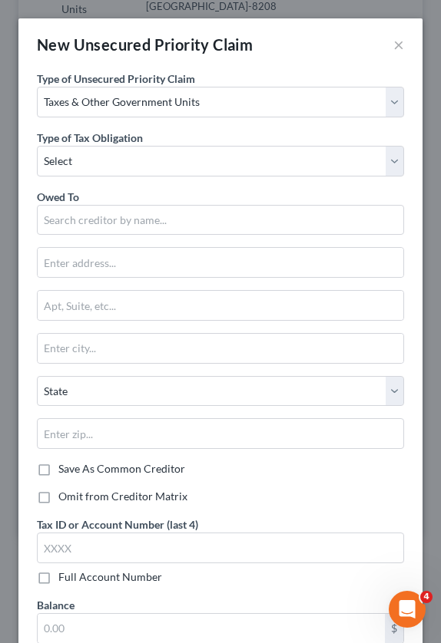
click at [71, 177] on div "Type of Unsecured Priority Claim * Select Taxes & Other Government Units Domest…" at bounding box center [220, 294] width 382 height 446
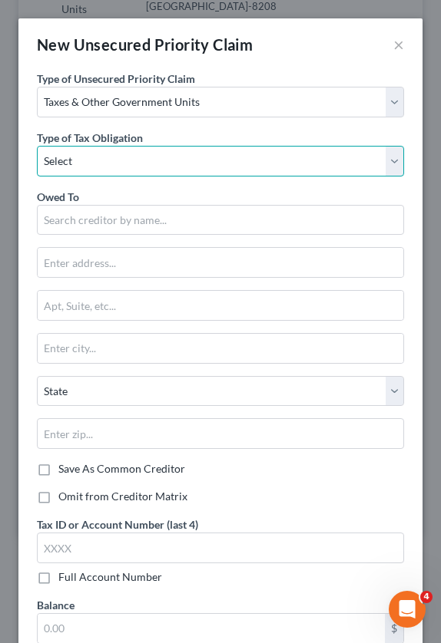
click at [71, 170] on select "Select Federal City State Franchise Tax Board Other" at bounding box center [220, 161] width 367 height 31
click at [37, 146] on select "Select Federal City State Franchise Tax Board Other" at bounding box center [220, 161] width 367 height 31
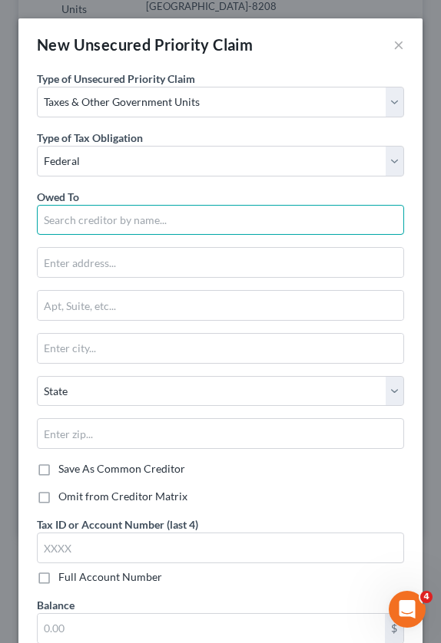
click at [67, 219] on input "text" at bounding box center [220, 220] width 367 height 31
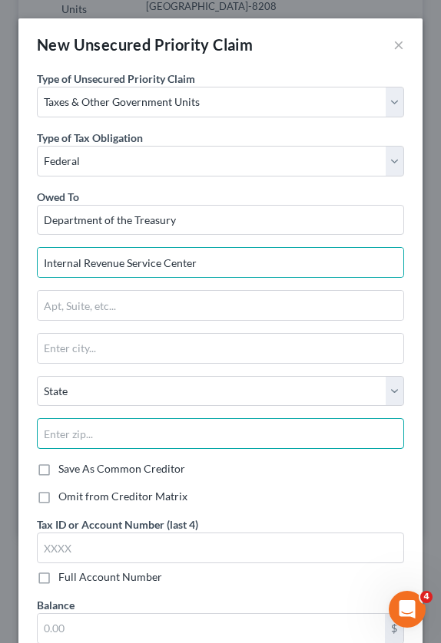
click at [82, 445] on input "text" at bounding box center [220, 433] width 367 height 31
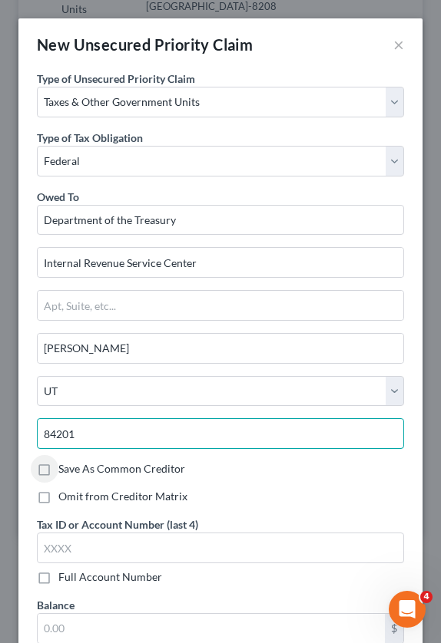
click at [114, 441] on input "84201" at bounding box center [220, 433] width 367 height 31
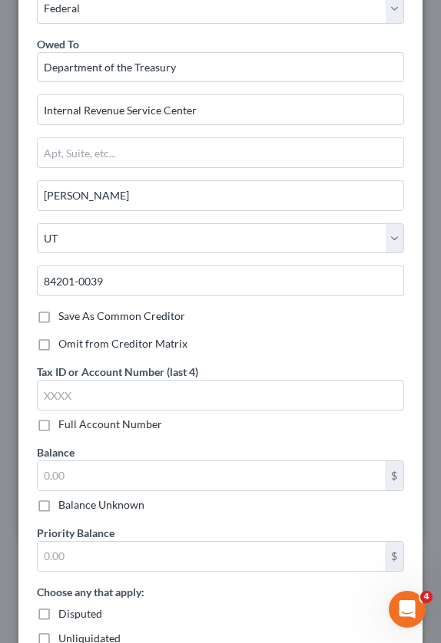
scroll to position [154, 0]
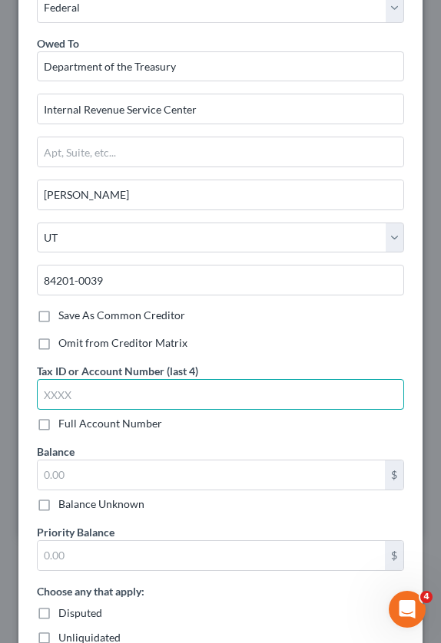
click at [87, 385] on input "text" at bounding box center [220, 394] width 367 height 31
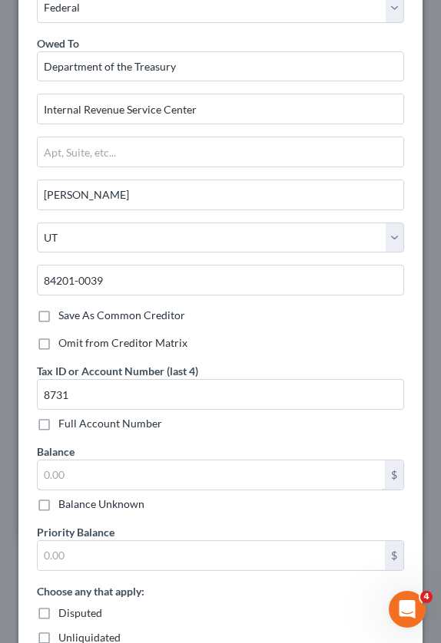
click at [68, 474] on input "text" at bounding box center [211, 475] width 347 height 29
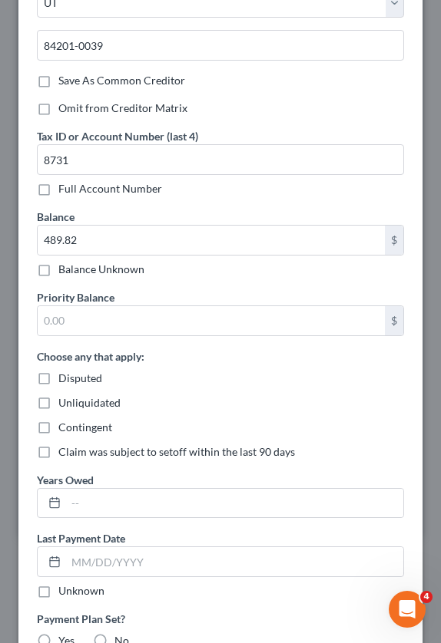
scroll to position [461, 0]
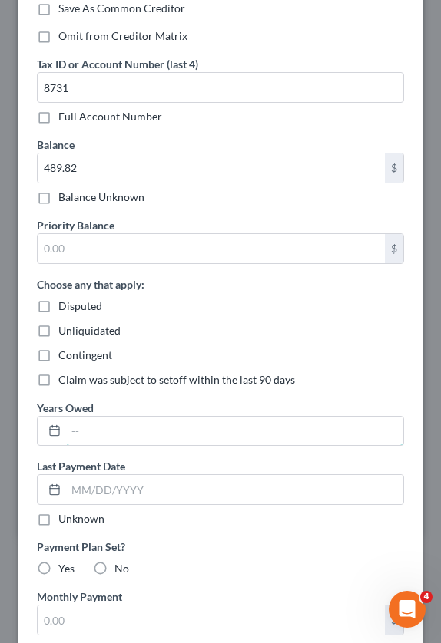
click at [130, 432] on input "text" at bounding box center [234, 431] width 337 height 29
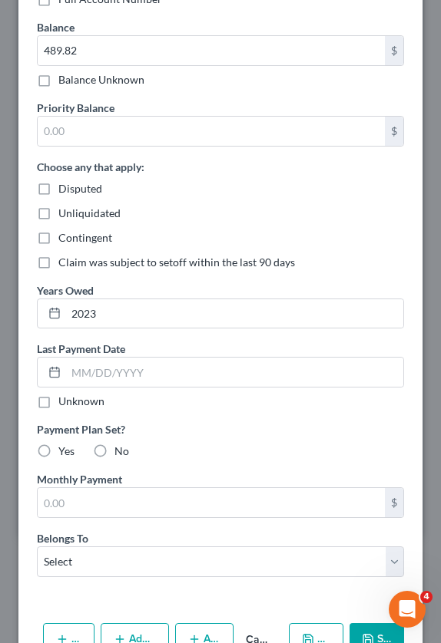
scroll to position [614, 0]
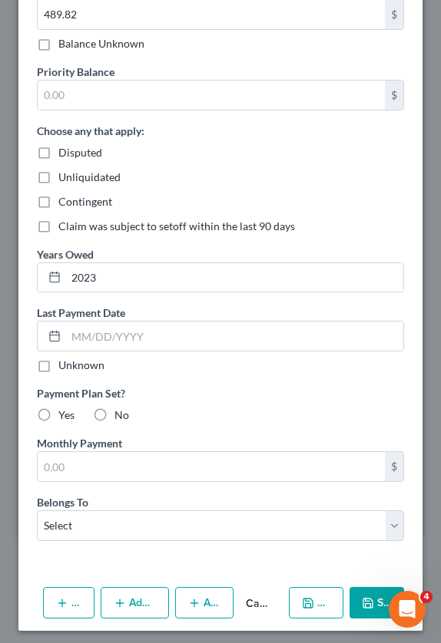
click at [114, 412] on label "No" at bounding box center [121, 415] width 15 height 15
click at [121, 412] on input "No" at bounding box center [126, 413] width 10 height 10
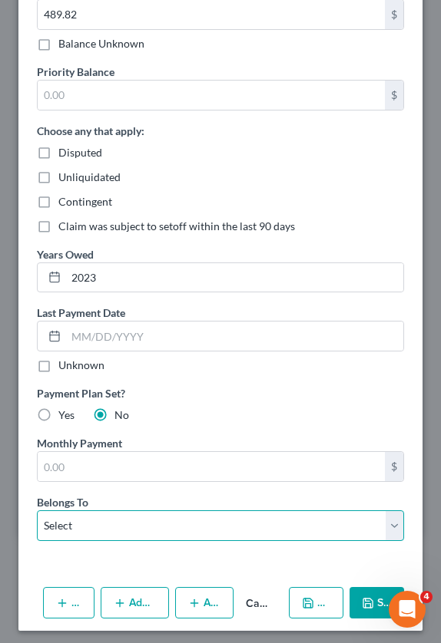
click at [90, 523] on select "Select Debtor 1 Only Debtor 2 Only Debtor 1 And Debtor 2 Only At Least One Of T…" at bounding box center [220, 526] width 367 height 31
click at [37, 511] on select "Select Debtor 1 Only Debtor 2 Only Debtor 1 And Debtor 2 Only At Least One Of T…" at bounding box center [220, 526] width 367 height 31
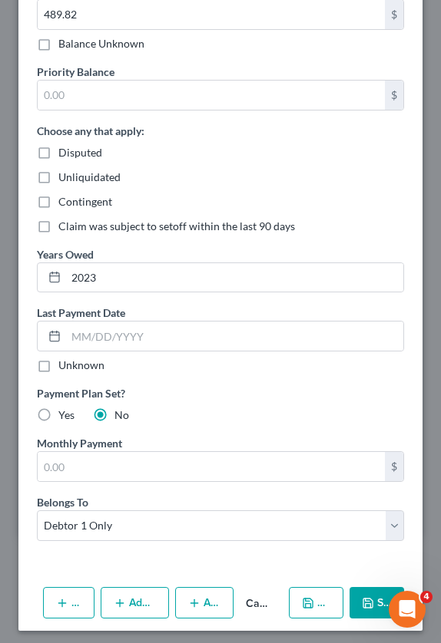
click at [373, 601] on icon "button" at bounding box center [368, 603] width 12 height 12
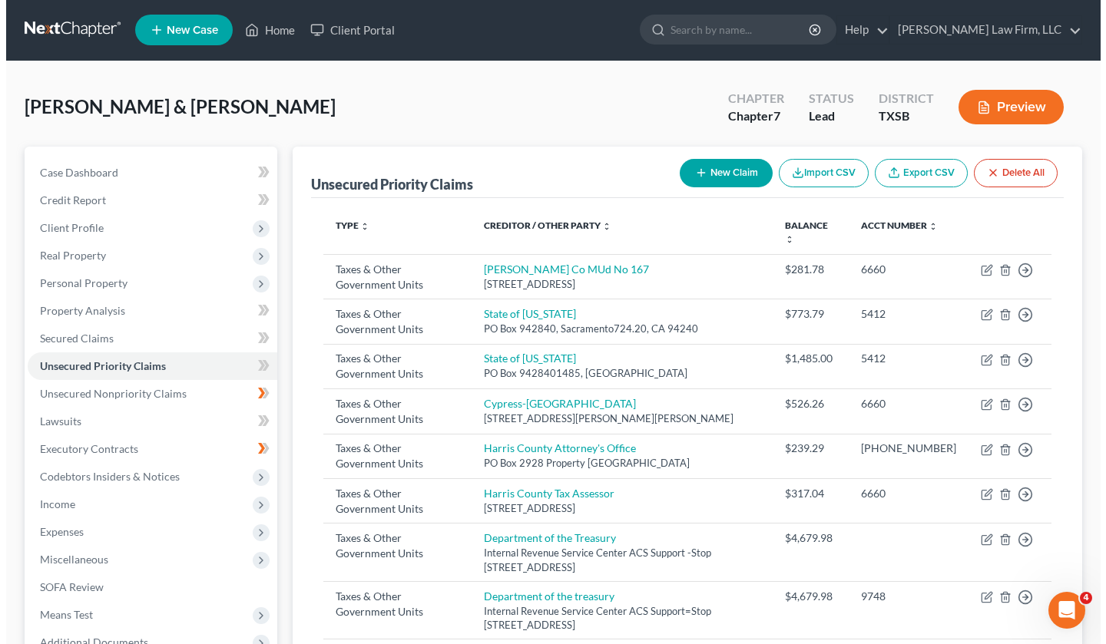
scroll to position [0, 0]
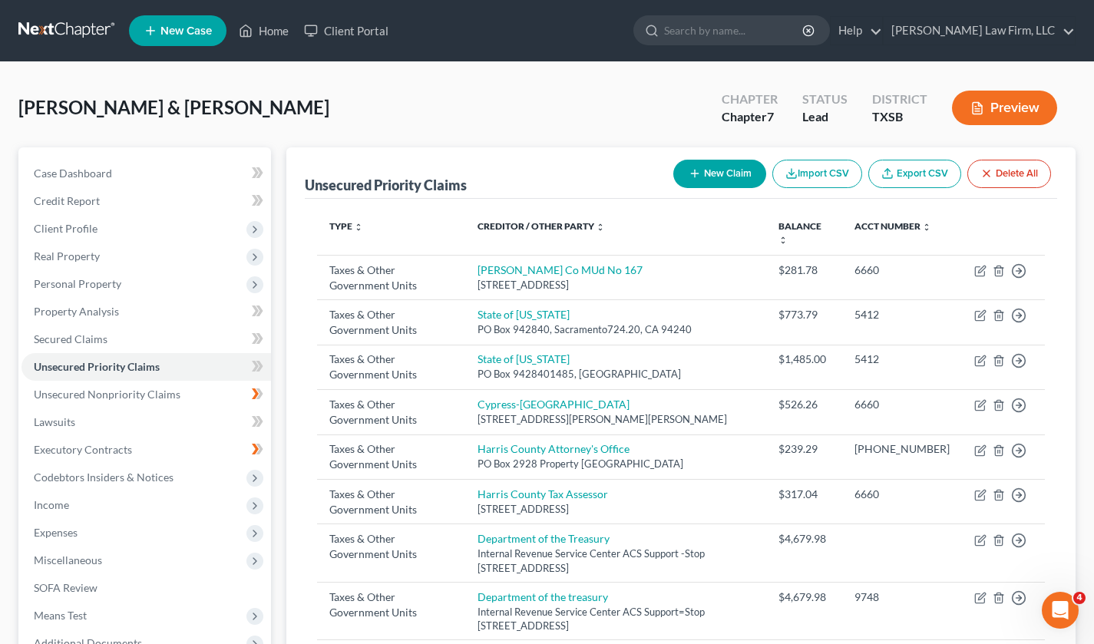
click at [440, 113] on button "Preview" at bounding box center [1004, 108] width 105 height 35
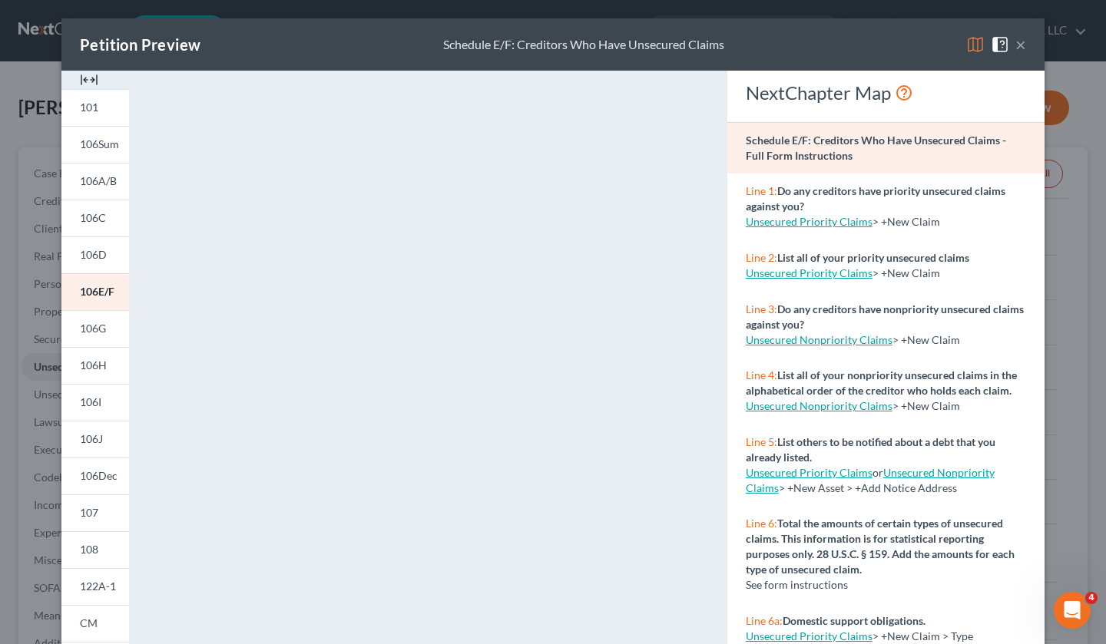
click at [96, 107] on link "101" at bounding box center [95, 107] width 68 height 37
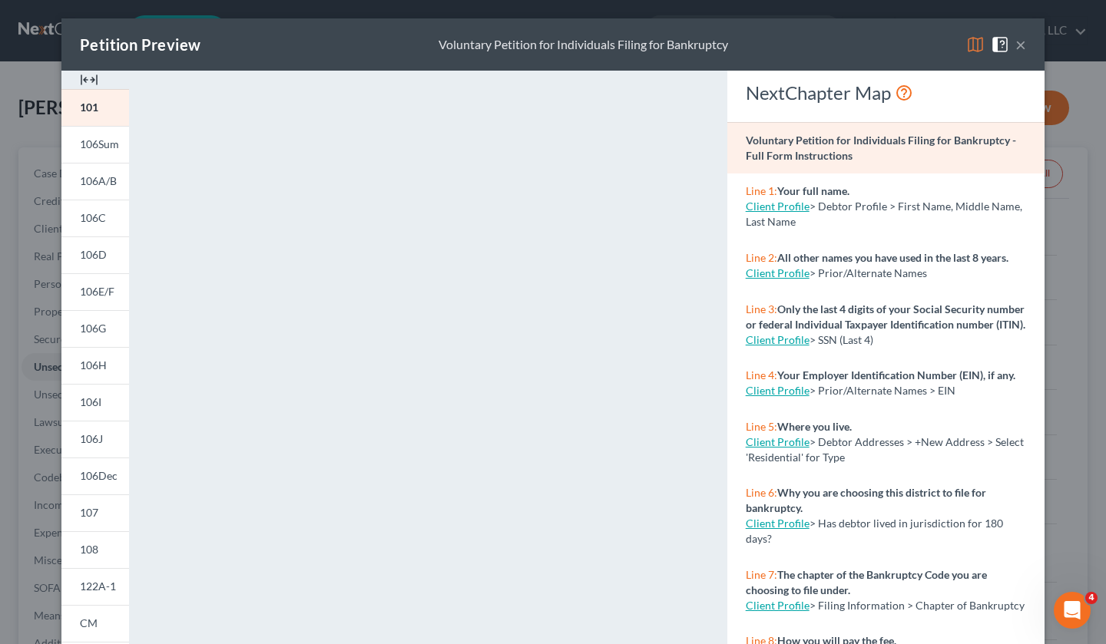
click at [111, 144] on span "106Sum" at bounding box center [99, 143] width 39 height 13
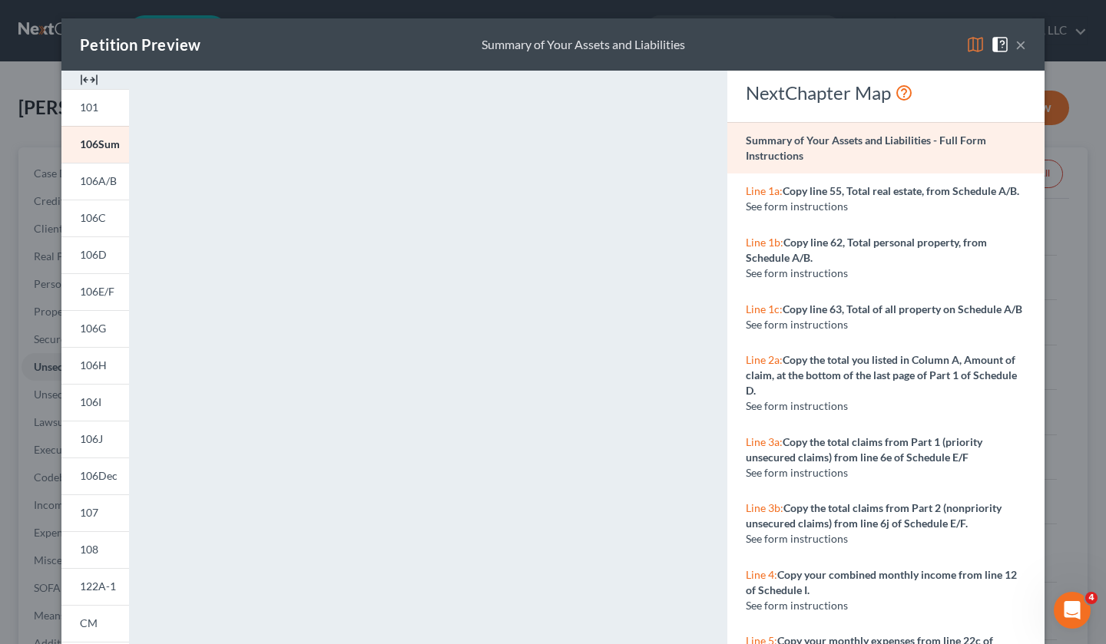
click at [91, 186] on span "106A/B" at bounding box center [98, 180] width 37 height 13
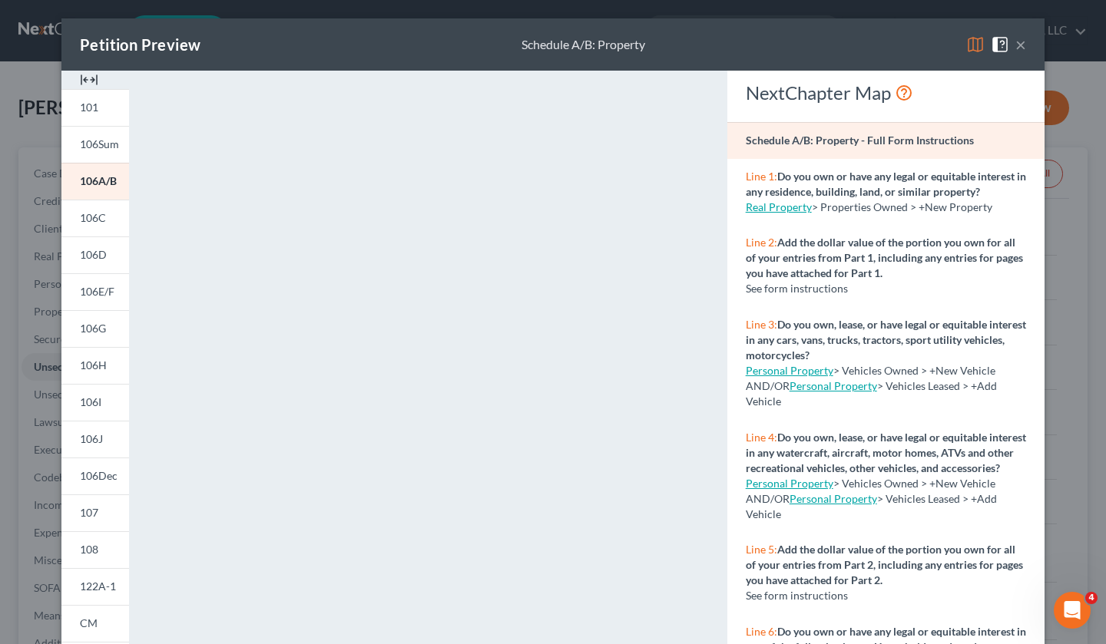
click at [92, 230] on link "106C" at bounding box center [95, 218] width 68 height 37
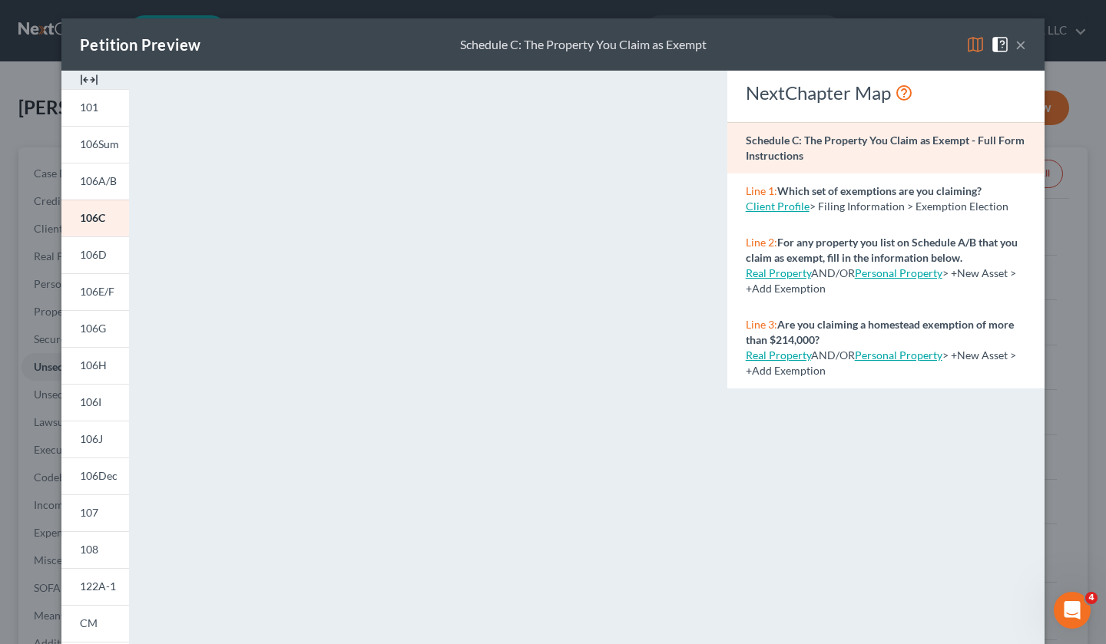
click at [101, 258] on span "106D" at bounding box center [93, 254] width 27 height 13
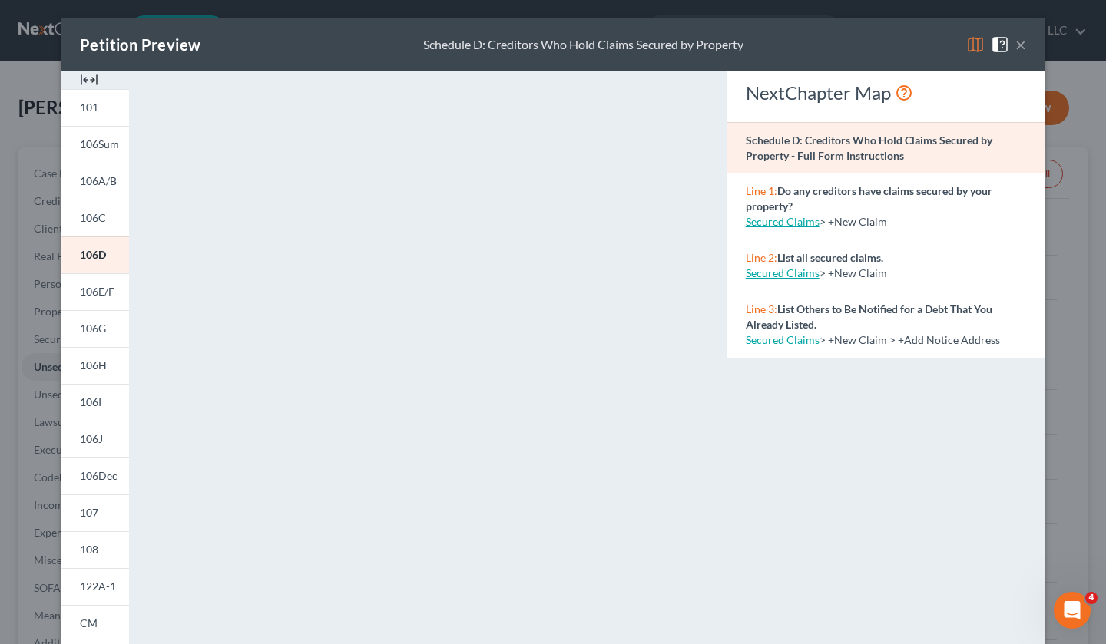
click at [91, 276] on link "106E/F" at bounding box center [95, 291] width 68 height 37
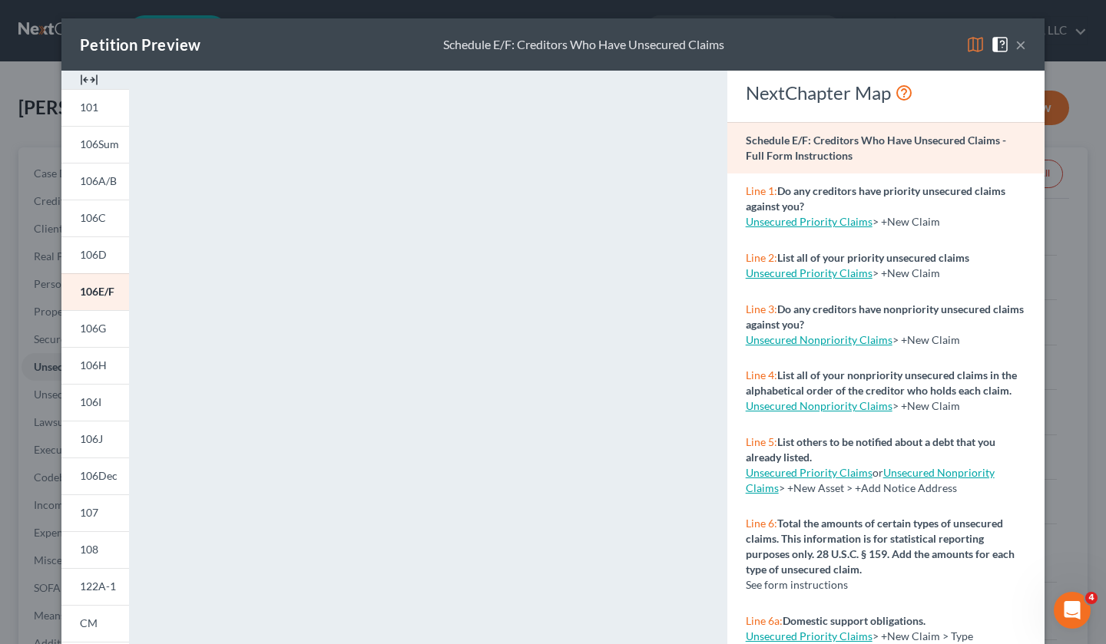
click at [95, 326] on span "106G" at bounding box center [93, 328] width 26 height 13
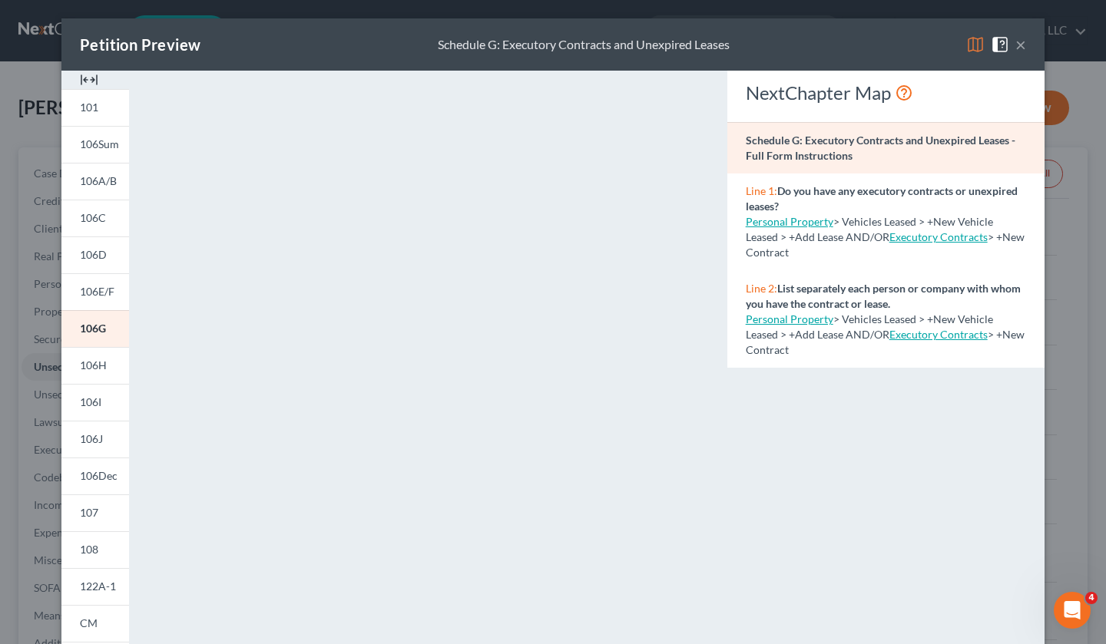
click at [82, 356] on link "106H" at bounding box center [95, 365] width 68 height 37
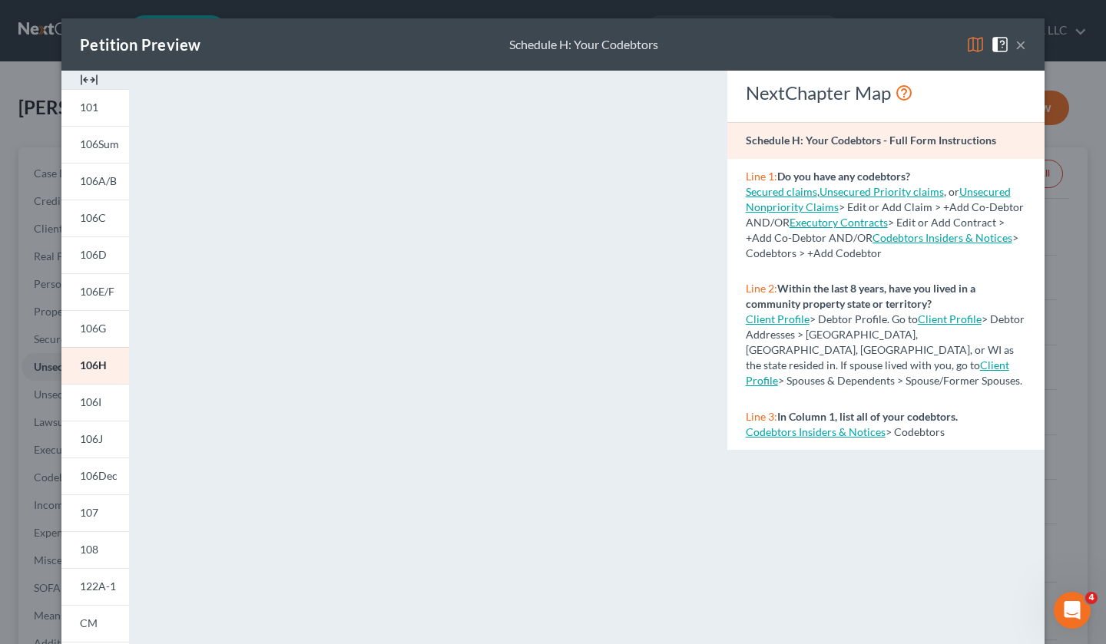
click at [80, 400] on span "106I" at bounding box center [90, 401] width 21 height 13
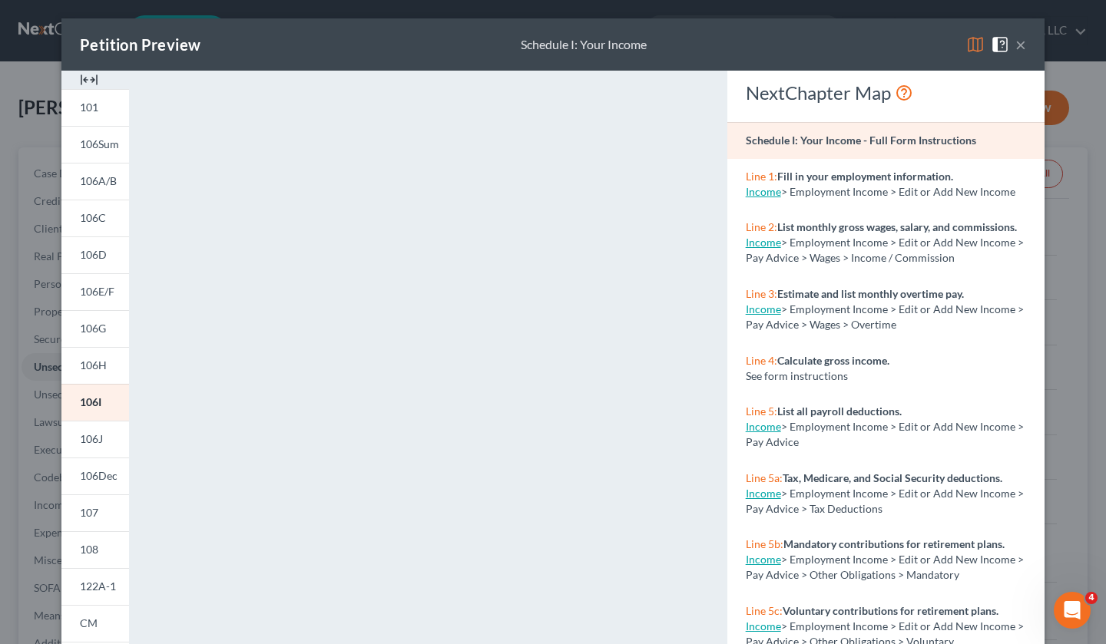
drag, startPoint x: 98, startPoint y: 441, endPoint x: 144, endPoint y: 426, distance: 48.6
click at [98, 441] on link "106J" at bounding box center [95, 439] width 68 height 37
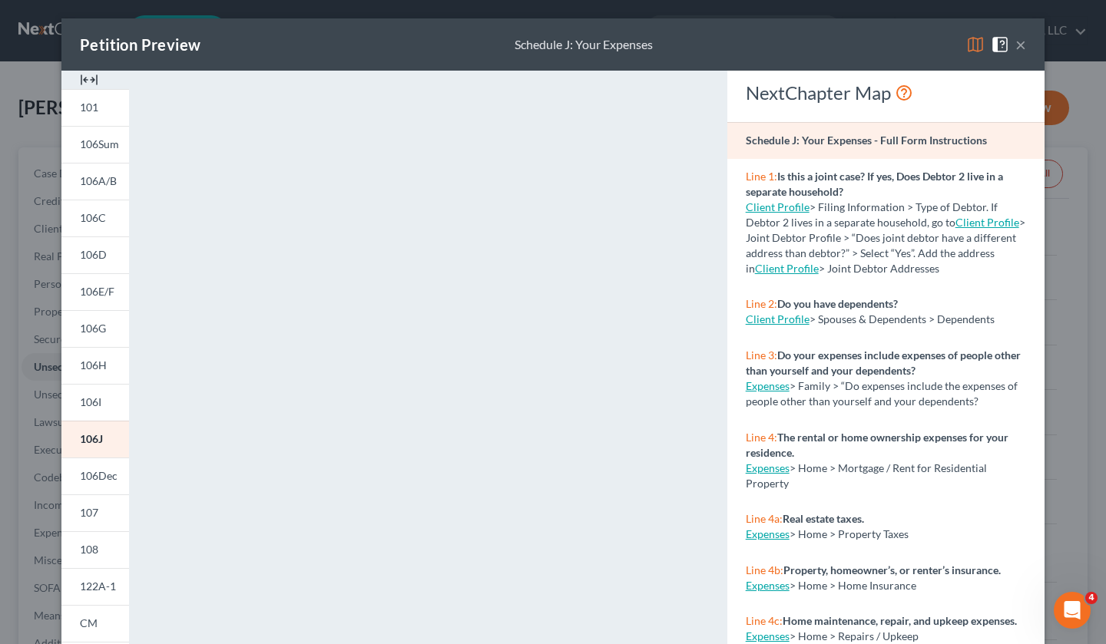
click at [98, 471] on span "106Dec" at bounding box center [99, 475] width 38 height 13
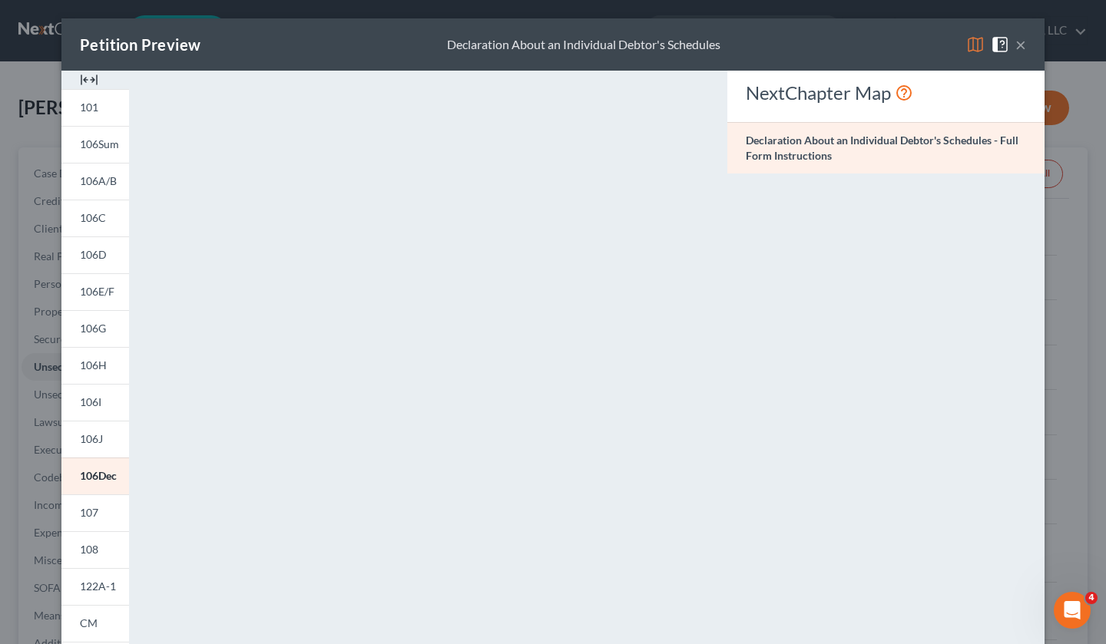
click at [80, 482] on span "106Dec" at bounding box center [98, 475] width 37 height 13
click at [80, 514] on span "107" at bounding box center [89, 512] width 18 height 13
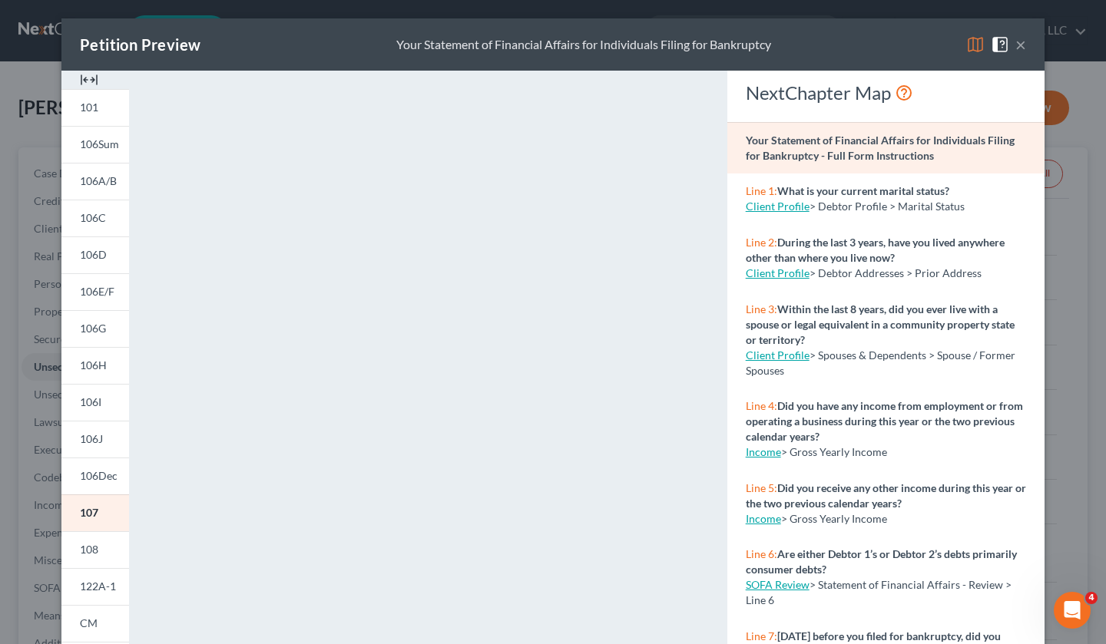
click at [91, 549] on span "108" at bounding box center [89, 549] width 18 height 13
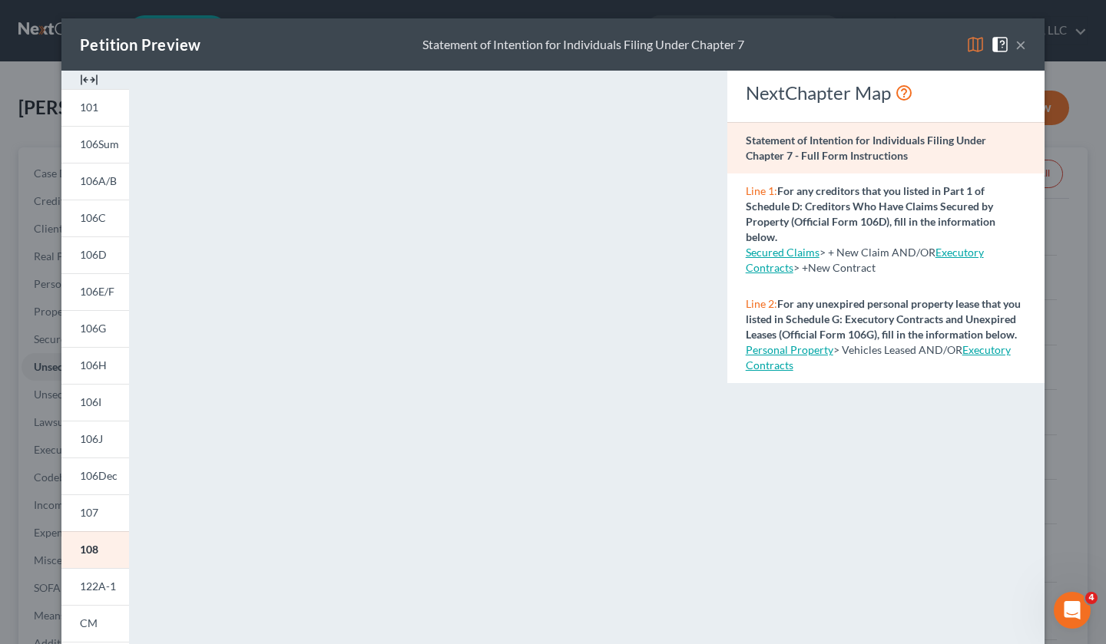
click at [74, 588] on link "122A-1" at bounding box center [95, 586] width 68 height 37
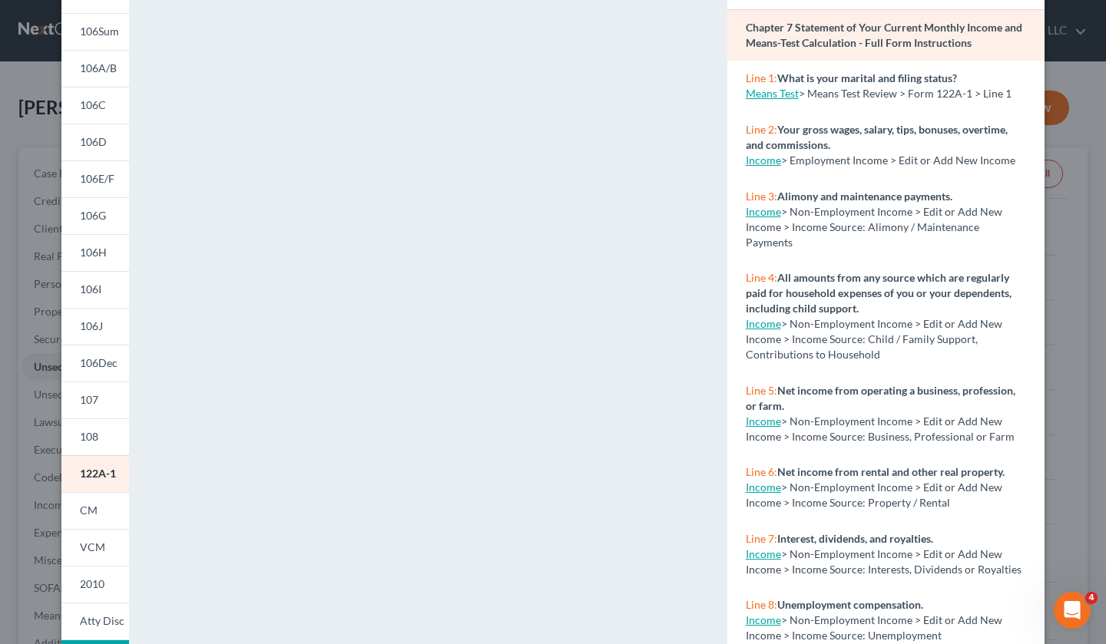
scroll to position [154, 0]
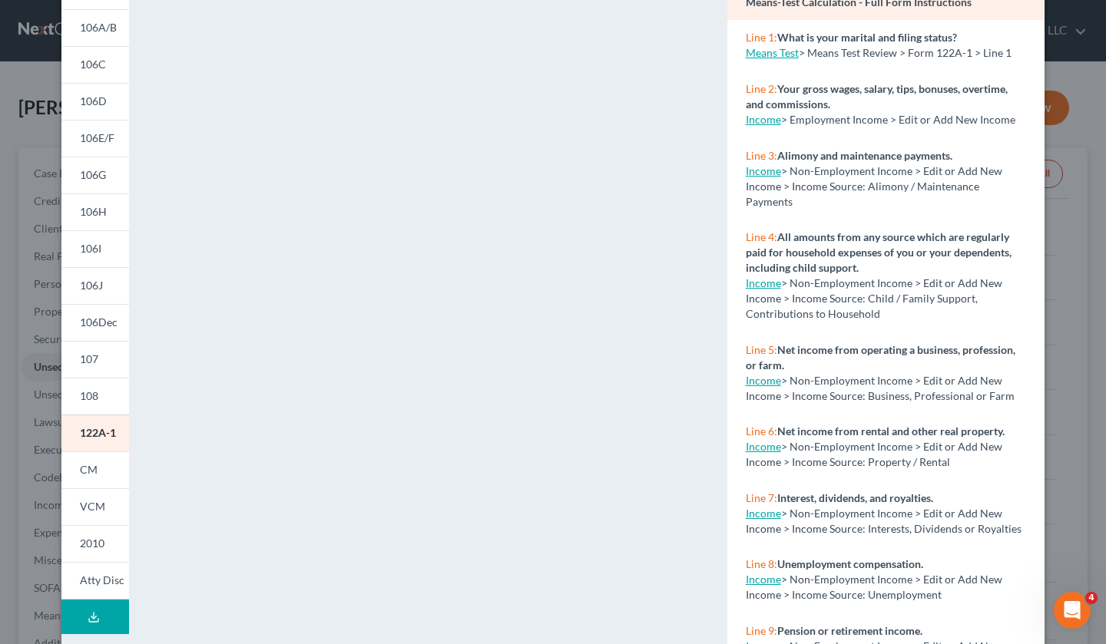
click at [92, 468] on link "CM" at bounding box center [95, 469] width 68 height 37
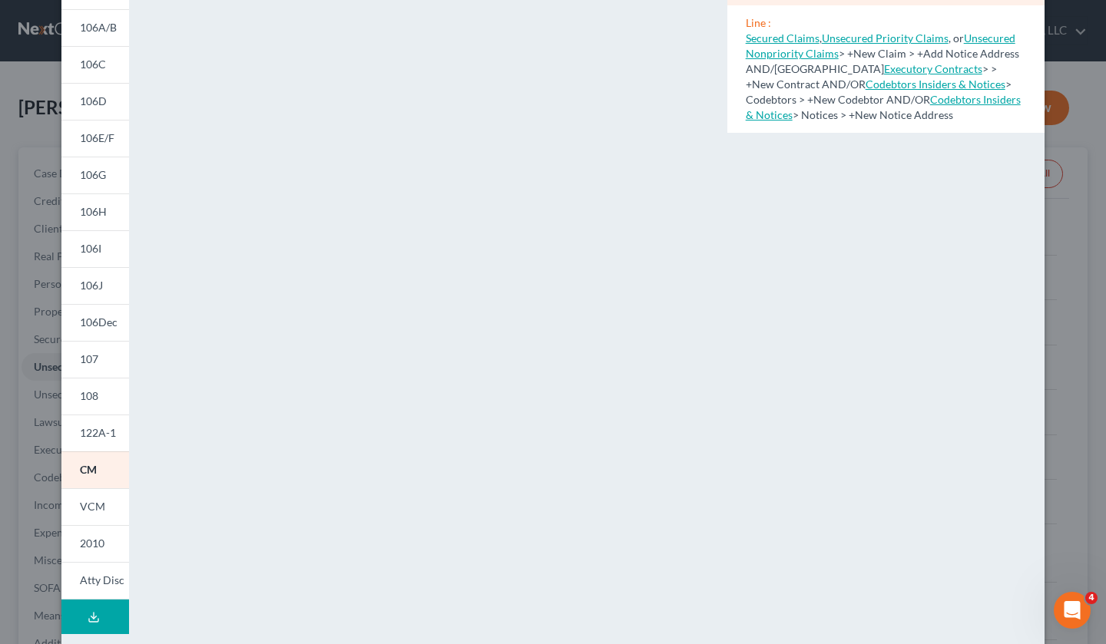
click at [91, 505] on span "VCM" at bounding box center [92, 506] width 25 height 13
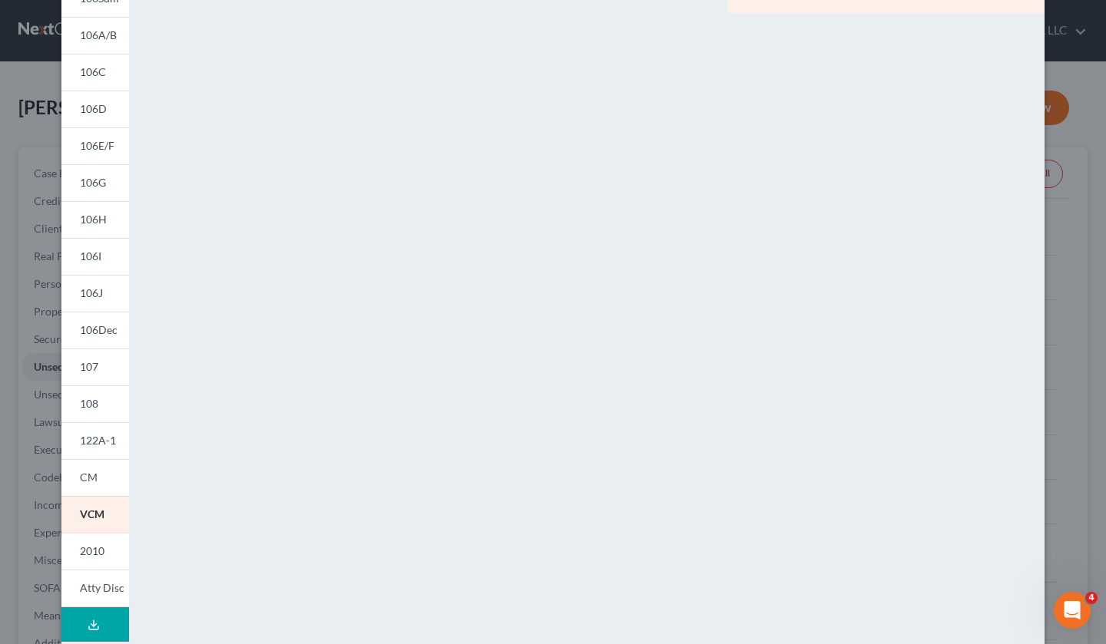
scroll to position [221, 0]
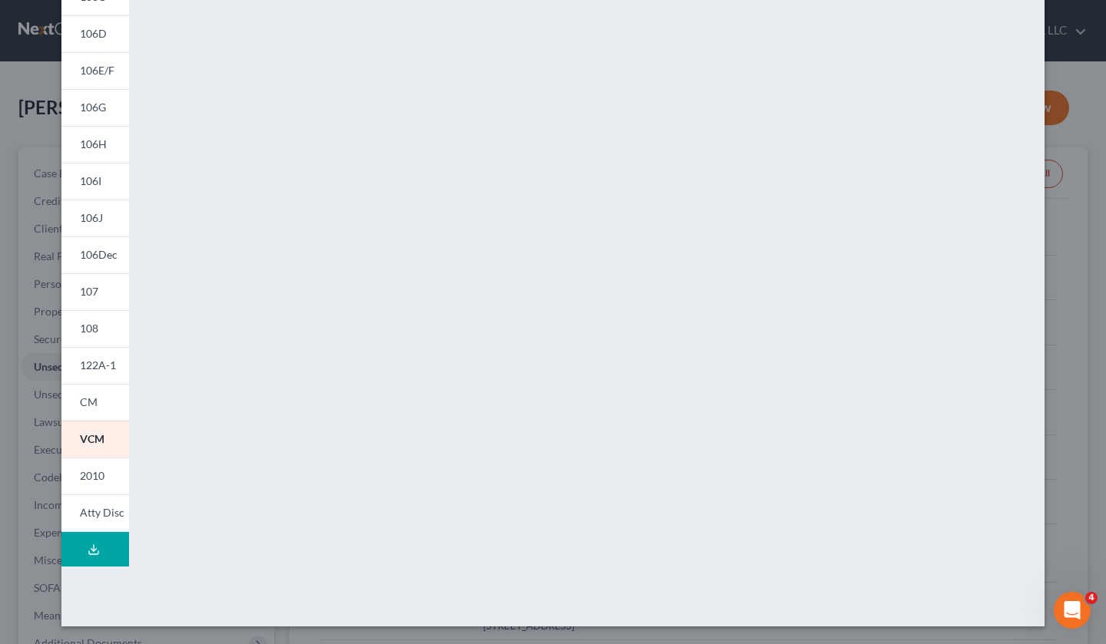
click at [97, 474] on span "2010" at bounding box center [92, 475] width 25 height 13
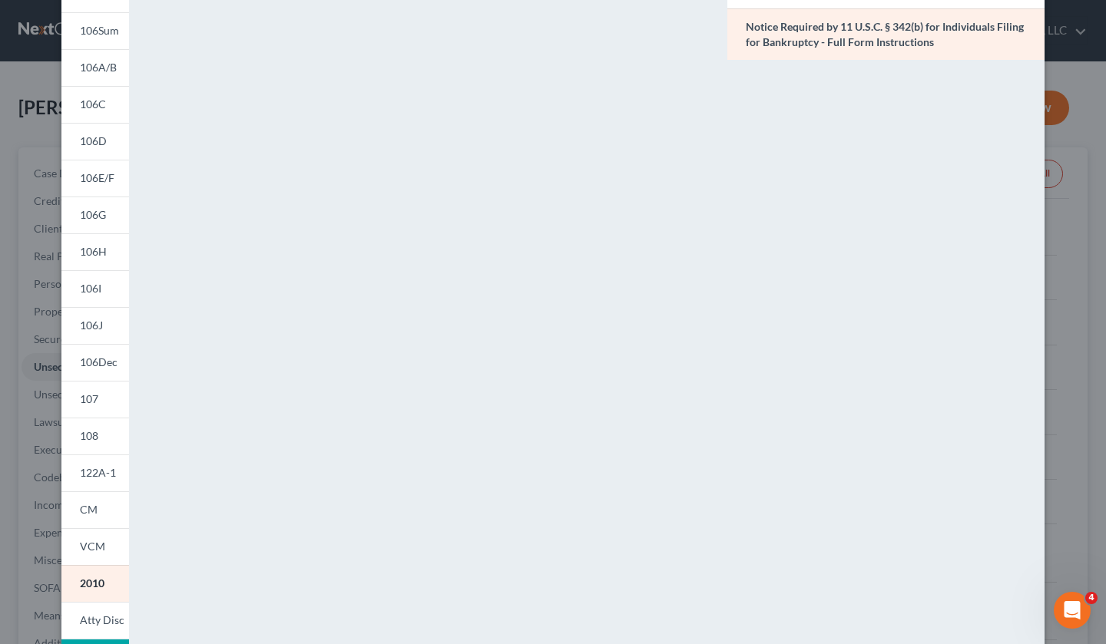
scroll to position [68, 0]
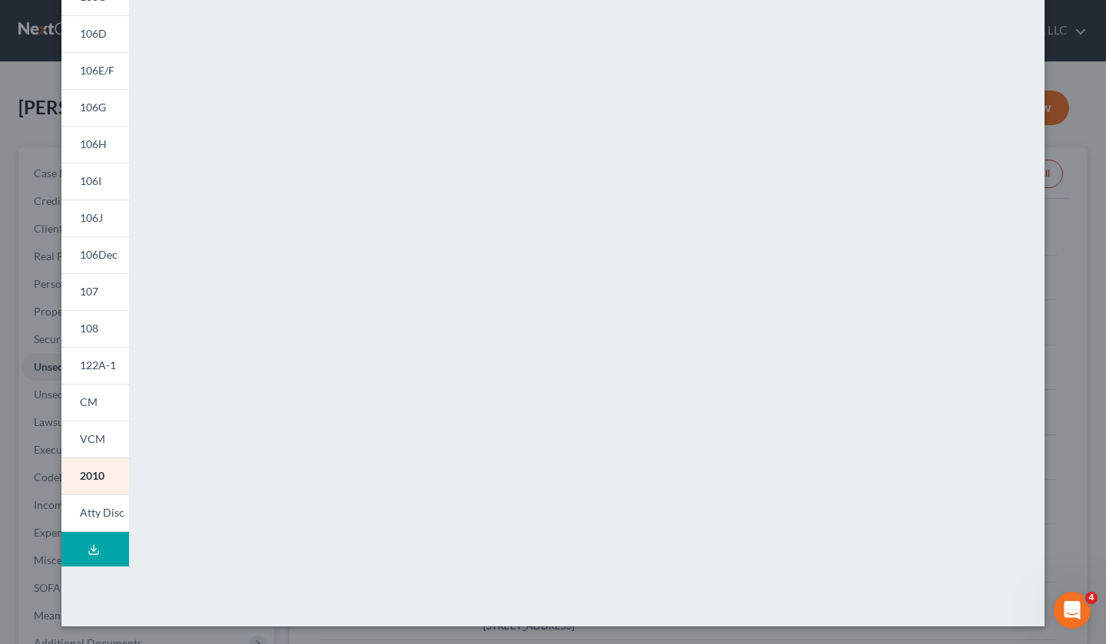
click at [103, 517] on span "Atty Disc" at bounding box center [102, 512] width 45 height 13
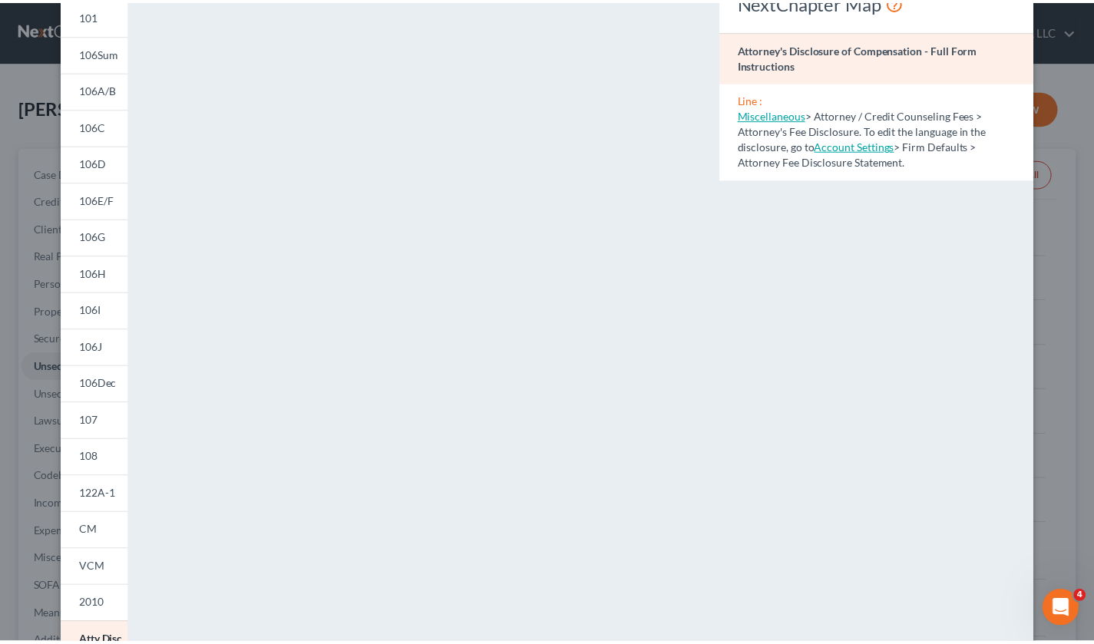
scroll to position [0, 0]
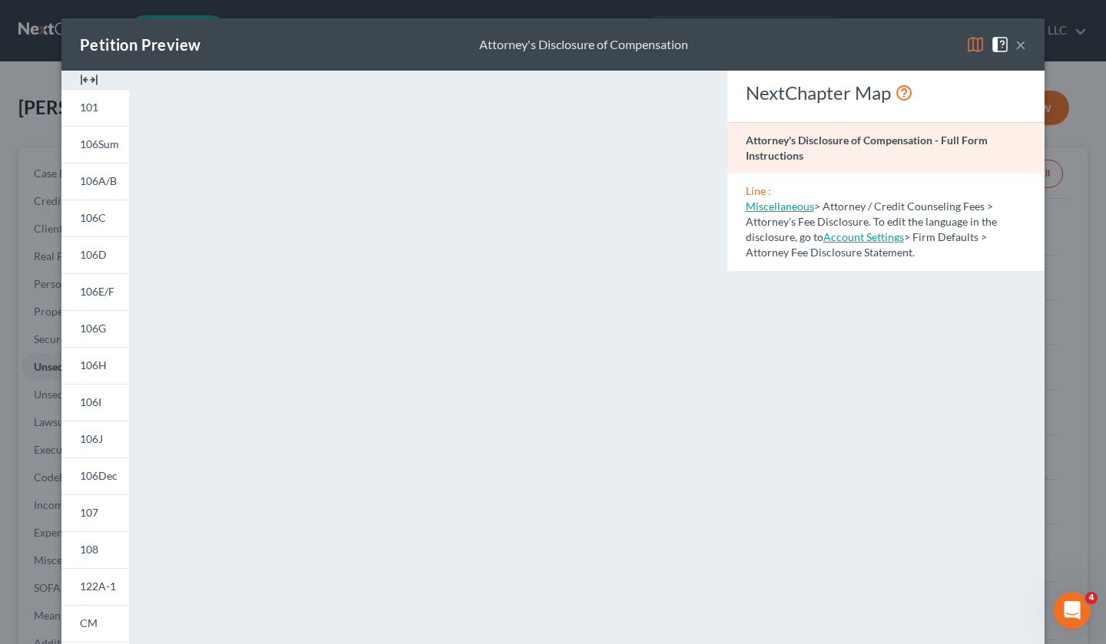
drag, startPoint x: 727, startPoint y: 332, endPoint x: 733, endPoint y: 307, distance: 26.1
click at [440, 327] on div "NextChapter Map Attorney's Disclosure of Compensation - Full Form Instructions …" at bounding box center [885, 452] width 332 height 762
click at [440, 47] on button "×" at bounding box center [1020, 44] width 11 height 18
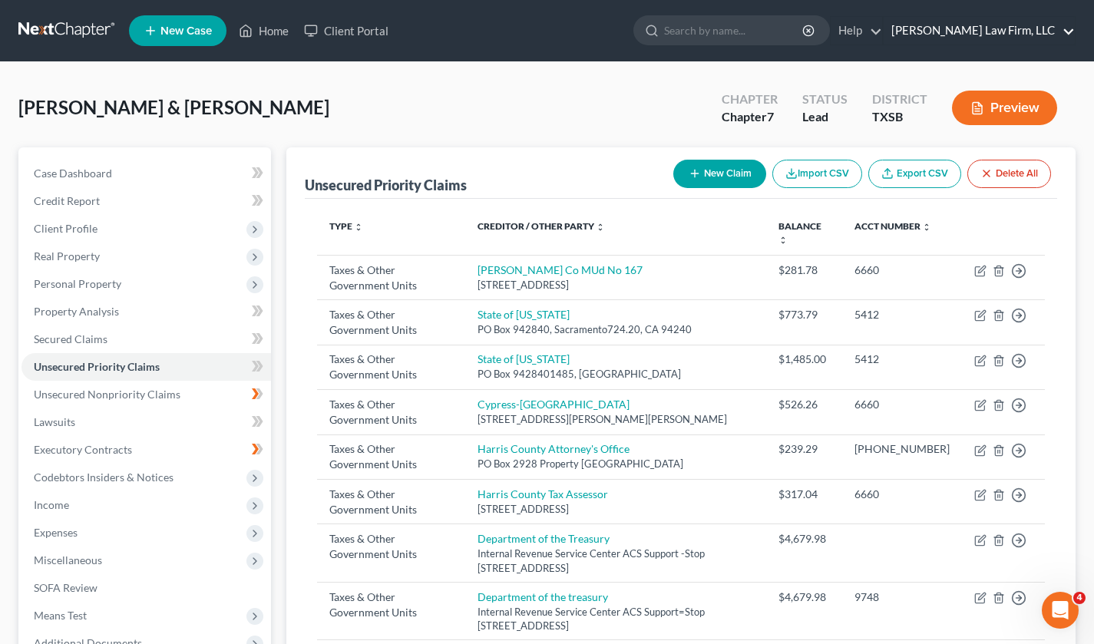
click at [440, 27] on link "[PERSON_NAME] Law Firm, LLC" at bounding box center [979, 31] width 191 height 28
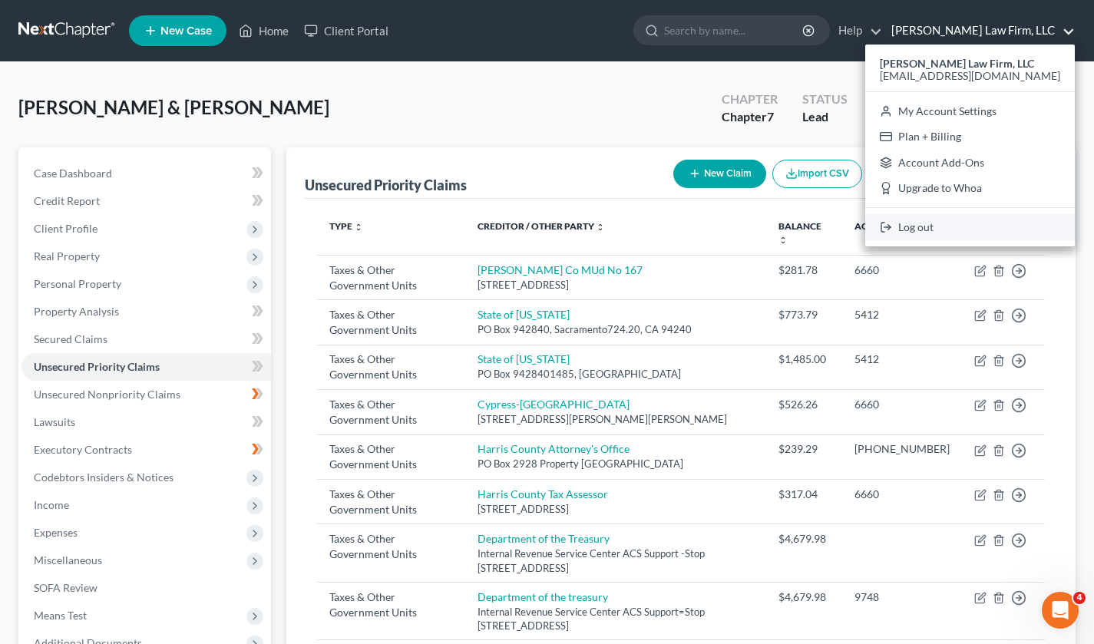
click at [440, 235] on link "Log out" at bounding box center [970, 227] width 210 height 26
